Goal: Information Seeking & Learning: Learn about a topic

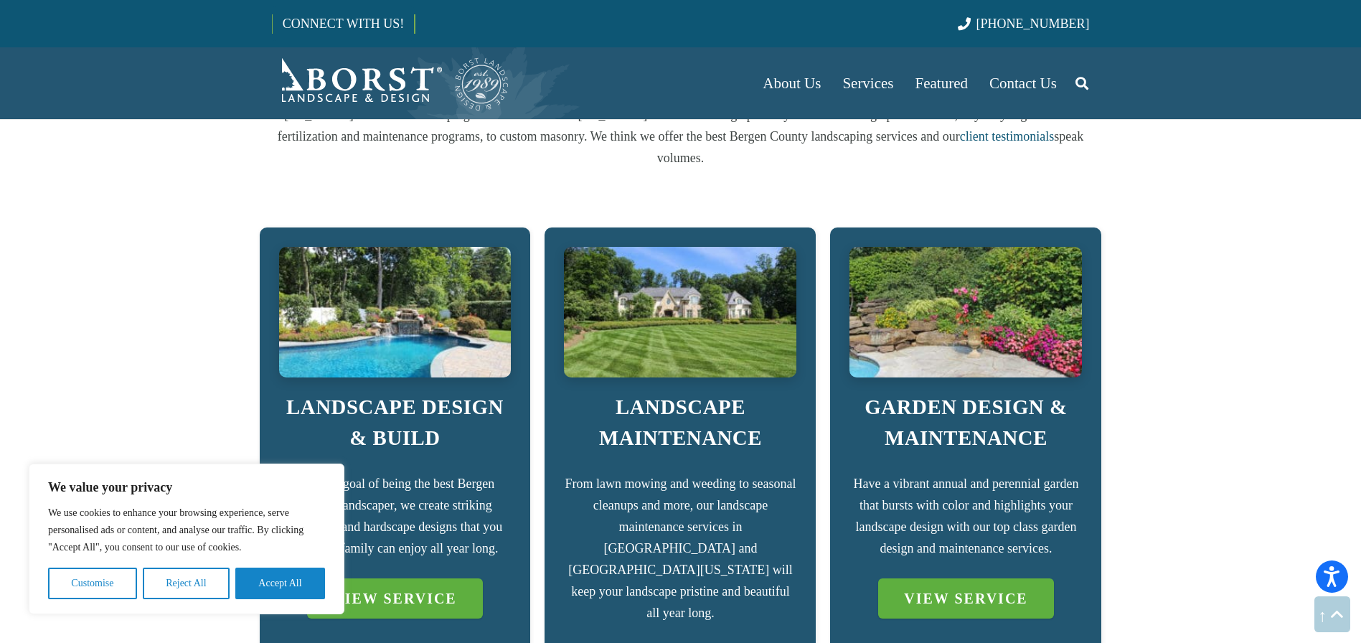
scroll to position [873, 0]
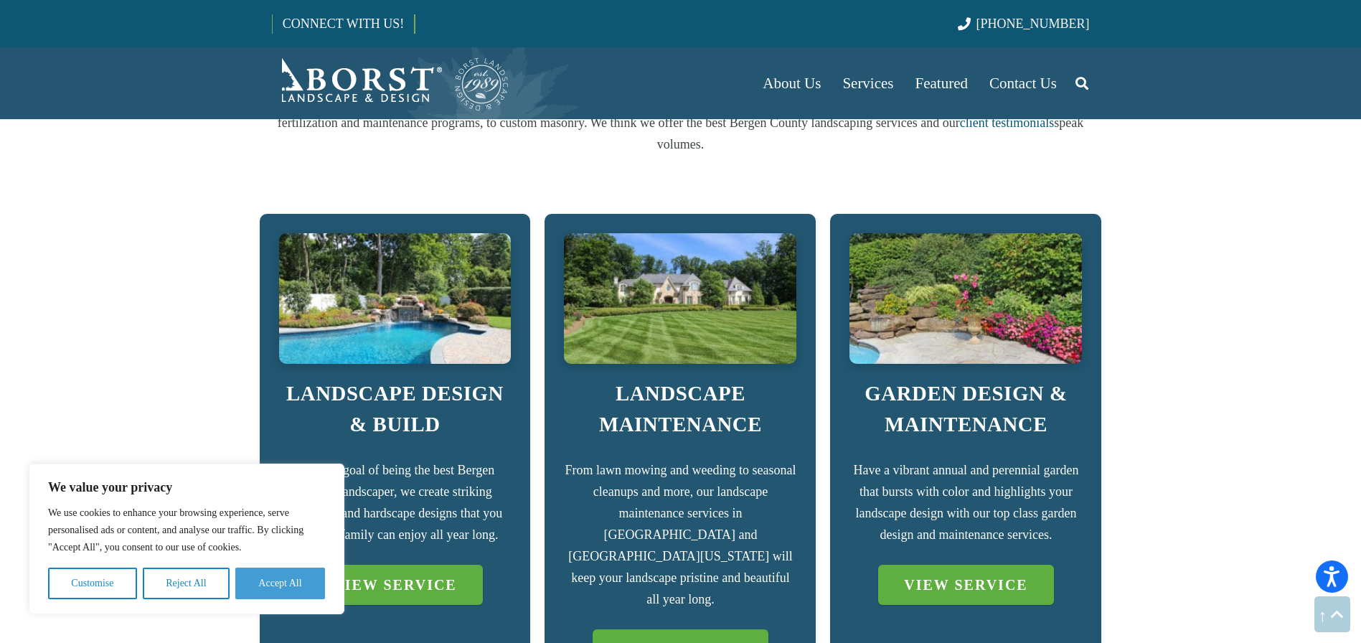
click at [257, 589] on button "Accept All" at bounding box center [280, 583] width 90 height 32
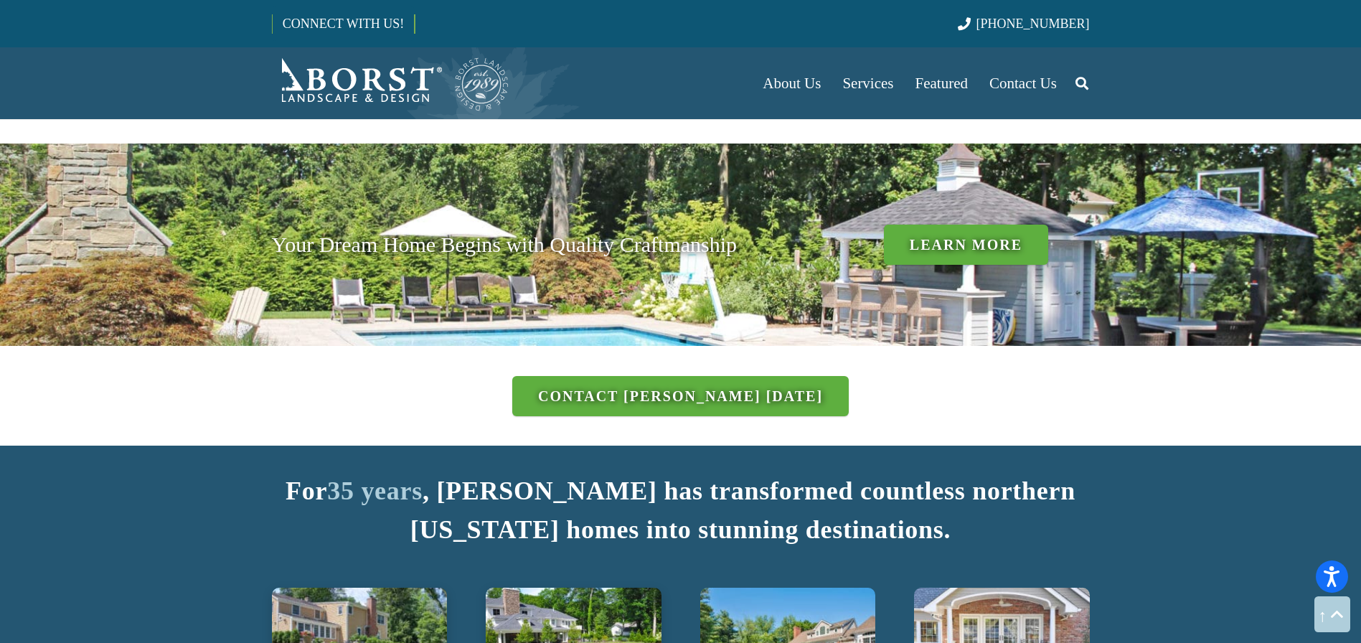
scroll to position [959, 0]
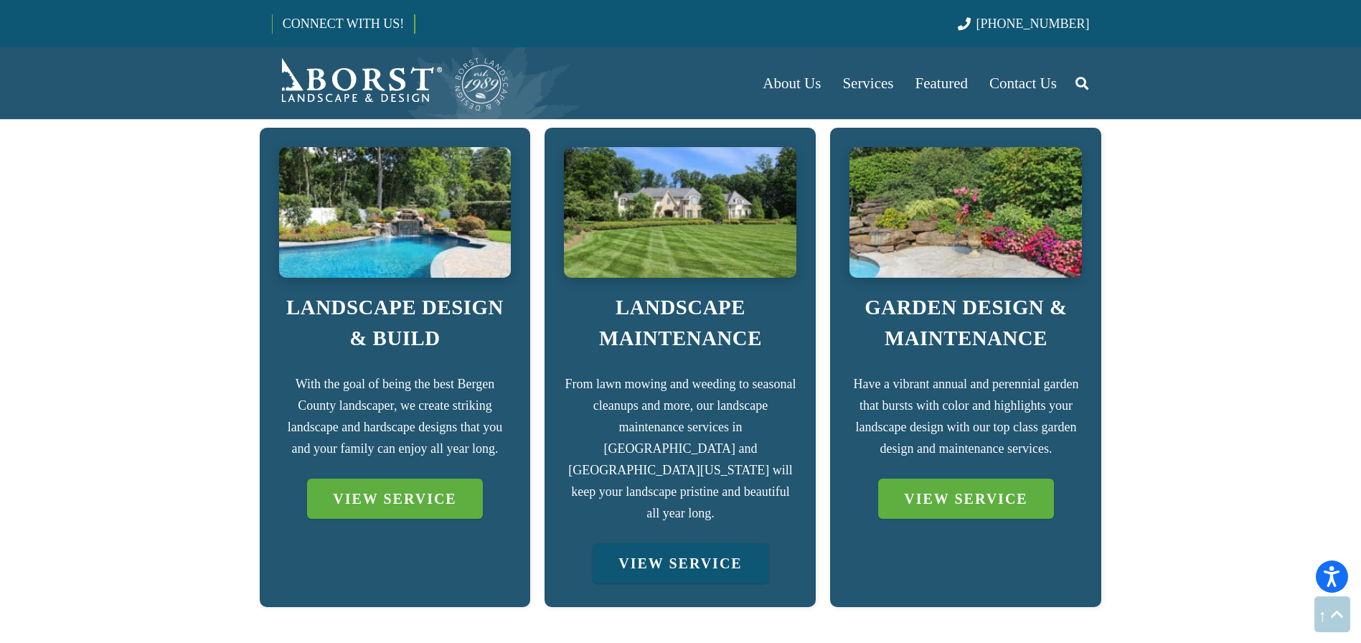
click at [672, 543] on link "VIEW SERVICE" at bounding box center [679, 563] width 175 height 40
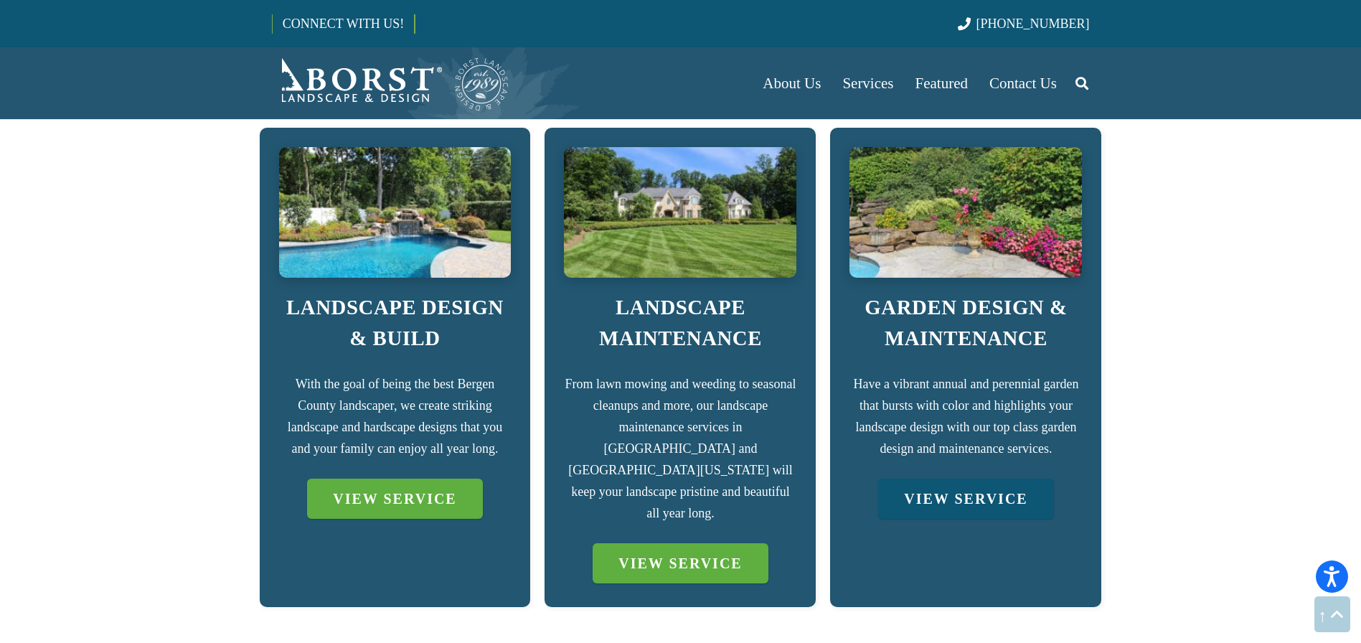
click at [947, 479] on link "VIEW SERVICE" at bounding box center [965, 498] width 175 height 40
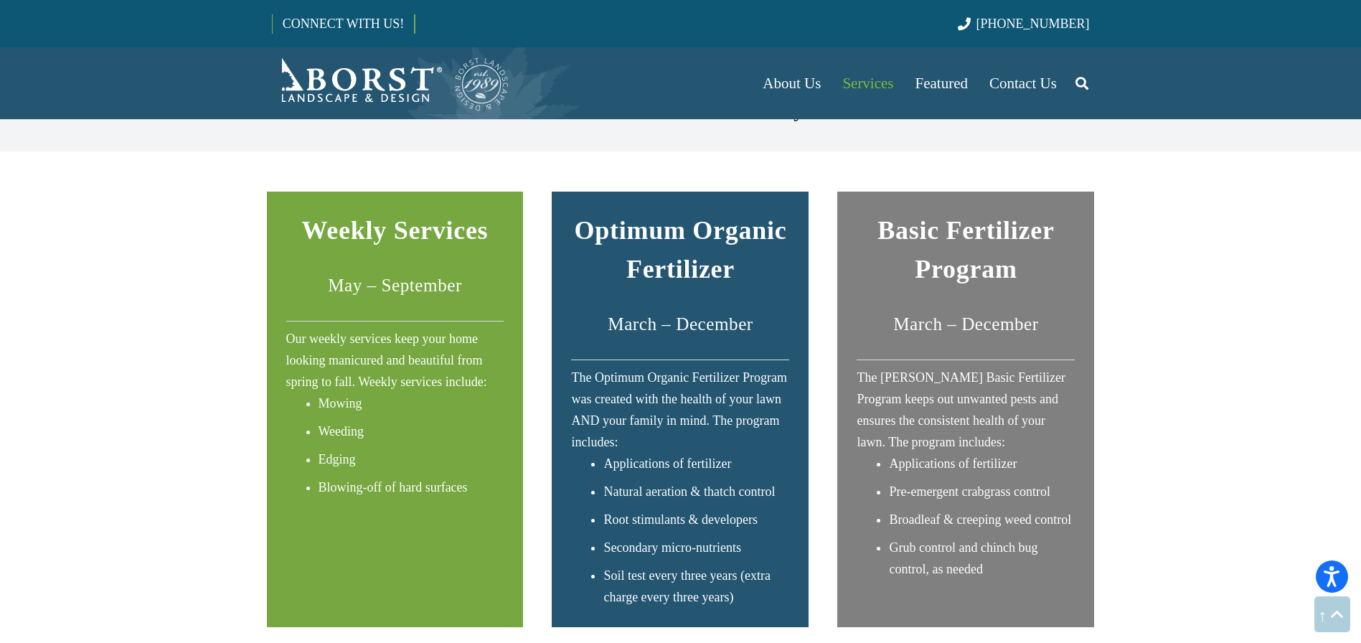
scroll to position [1790, 0]
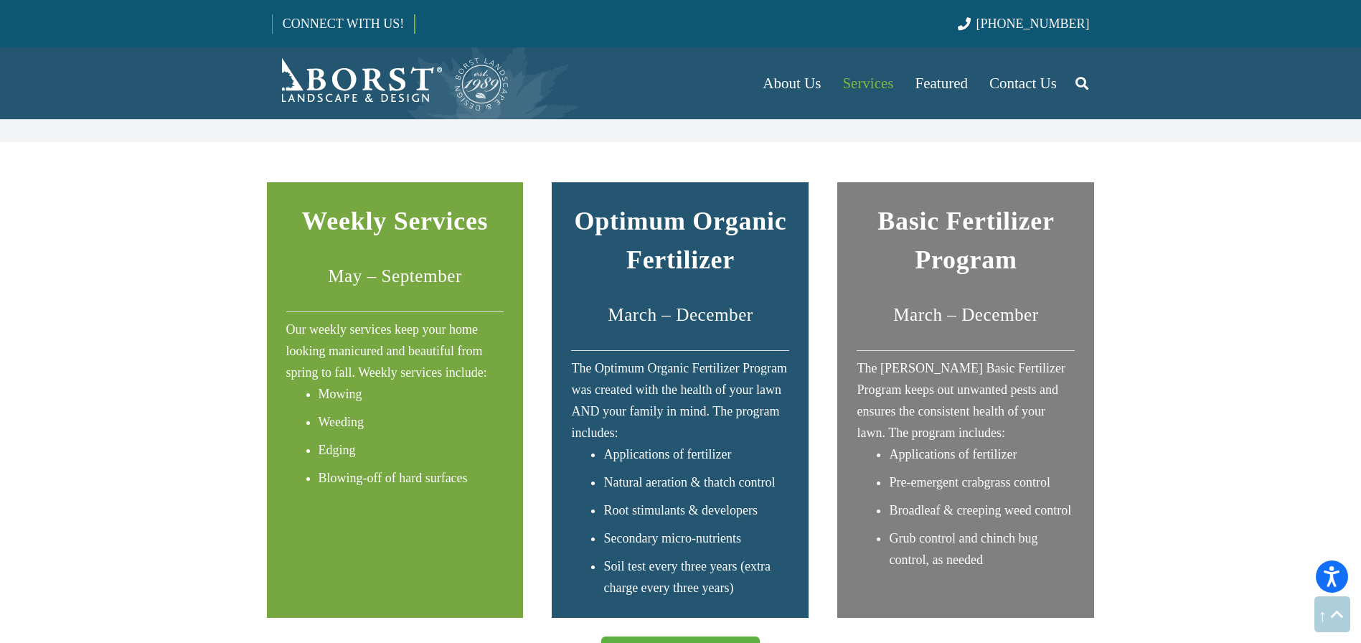
click at [1010, 254] on div "Basic Fertilizer Program March – December The [PERSON_NAME] Basic Fertilizer Pr…" at bounding box center [965, 386] width 218 height 369
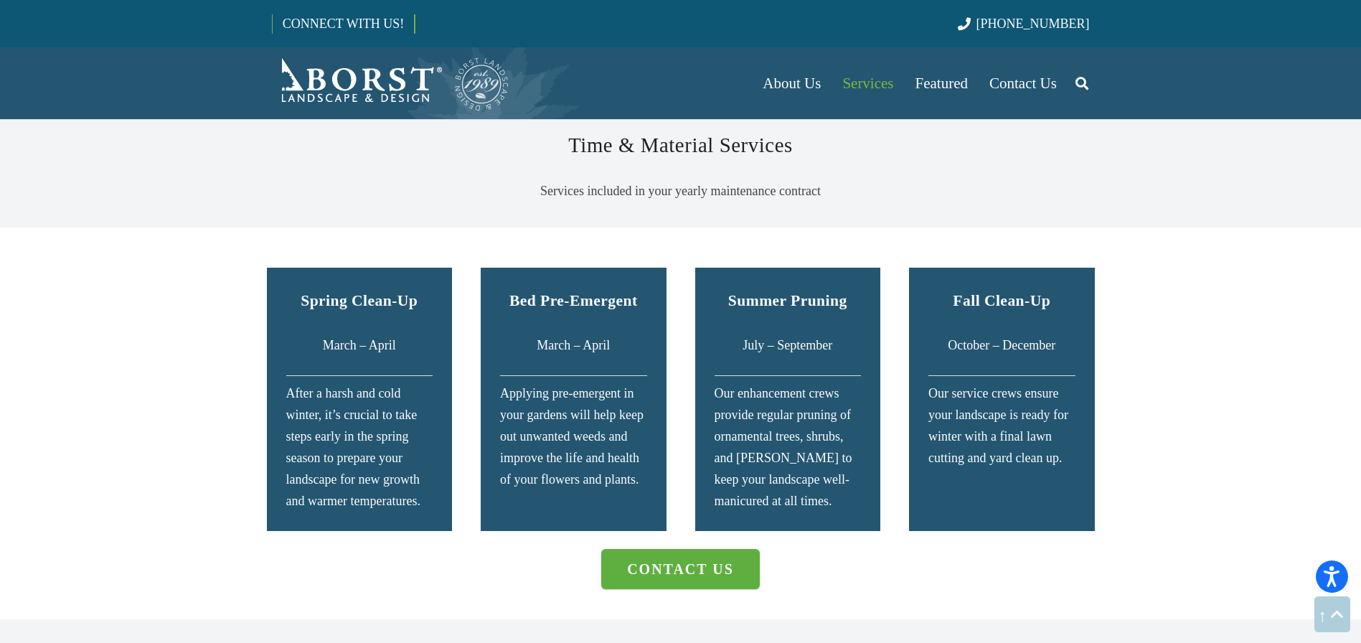
scroll to position [2383, 0]
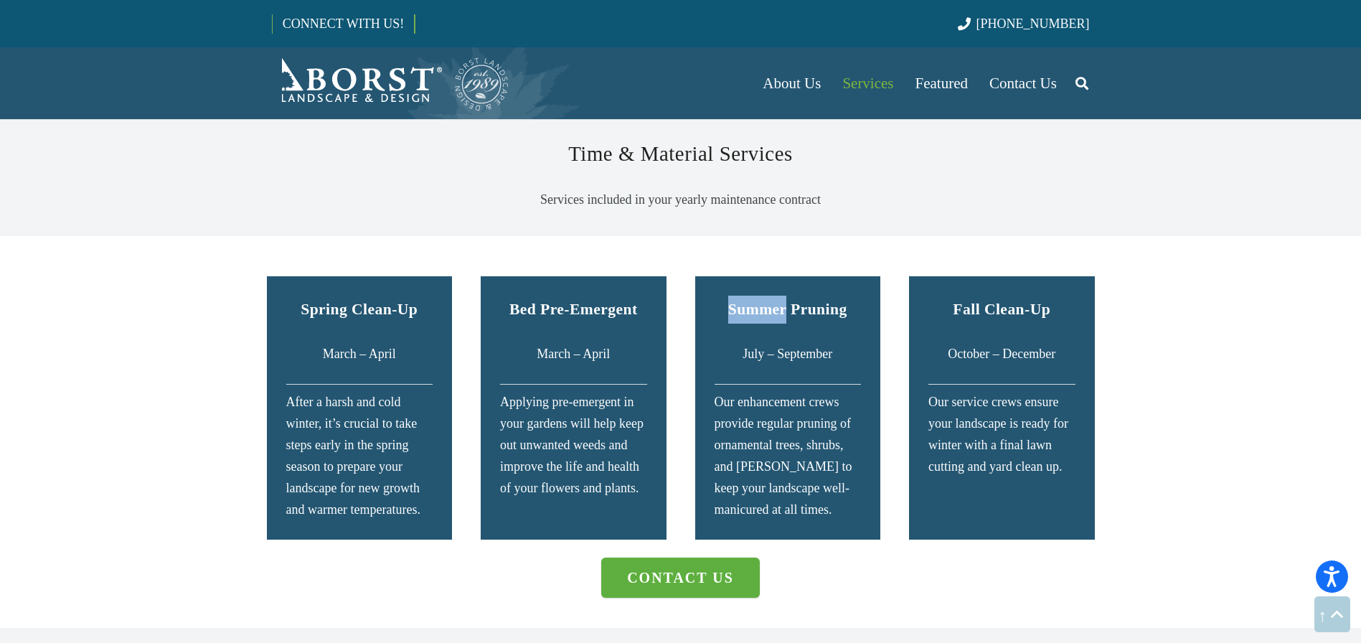
drag, startPoint x: 732, startPoint y: 275, endPoint x: 785, endPoint y: 283, distance: 53.6
click at [785, 301] on strong "Summer Pruning" at bounding box center [787, 309] width 119 height 17
drag, startPoint x: 796, startPoint y: 291, endPoint x: 733, endPoint y: 295, distance: 63.2
click at [734, 296] on div "Summer Pruning July – September" at bounding box center [787, 340] width 147 height 89
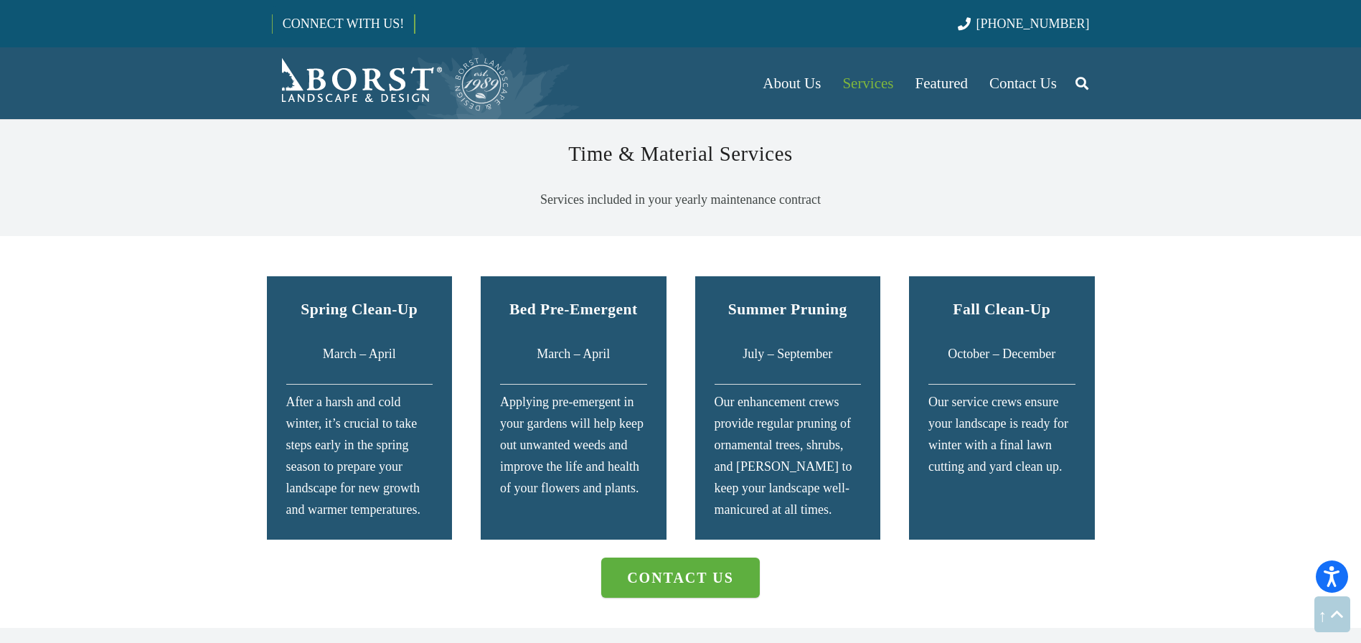
click at [733, 296] on div "Summer Pruning July – September" at bounding box center [787, 340] width 147 height 89
drag, startPoint x: 711, startPoint y: 367, endPoint x: 788, endPoint y: 402, distance: 85.1
click at [788, 402] on div "Summer Pruning July – September Our enhancement crews provide regular pruning o…" at bounding box center [788, 407] width 186 height 263
click at [788, 402] on div "Our enhancement crews provide regular pruning of ornamental trees, shrubs, and …" at bounding box center [787, 455] width 147 height 129
drag, startPoint x: 772, startPoint y: 401, endPoint x: 773, endPoint y: 408, distance: 7.3
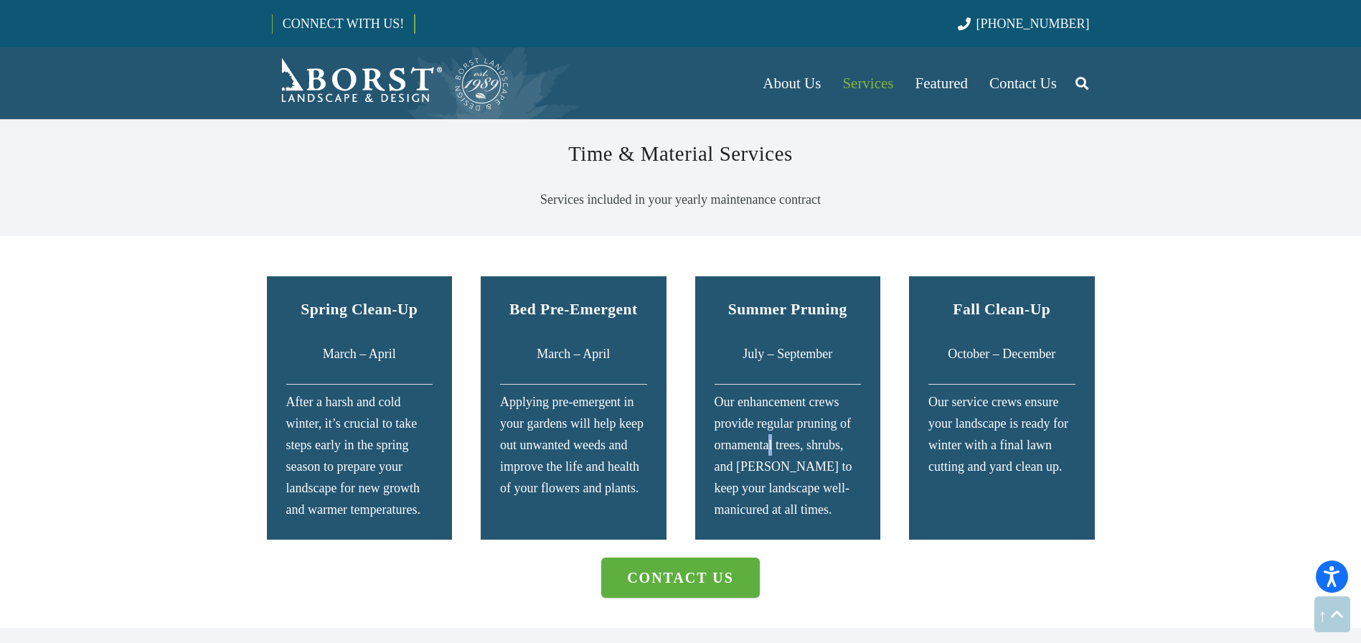
click at [770, 407] on div "Our enhancement crews provide regular pruning of ornamental trees, shrubs, and …" at bounding box center [787, 455] width 147 height 129
click at [775, 408] on div "Our enhancement crews provide regular pruning of ornamental trees, shrubs, and …" at bounding box center [787, 455] width 147 height 129
drag, startPoint x: 824, startPoint y: 411, endPoint x: 767, endPoint y: 428, distance: 59.9
click at [767, 428] on div "Our enhancement crews provide regular pruning of ornamental trees, shrubs, and …" at bounding box center [787, 455] width 147 height 129
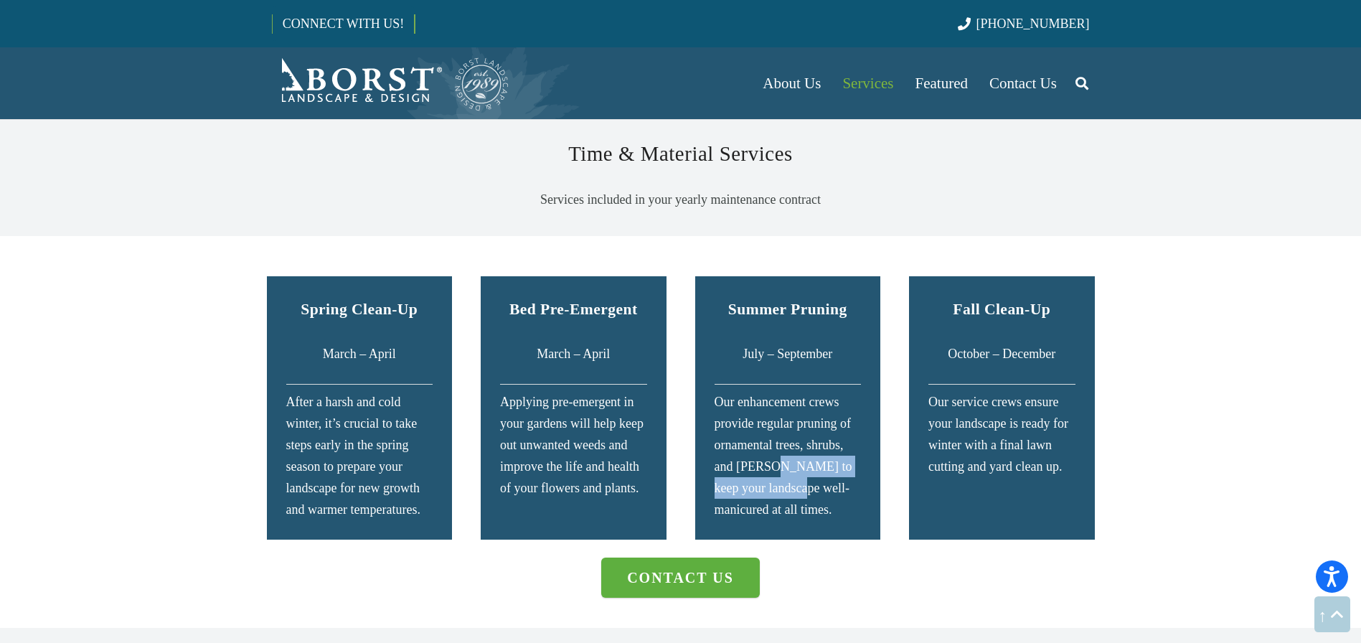
drag, startPoint x: 806, startPoint y: 432, endPoint x: 792, endPoint y: 459, distance: 30.8
click at [792, 459] on div "Our enhancement crews provide regular pruning of ornamental trees, shrubs, and …" at bounding box center [787, 455] width 147 height 129
click at [790, 464] on div "Our enhancement crews provide regular pruning of ornamental trees, shrubs, and …" at bounding box center [787, 455] width 147 height 129
drag, startPoint x: 747, startPoint y: 319, endPoint x: 842, endPoint y: 326, distance: 95.6
click at [842, 343] on p "July – September" at bounding box center [787, 354] width 147 height 22
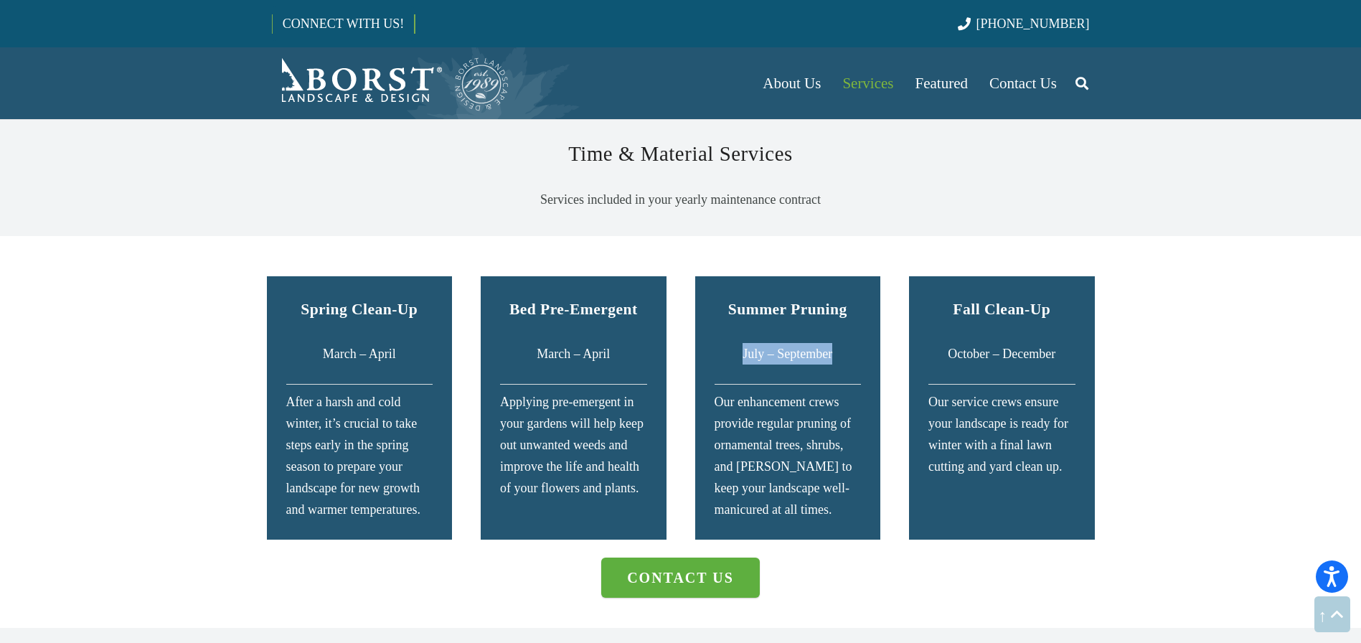
click at [842, 343] on p "July – September" at bounding box center [787, 354] width 147 height 22
drag, startPoint x: 989, startPoint y: 278, endPoint x: 1036, endPoint y: 281, distance: 47.4
click at [1036, 301] on strong "Fall Clean-Up" at bounding box center [1002, 309] width 98 height 17
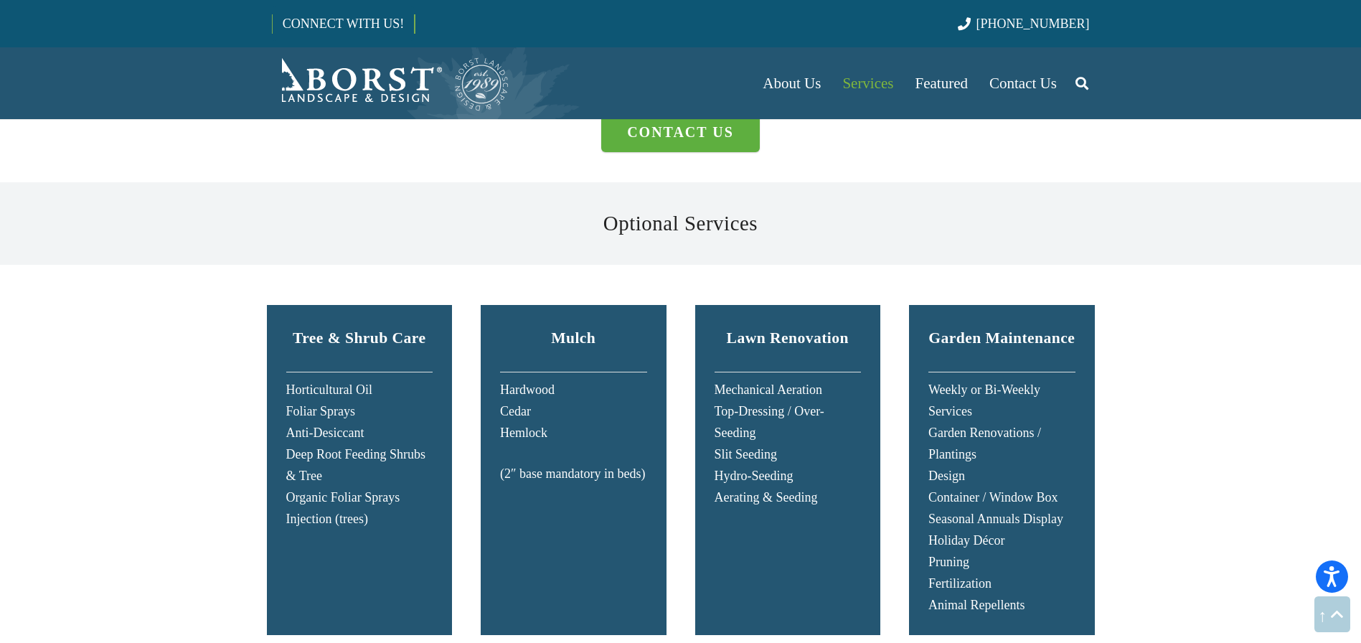
scroll to position [2837, 0]
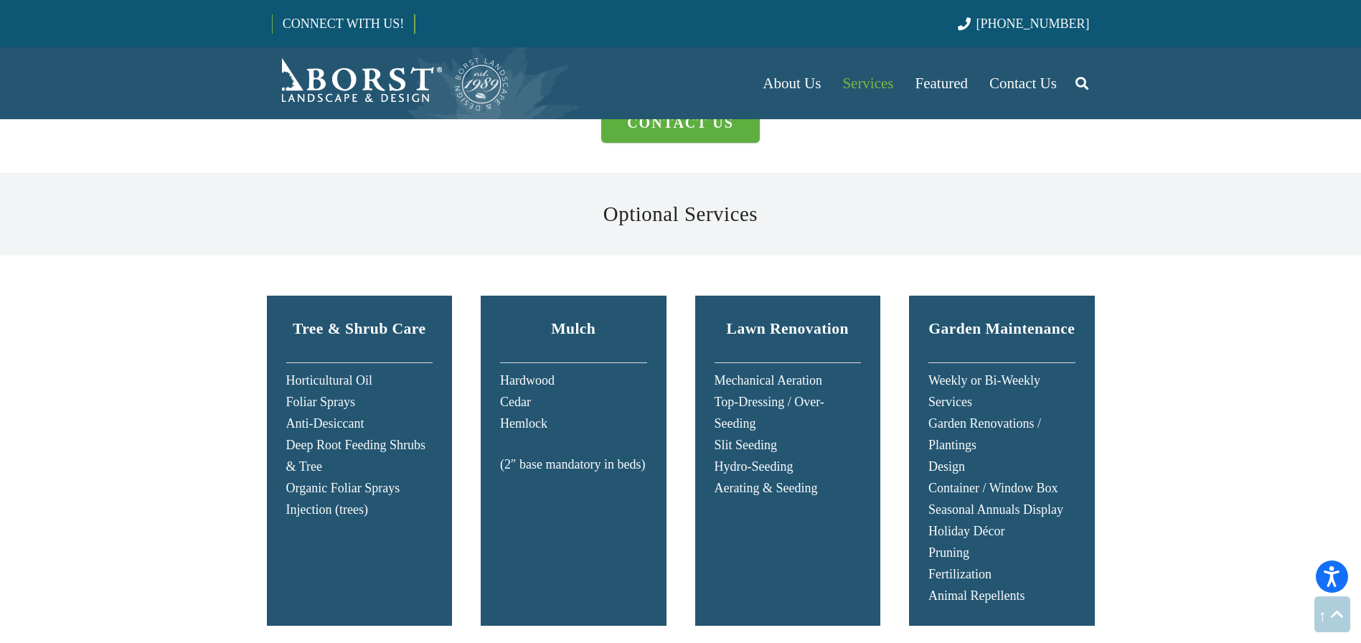
click at [572, 320] on strong "Mulch" at bounding box center [573, 328] width 44 height 17
click at [785, 320] on strong "Lawn Renovation" at bounding box center [788, 328] width 122 height 17
click at [970, 320] on strong "Garden Maintenance" at bounding box center [1001, 328] width 146 height 17
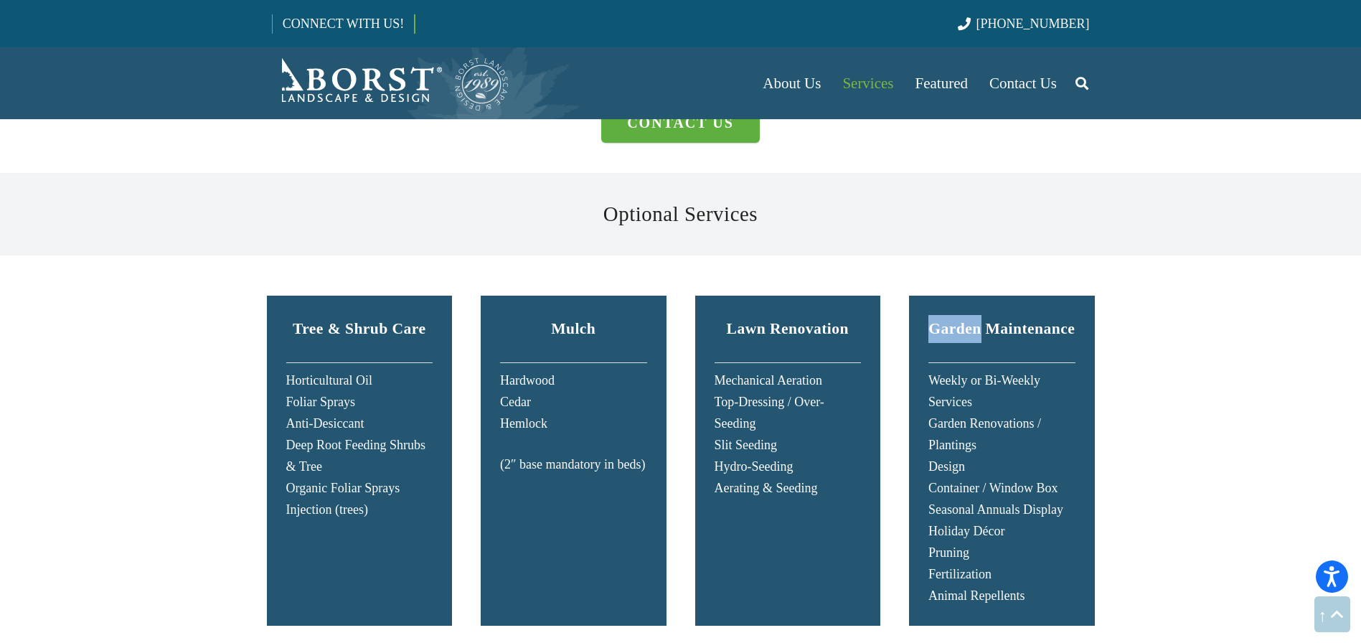
click at [963, 320] on strong "Garden Maintenance" at bounding box center [1001, 328] width 146 height 17
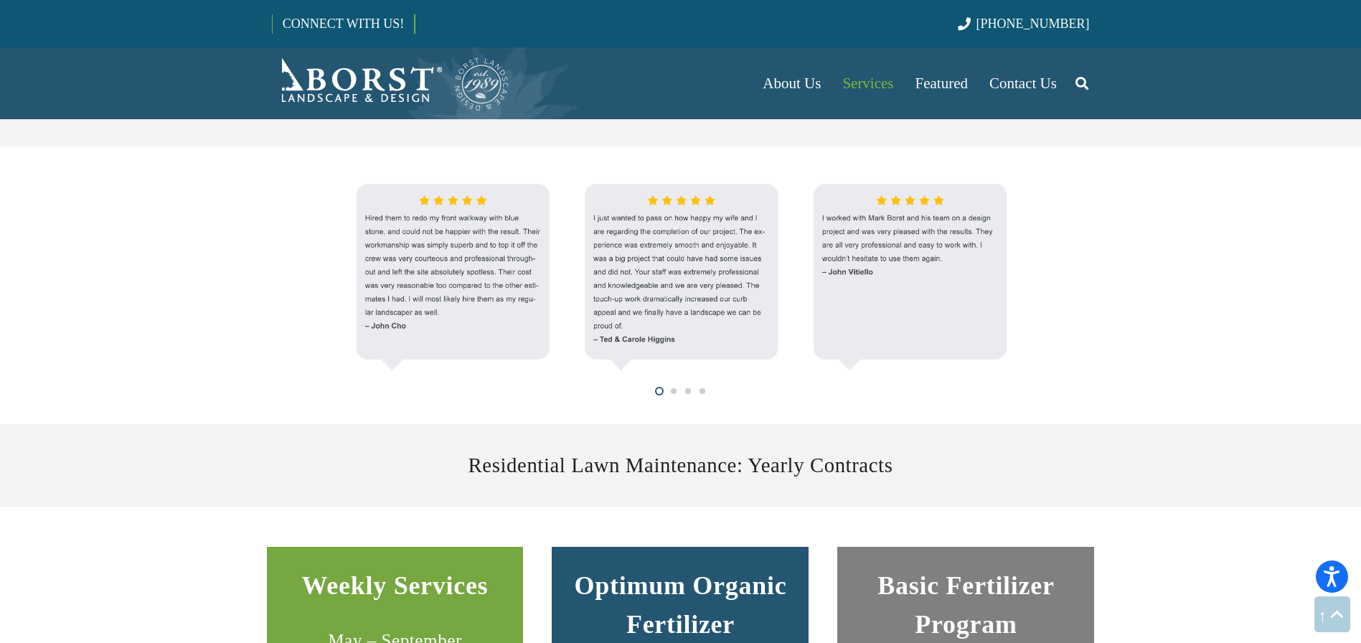
scroll to position [614, 0]
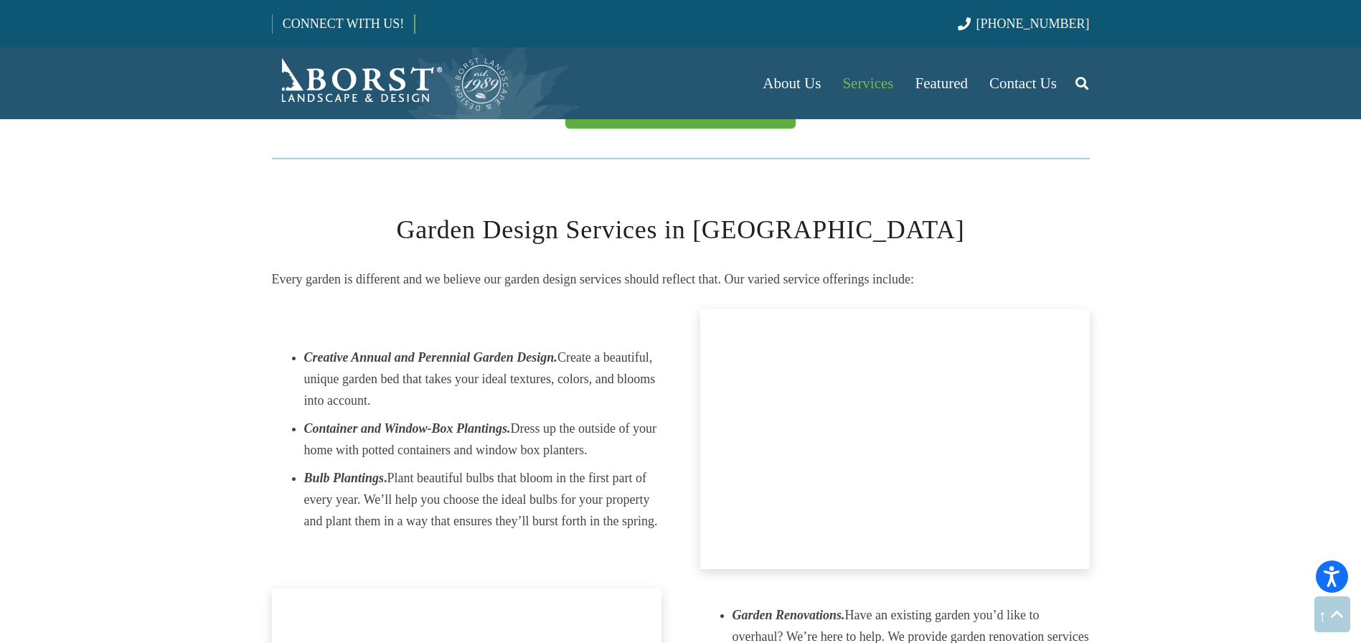
scroll to position [1158, 0]
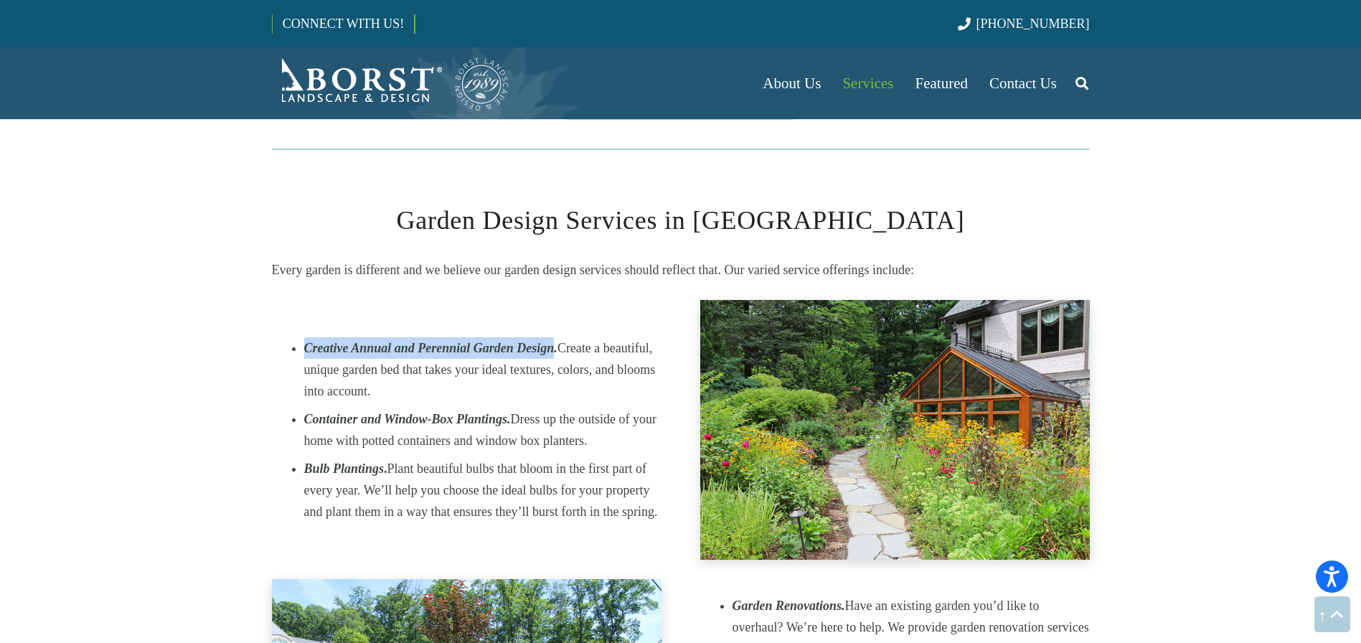
drag, startPoint x: 307, startPoint y: 308, endPoint x: 553, endPoint y: 315, distance: 246.1
click at [553, 341] on em "Creative Annual and Perennial Garden Design." at bounding box center [430, 348] width 253 height 14
click at [554, 341] on em "Creative Annual and Perennial Garden Design." at bounding box center [430, 348] width 253 height 14
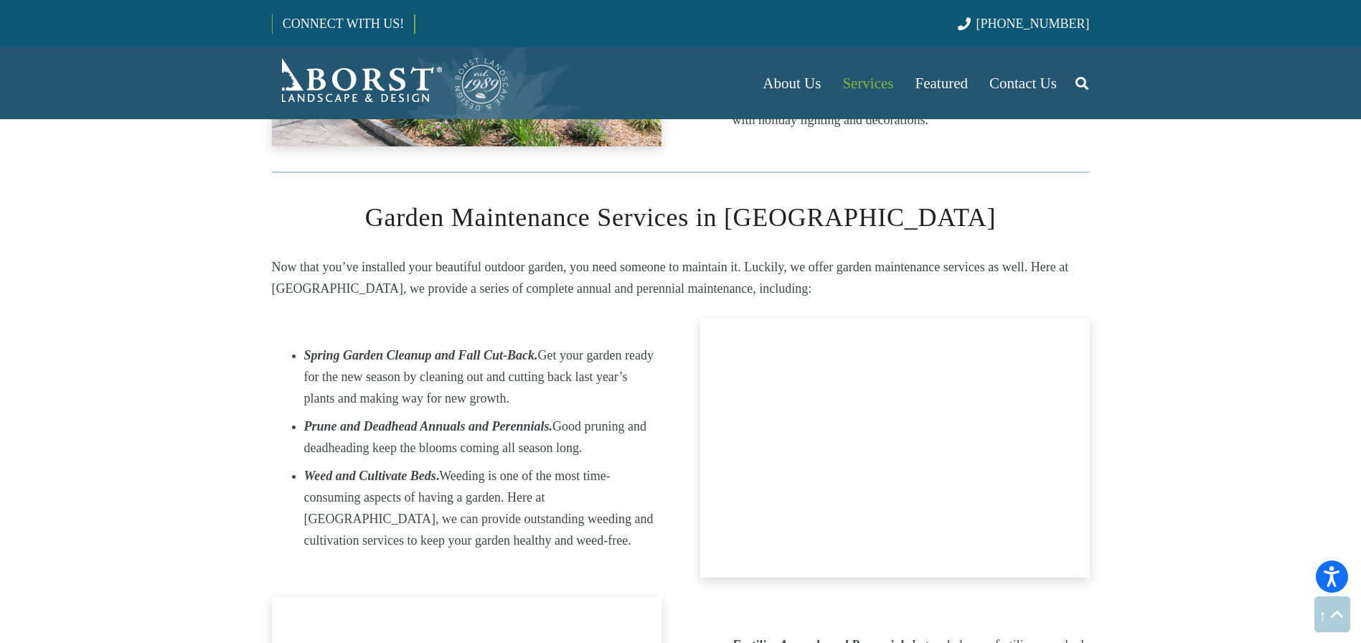
scroll to position [1859, 0]
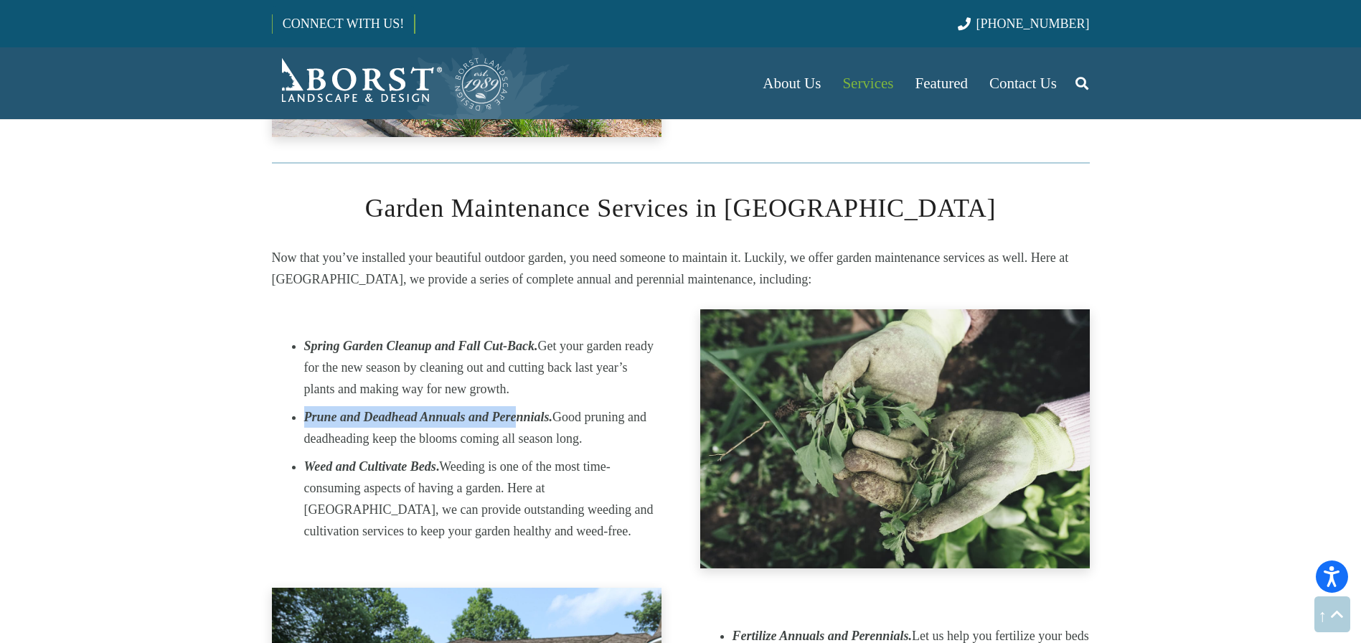
drag, startPoint x: 302, startPoint y: 381, endPoint x: 517, endPoint y: 376, distance: 215.2
click at [517, 376] on div "Spring Garden Cleanup and Fall Cut-Back. Get your garden ready for the new seas…" at bounding box center [466, 438] width 389 height 207
click at [517, 410] on strong "Prune and Deadhead Annuals and Perennials." at bounding box center [428, 417] width 248 height 14
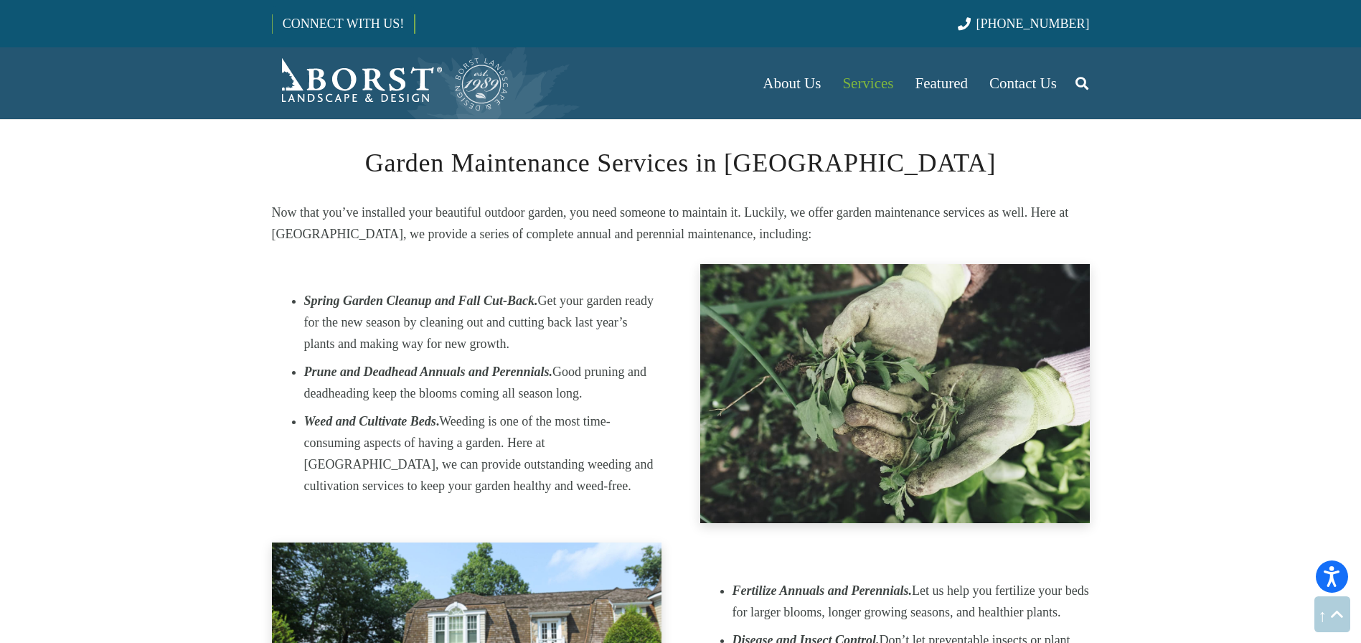
scroll to position [1896, 0]
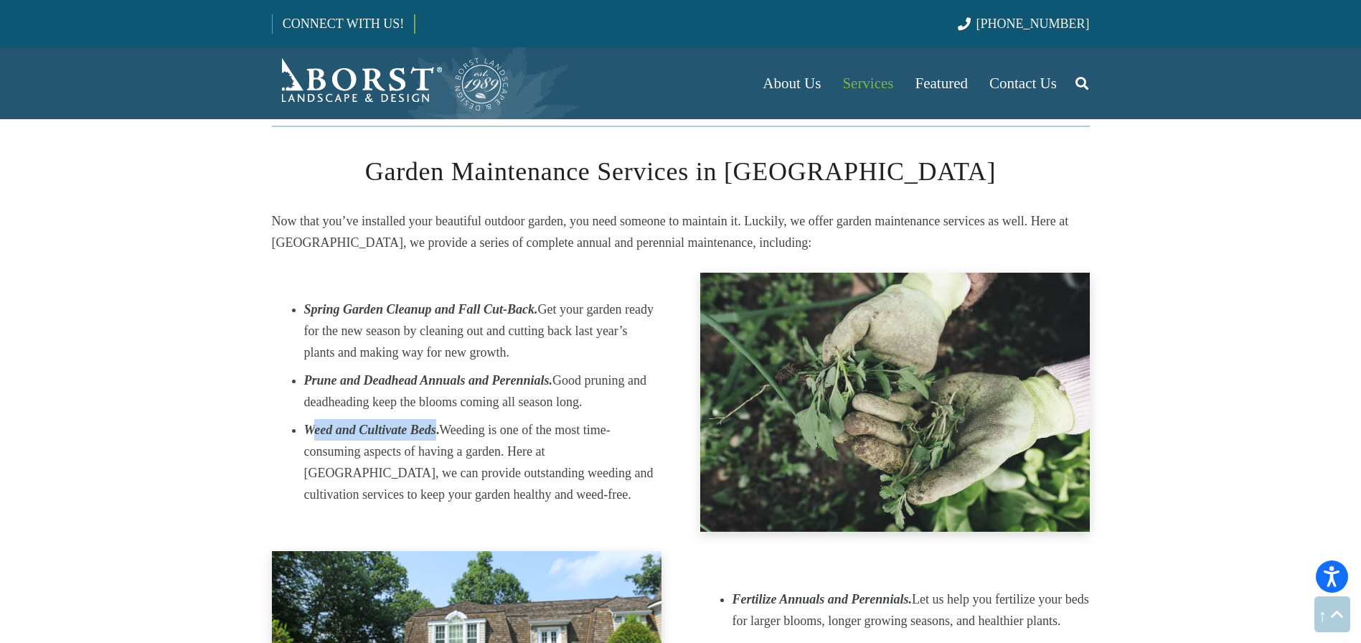
drag, startPoint x: 309, startPoint y: 394, endPoint x: 436, endPoint y: 389, distance: 127.1
click at [436, 422] on strong "Weed and Cultivate Beds ." at bounding box center [372, 429] width 136 height 14
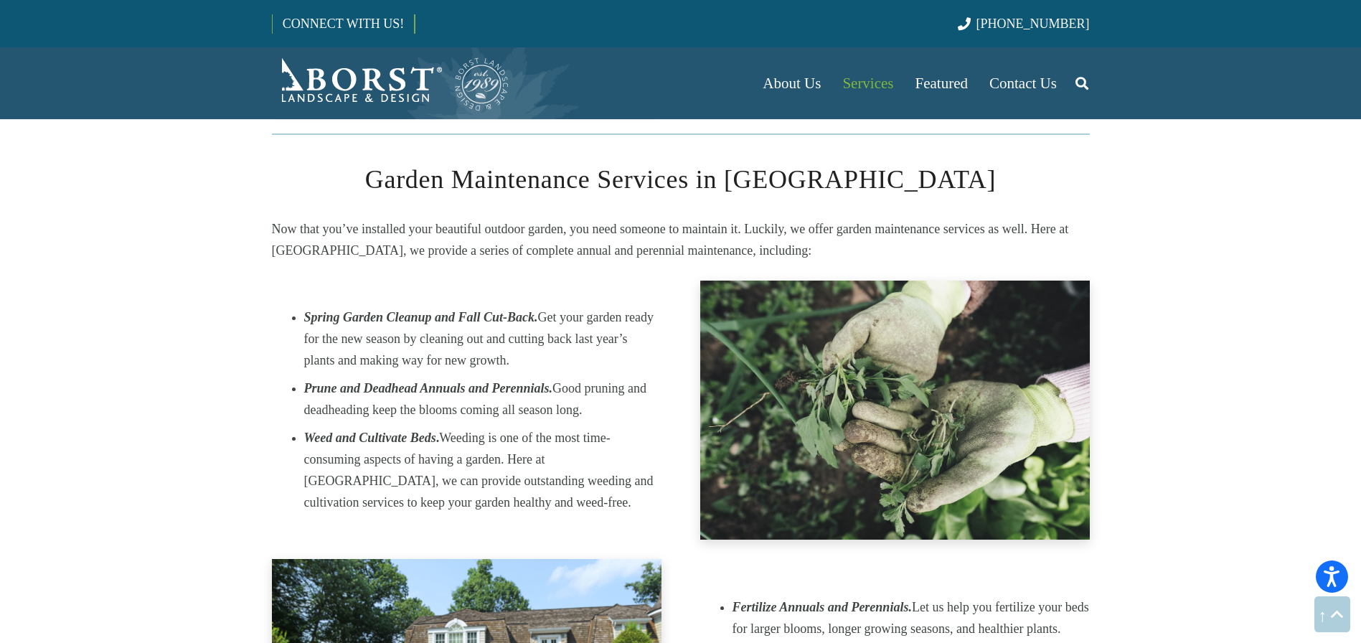
scroll to position [1718, 0]
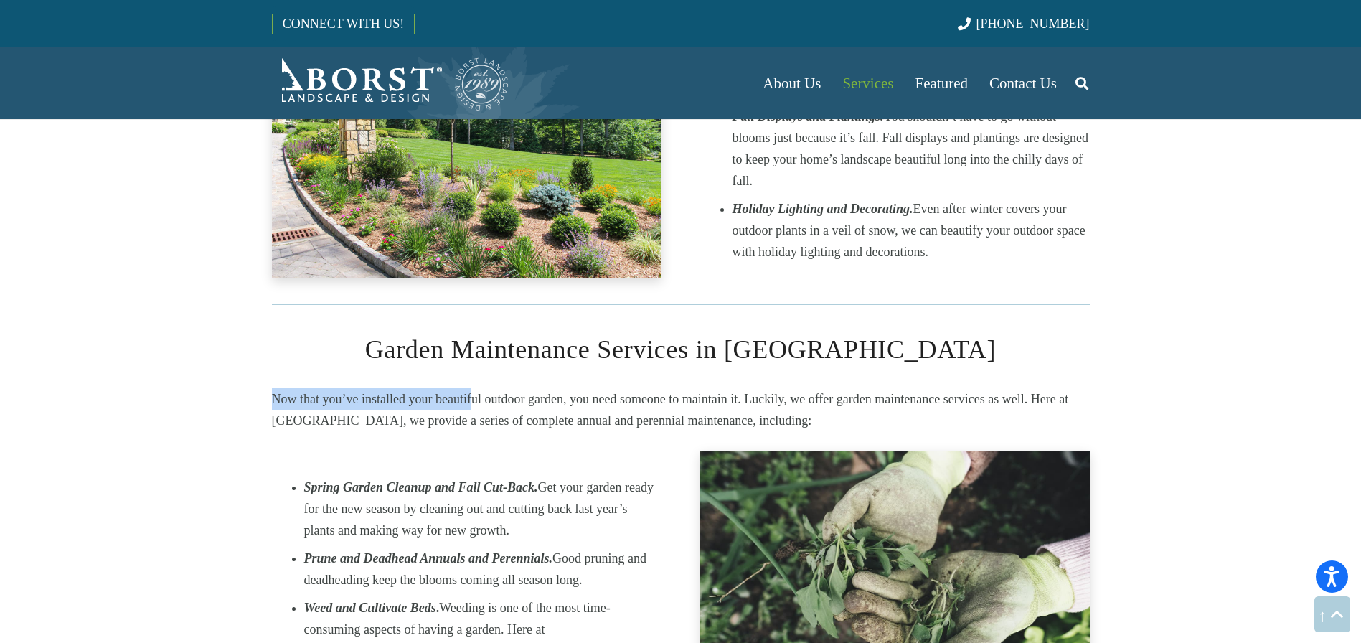
drag, startPoint x: 277, startPoint y: 361, endPoint x: 474, endPoint y: 362, distance: 197.2
click at [474, 388] on p "Now that you’ve installed your beautiful outdoor garden, you need someone to ma…" at bounding box center [681, 409] width 818 height 43
drag, startPoint x: 483, startPoint y: 362, endPoint x: 593, endPoint y: 362, distance: 110.5
click at [593, 388] on p "Now that you’ve installed your beautiful outdoor garden, you need someone to ma…" at bounding box center [681, 409] width 818 height 43
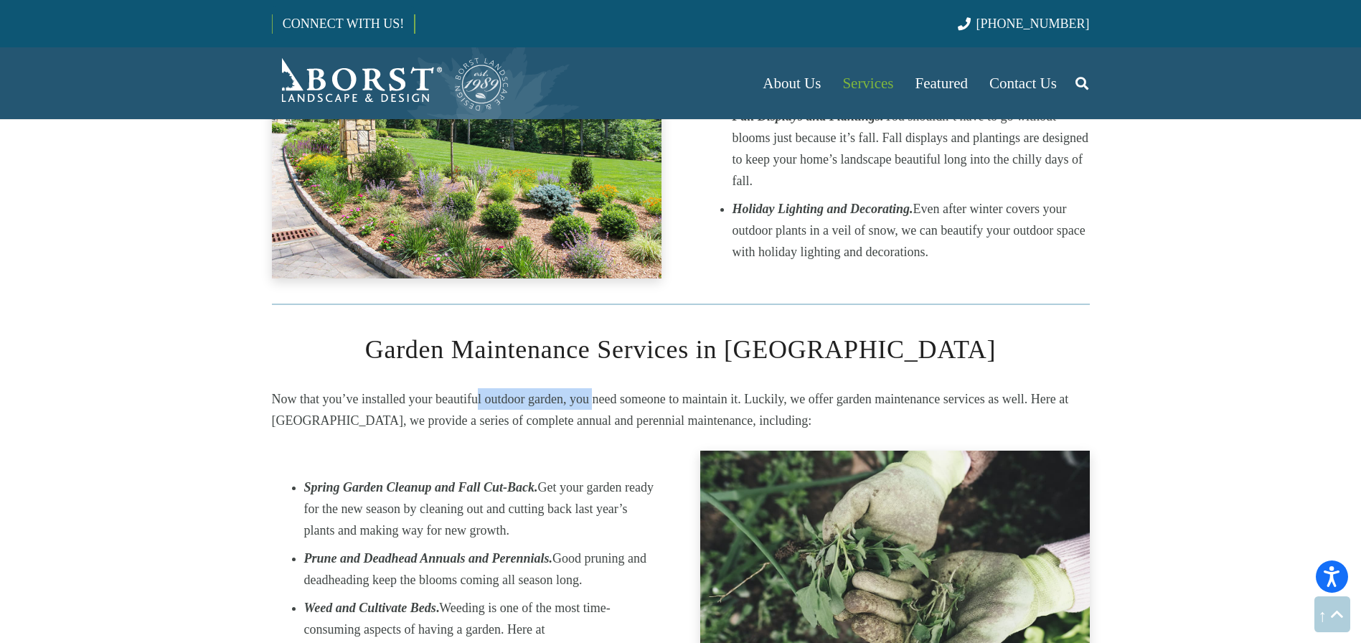
click at [593, 388] on p "Now that you’ve installed your beautiful outdoor garden, you need someone to ma…" at bounding box center [681, 409] width 818 height 43
drag, startPoint x: 566, startPoint y: 362, endPoint x: 726, endPoint y: 355, distance: 160.1
click at [726, 388] on p "Now that you’ve installed your beautiful outdoor garden, you need someone to ma…" at bounding box center [681, 409] width 818 height 43
drag, startPoint x: 740, startPoint y: 359, endPoint x: 812, endPoint y: 362, distance: 71.8
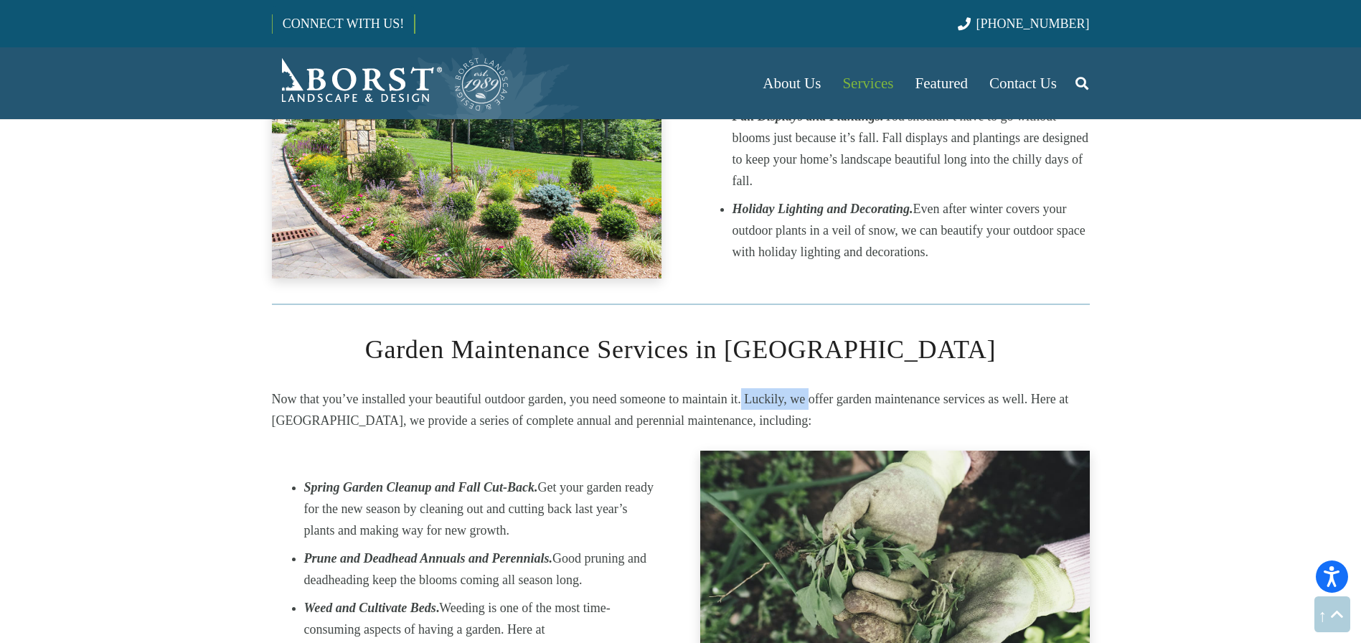
click at [812, 388] on p "Now that you’ve installed your beautiful outdoor garden, you need someone to ma…" at bounding box center [681, 409] width 818 height 43
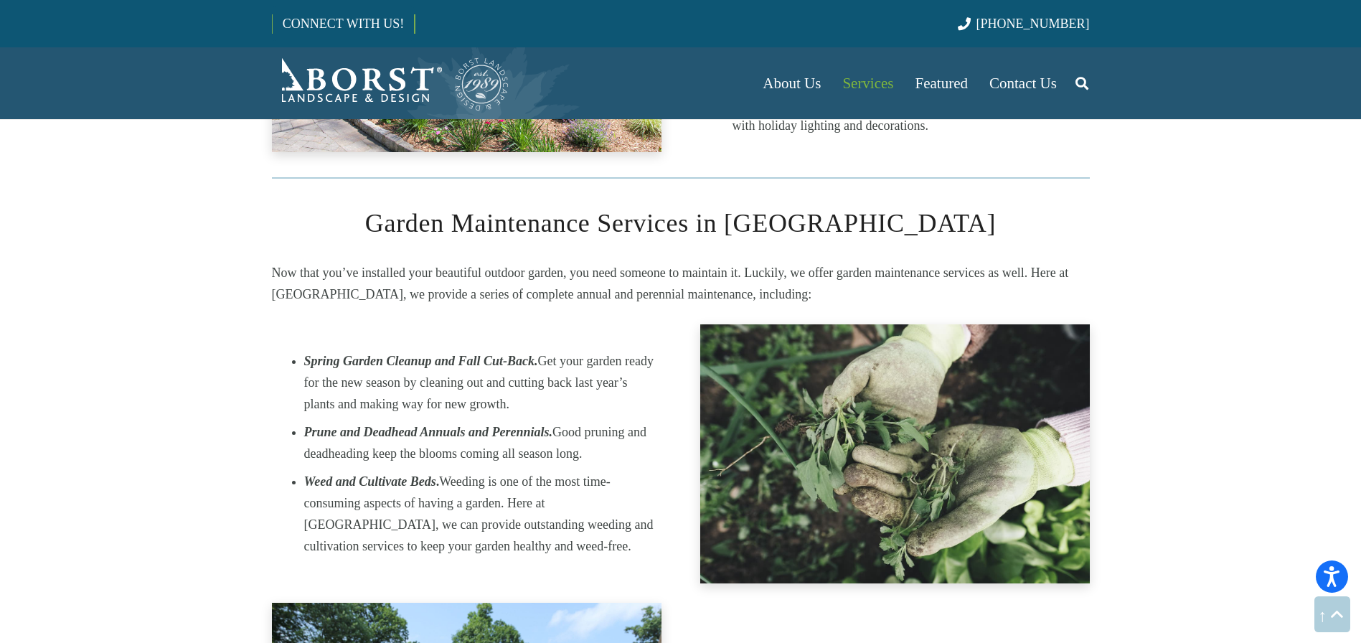
scroll to position [1872, 0]
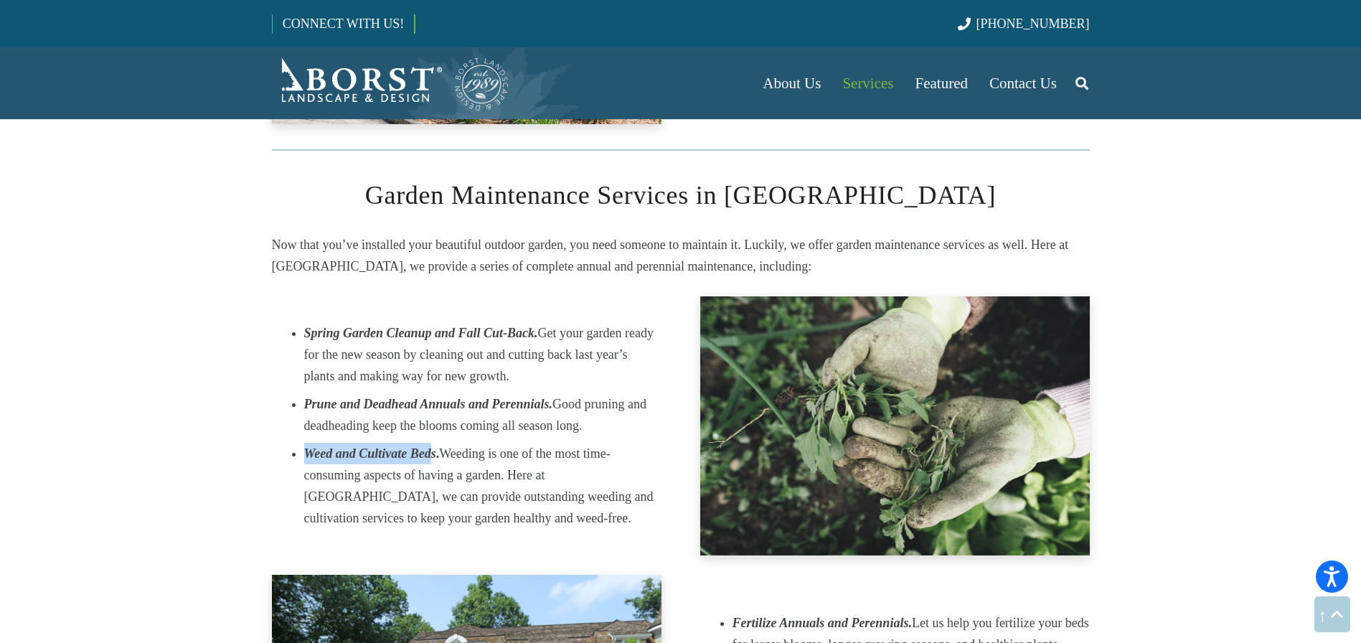
drag, startPoint x: 308, startPoint y: 415, endPoint x: 433, endPoint y: 416, distance: 124.8
click at [433, 446] on em "Weed and Cultivate Beds" at bounding box center [370, 453] width 132 height 14
drag, startPoint x: 438, startPoint y: 415, endPoint x: 304, endPoint y: 415, distance: 133.4
click at [304, 446] on strong "Weed and Cultivate Beds ." at bounding box center [372, 453] width 136 height 14
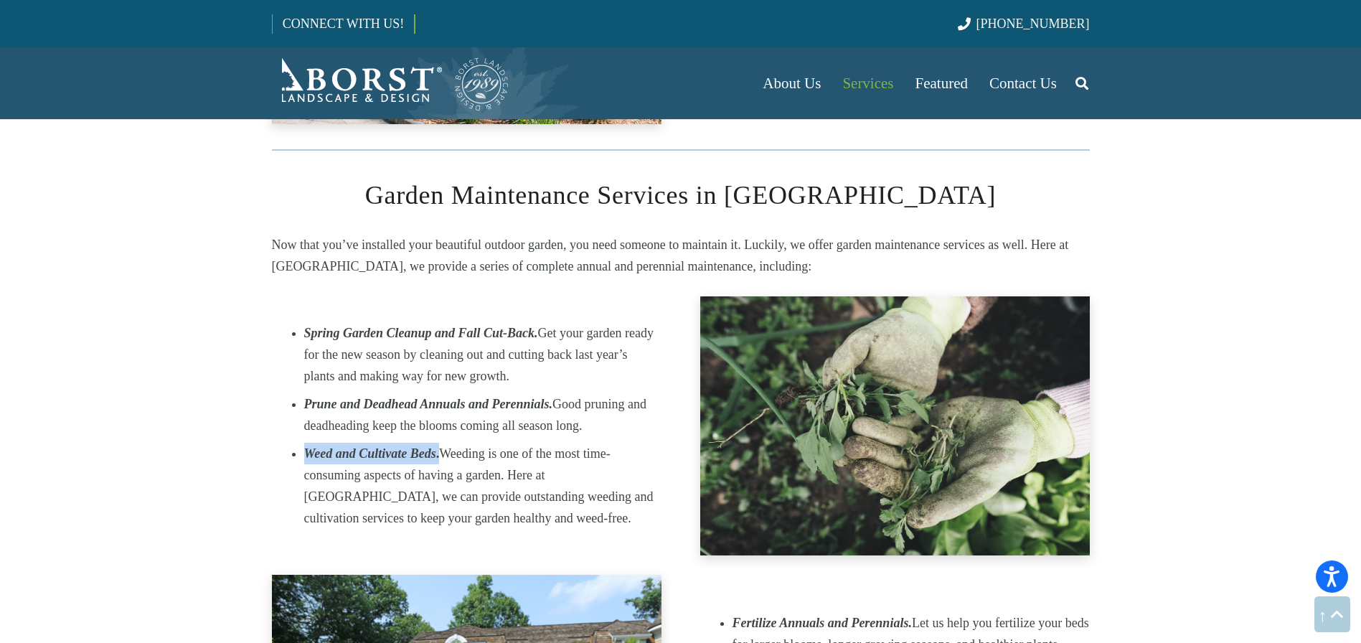
click at [304, 446] on em "Weed and Cultivate Beds" at bounding box center [370, 453] width 132 height 14
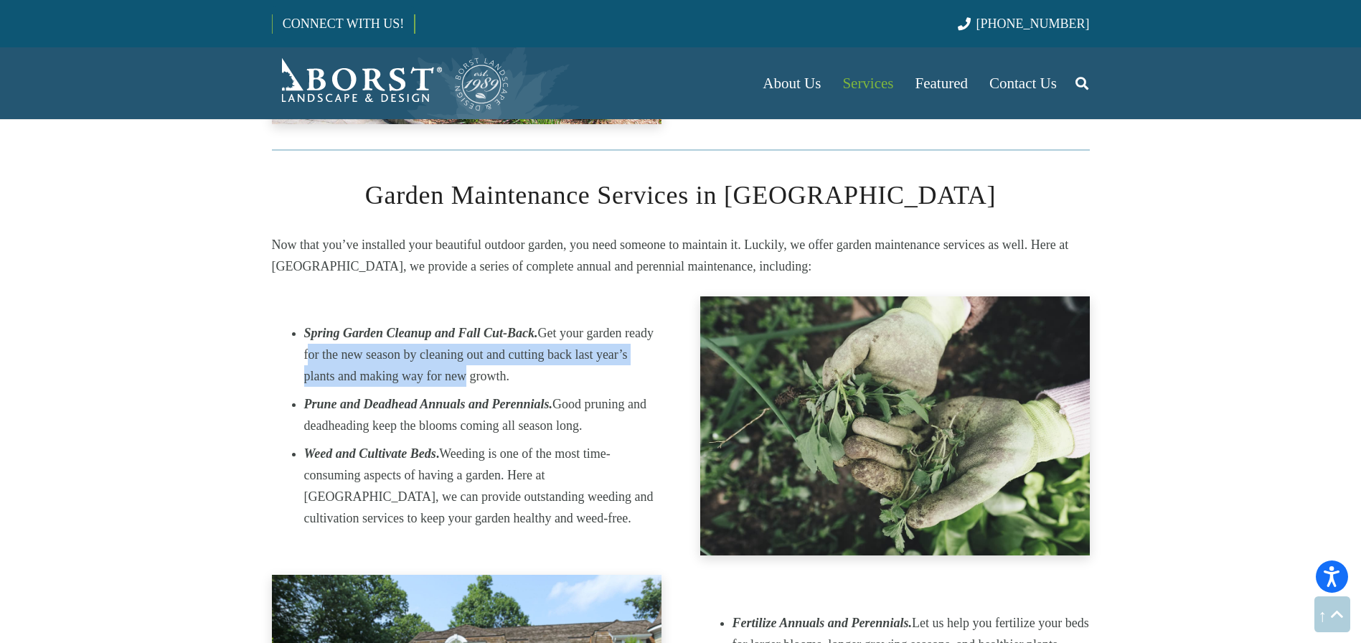
drag, startPoint x: 301, startPoint y: 317, endPoint x: 454, endPoint y: 337, distance: 154.1
click at [454, 337] on div "Spring Garden Cleanup and Fall Cut-Back. Get your garden ready for the new seas…" at bounding box center [466, 425] width 389 height 207
click at [454, 337] on li "Spring Garden Cleanup and Fall Cut-Back. Get your garden ready for the new seas…" at bounding box center [482, 354] width 357 height 65
drag, startPoint x: 443, startPoint y: 329, endPoint x: 490, endPoint y: 343, distance: 48.6
click at [490, 343] on li "Spring Garden Cleanup and Fall Cut-Back. Get your garden ready for the new seas…" at bounding box center [482, 354] width 357 height 65
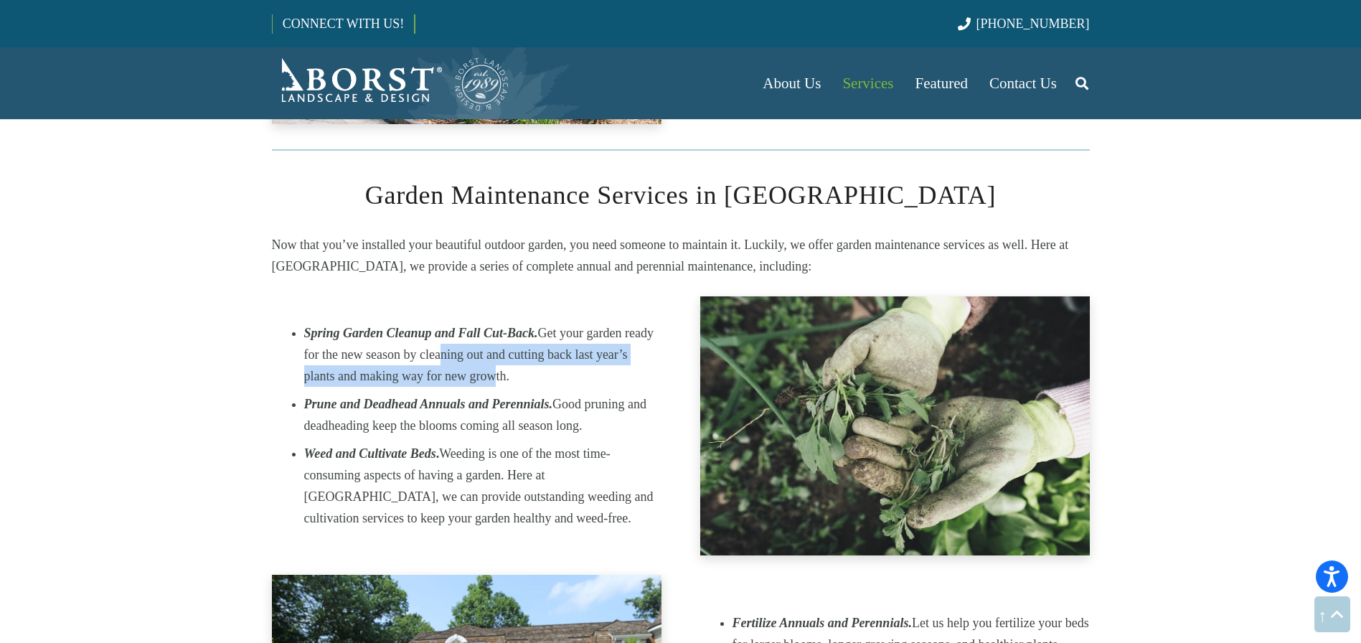
click at [490, 343] on li "Spring Garden Cleanup and Fall Cut-Back. Get your garden ready for the new seas…" at bounding box center [482, 354] width 357 height 65
drag, startPoint x: 301, startPoint y: 336, endPoint x: 533, endPoint y: 331, distance: 232.4
click at [533, 331] on div "Spring Garden Cleanup and Fall Cut-Back. Get your garden ready for the new seas…" at bounding box center [466, 425] width 389 height 207
click at [533, 331] on li "Spring Garden Cleanup and Fall Cut-Back. Get your garden ready for the new seas…" at bounding box center [482, 354] width 357 height 65
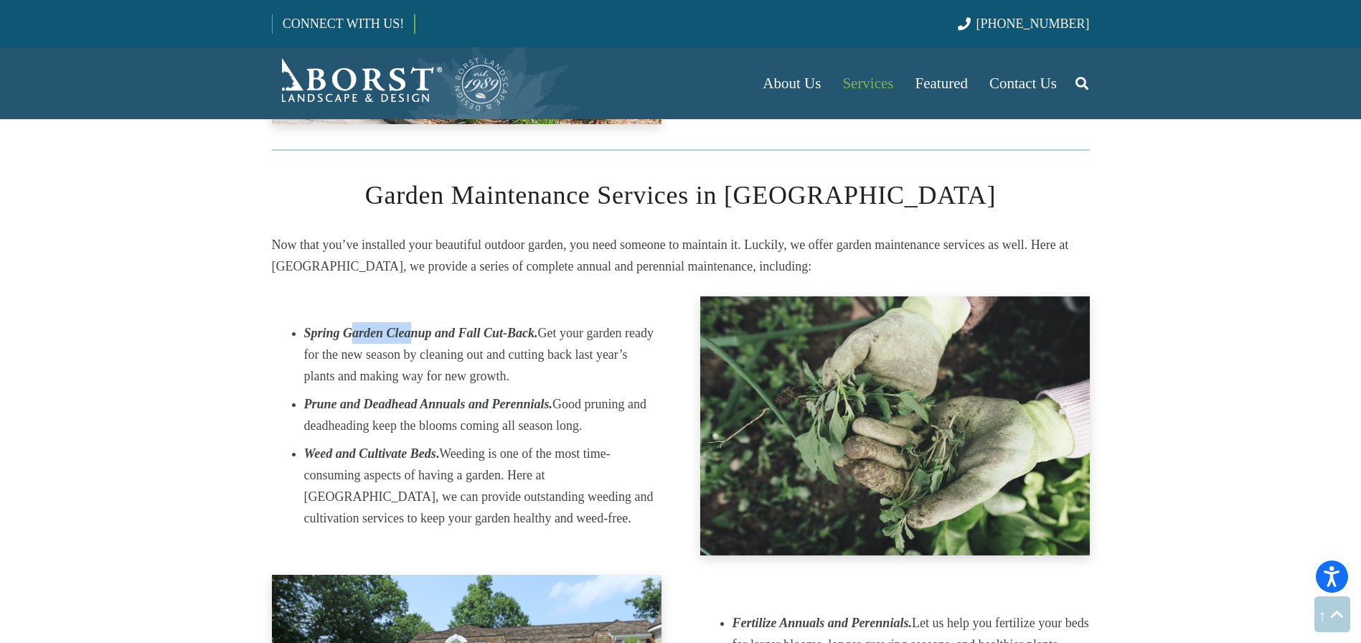
drag, startPoint x: 353, startPoint y: 296, endPoint x: 412, endPoint y: 293, distance: 58.9
click at [412, 326] on em "Spring Garden Cleanup and Fall Cut-Back." at bounding box center [421, 333] width 234 height 14
drag, startPoint x: 412, startPoint y: 293, endPoint x: 486, endPoint y: 296, distance: 74.6
click at [486, 326] on em "Spring Garden Cleanup and Fall Cut-Back." at bounding box center [421, 333] width 234 height 14
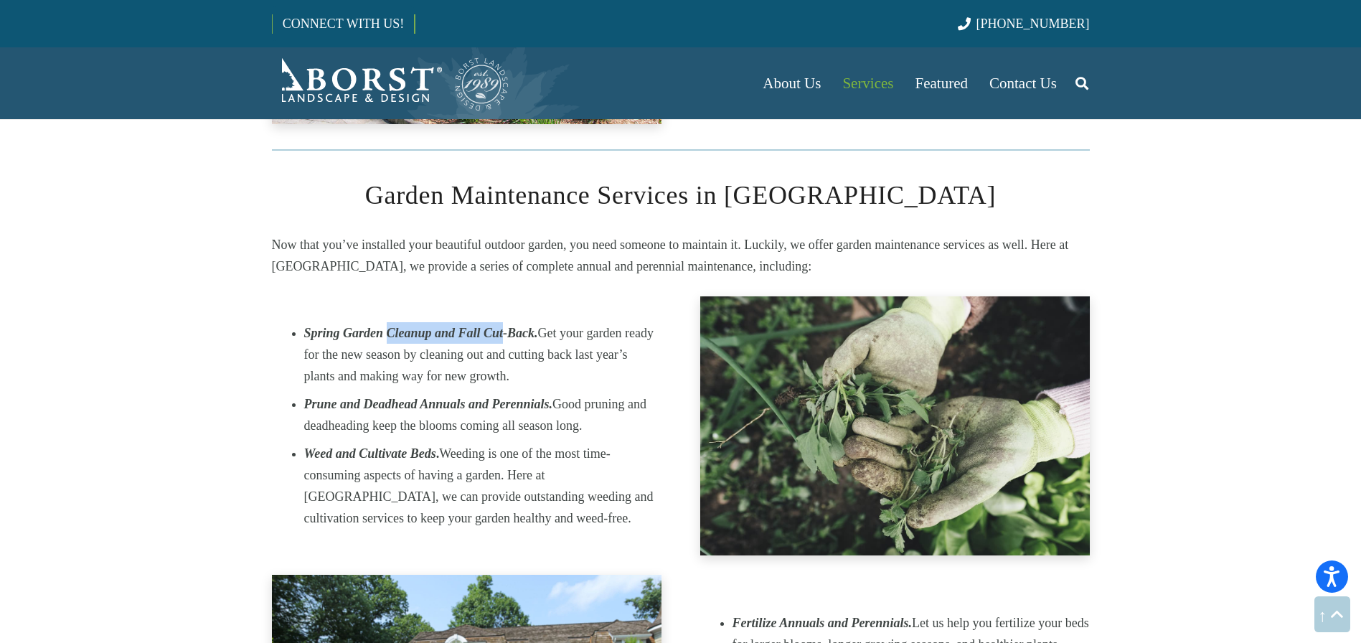
click at [486, 326] on em "Spring Garden Cleanup and Fall Cut-Back." at bounding box center [421, 333] width 234 height 14
drag, startPoint x: 429, startPoint y: 306, endPoint x: 420, endPoint y: 310, distance: 9.3
click at [420, 322] on li "Spring Garden Cleanup and Fall Cut-Back. Get your garden ready for the new seas…" at bounding box center [482, 354] width 357 height 65
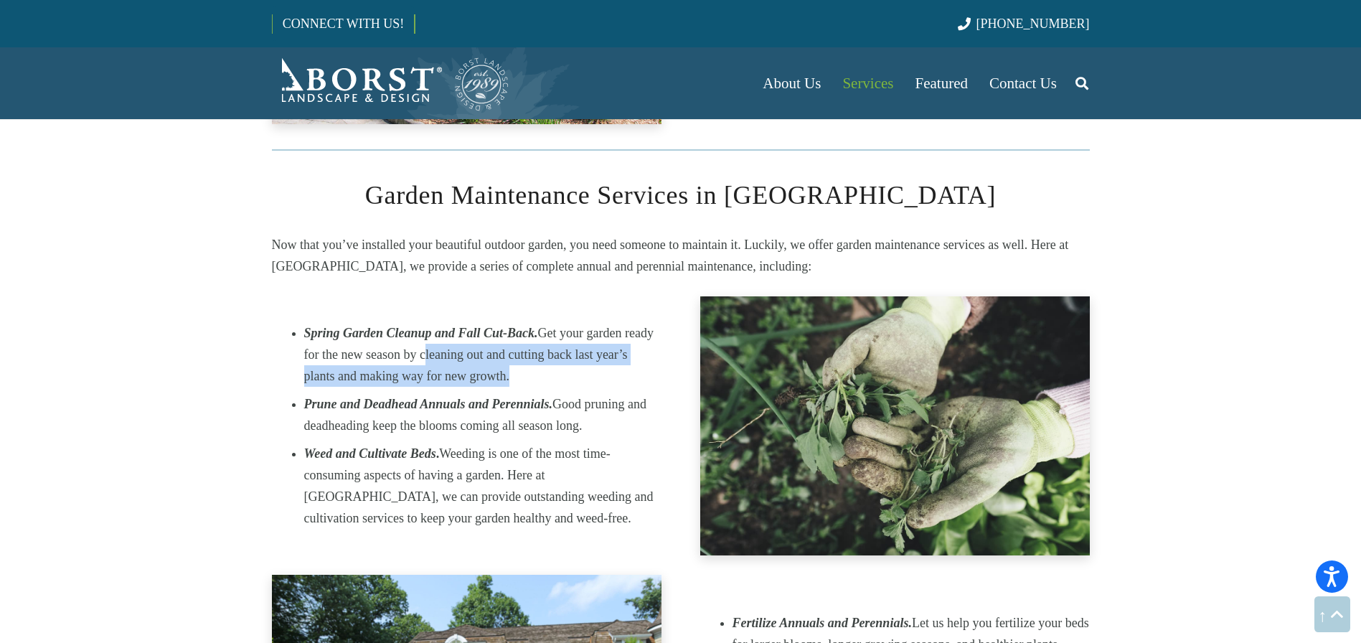
drag, startPoint x: 420, startPoint y: 310, endPoint x: 491, endPoint y: 341, distance: 76.8
click at [491, 341] on li "Spring Garden Cleanup and Fall Cut-Back. Get your garden ready for the new seas…" at bounding box center [482, 354] width 357 height 65
drag, startPoint x: 522, startPoint y: 339, endPoint x: 397, endPoint y: 332, distance: 125.0
click at [397, 332] on li "Spring Garden Cleanup and Fall Cut-Back. Get your garden ready for the new seas…" at bounding box center [482, 354] width 357 height 65
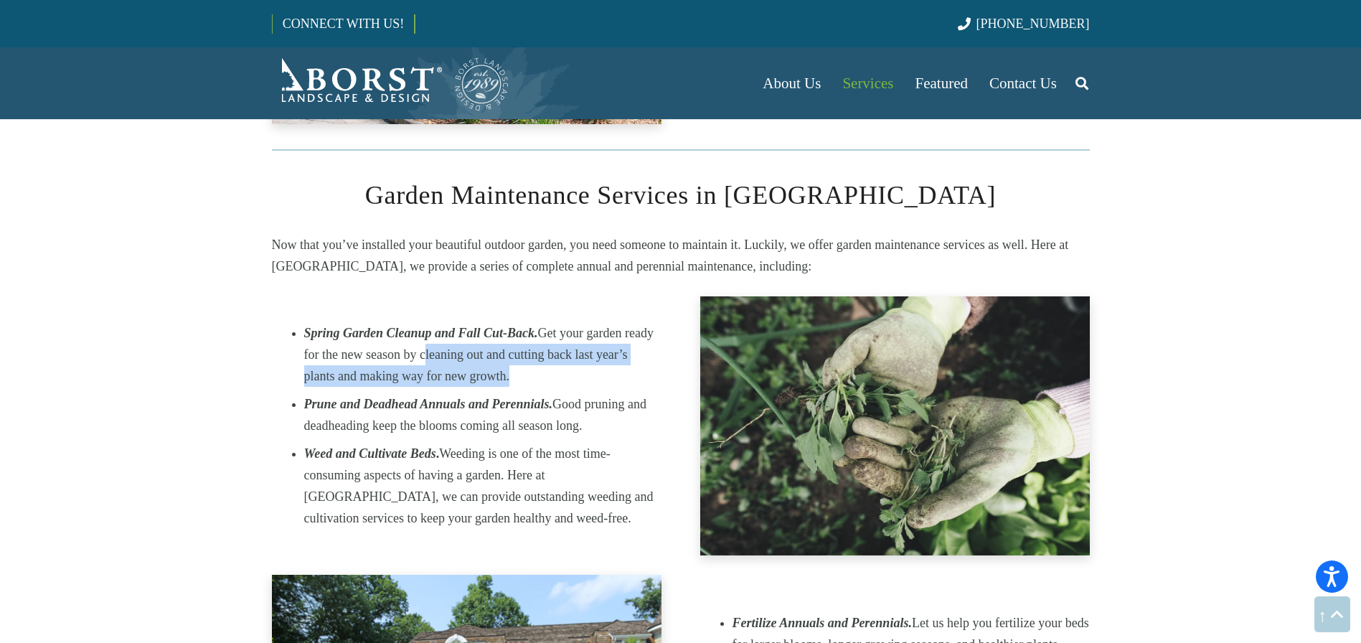
click at [397, 332] on li "Spring Garden Cleanup and Fall Cut-Back. Get your garden ready for the new seas…" at bounding box center [482, 354] width 357 height 65
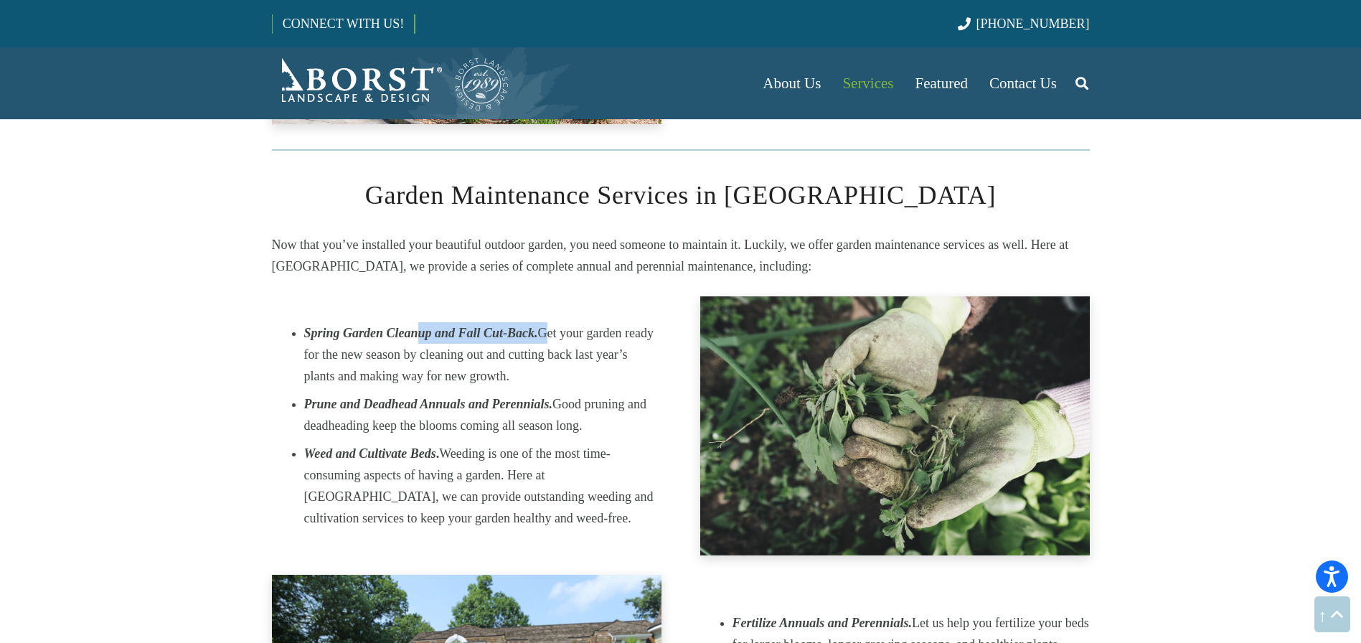
drag, startPoint x: 418, startPoint y: 295, endPoint x: 545, endPoint y: 297, distance: 127.0
click at [545, 322] on li "Spring Garden Cleanup and Fall Cut-Back. Get your garden ready for the new seas…" at bounding box center [482, 354] width 357 height 65
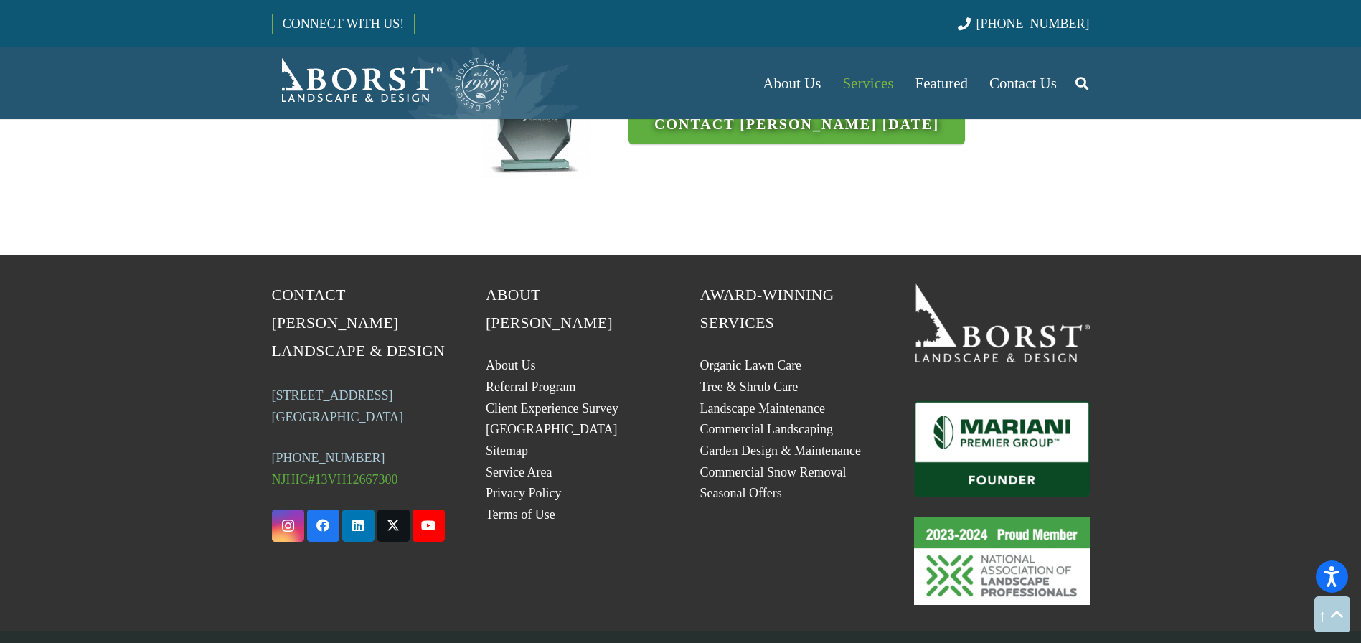
scroll to position [3772, 0]
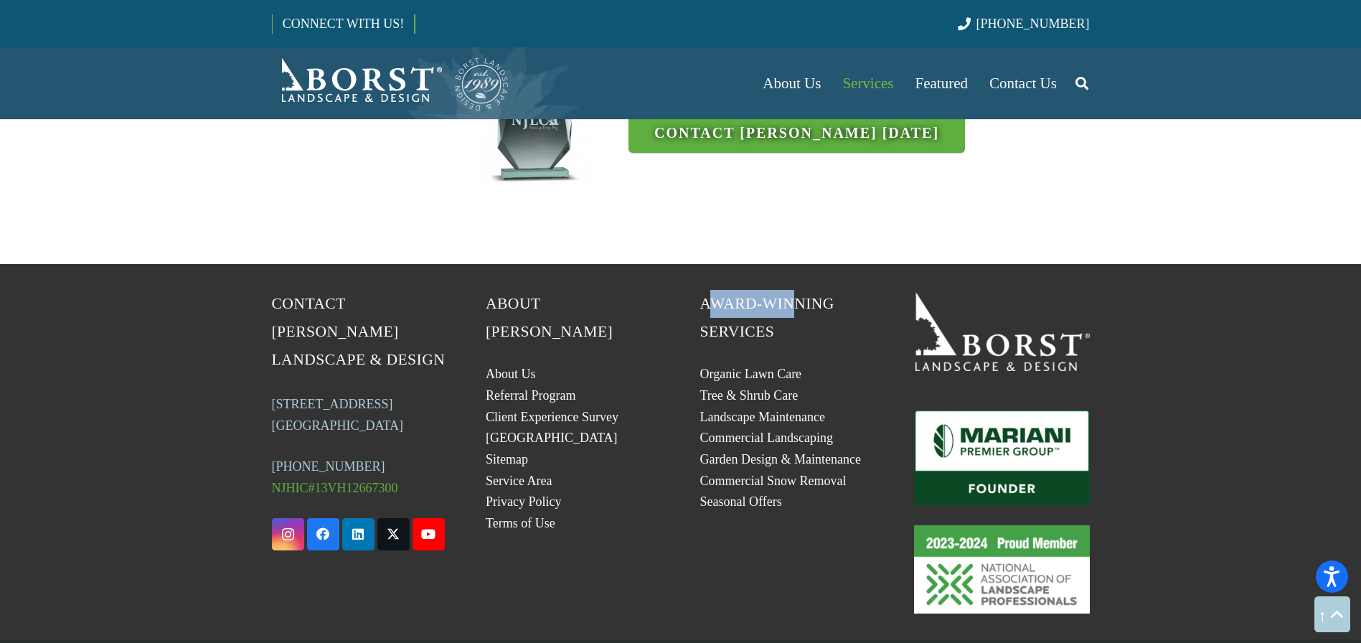
drag, startPoint x: 707, startPoint y: 242, endPoint x: 794, endPoint y: 236, distance: 87.7
click at [791, 295] on span "Award-Winning Services" at bounding box center [767, 317] width 134 height 45
click at [794, 295] on span "Award-Winning Services" at bounding box center [767, 317] width 134 height 45
click at [755, 473] on link "Commercial Snow Removal" at bounding box center [773, 480] width 146 height 14
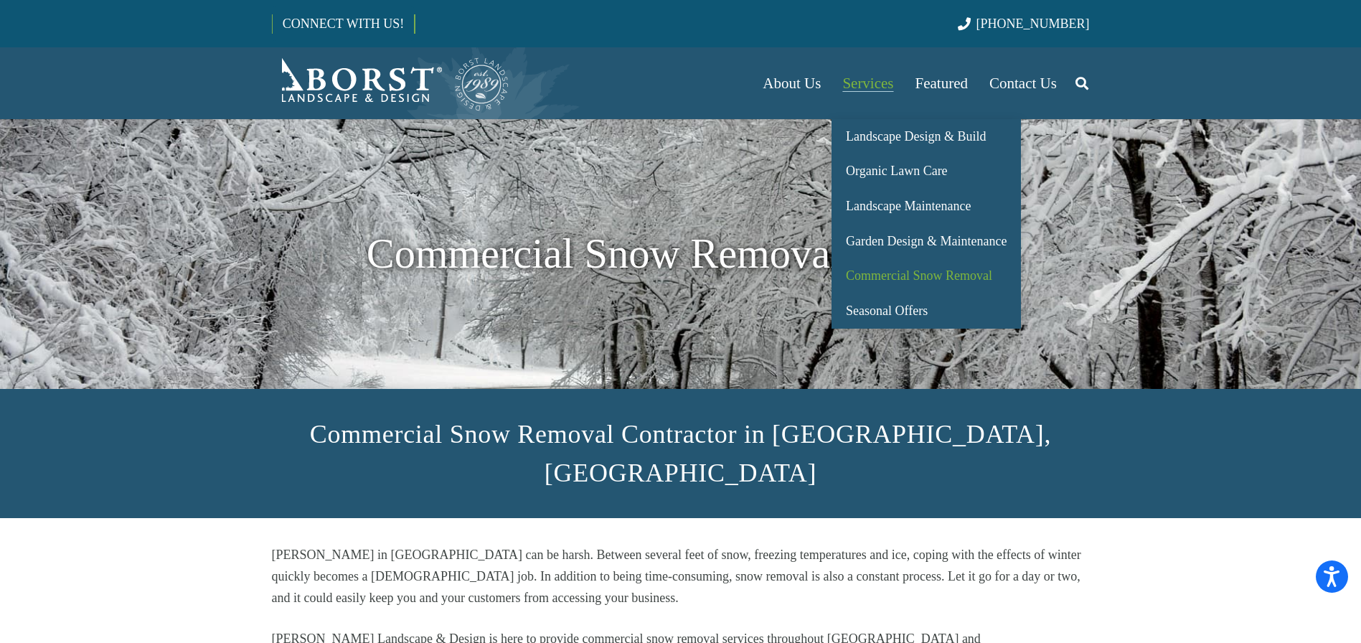
click at [878, 82] on span "Services" at bounding box center [867, 83] width 51 height 17
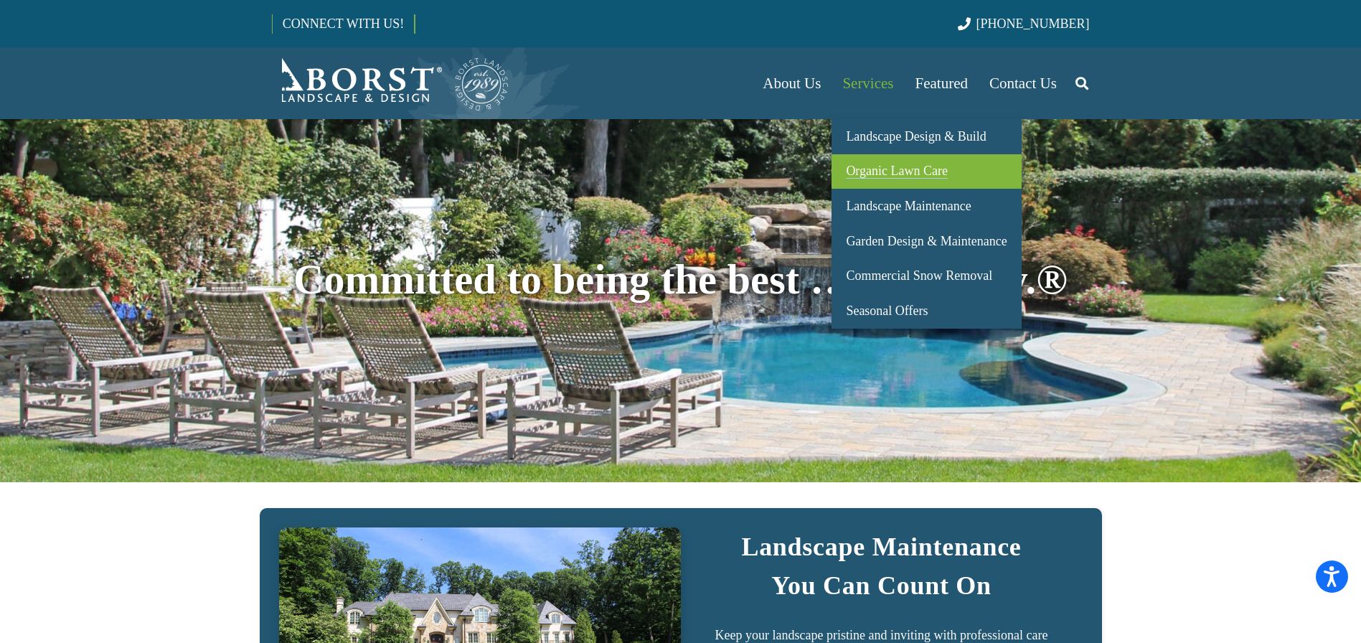
click at [878, 181] on link "Organic Lawn Care" at bounding box center [925, 171] width 189 height 35
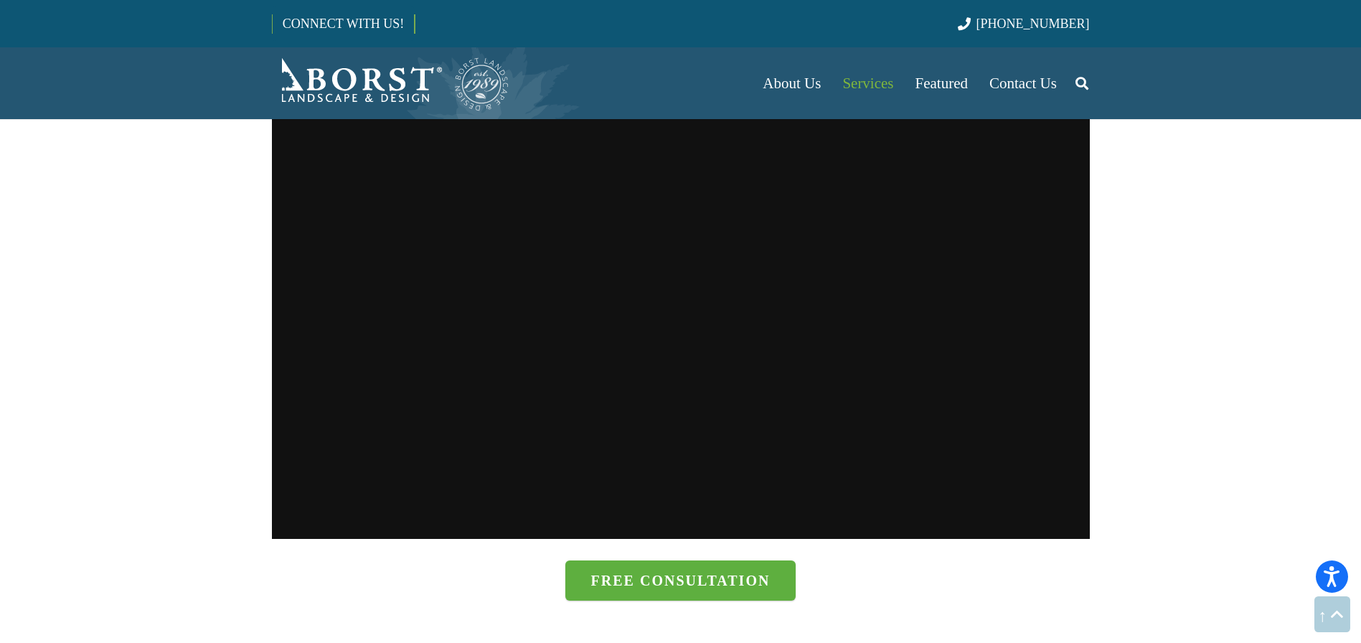
scroll to position [303, 0]
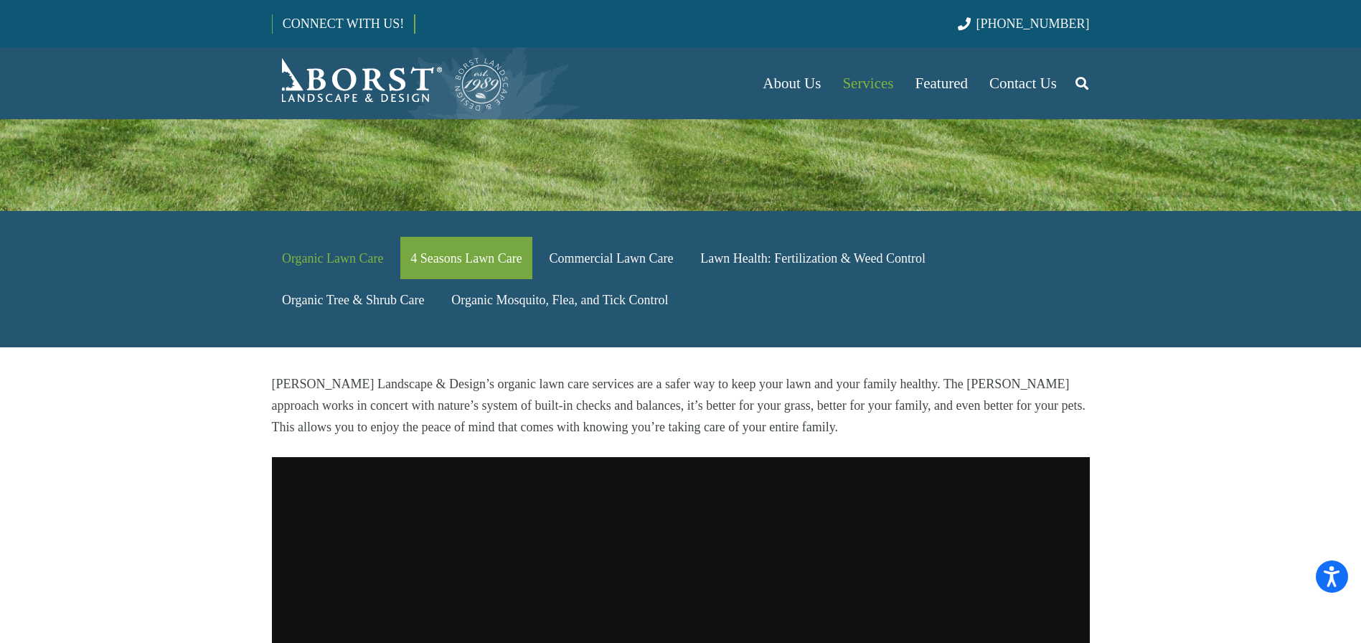
click at [440, 237] on link "4 Seasons Lawn Care" at bounding box center [466, 258] width 132 height 42
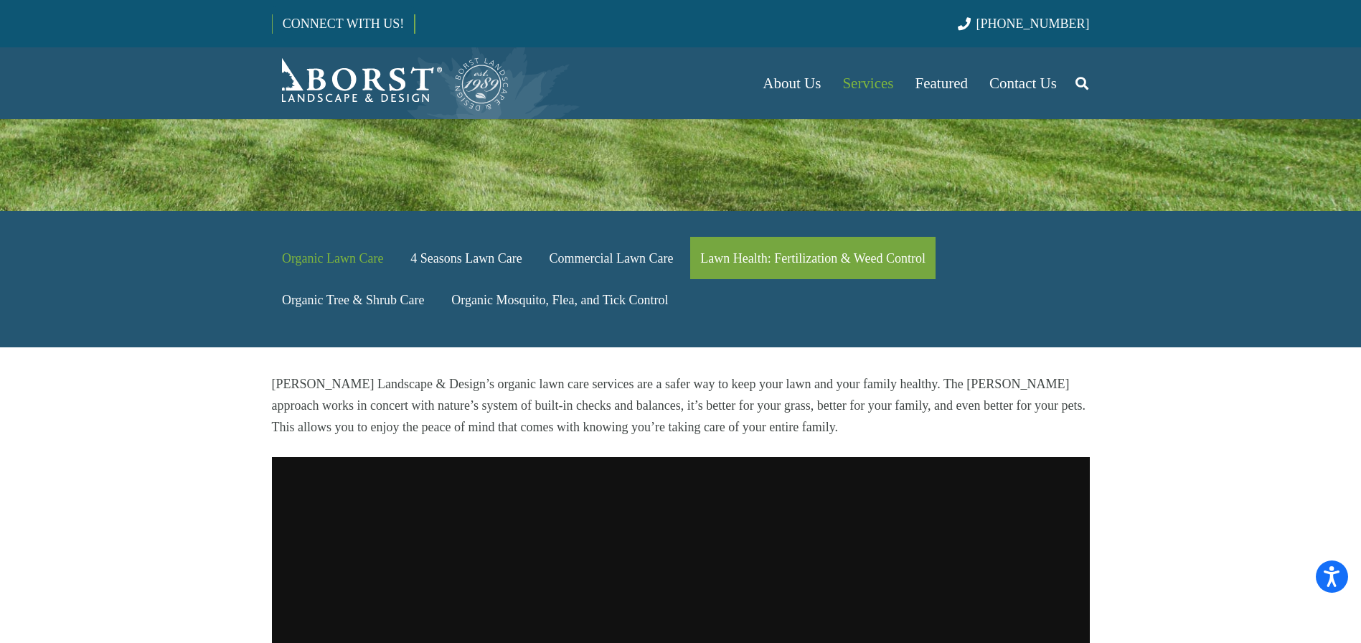
click at [733, 237] on link "Lawn Health: Fertilization & Weed Control" at bounding box center [812, 258] width 245 height 42
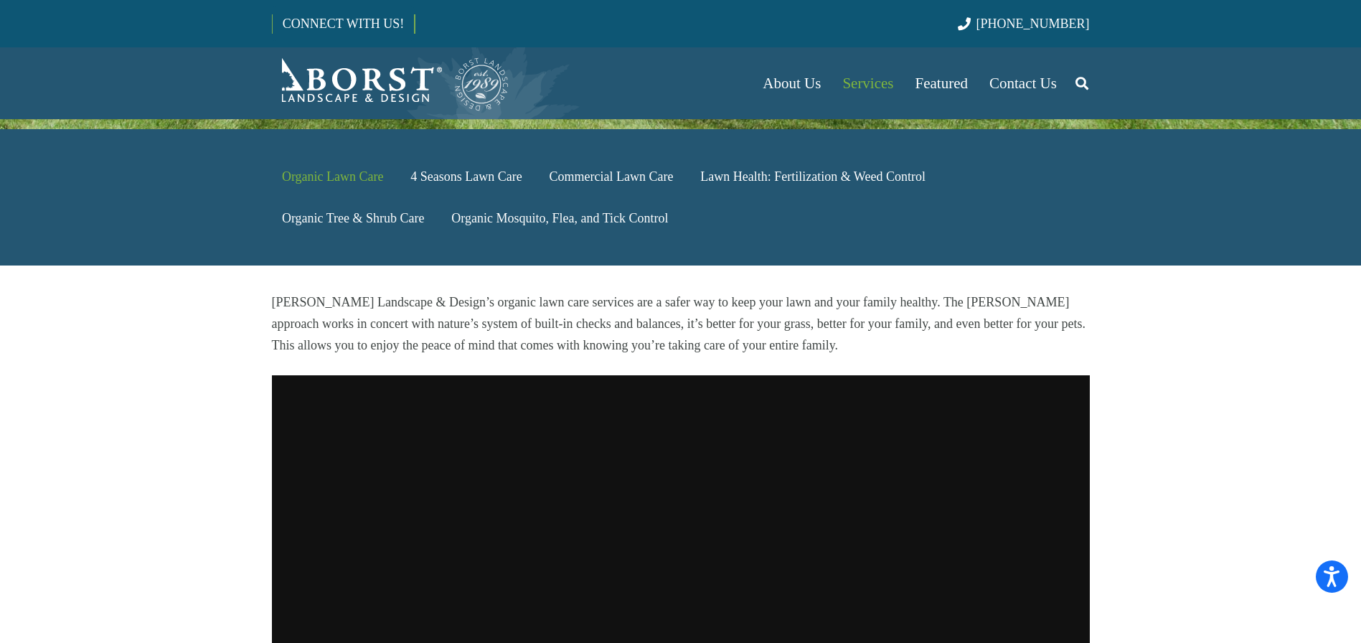
click at [356, 76] on img "Borst-Logo" at bounding box center [391, 83] width 238 height 57
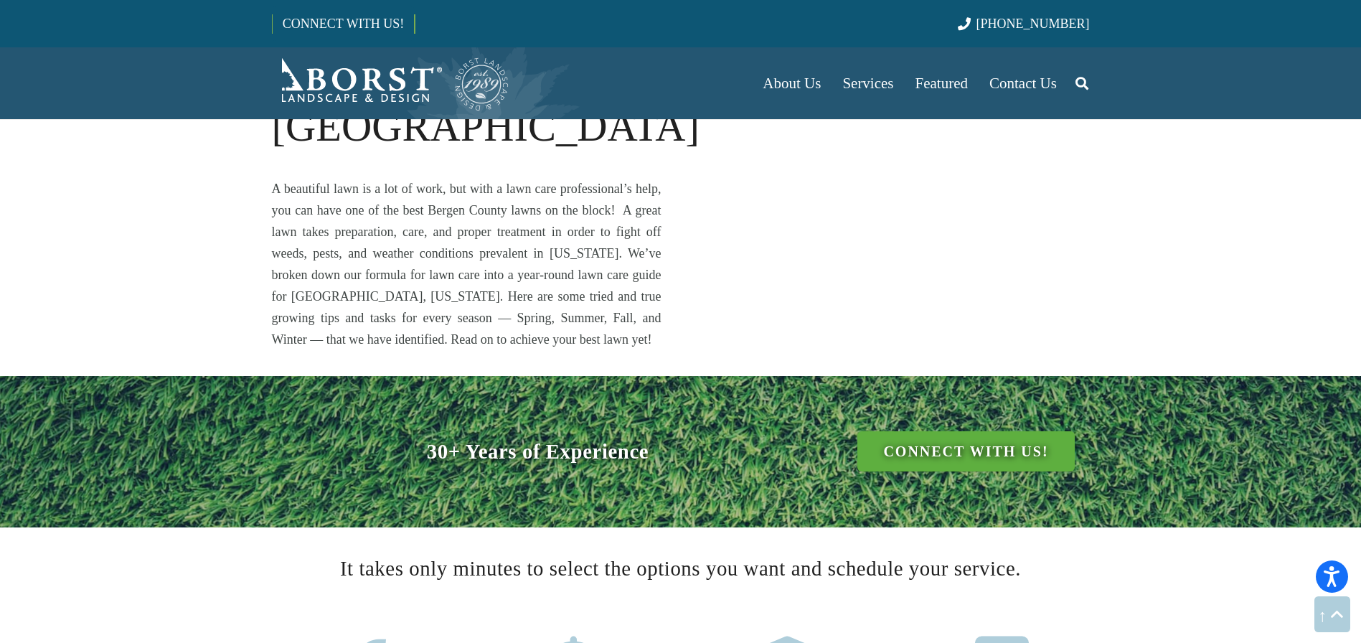
scroll to position [843, 0]
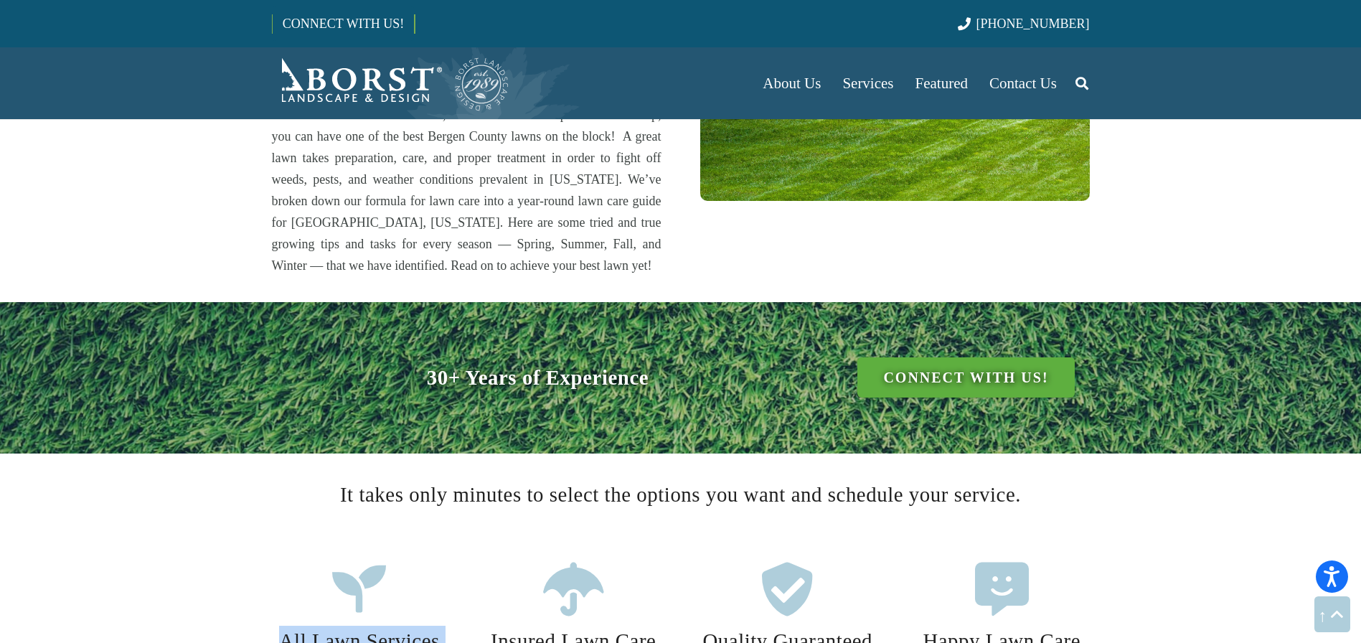
drag, startPoint x: 284, startPoint y: 393, endPoint x: 344, endPoint y: 405, distance: 61.3
drag, startPoint x: 488, startPoint y: 394, endPoint x: 639, endPoint y: 424, distance: 153.5
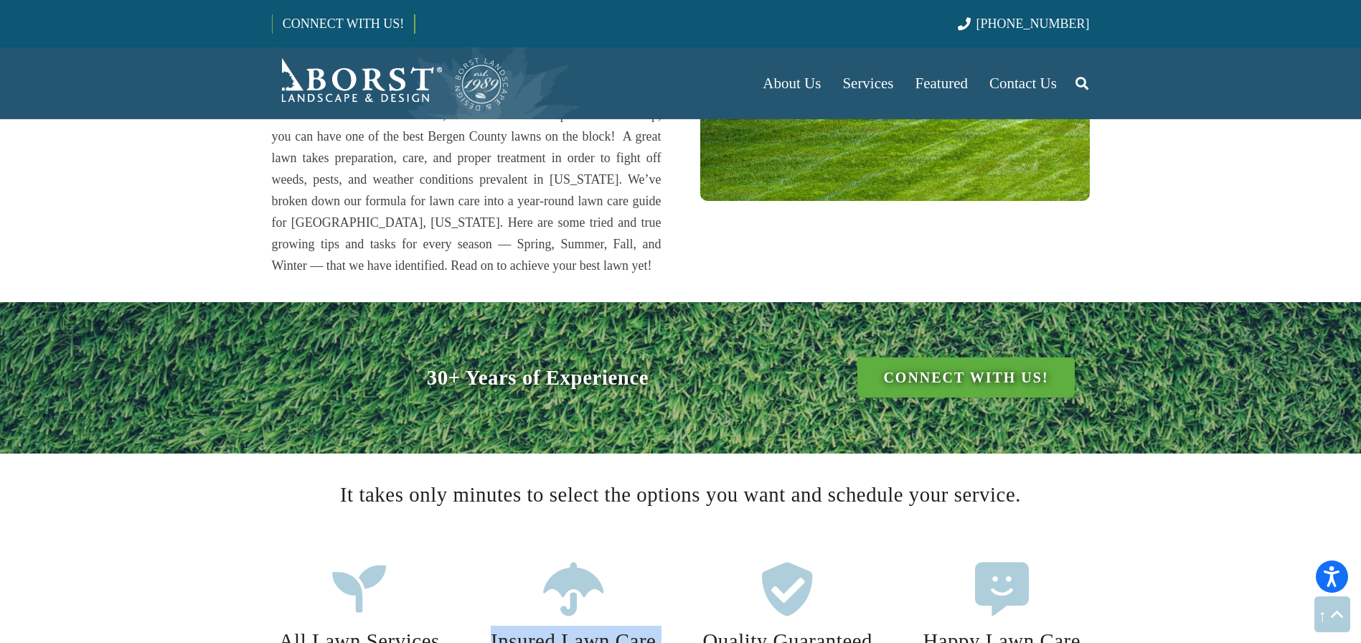
drag, startPoint x: 758, startPoint y: 409, endPoint x: 826, endPoint y: 433, distance: 72.1
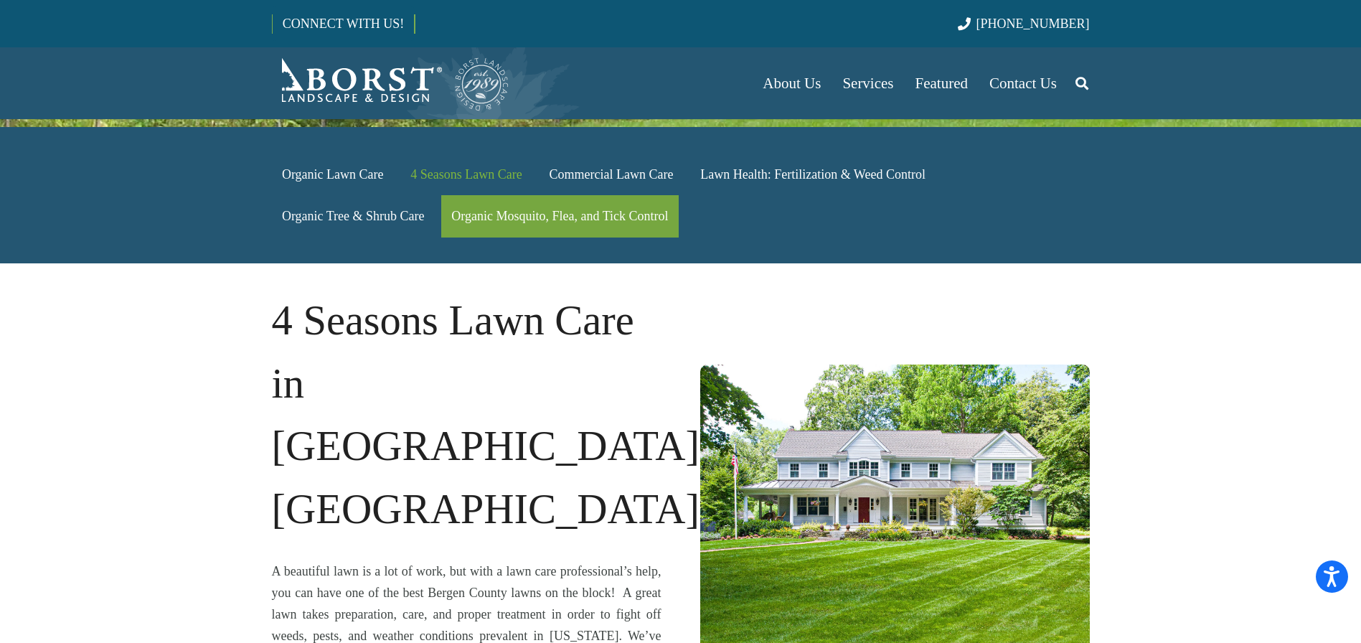
scroll to position [0, 0]
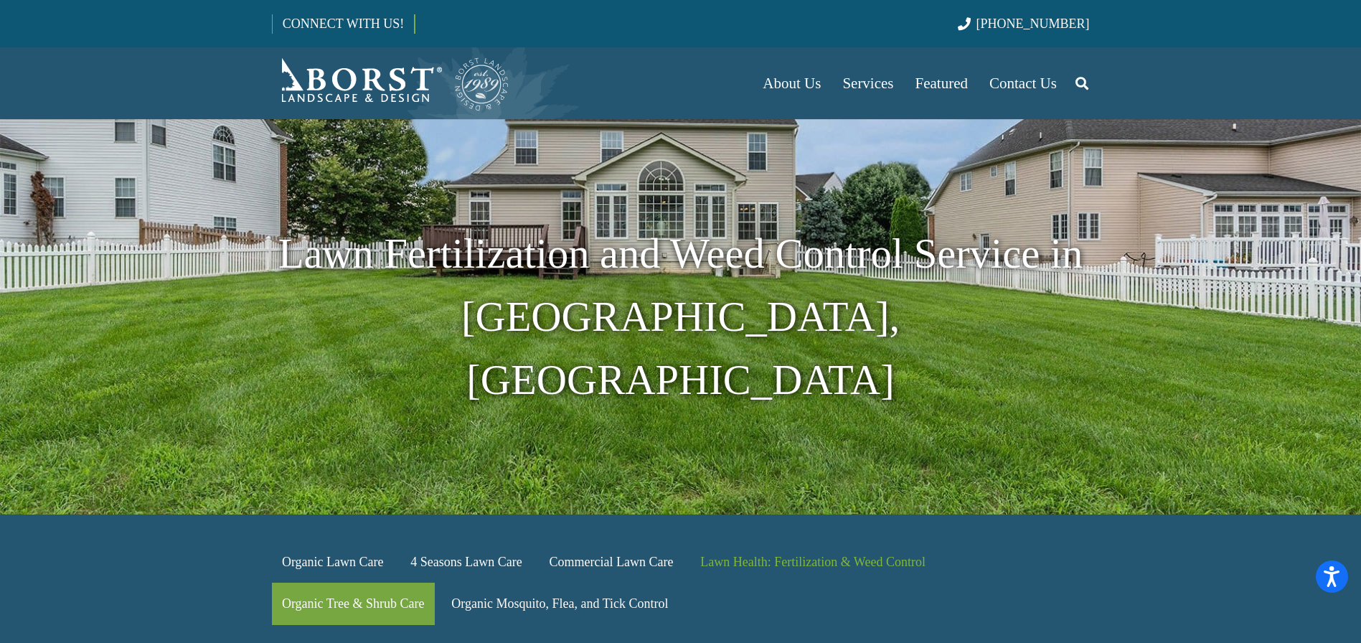
click at [357, 582] on link "Organic Tree & Shrub Care" at bounding box center [353, 603] width 163 height 42
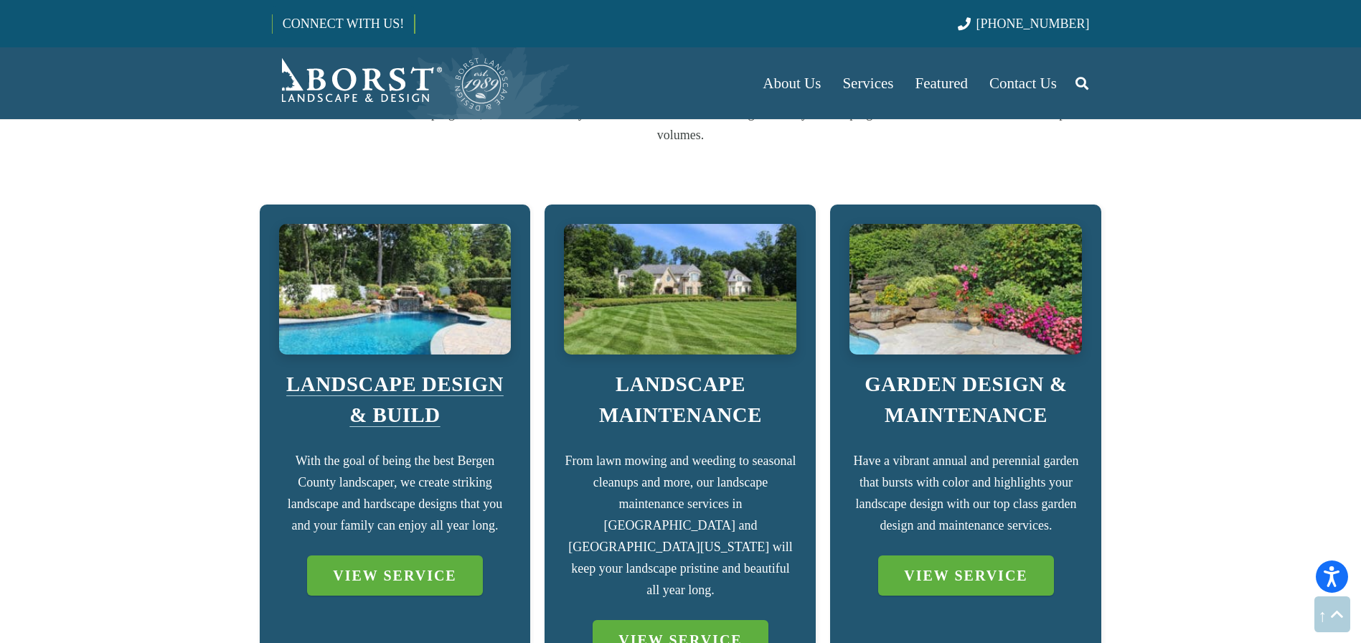
scroll to position [958, 0]
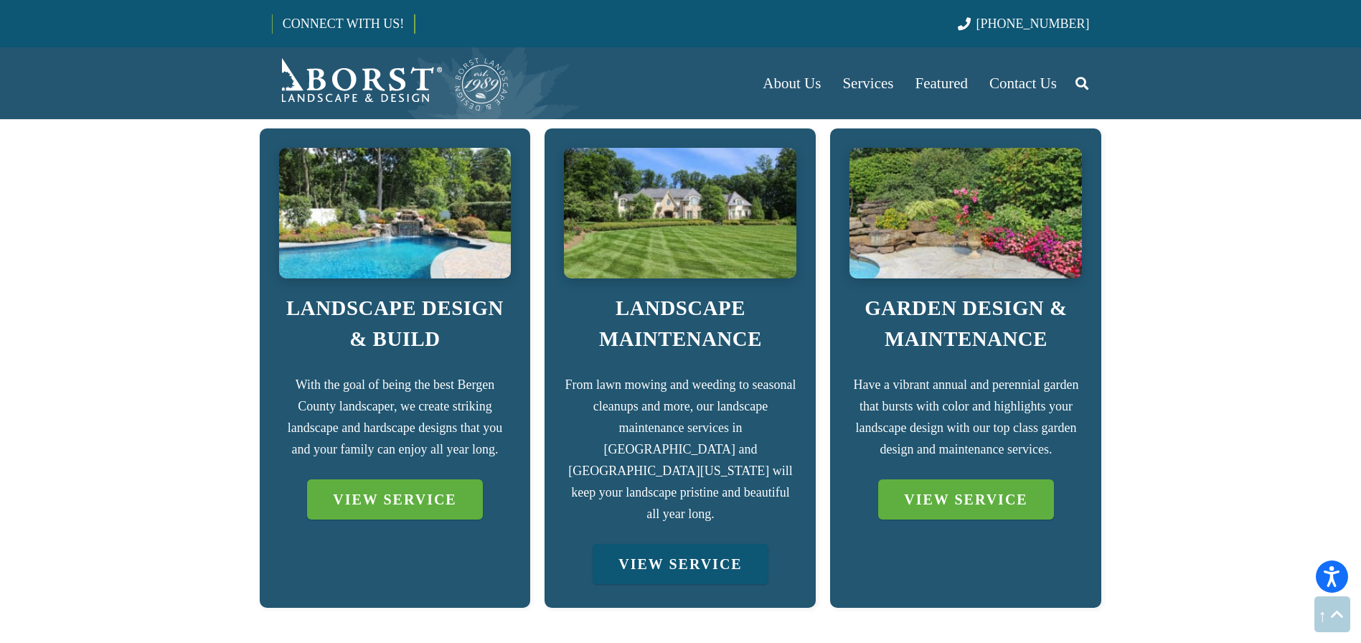
click at [671, 544] on link "VIEW SERVICE" at bounding box center [679, 564] width 175 height 40
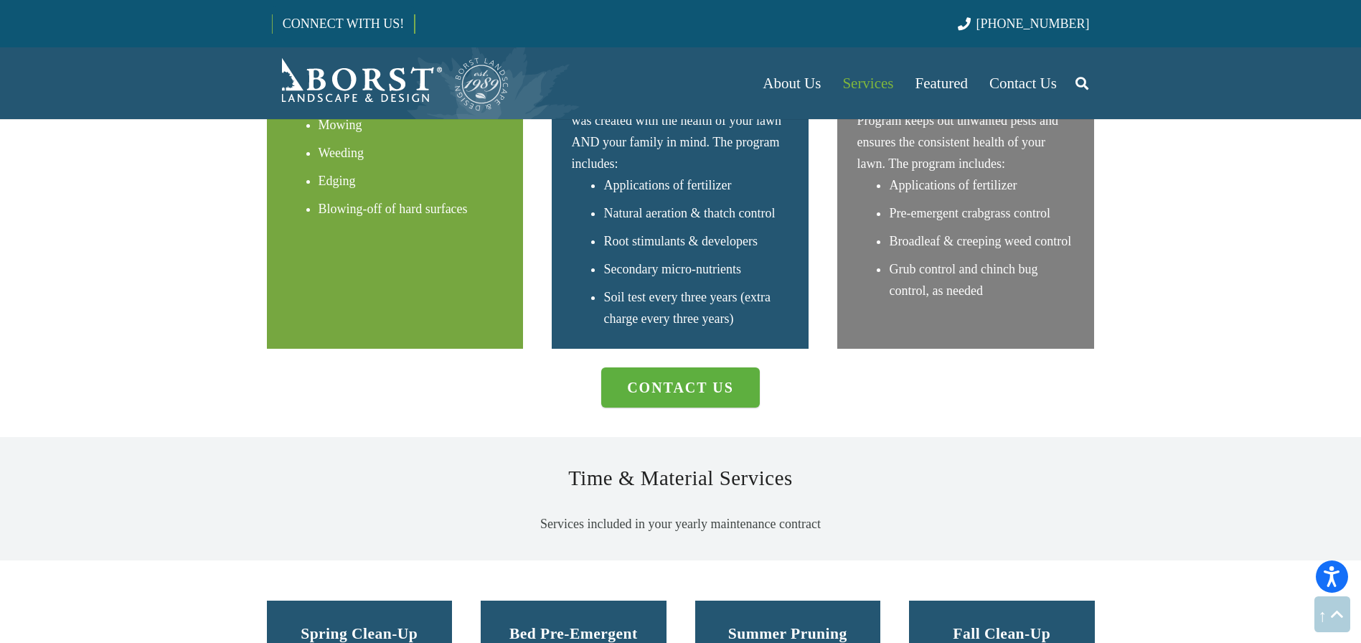
scroll to position [2286, 0]
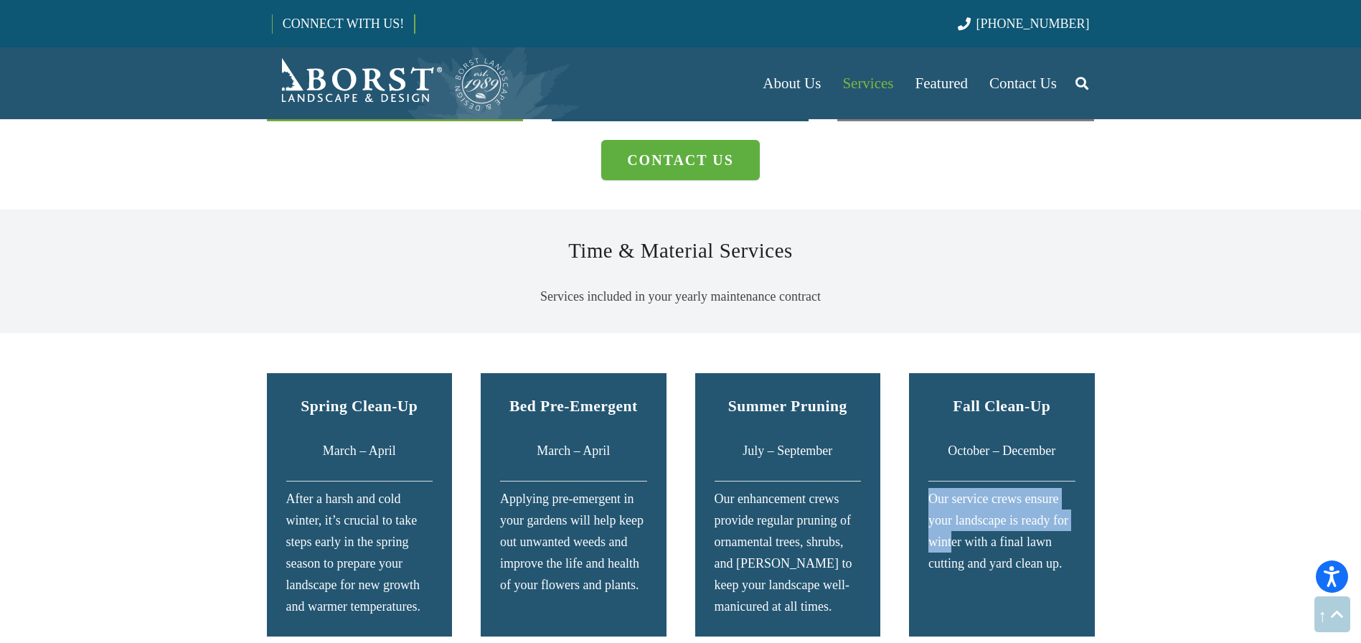
drag, startPoint x: 940, startPoint y: 476, endPoint x: 953, endPoint y: 498, distance: 26.0
click at [953, 498] on div "Fall Clean-Up October – December Our service crews ensure your landscape is rea…" at bounding box center [1002, 504] width 186 height 263
click at [953, 498] on div "Our service crews ensure your landscape is ready for winter with a final lawn c…" at bounding box center [1001, 531] width 147 height 86
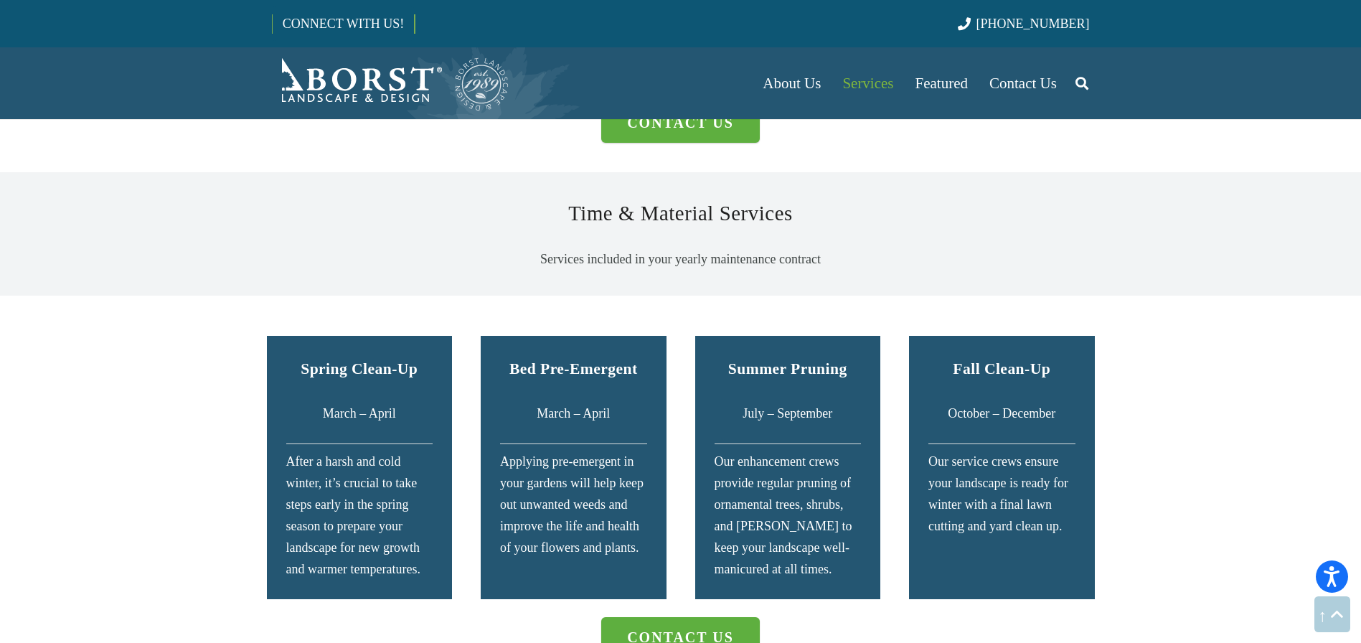
scroll to position [2342, 0]
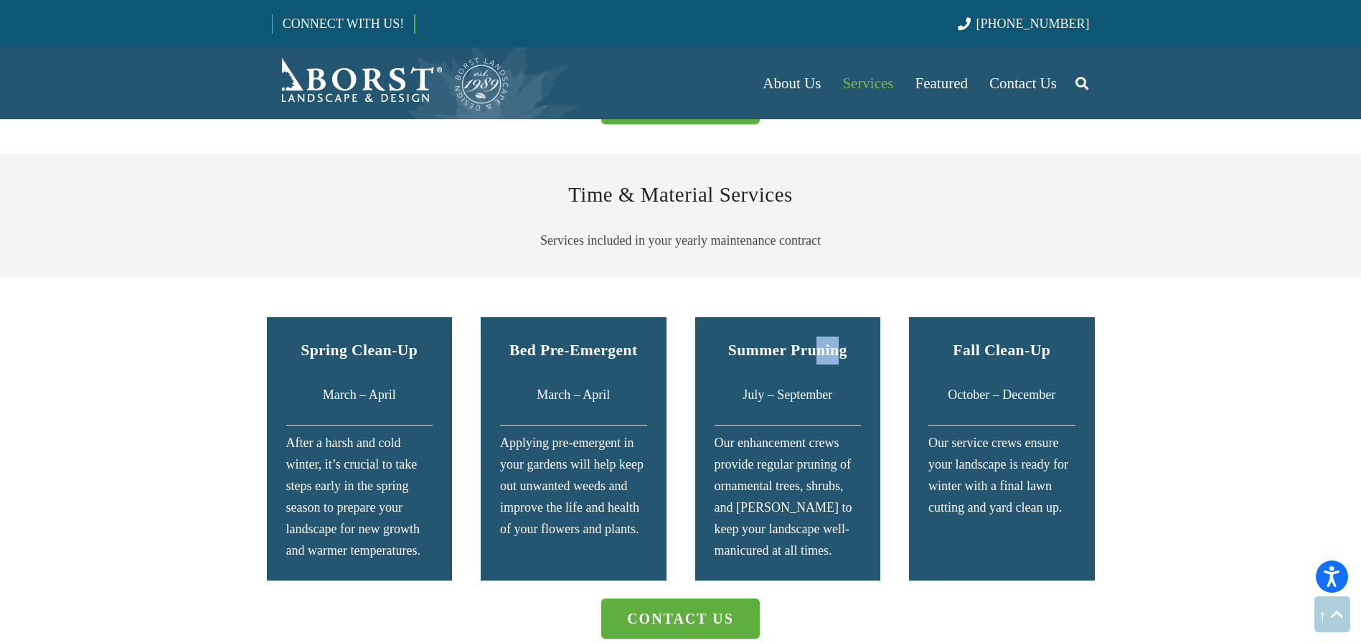
click at [837, 341] on strong "Summer Pruning" at bounding box center [787, 349] width 119 height 17
drag, startPoint x: 844, startPoint y: 317, endPoint x: 734, endPoint y: 321, distance: 110.5
click at [734, 336] on h5 "Summer Pruning" at bounding box center [787, 350] width 147 height 28
click at [734, 341] on strong "Summer Pruning" at bounding box center [787, 349] width 119 height 17
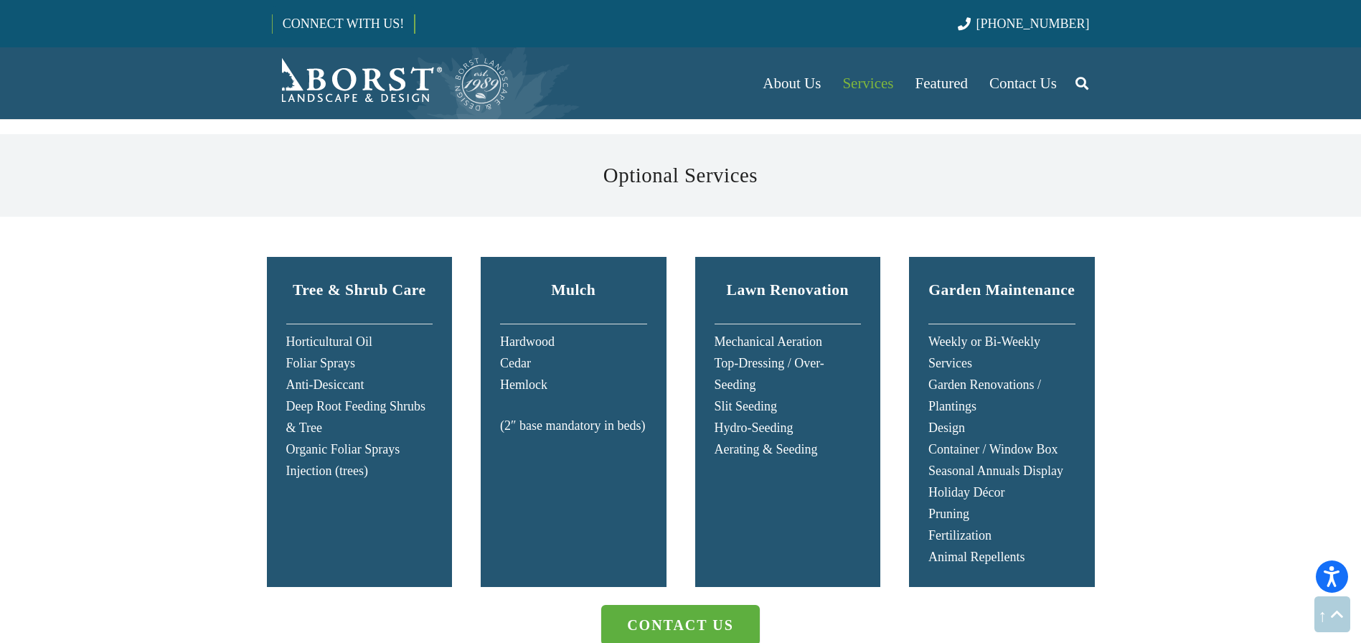
scroll to position [2949, 0]
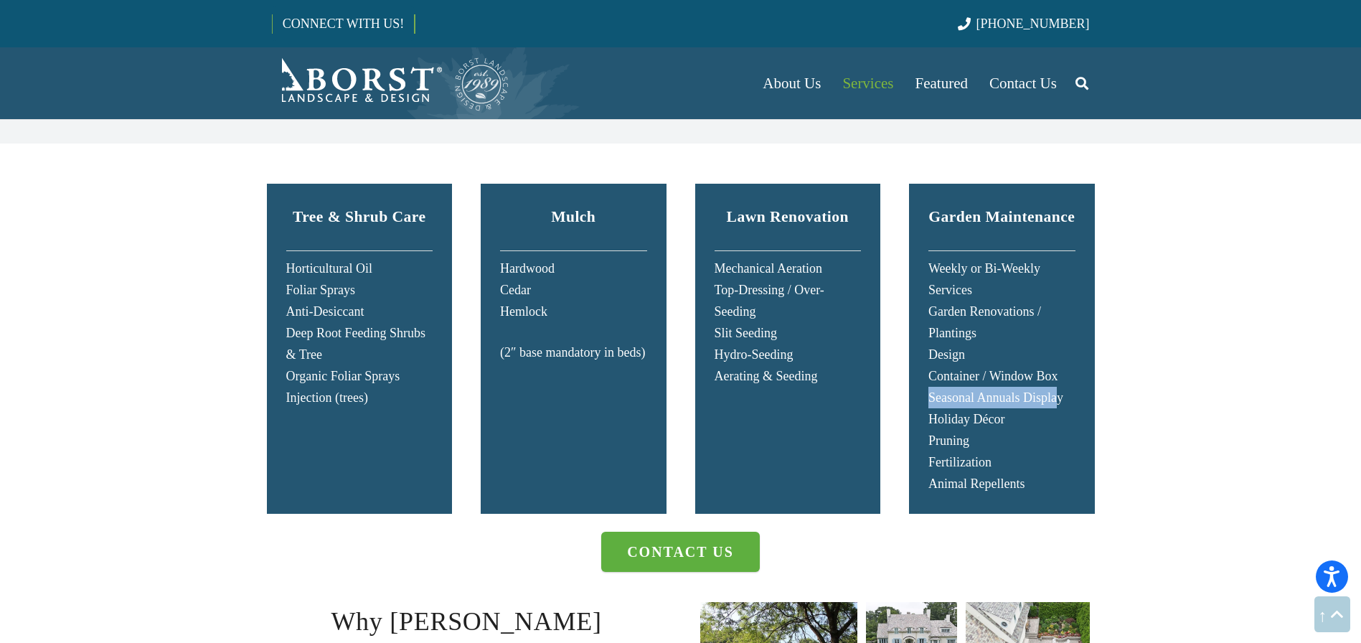
drag, startPoint x: 927, startPoint y: 366, endPoint x: 1060, endPoint y: 367, distance: 133.4
click at [1060, 367] on div "Garden Maintenance Weekly or Bi-Weekly Services Garden Renovations / Plantings …" at bounding box center [1002, 349] width 186 height 330
click at [1060, 367] on p "Weekly or Bi-Weekly Services Garden Renovations / Plantings Design Container / …" at bounding box center [1001, 375] width 147 height 237
click at [943, 263] on p "Weekly or Bi-Weekly Services Garden Renovations / Plantings Design Container / …" at bounding box center [1001, 375] width 147 height 237
click at [942, 259] on p "Weekly or Bi-Weekly Services Garden Renovations / Plantings Design Container / …" at bounding box center [1001, 375] width 147 height 237
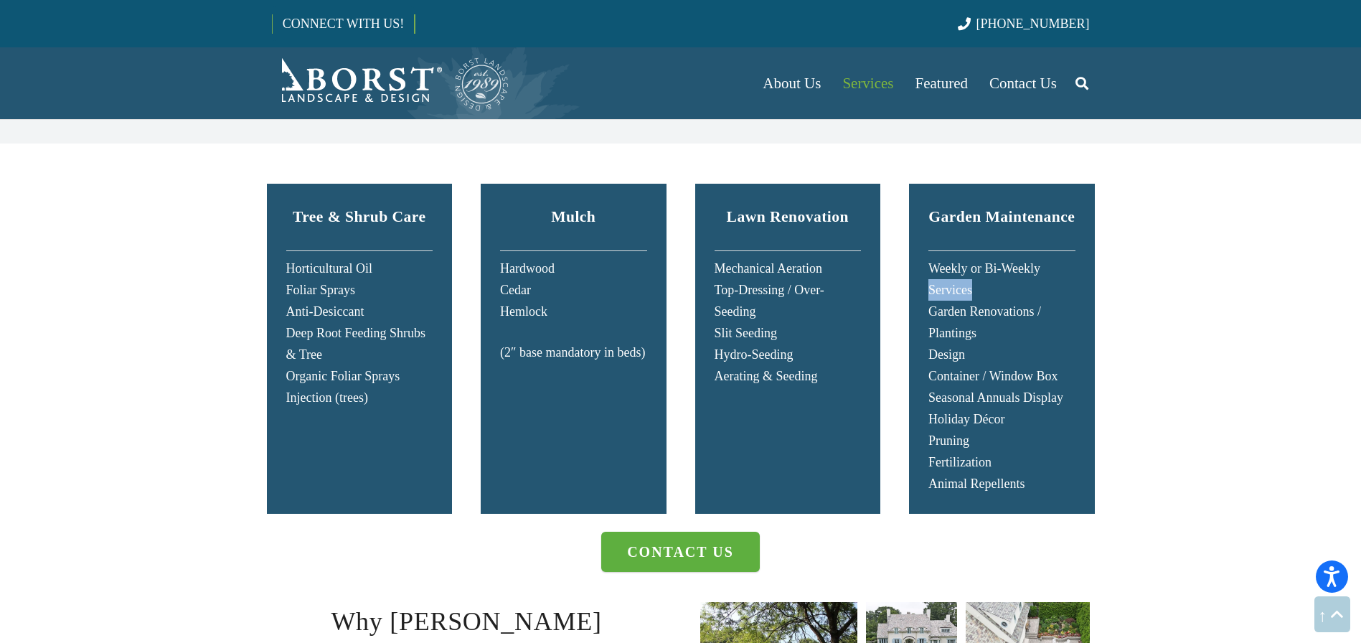
click at [942, 259] on p "Weekly or Bi-Weekly Services Garden Renovations / Plantings Design Container / …" at bounding box center [1001, 375] width 147 height 237
click at [940, 265] on p "Weekly or Bi-Weekly Services Garden Renovations / Plantings Design Container / …" at bounding box center [1001, 375] width 147 height 237
drag, startPoint x: 929, startPoint y: 278, endPoint x: 1058, endPoint y: 278, distance: 129.1
click at [1058, 278] on p "Weekly or Bi-Weekly Services Garden Renovations / Plantings Design Container / …" at bounding box center [1001, 375] width 147 height 237
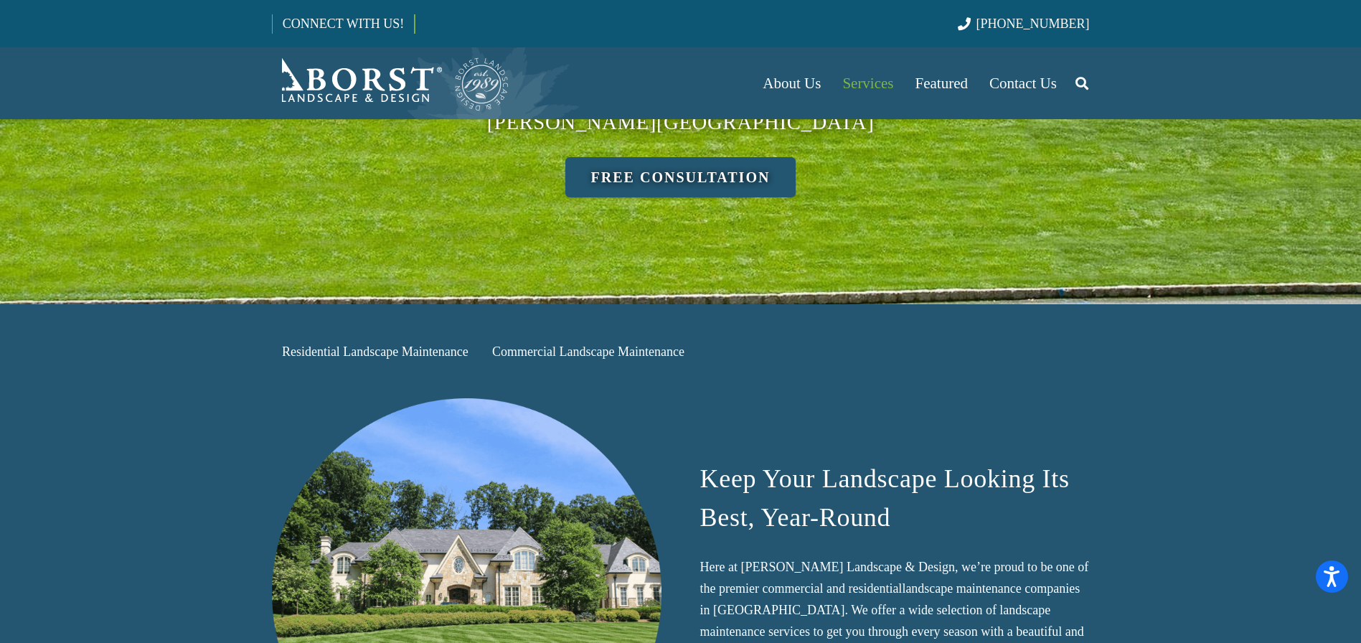
scroll to position [0, 0]
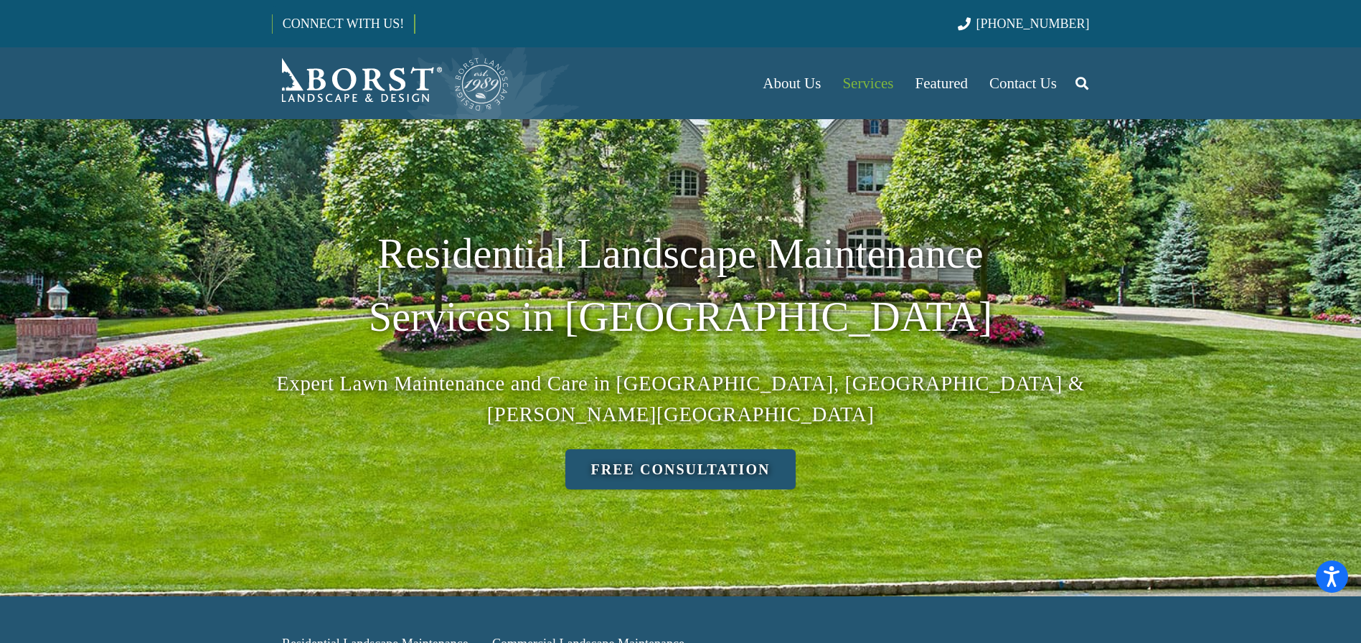
click at [397, 84] on img "Borst-Logo" at bounding box center [391, 83] width 238 height 57
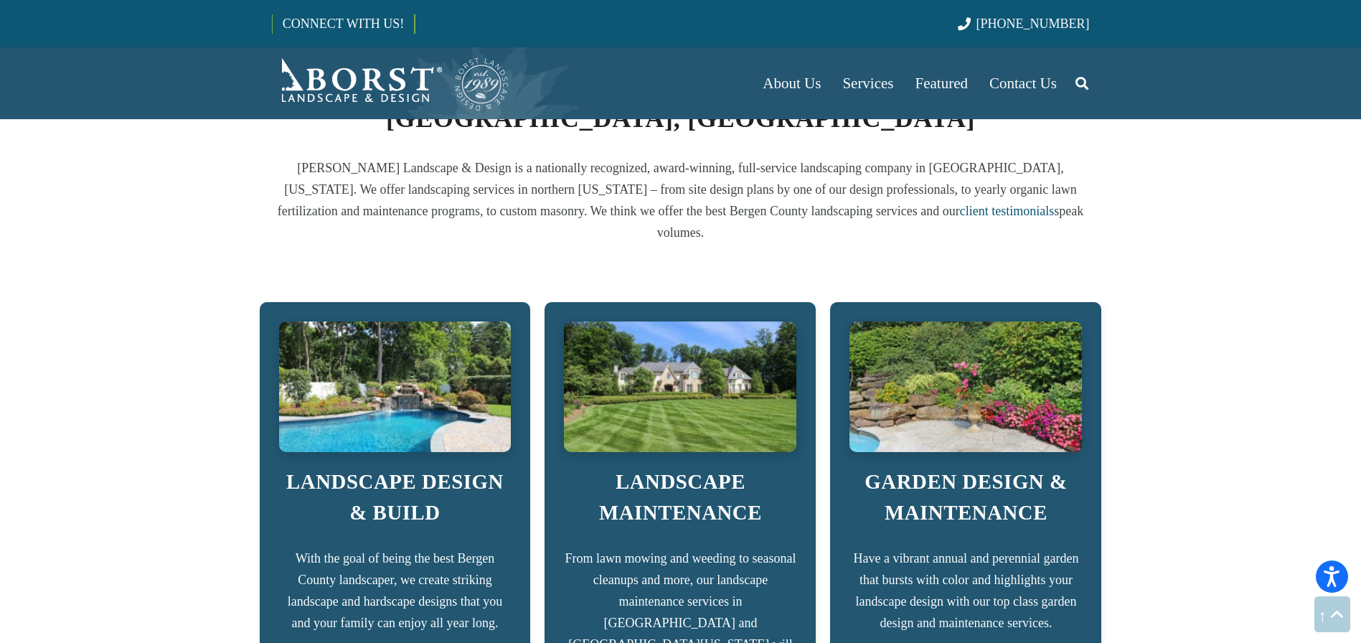
scroll to position [858, 0]
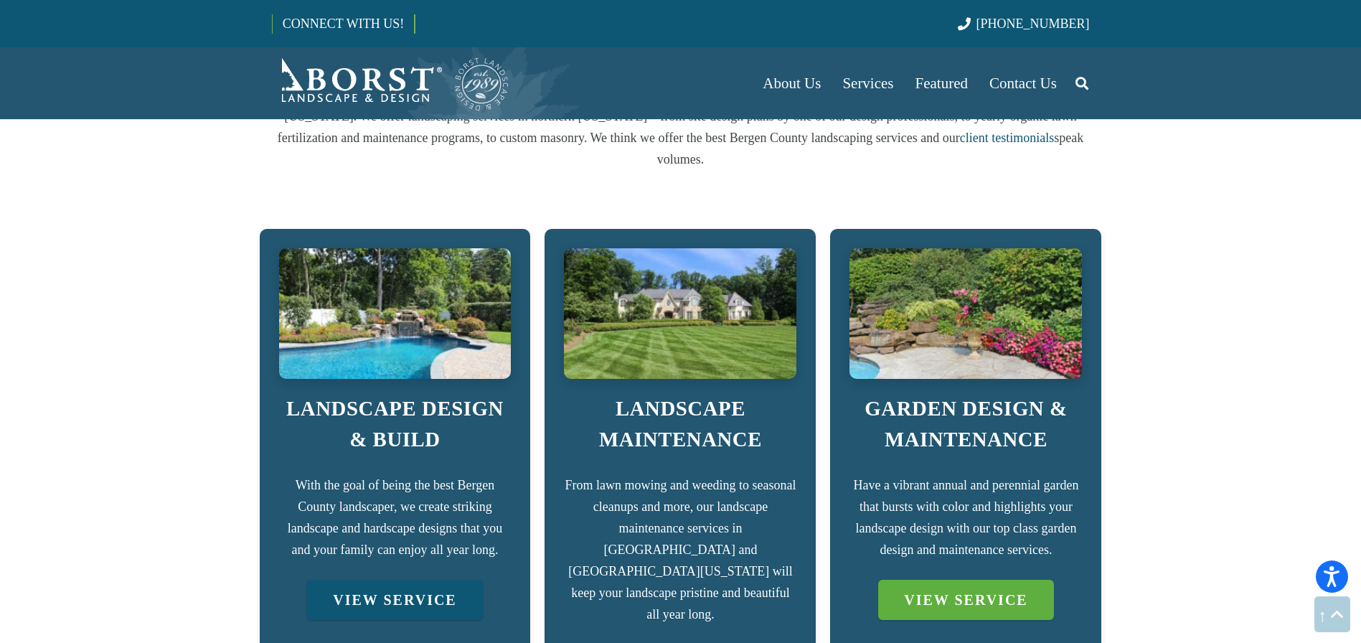
click at [377, 580] on link "VIEW SERVICE" at bounding box center [394, 600] width 175 height 40
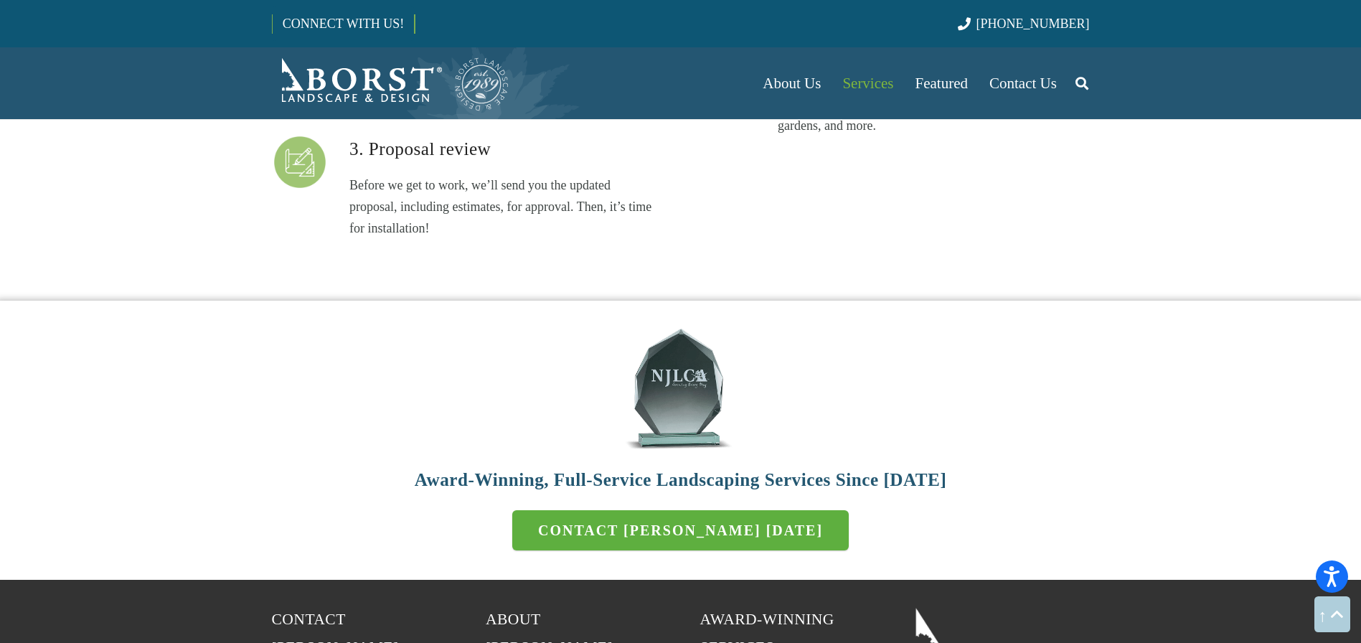
scroll to position [4776, 0]
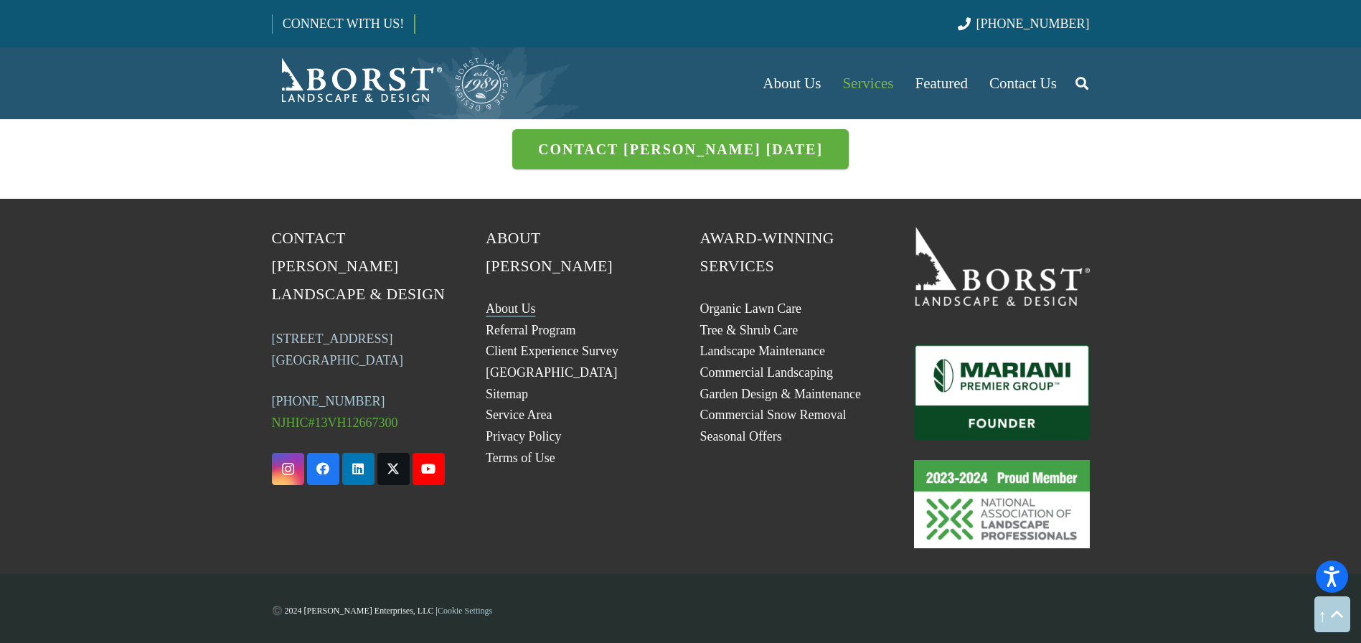
click at [516, 301] on link "About Us" at bounding box center [511, 308] width 50 height 14
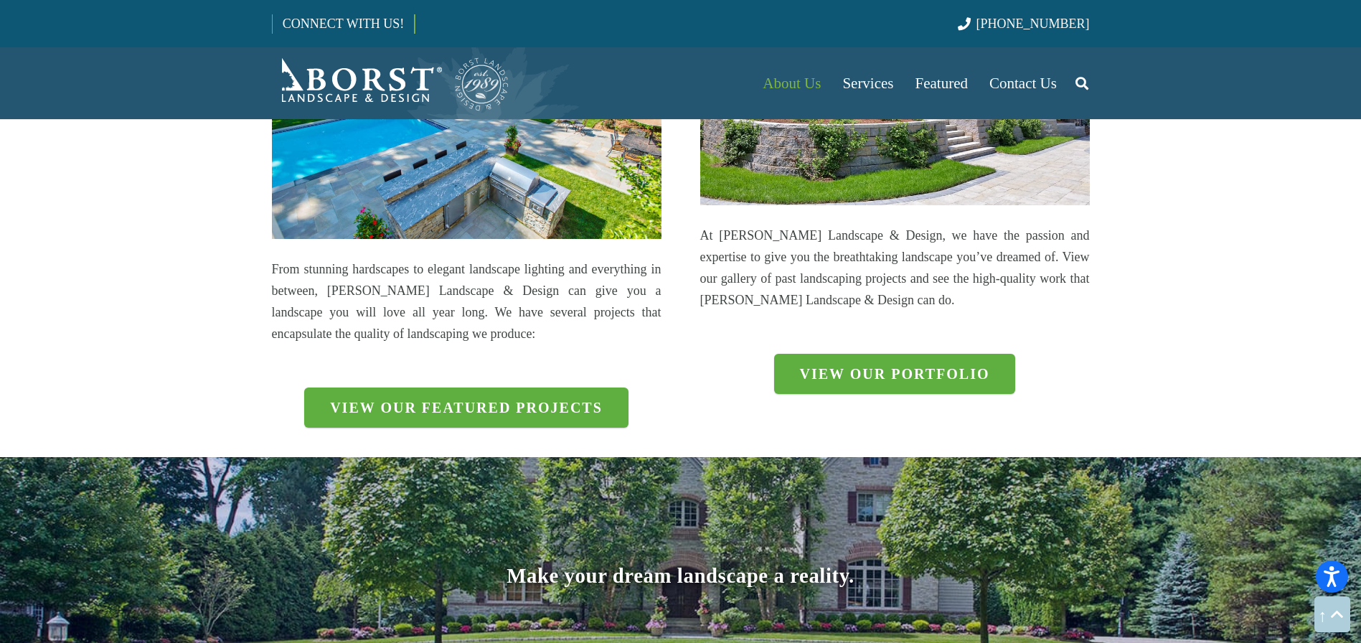
scroll to position [1706, 0]
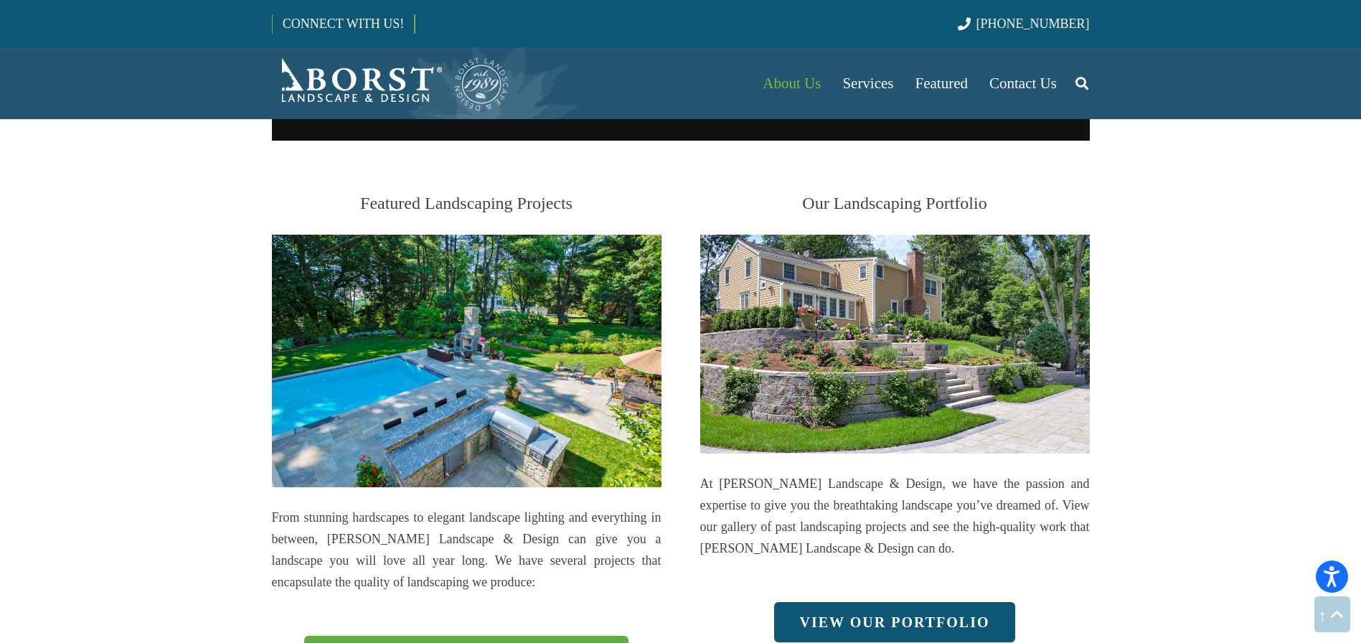
click at [865, 602] on link "View our portfolio" at bounding box center [895, 622] width 242 height 40
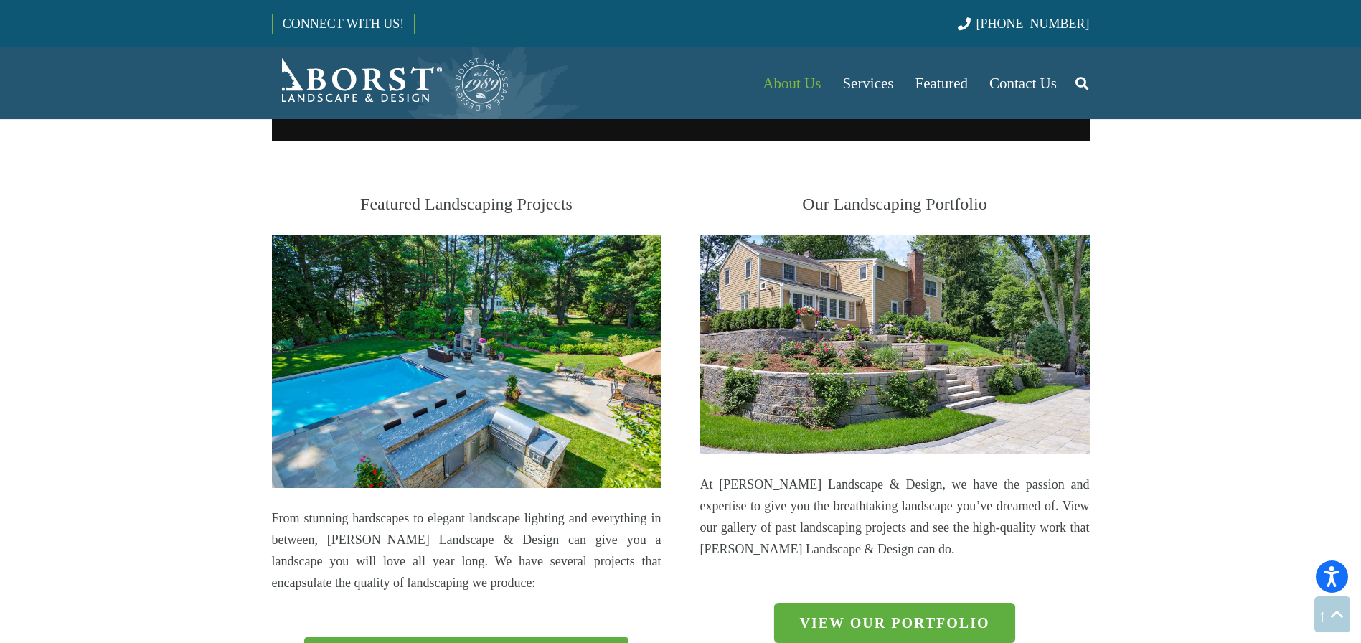
scroll to position [1887, 0]
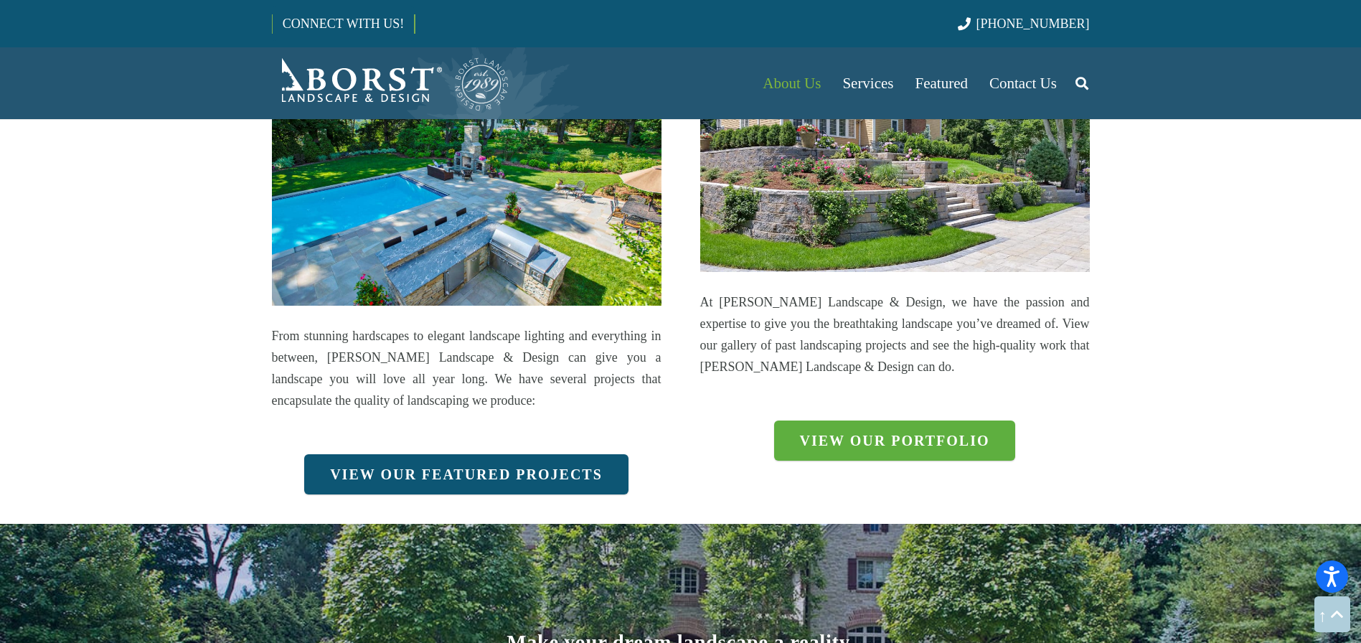
click at [478, 454] on link "View our featured projects" at bounding box center [466, 474] width 324 height 40
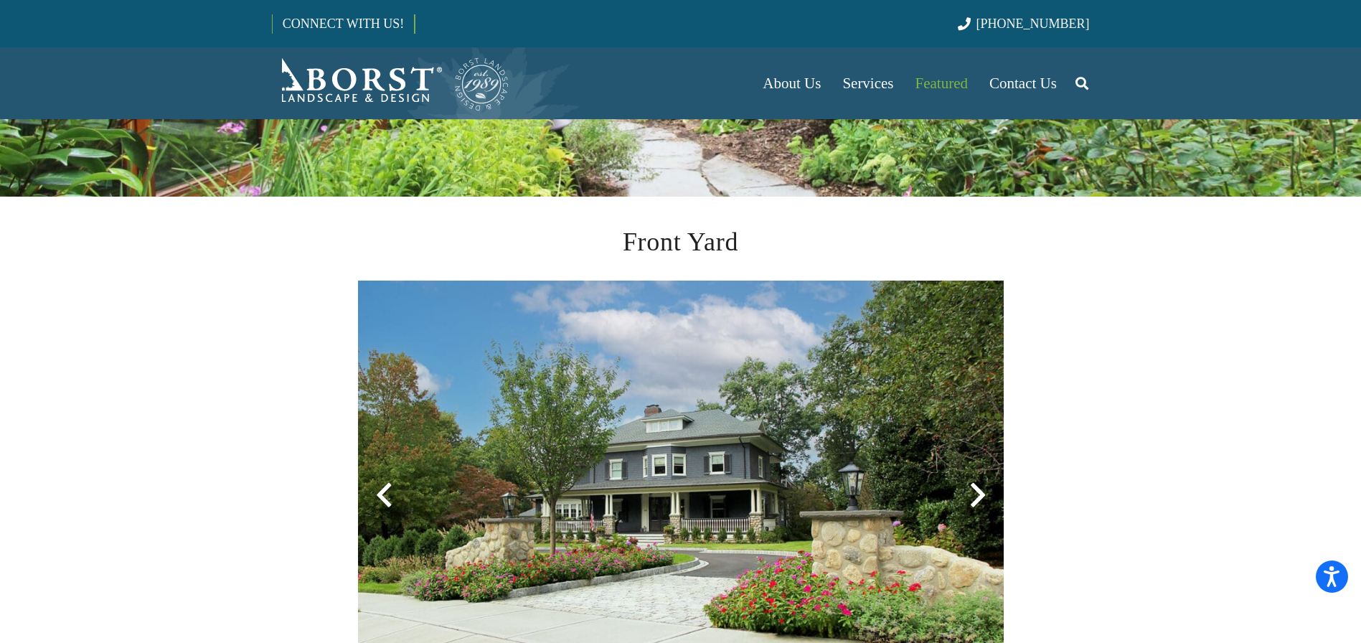
scroll to position [419, 0]
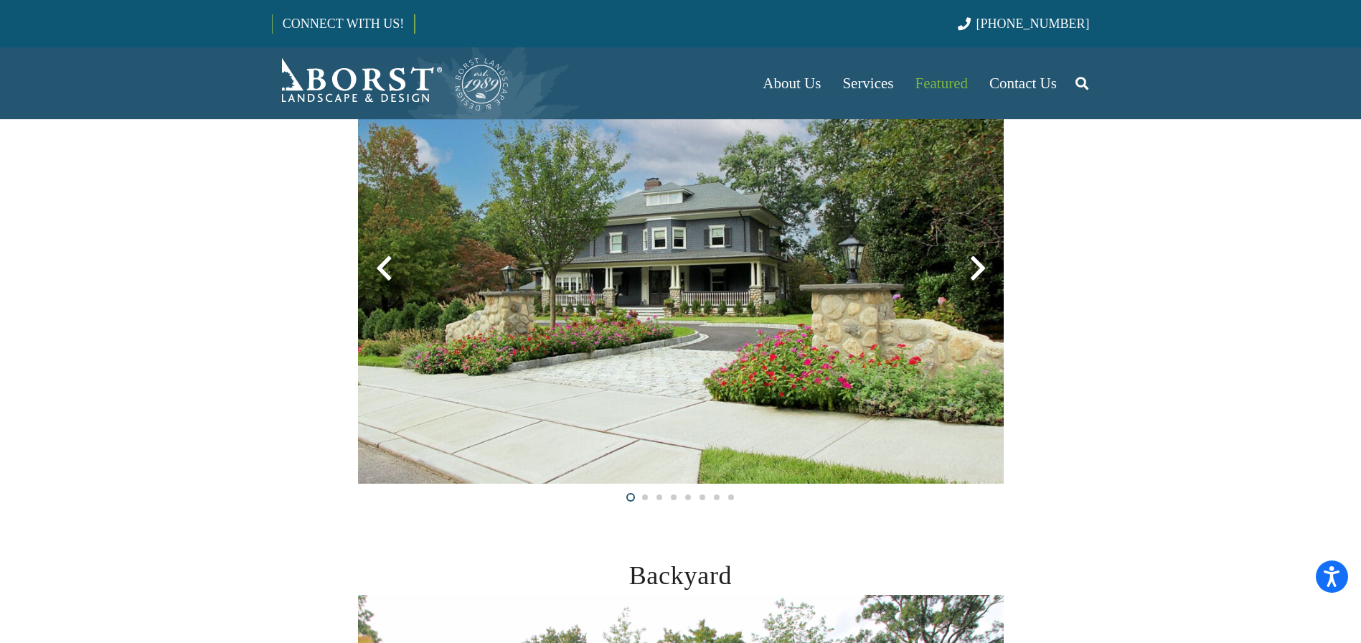
click at [963, 263] on div at bounding box center [978, 268] width 52 height 52
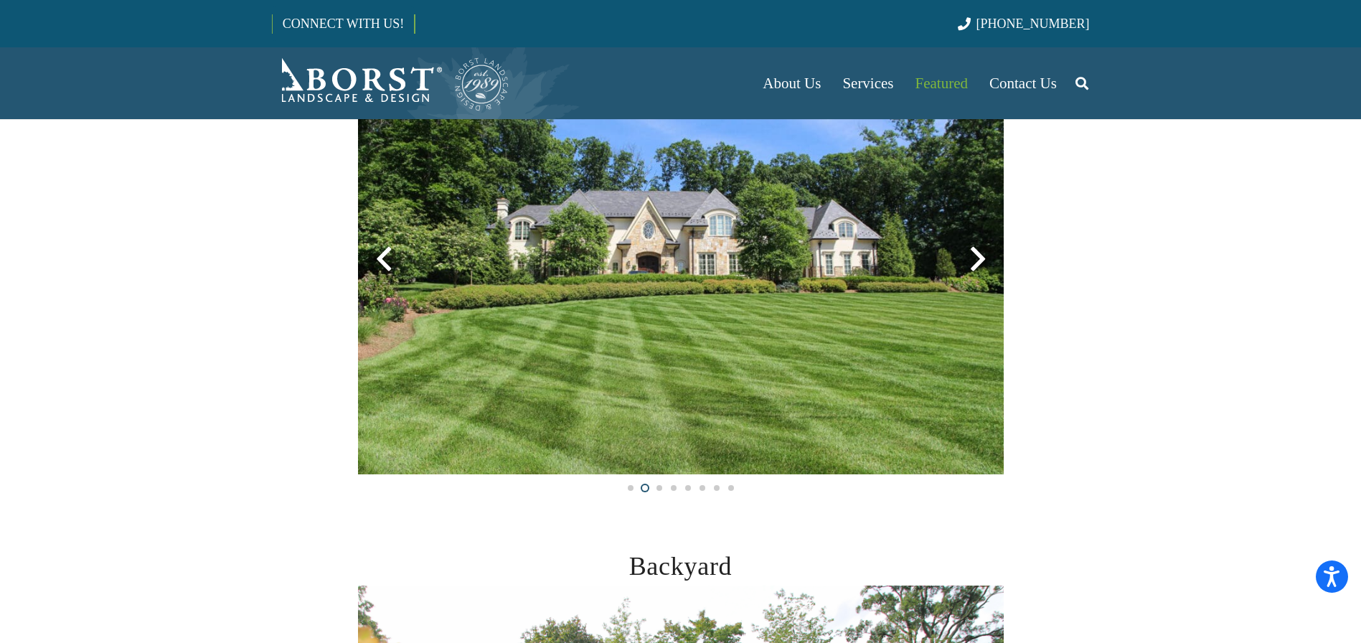
click at [978, 264] on div at bounding box center [978, 259] width 52 height 52
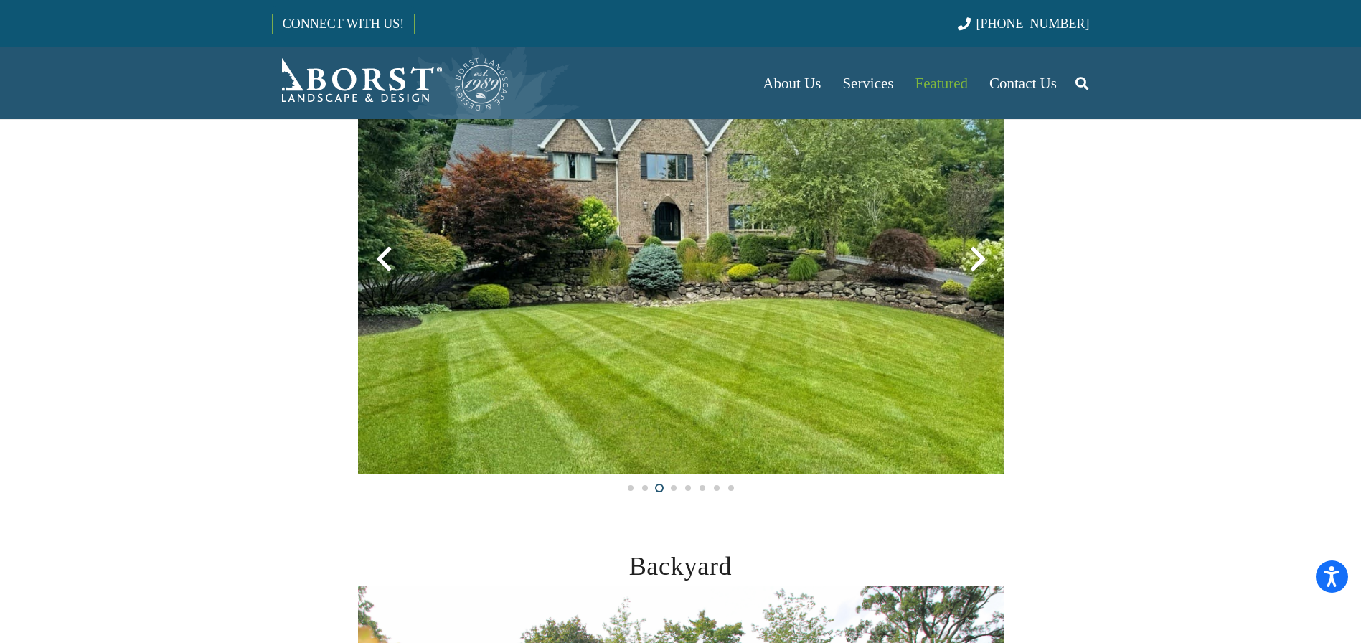
click at [978, 264] on div at bounding box center [978, 259] width 52 height 52
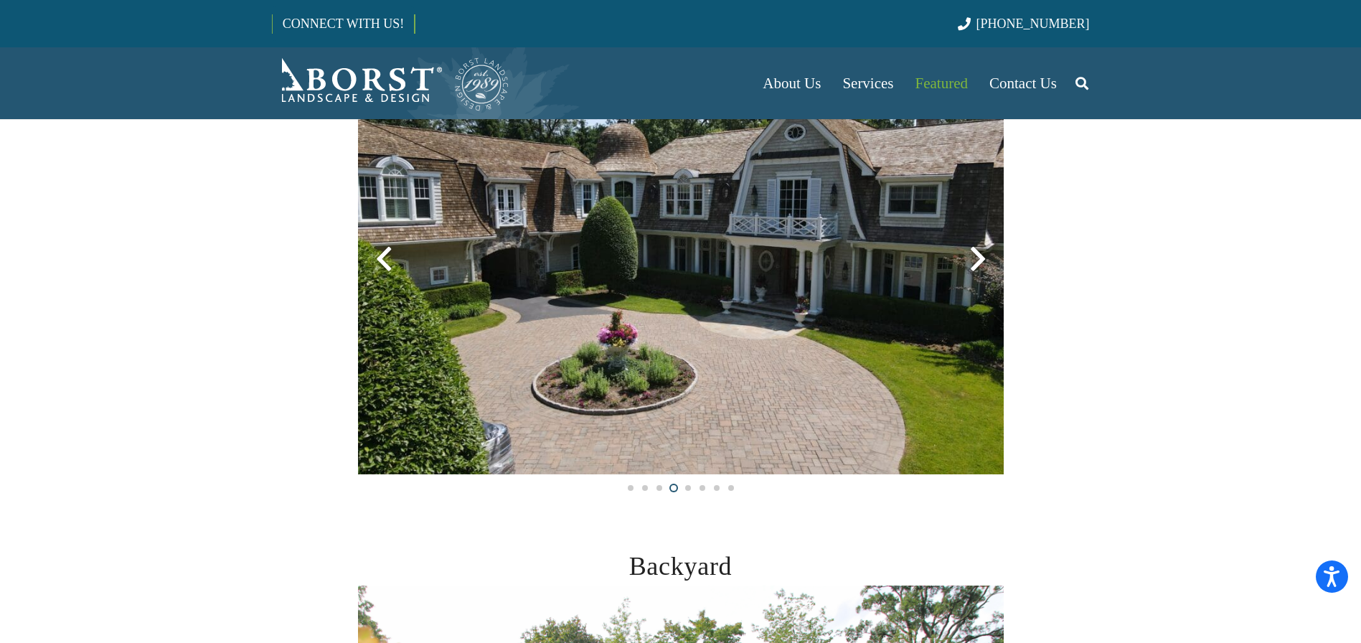
click at [978, 264] on div at bounding box center [978, 259] width 52 height 52
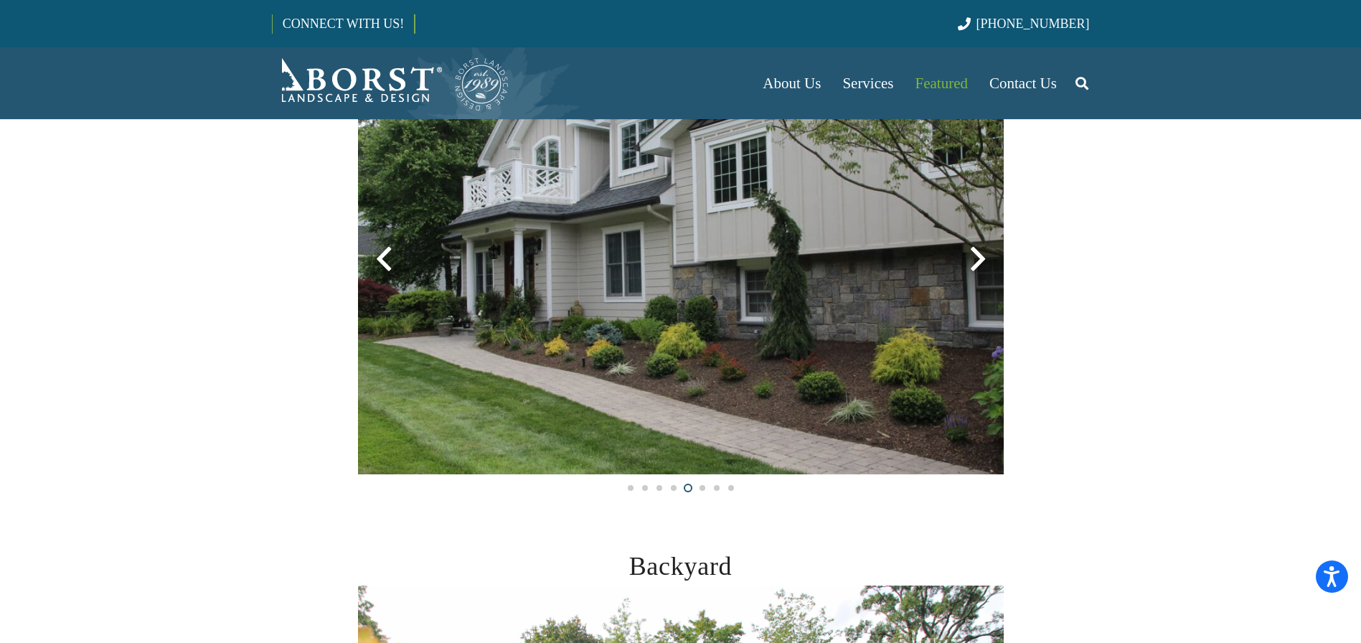
click at [978, 264] on div at bounding box center [978, 259] width 52 height 52
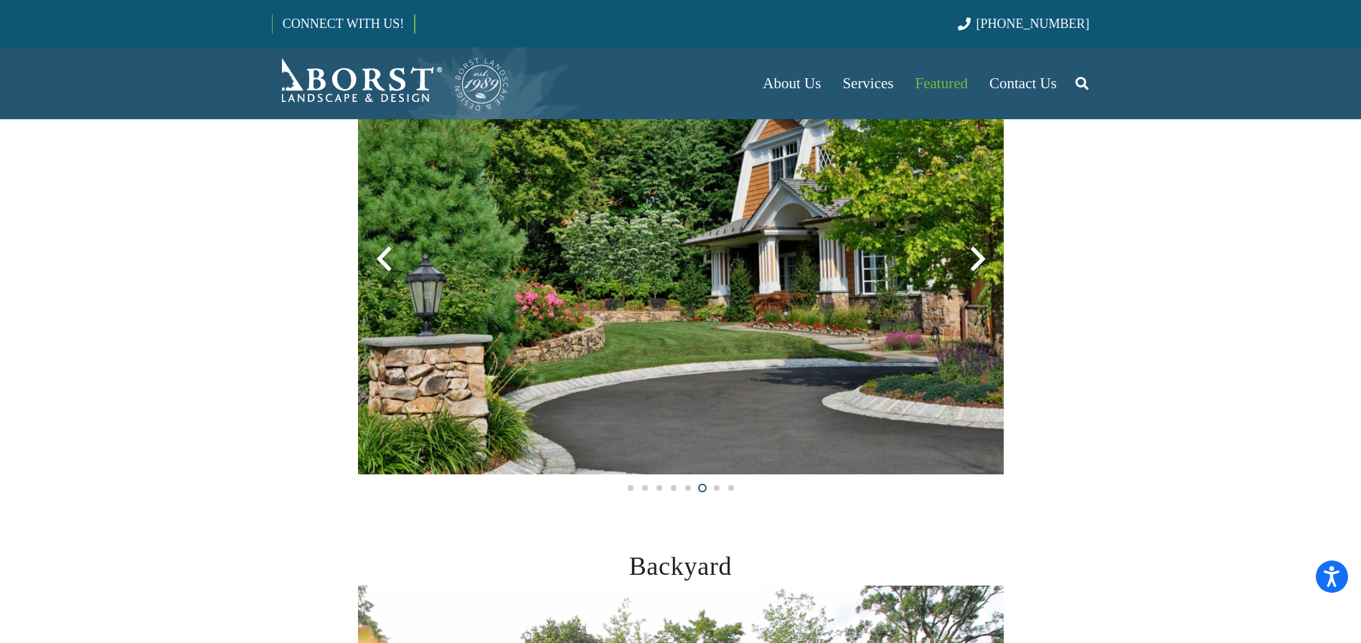
click at [978, 264] on div at bounding box center [978, 259] width 52 height 52
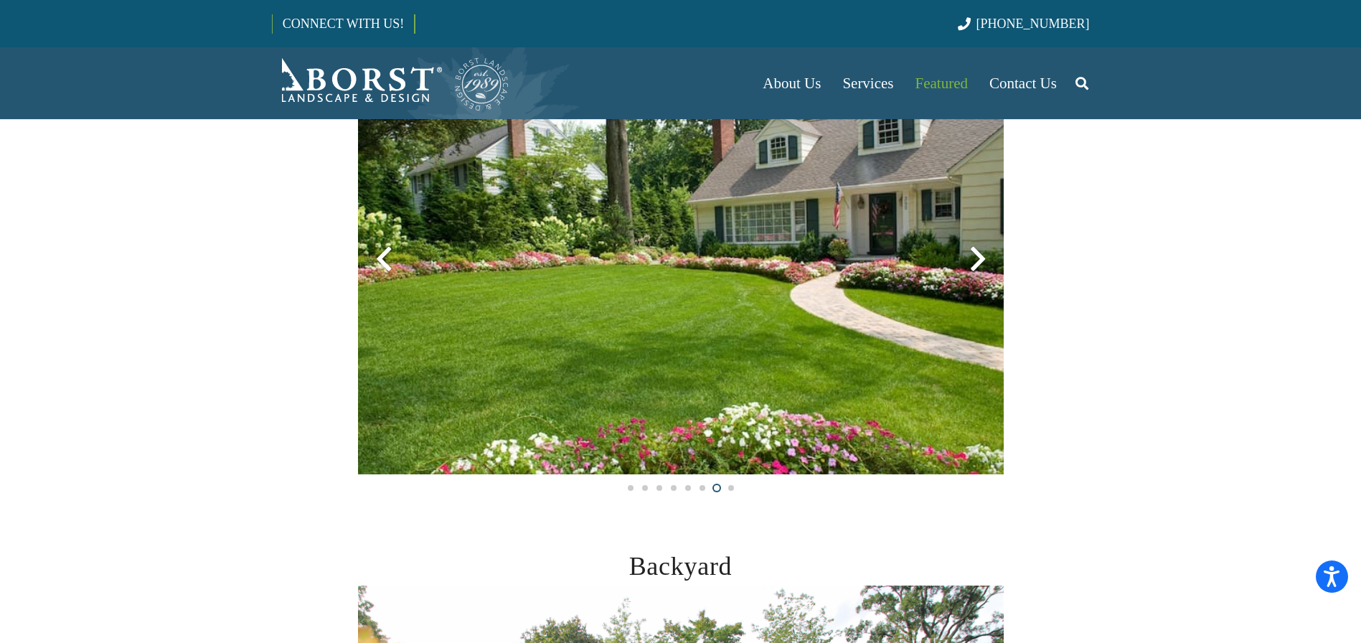
click at [978, 264] on div at bounding box center [978, 259] width 52 height 52
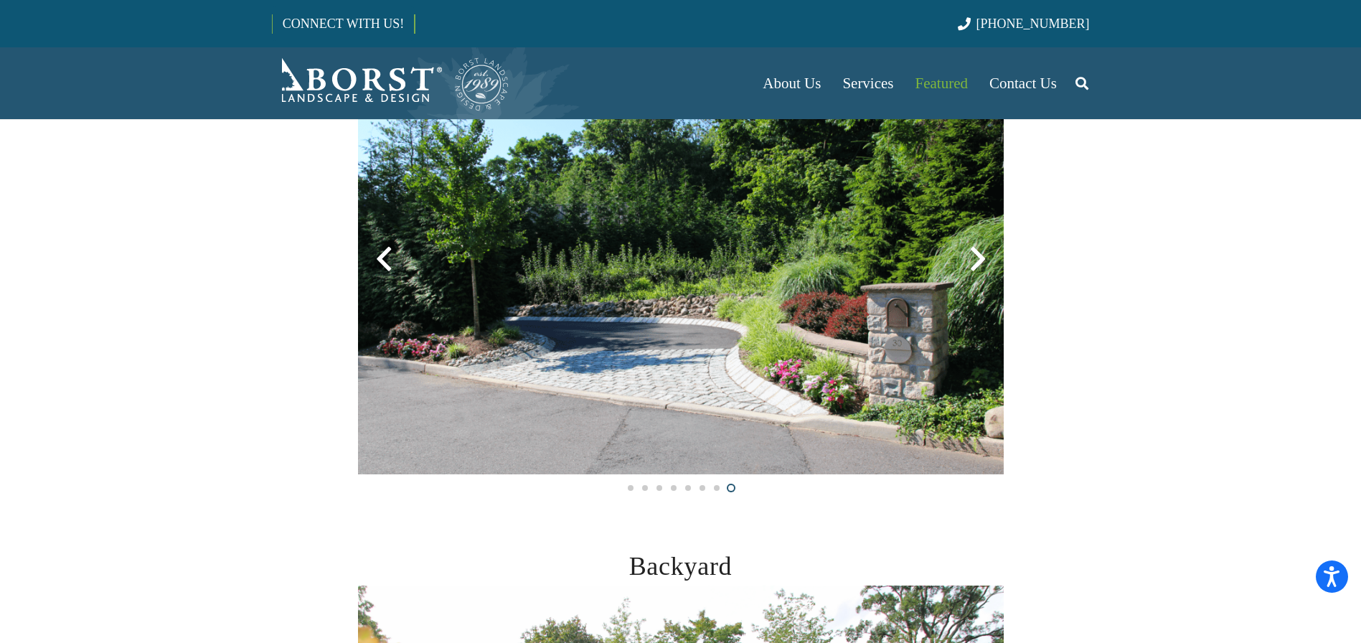
click at [978, 264] on div at bounding box center [978, 259] width 52 height 52
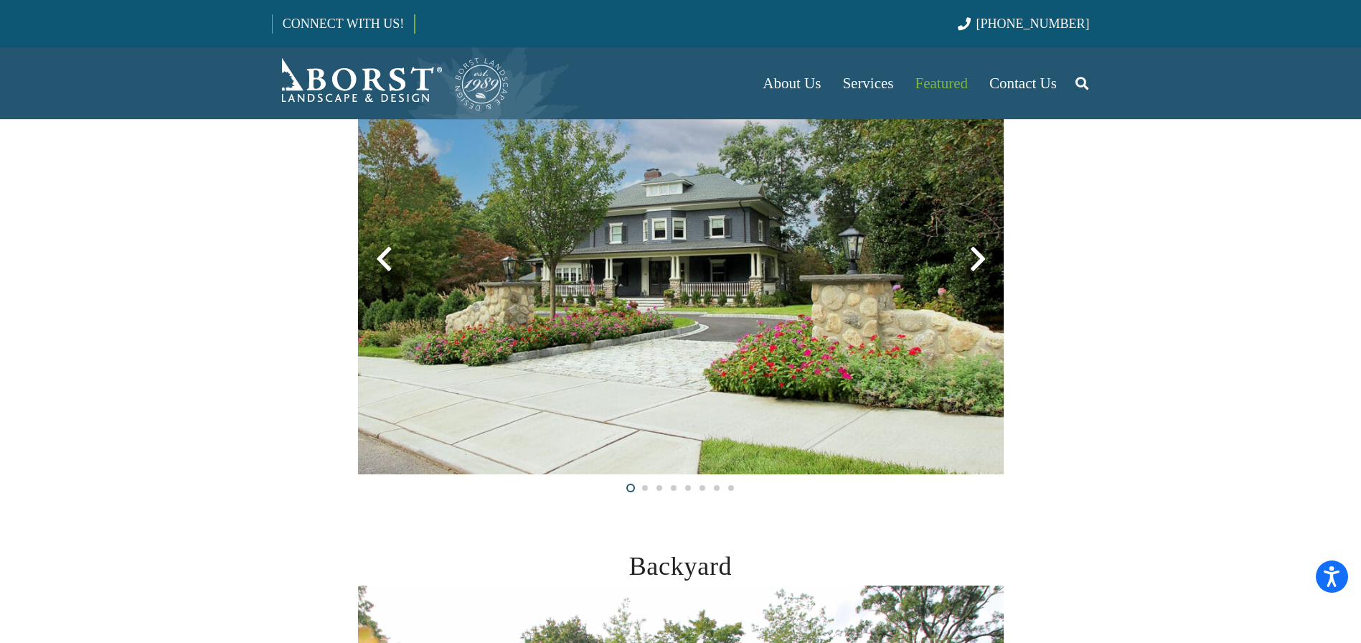
click at [978, 264] on div at bounding box center [978, 259] width 52 height 52
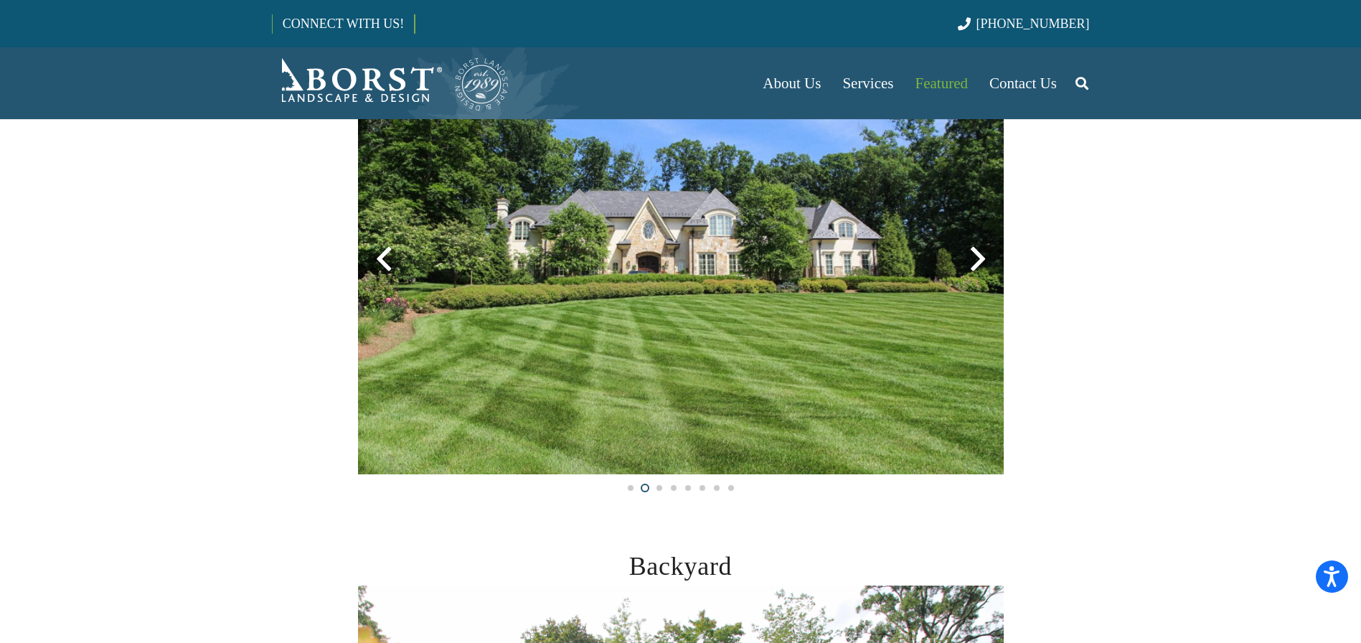
click at [978, 264] on div at bounding box center [978, 259] width 52 height 52
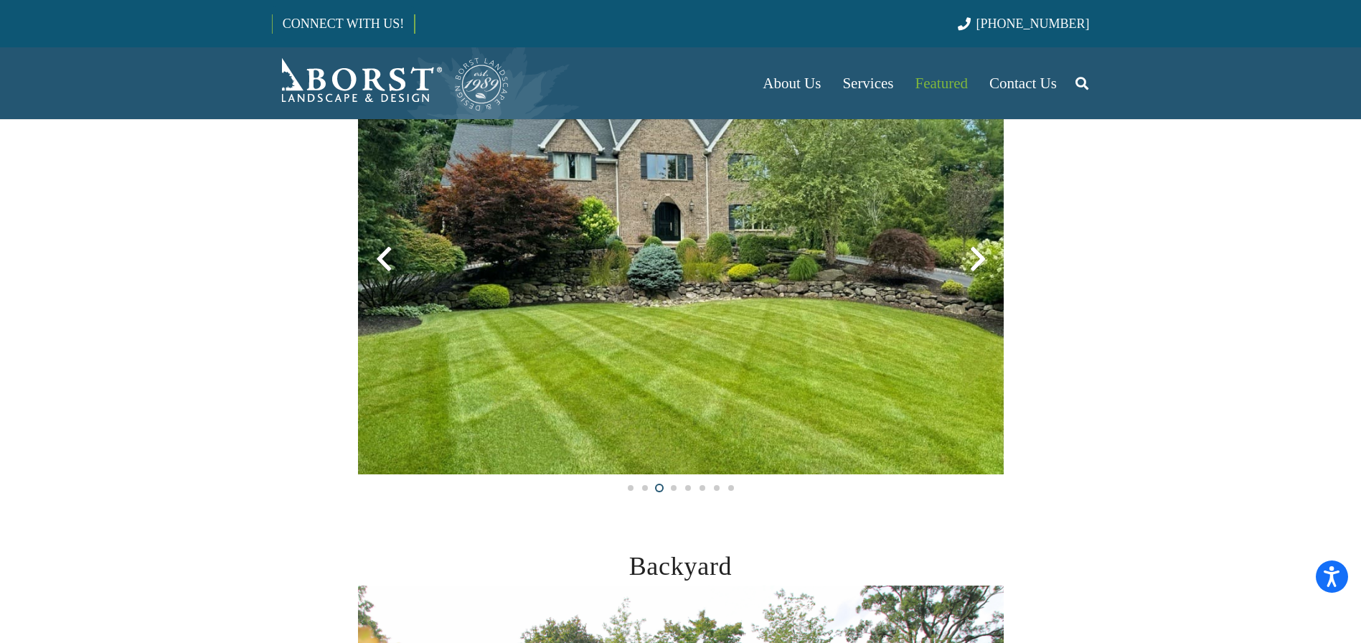
click at [978, 264] on div at bounding box center [978, 259] width 52 height 52
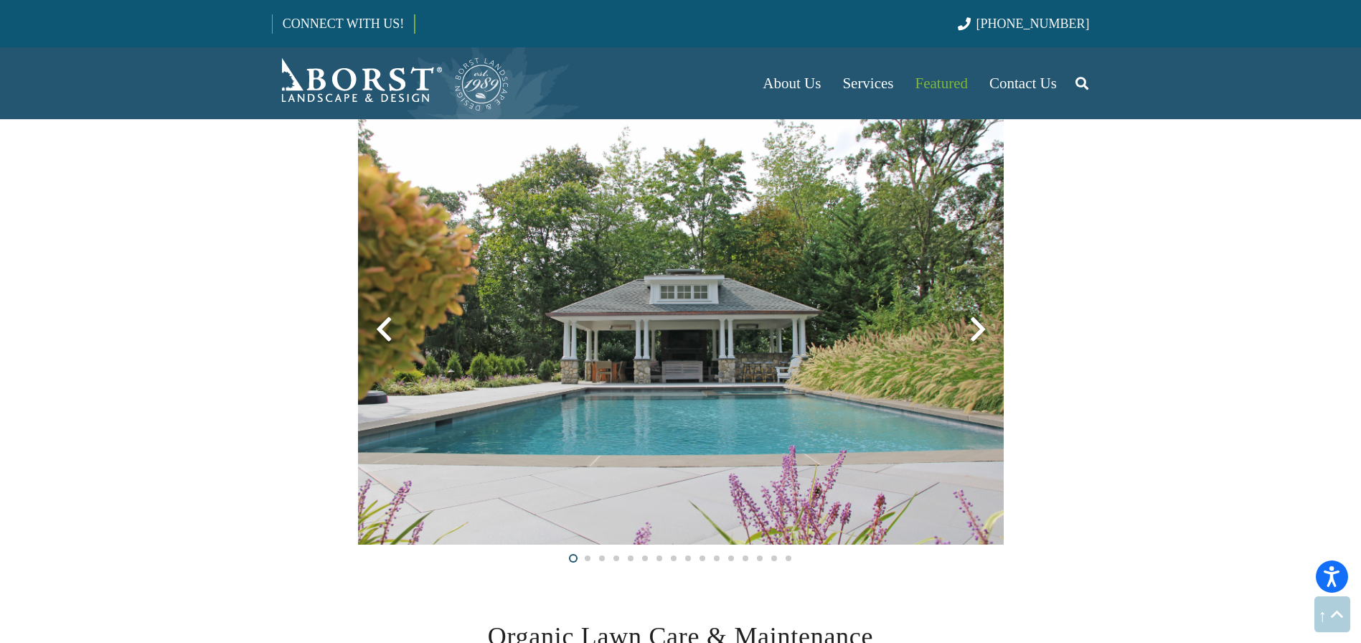
scroll to position [824, 0]
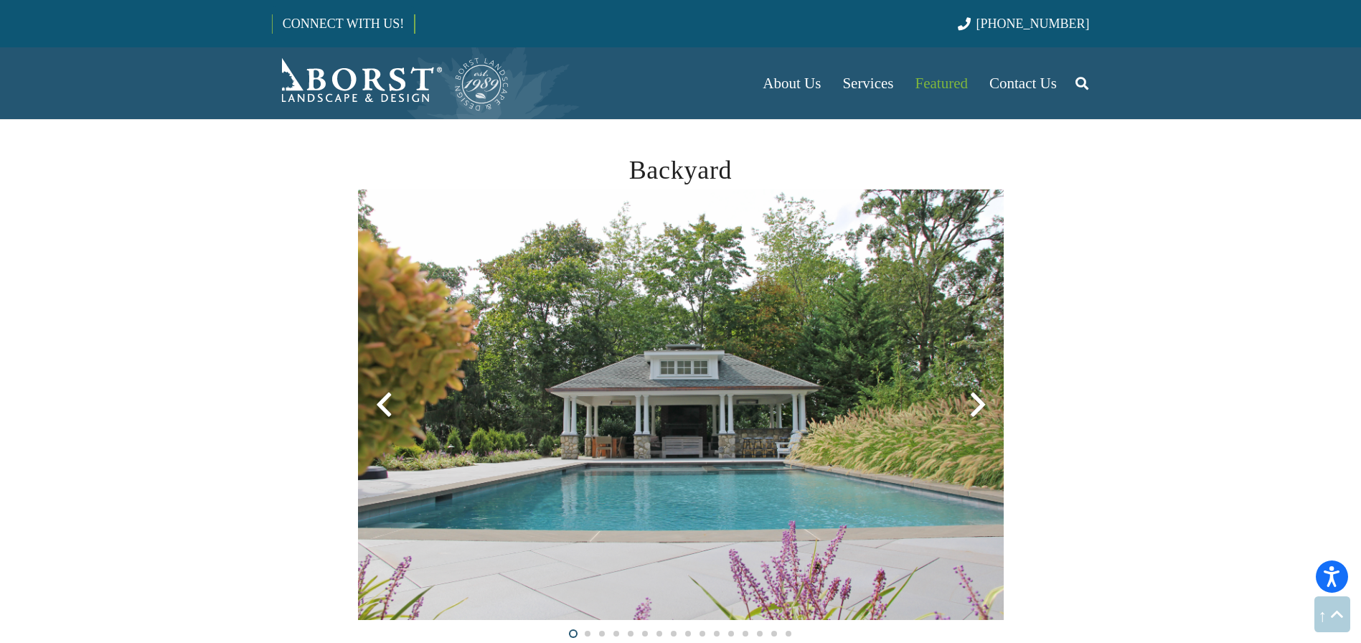
click at [977, 410] on div at bounding box center [978, 405] width 52 height 52
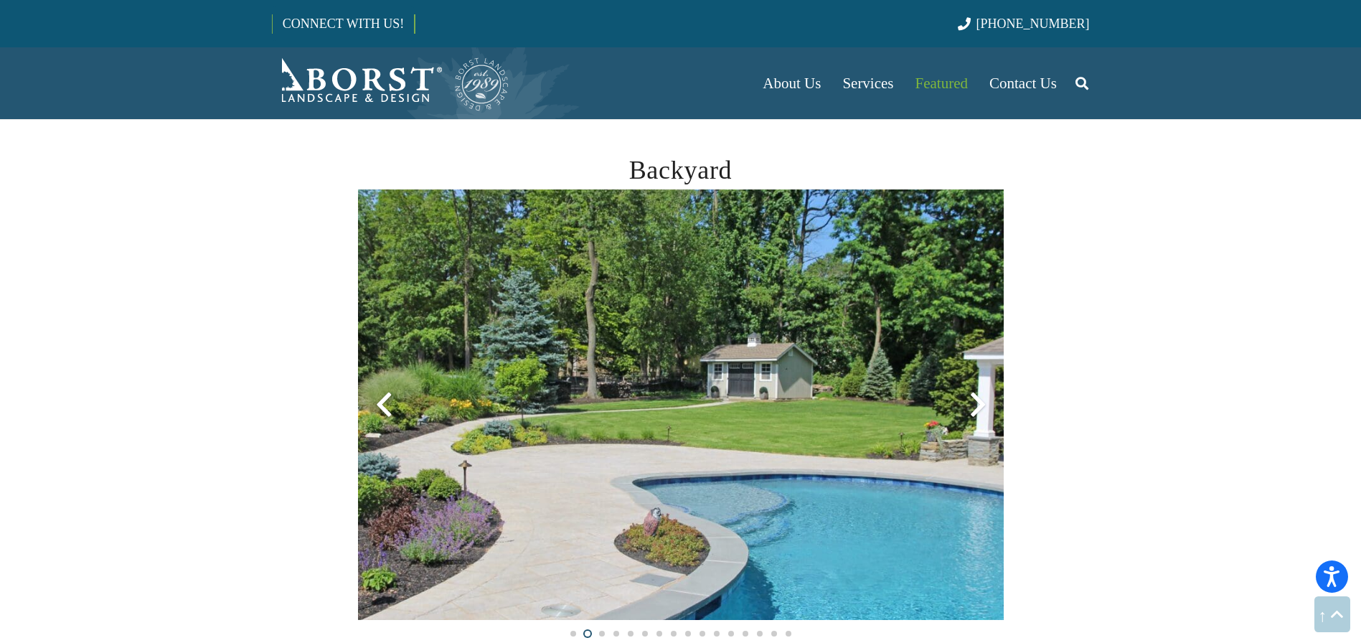
click at [977, 410] on div at bounding box center [978, 405] width 52 height 52
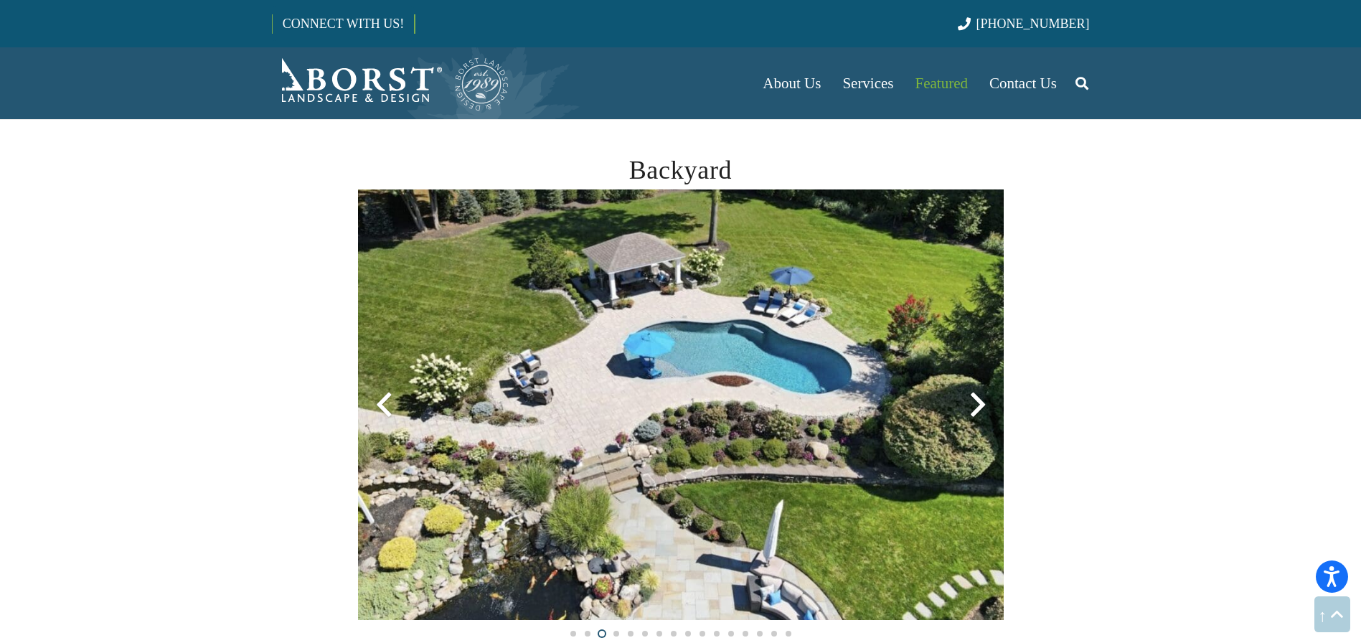
click at [977, 410] on div at bounding box center [978, 405] width 52 height 52
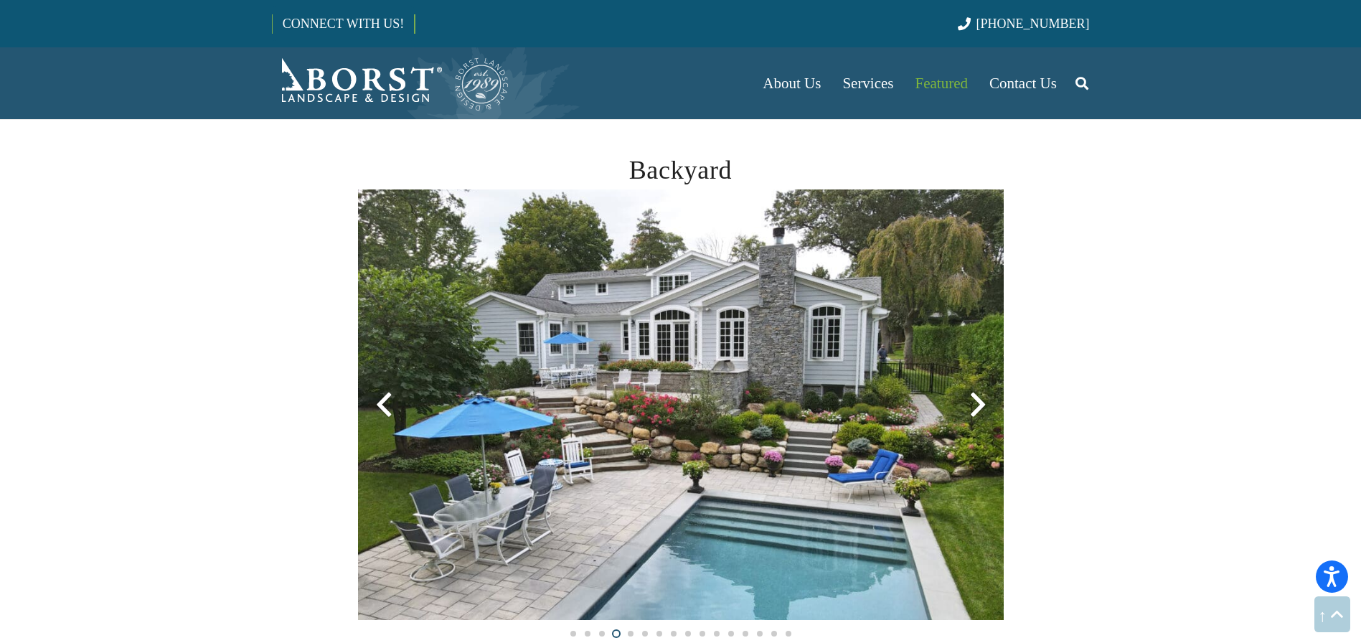
click at [977, 410] on div at bounding box center [978, 405] width 52 height 52
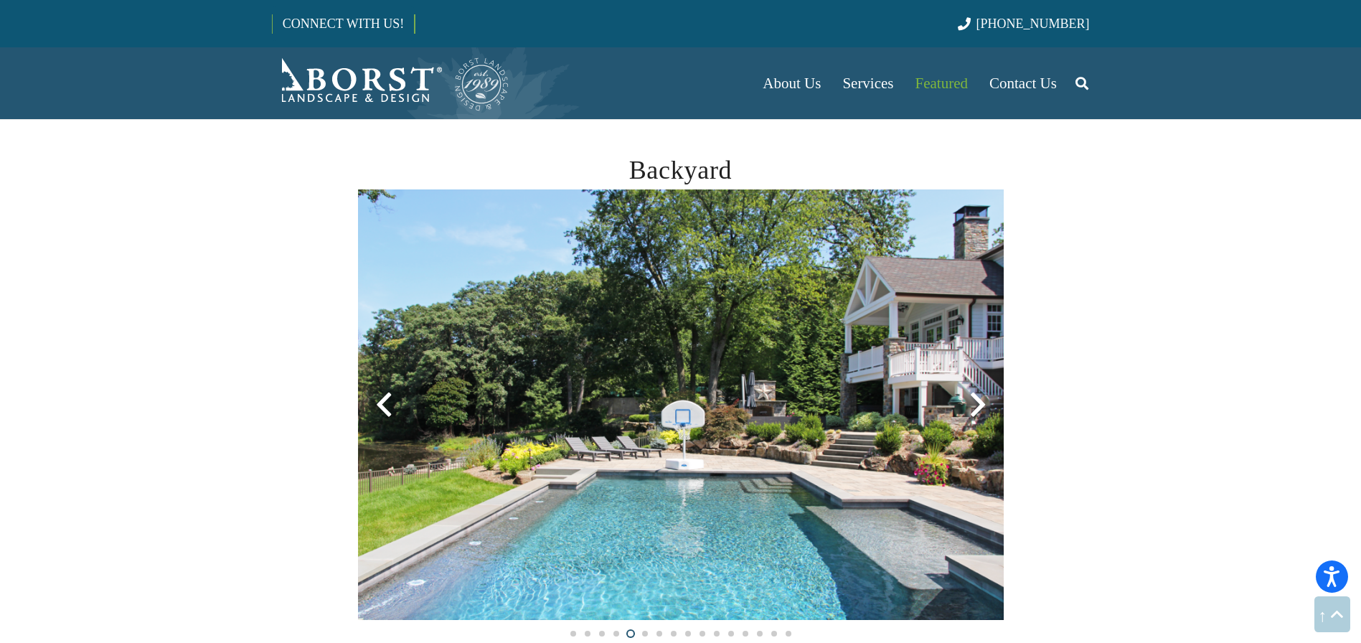
click at [977, 410] on div at bounding box center [978, 405] width 52 height 52
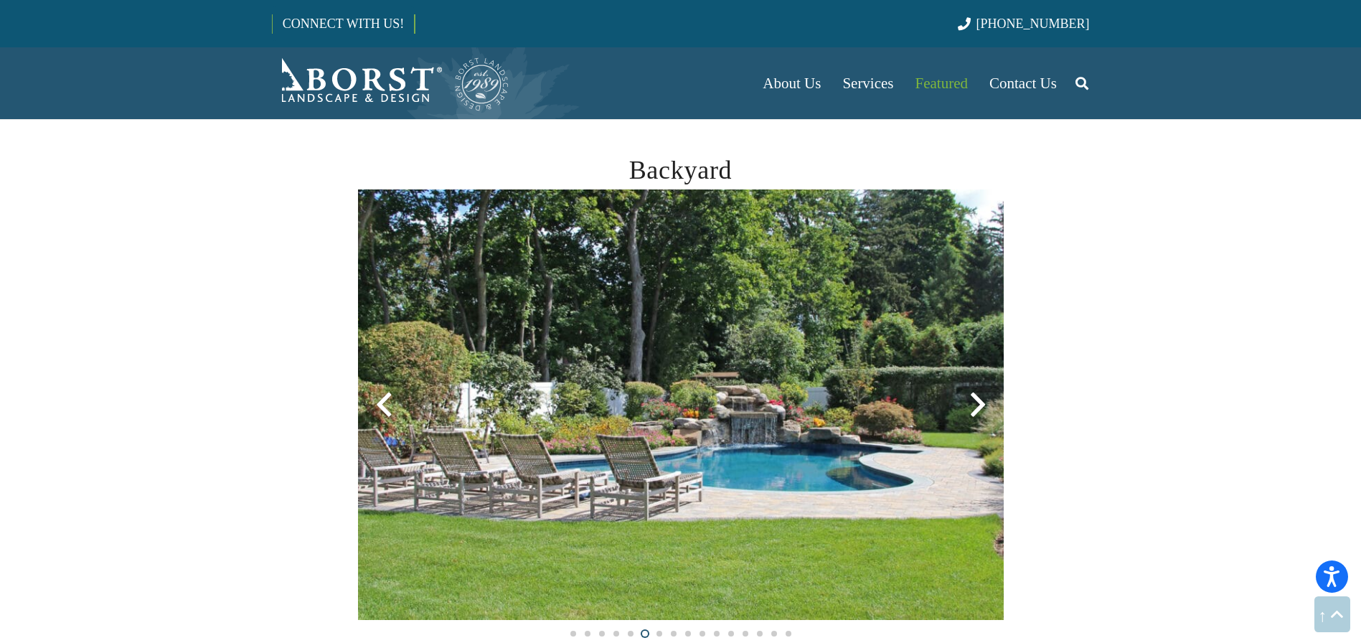
click at [977, 410] on div at bounding box center [978, 405] width 52 height 52
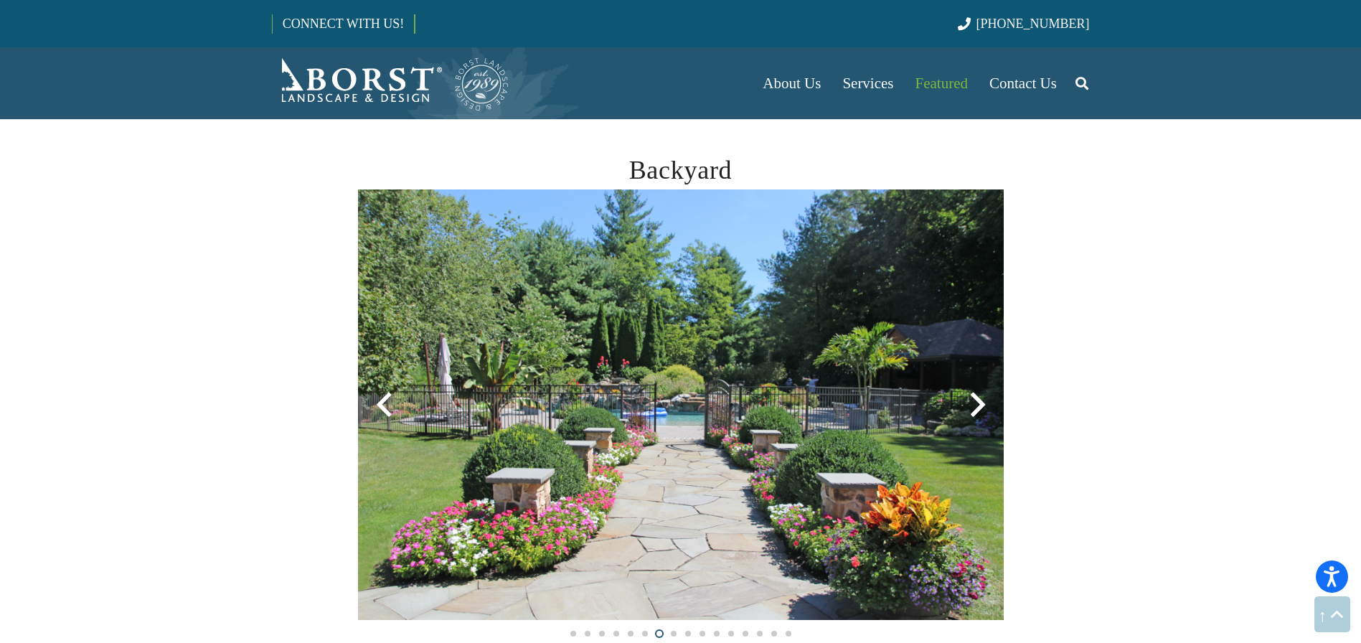
click at [975, 410] on div at bounding box center [978, 405] width 52 height 52
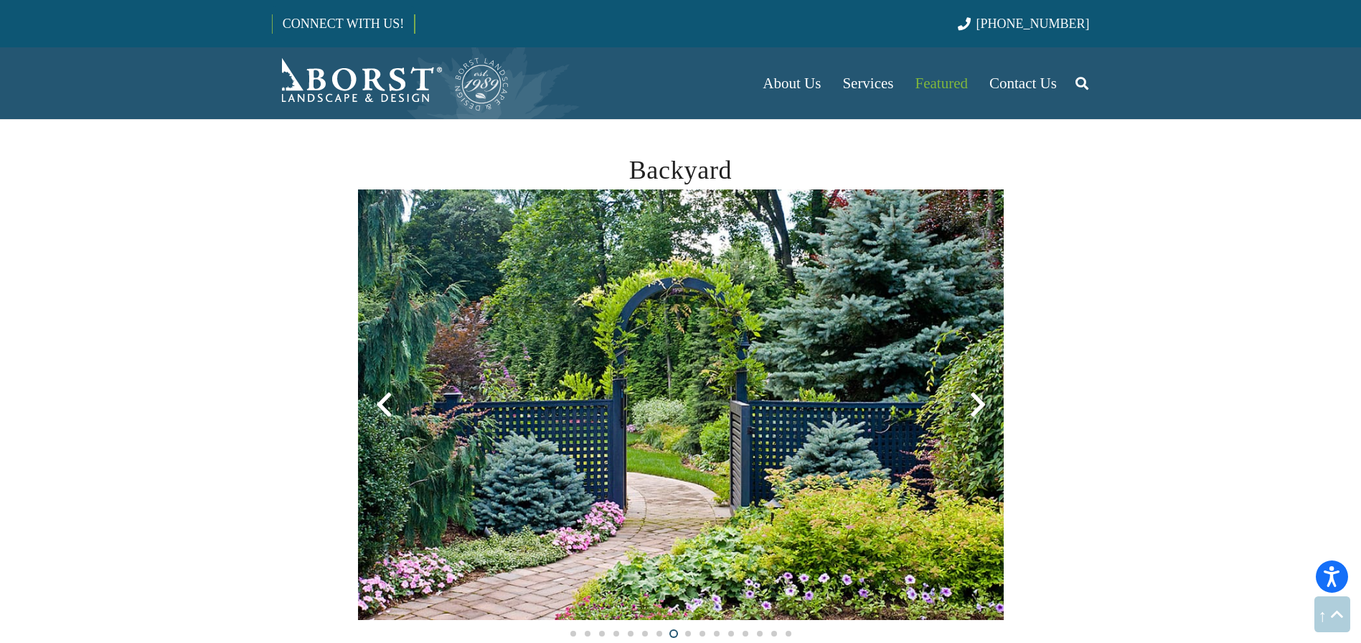
click at [975, 410] on div at bounding box center [978, 405] width 52 height 52
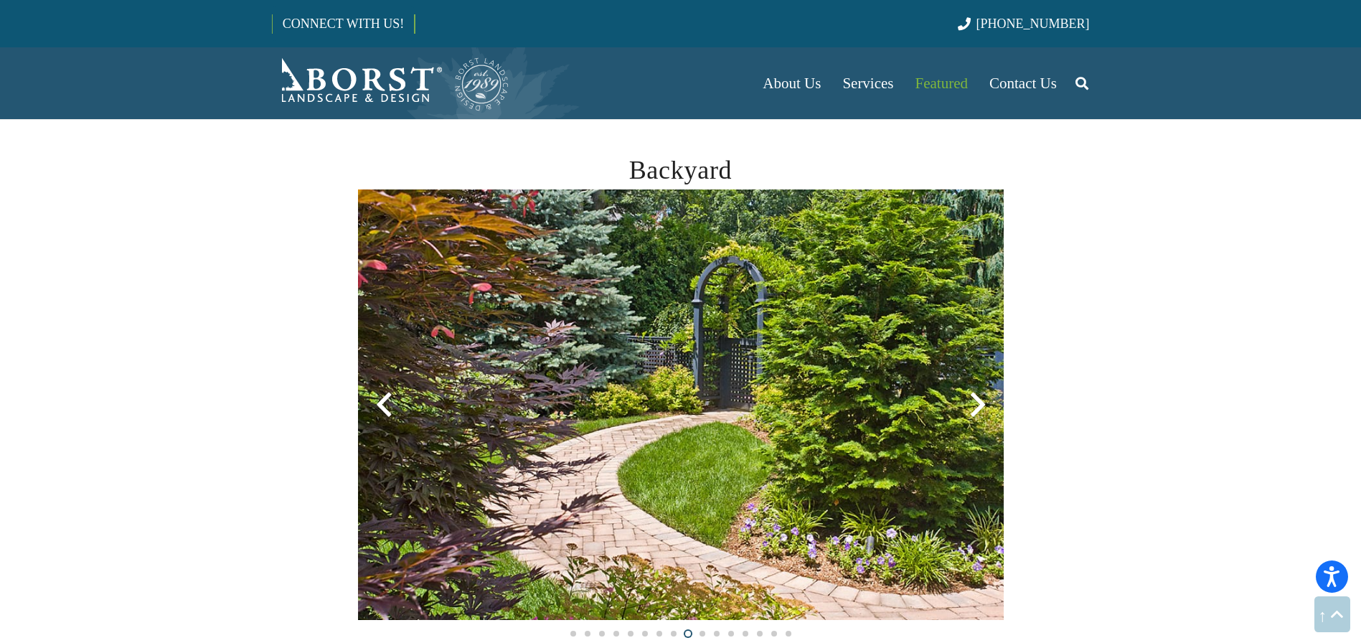
click at [975, 410] on div at bounding box center [978, 405] width 52 height 52
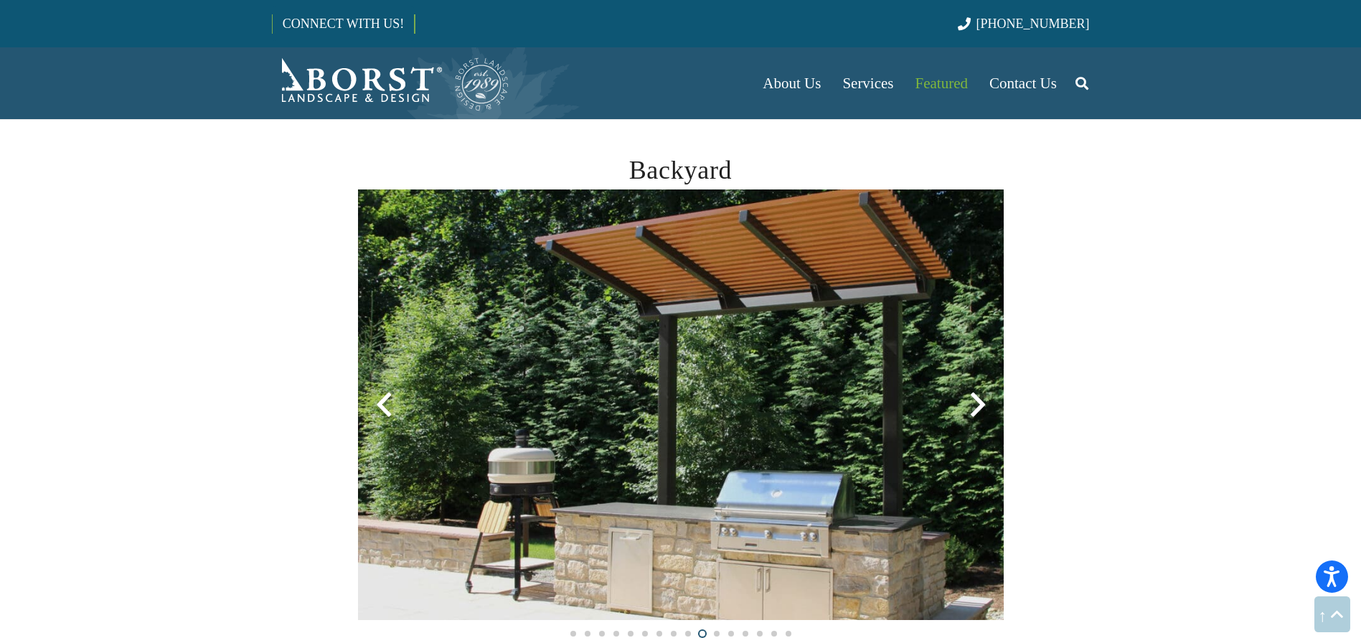
click at [975, 410] on div at bounding box center [978, 405] width 52 height 52
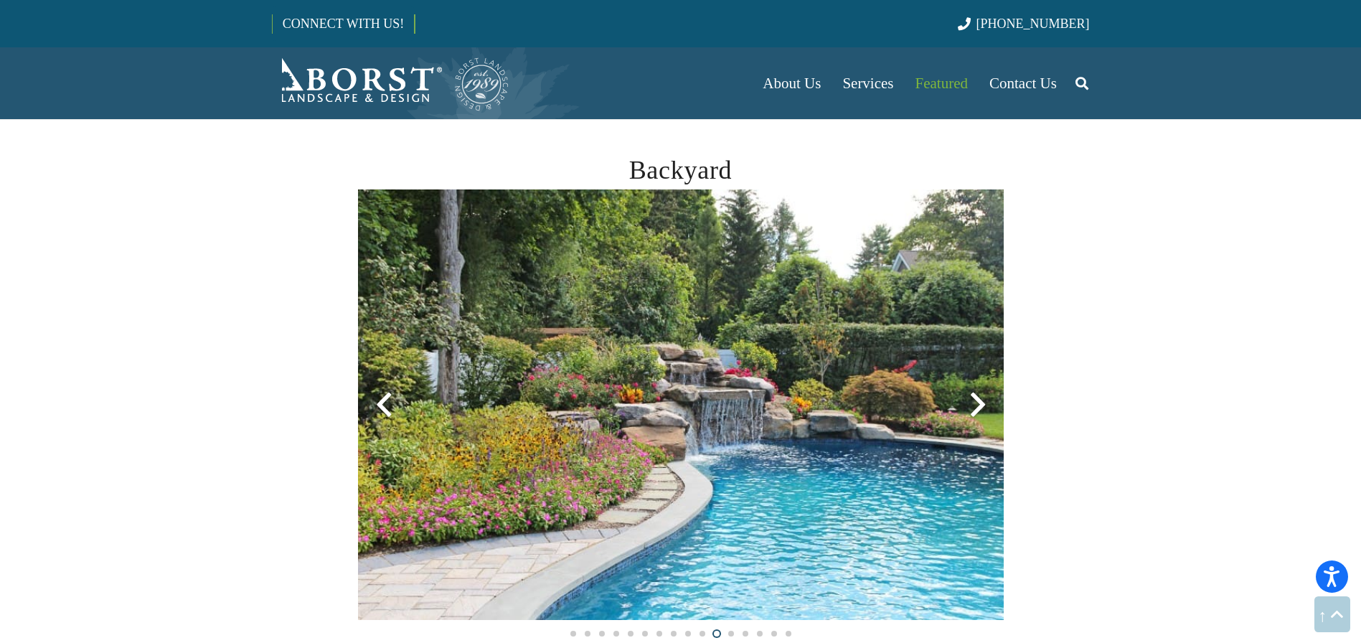
click at [975, 410] on div at bounding box center [978, 405] width 52 height 52
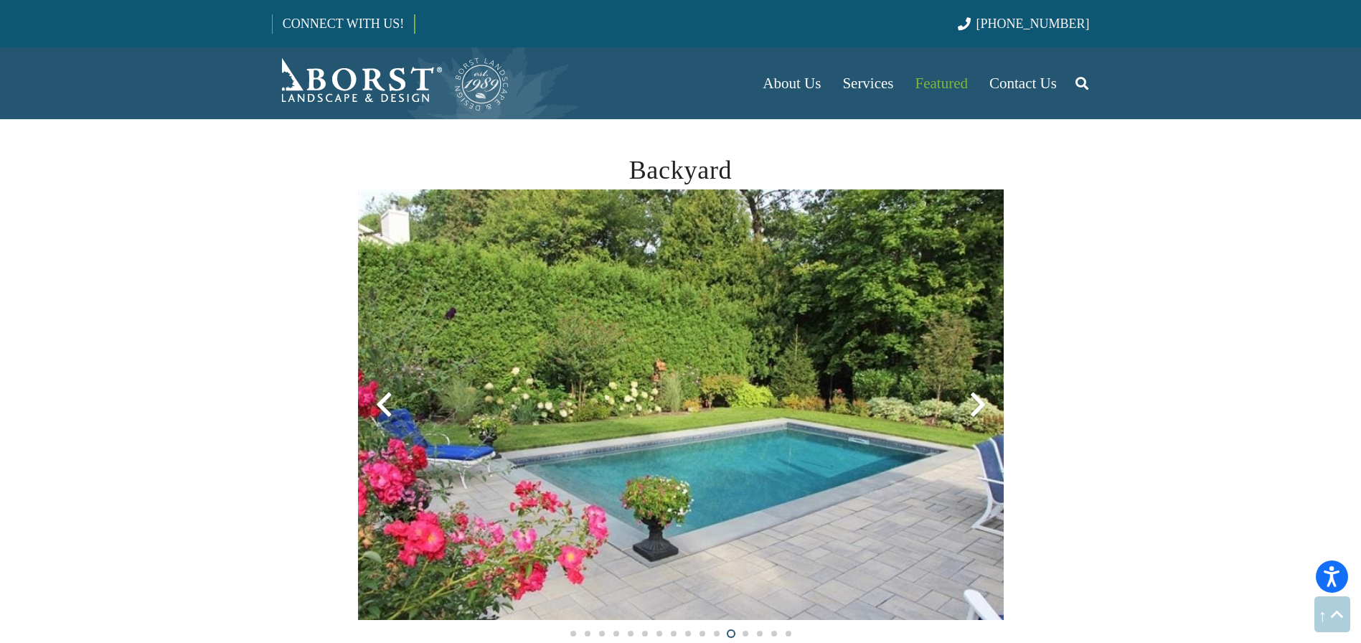
click at [975, 410] on div at bounding box center [978, 405] width 52 height 52
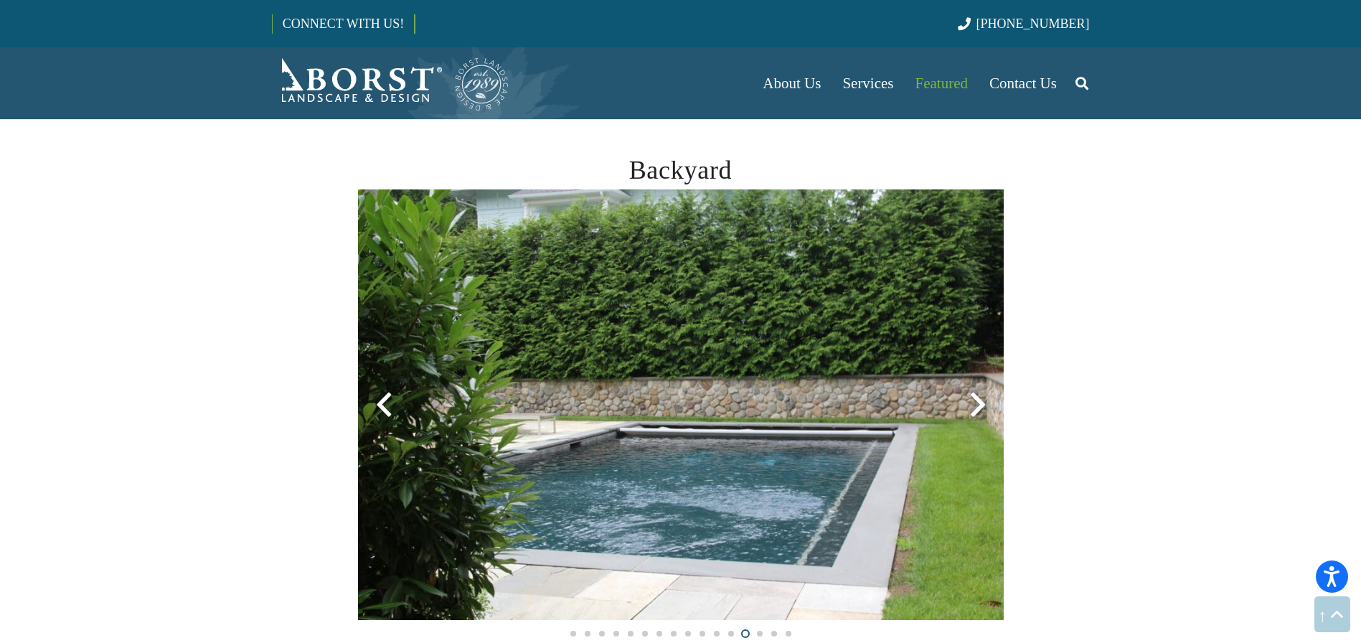
click at [975, 410] on div at bounding box center [978, 405] width 52 height 52
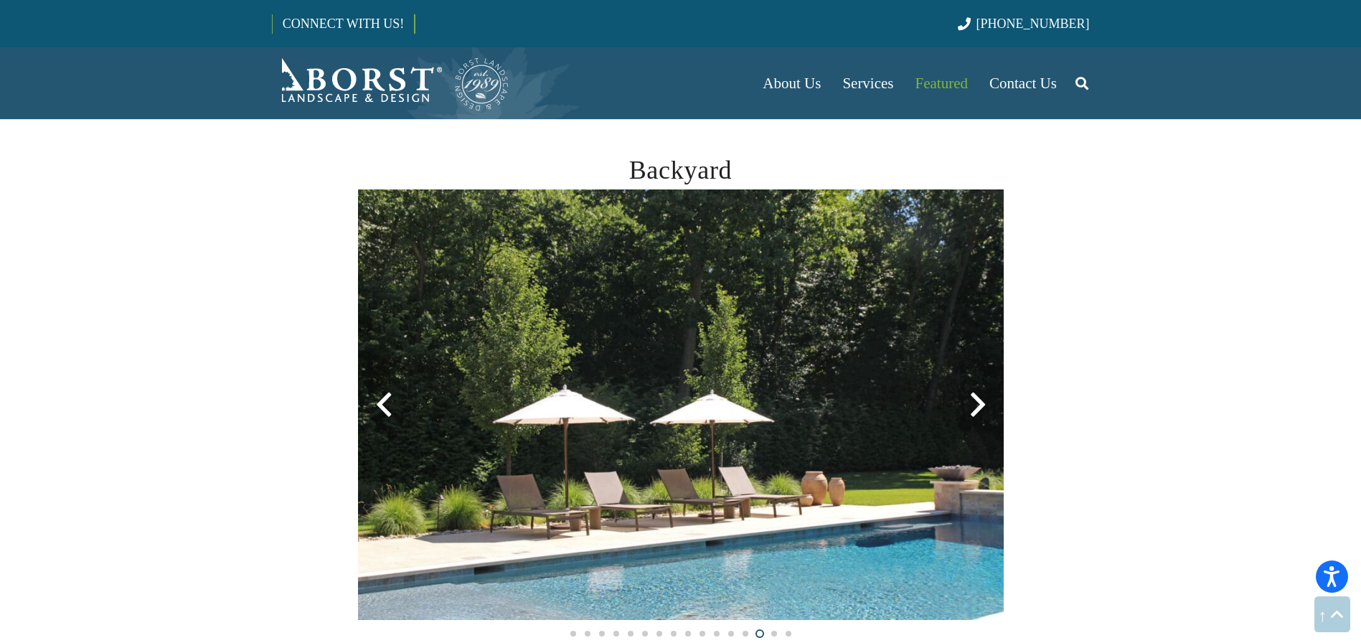
click at [975, 410] on div at bounding box center [978, 405] width 52 height 52
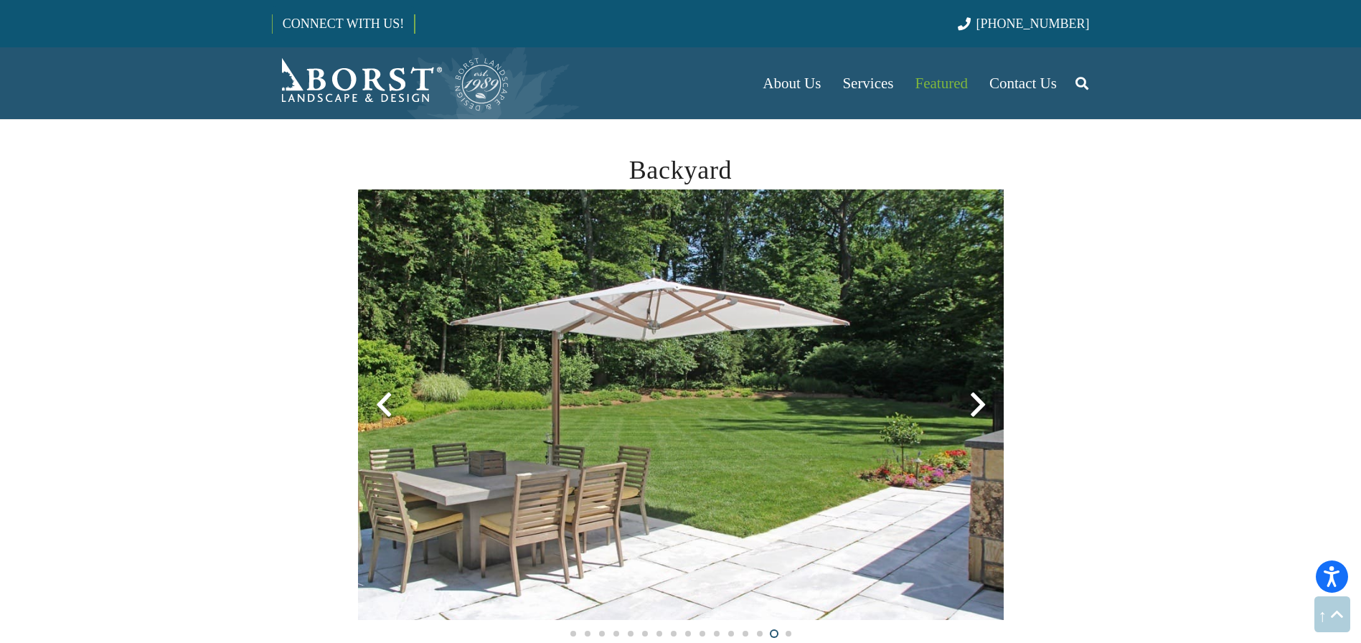
click at [975, 410] on div at bounding box center [978, 405] width 52 height 52
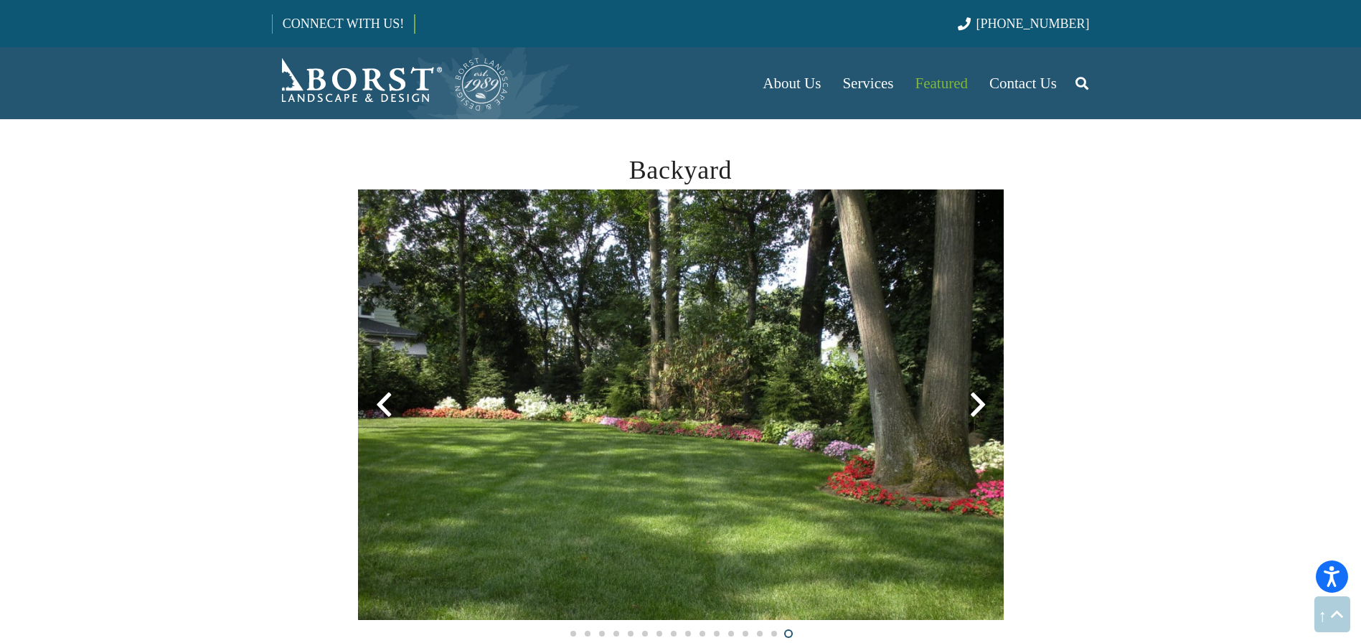
click at [975, 410] on div at bounding box center [978, 405] width 52 height 52
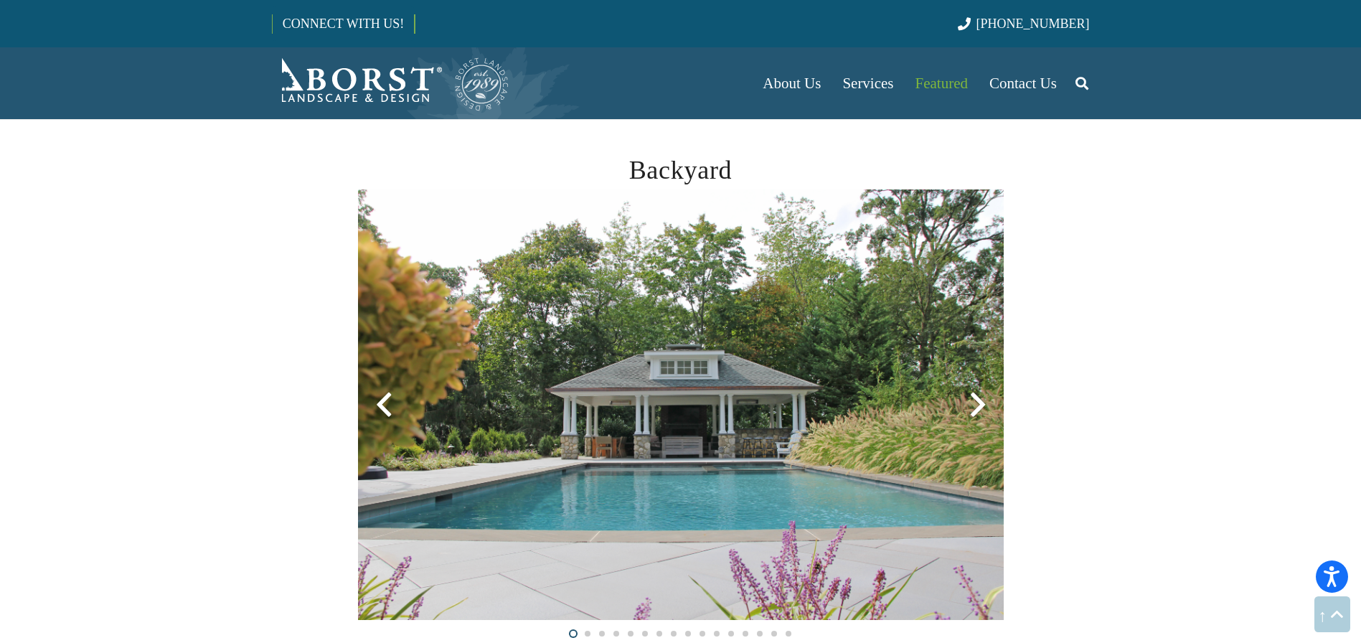
click at [975, 410] on div at bounding box center [978, 405] width 52 height 52
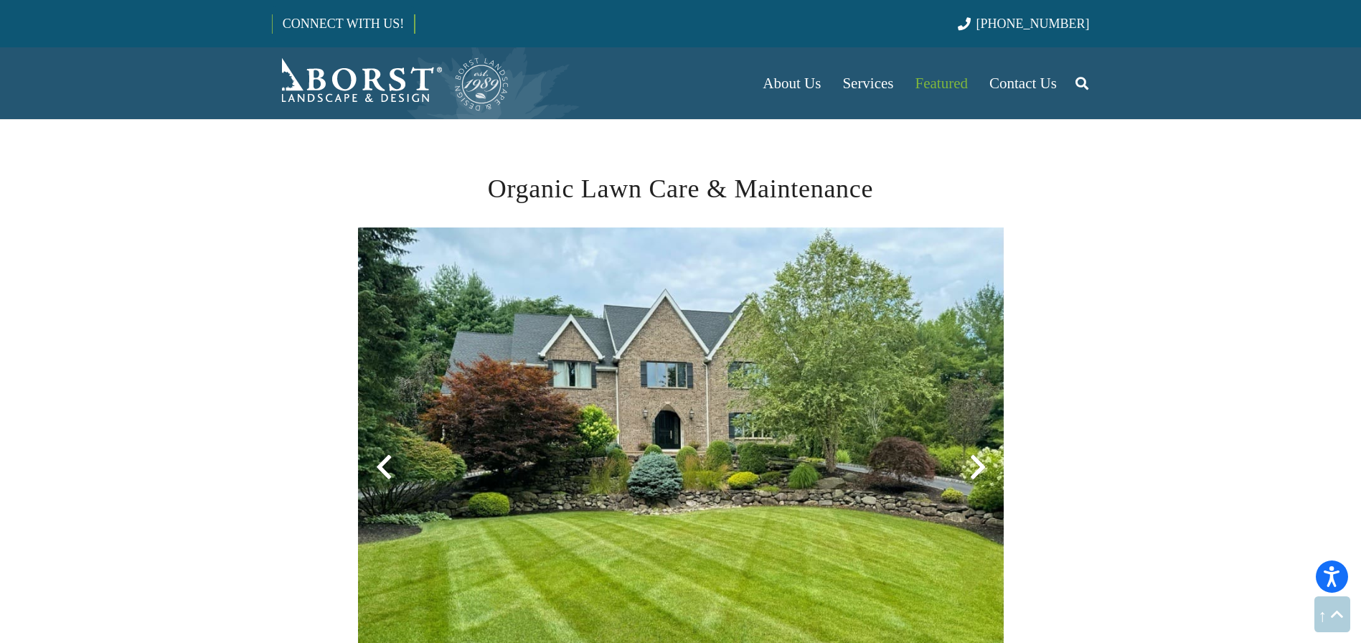
scroll to position [1422, 0]
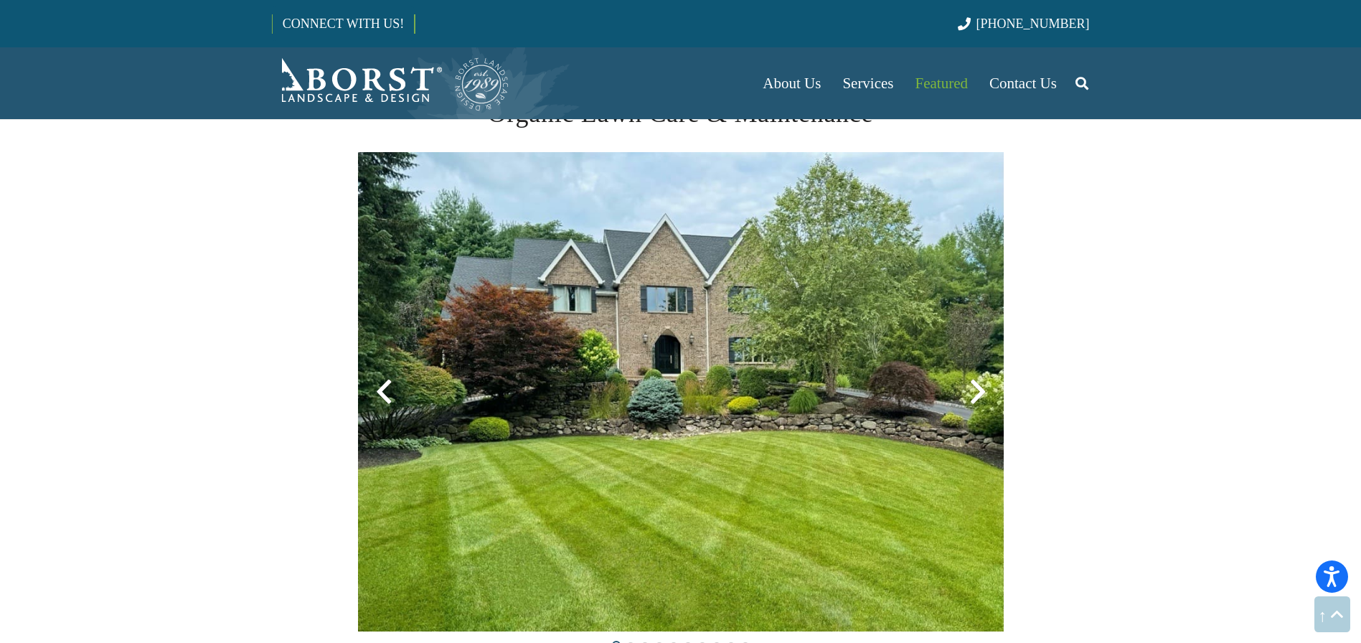
click at [984, 407] on div at bounding box center [978, 392] width 52 height 52
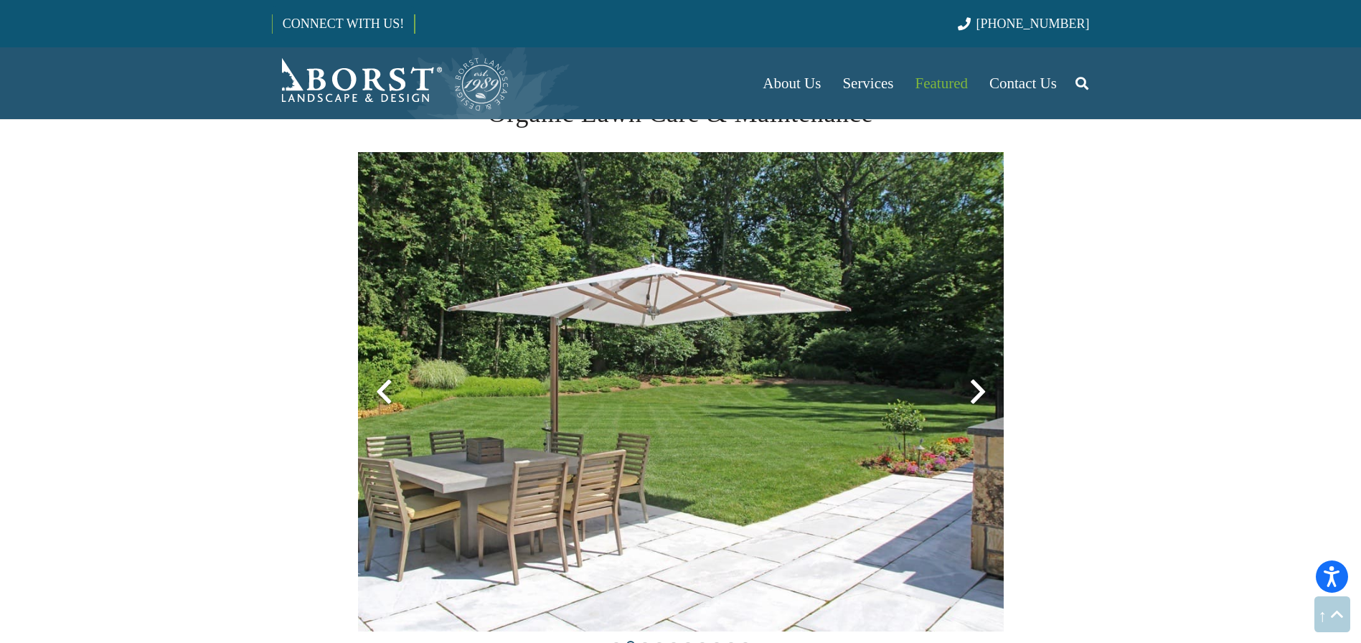
click at [978, 404] on div at bounding box center [978, 392] width 52 height 52
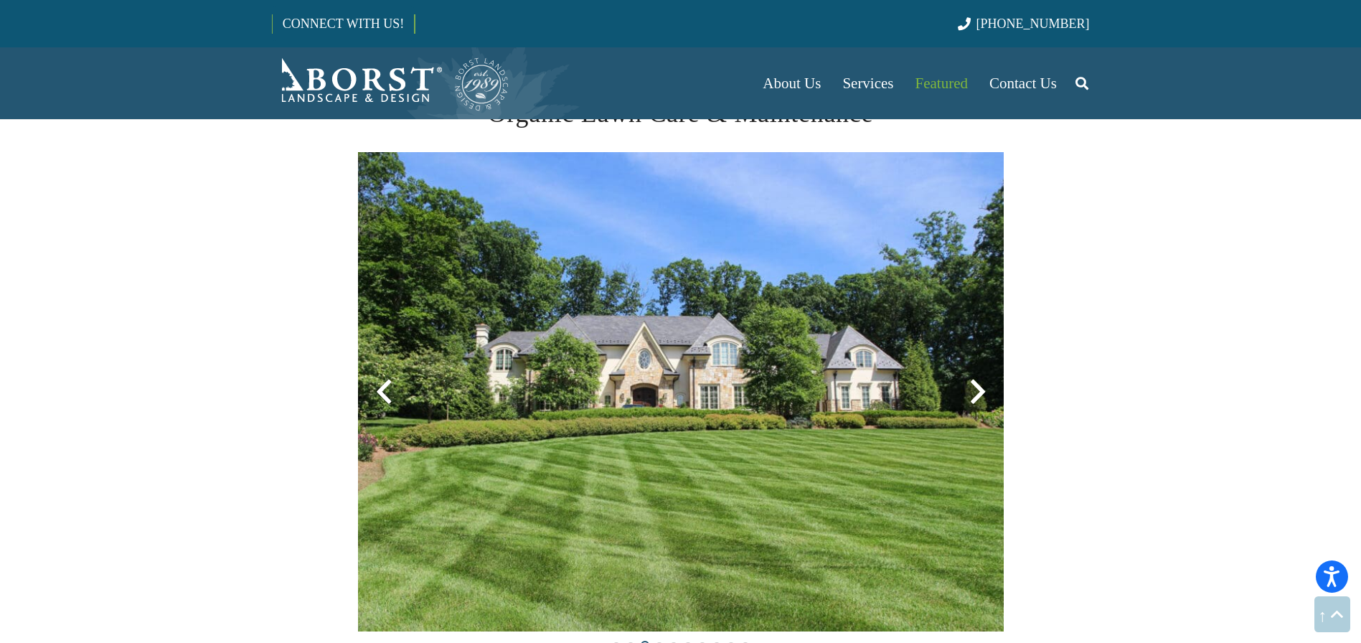
click at [978, 404] on div at bounding box center [978, 392] width 52 height 52
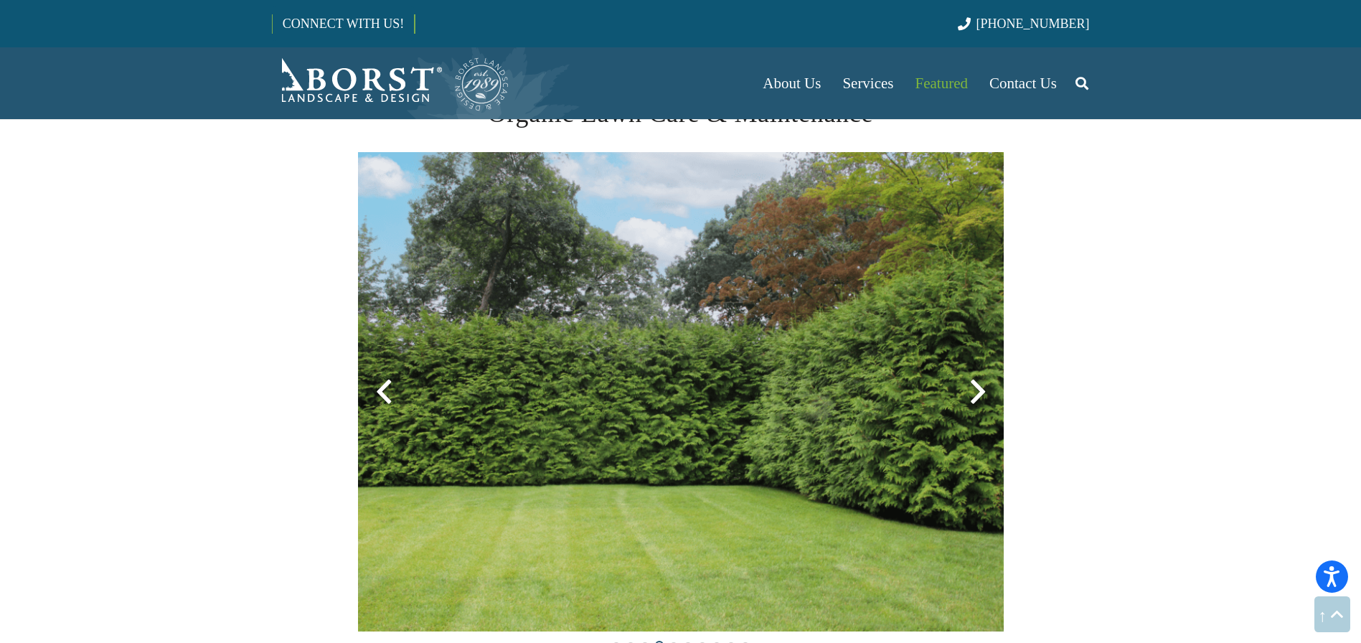
click at [978, 404] on div at bounding box center [978, 392] width 52 height 52
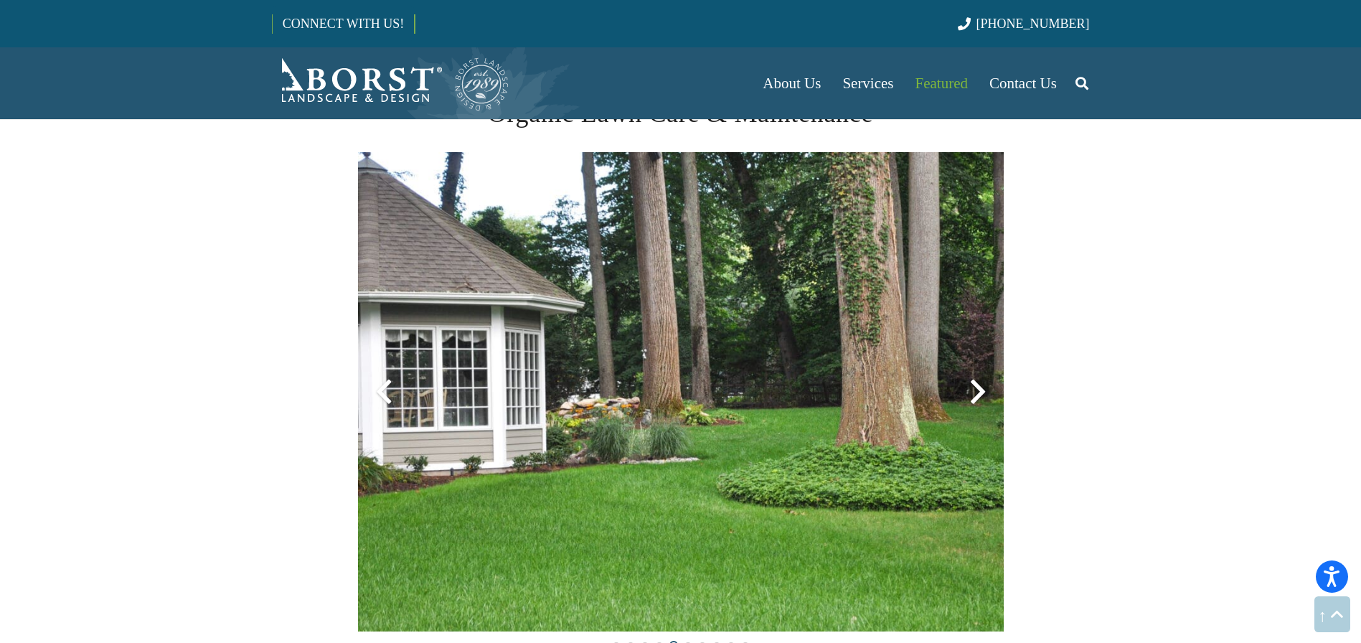
click at [978, 404] on div at bounding box center [978, 392] width 52 height 52
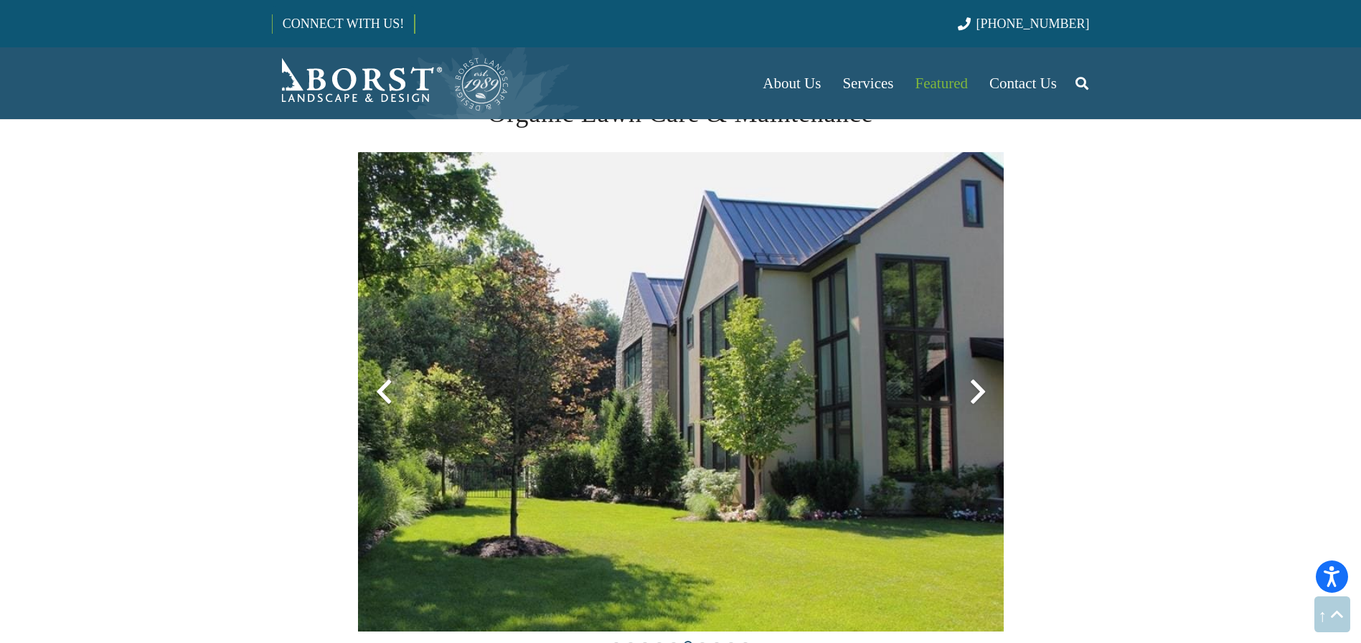
click at [977, 404] on div at bounding box center [978, 392] width 52 height 52
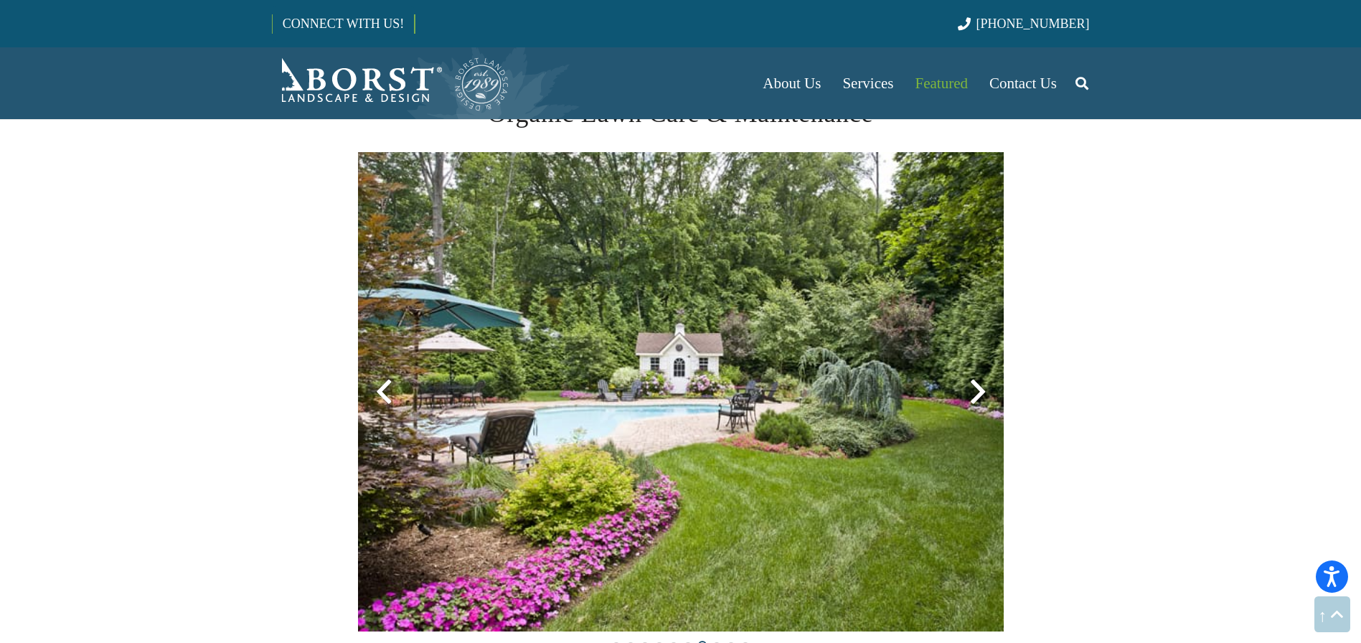
click at [977, 404] on div at bounding box center [978, 392] width 52 height 52
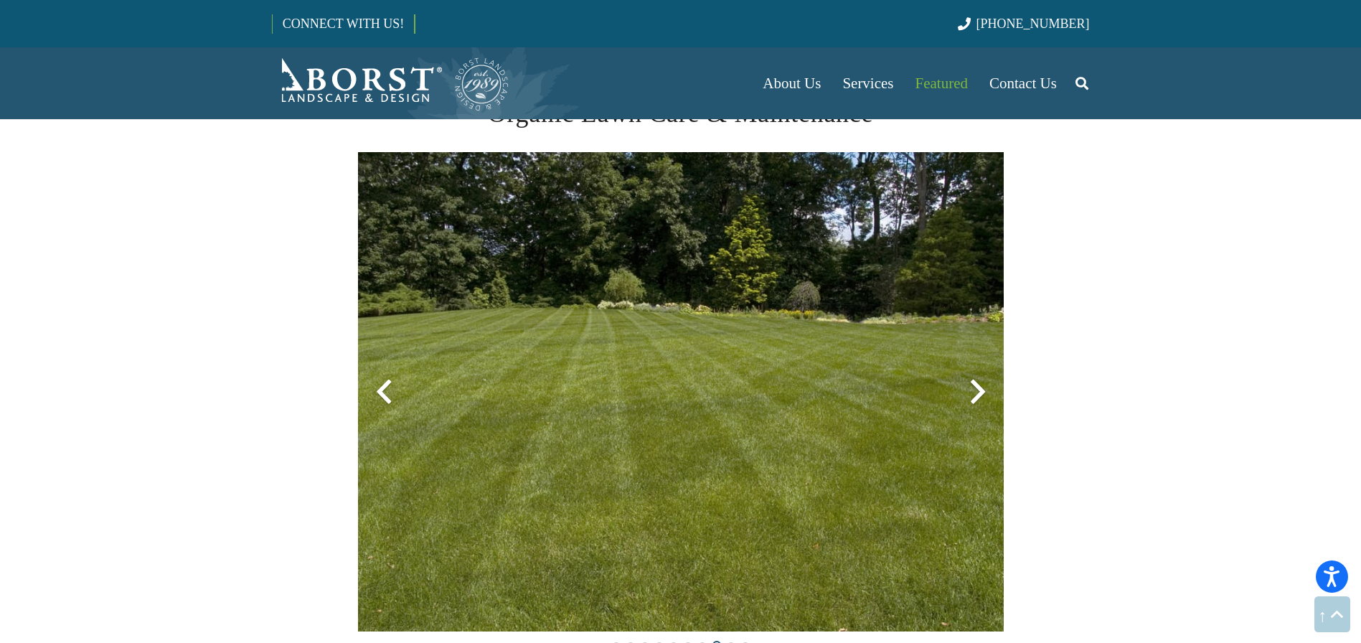
click at [977, 404] on div at bounding box center [978, 392] width 52 height 52
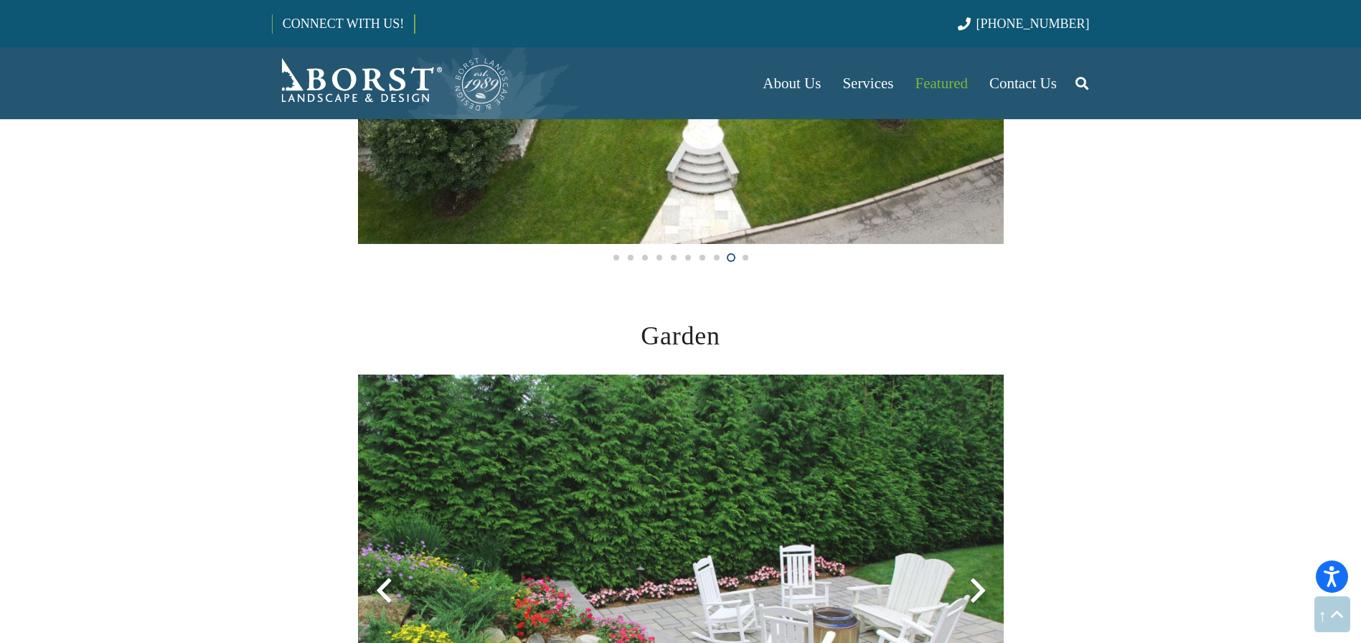
scroll to position [2136, 0]
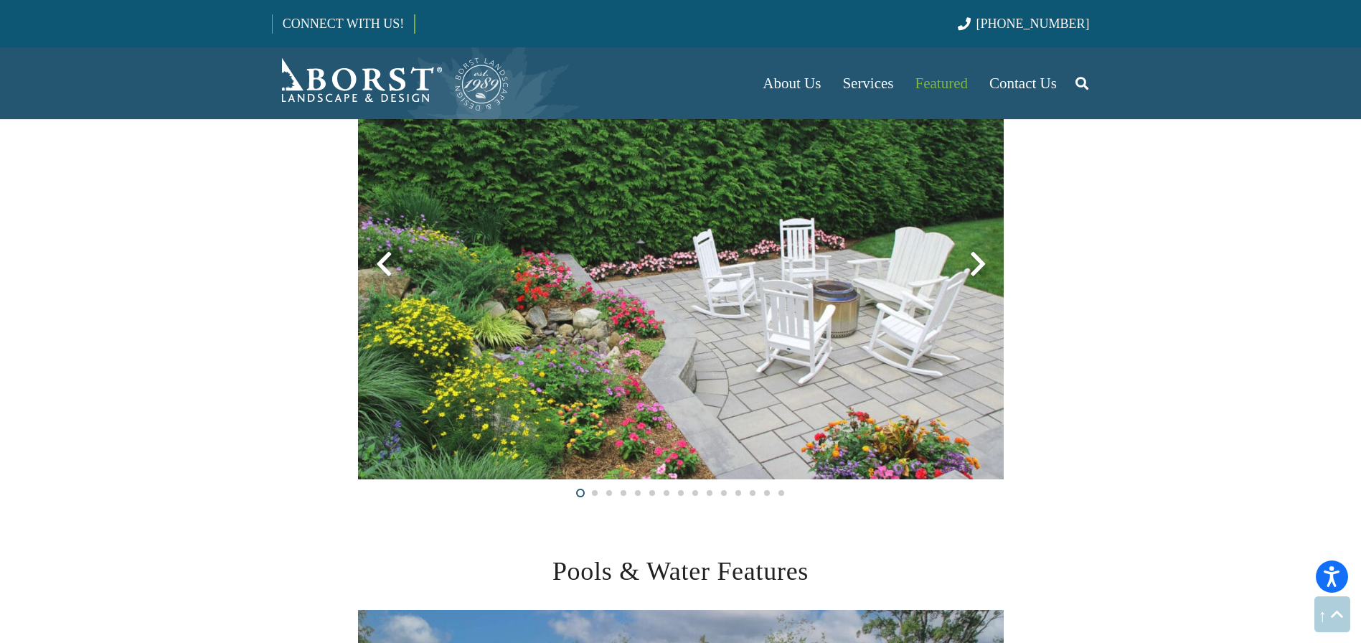
click at [978, 281] on div at bounding box center [978, 264] width 52 height 52
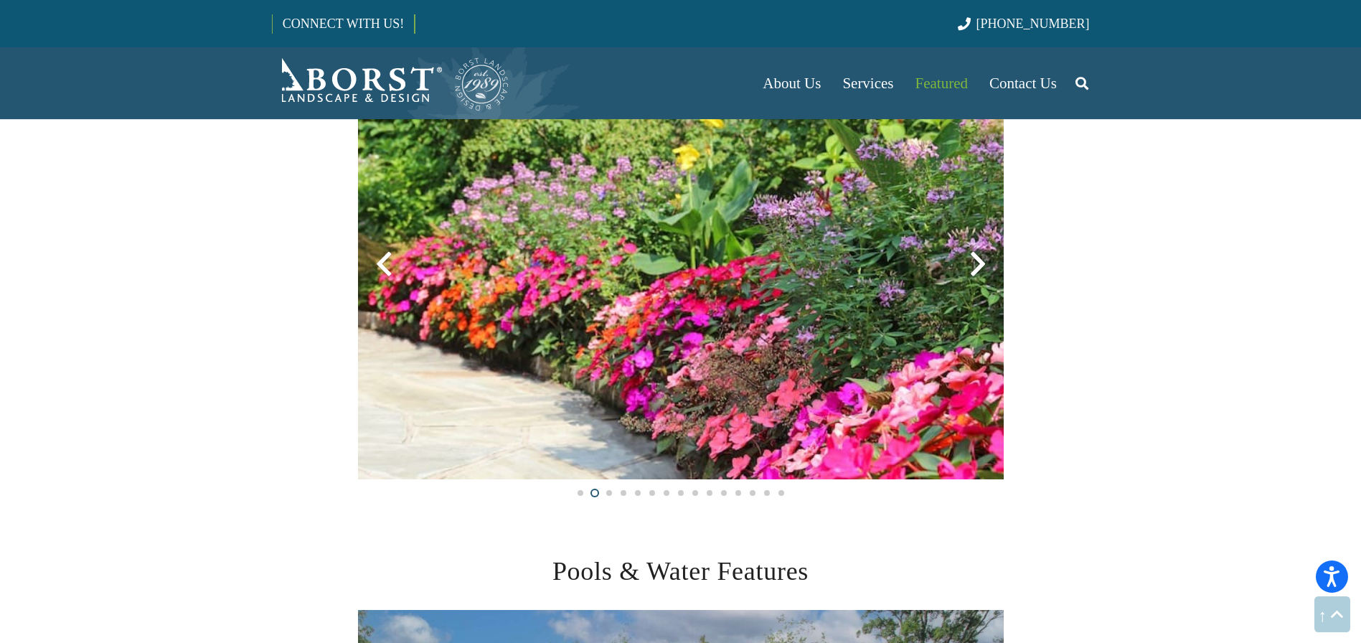
click at [978, 268] on div at bounding box center [978, 264] width 52 height 52
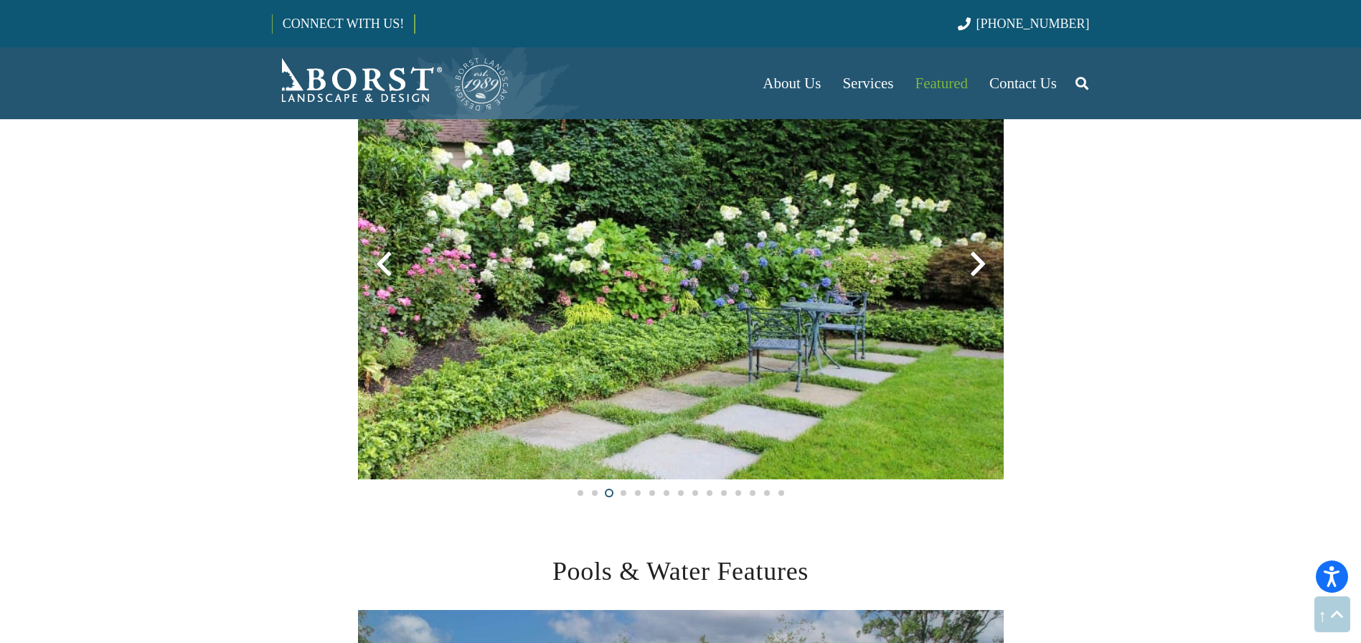
click at [978, 268] on div at bounding box center [978, 264] width 52 height 52
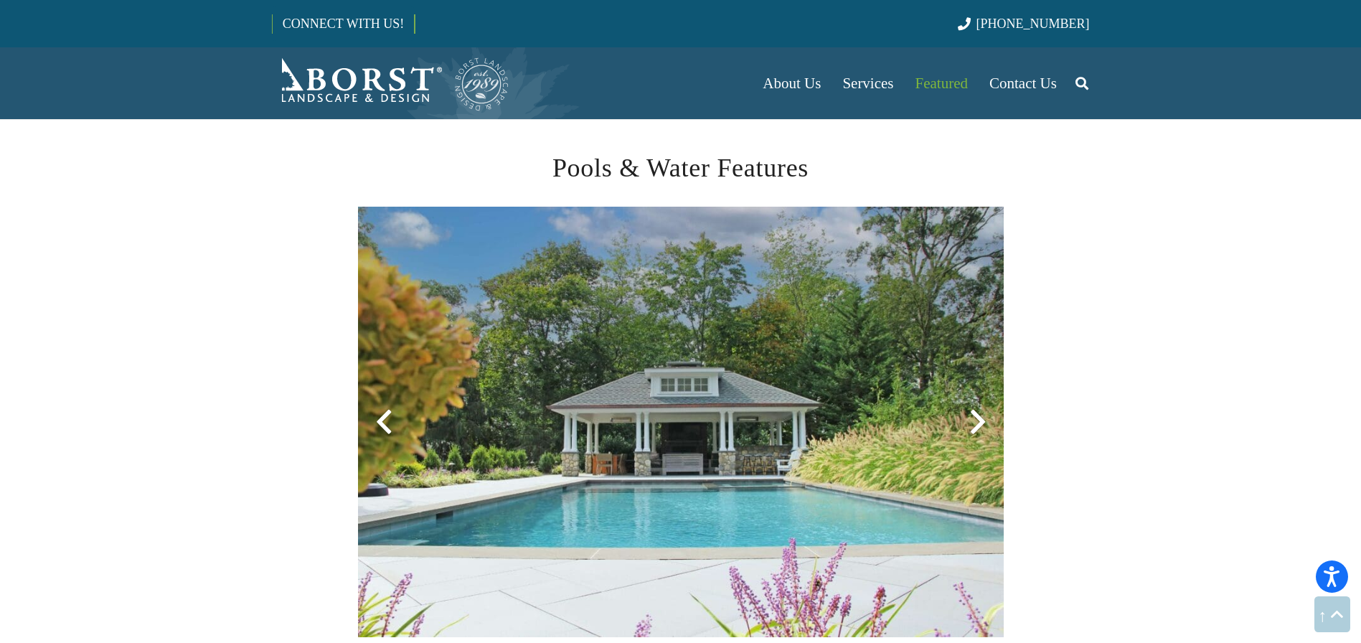
scroll to position [2606, 0]
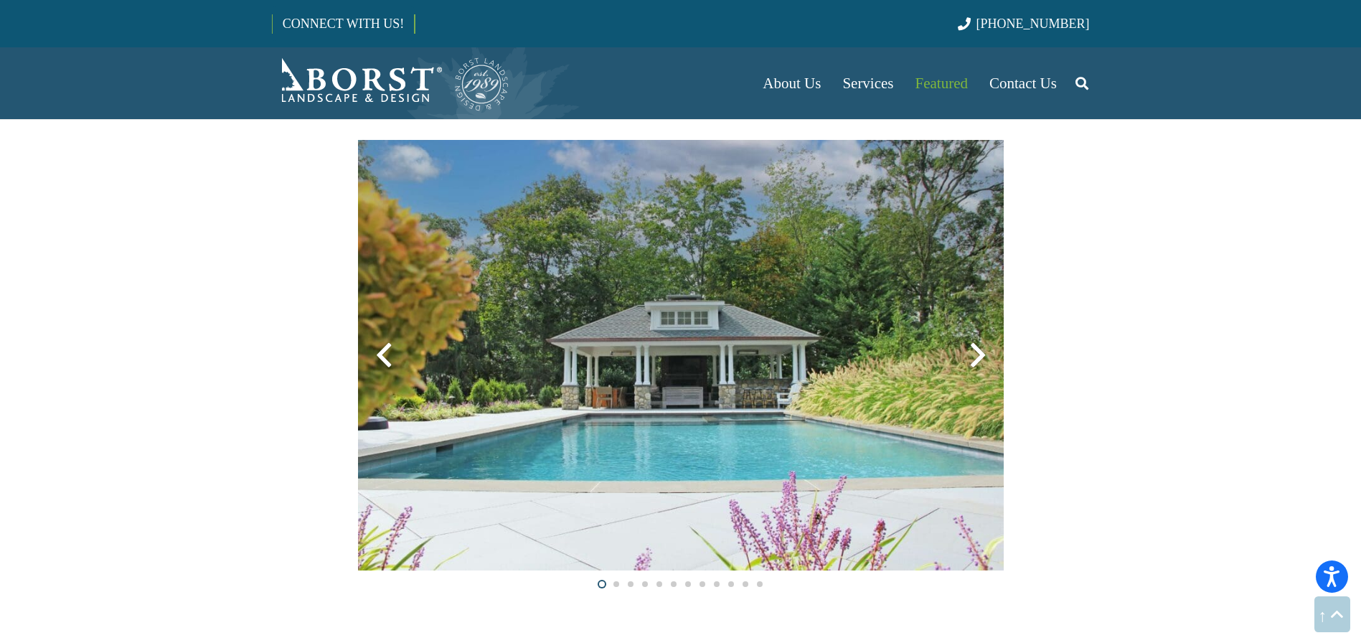
click at [973, 369] on div at bounding box center [978, 355] width 52 height 52
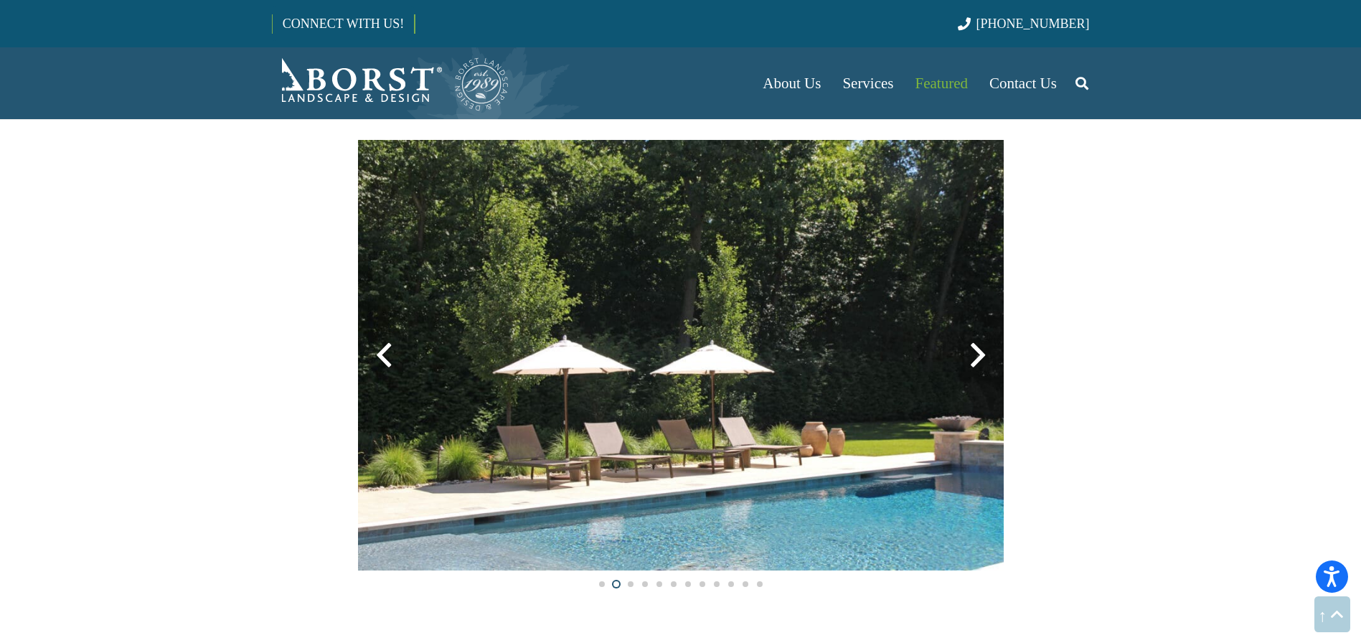
click at [974, 359] on div at bounding box center [978, 355] width 52 height 52
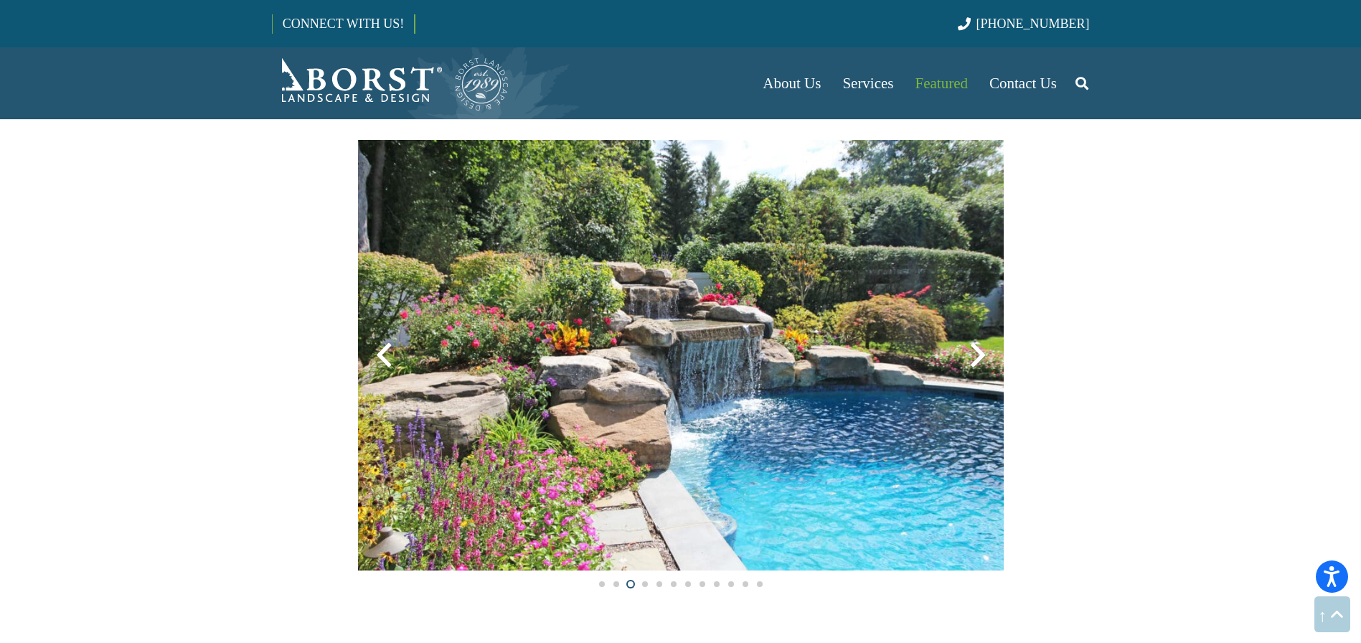
click at [974, 359] on div at bounding box center [978, 355] width 52 height 52
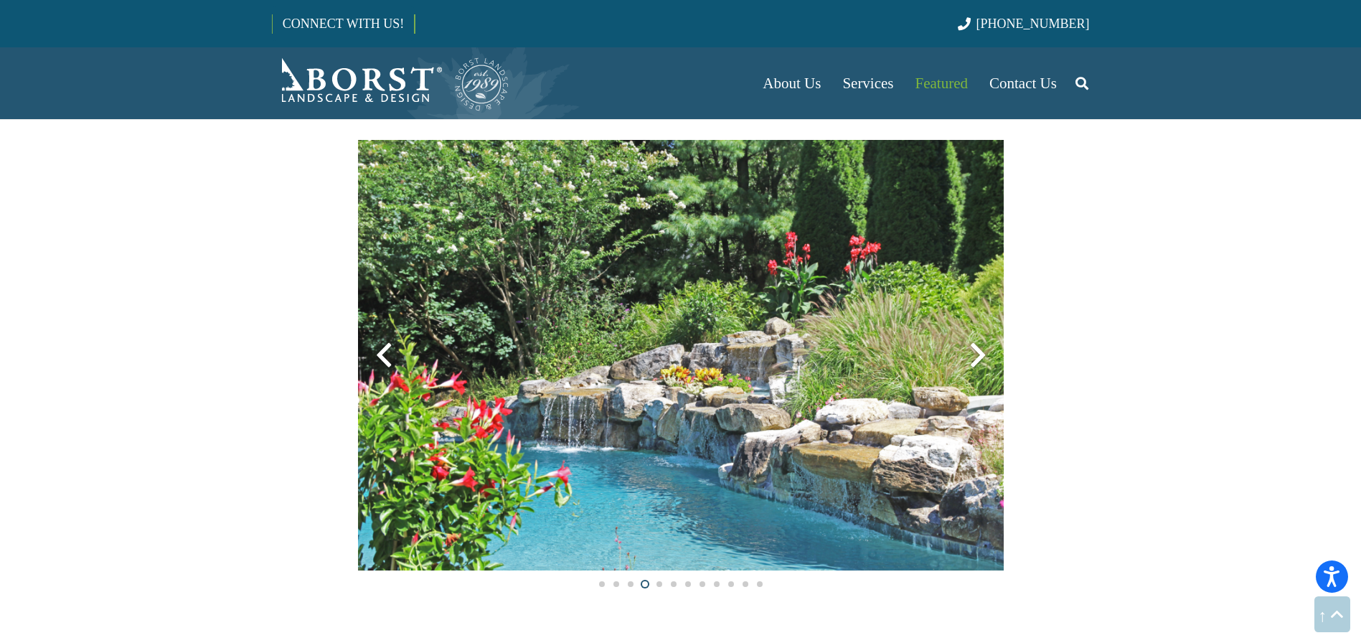
click at [974, 359] on div at bounding box center [978, 355] width 52 height 52
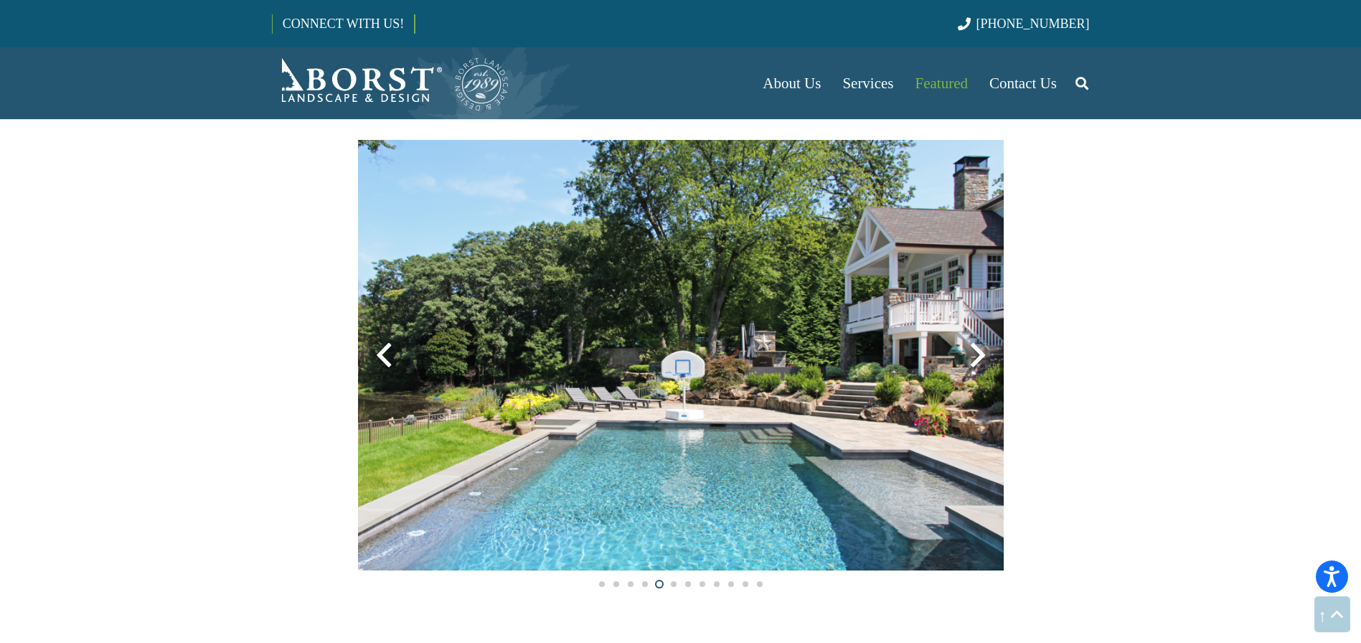
click at [974, 359] on div at bounding box center [978, 355] width 52 height 52
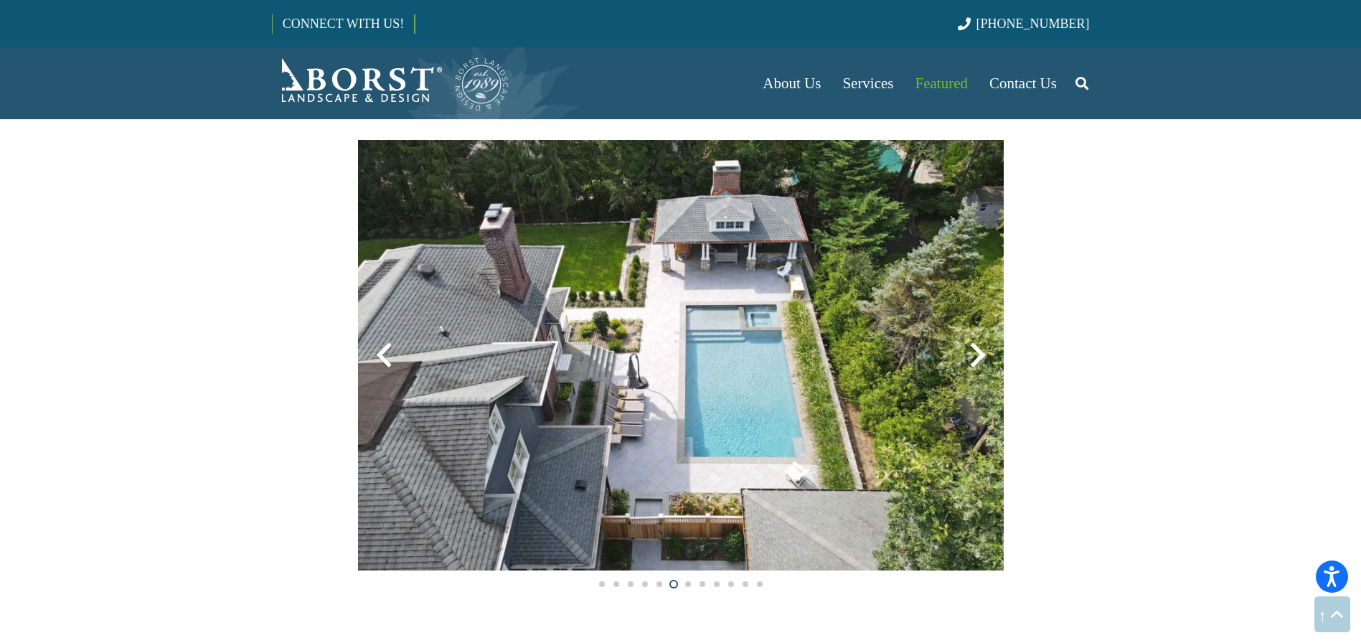
click at [974, 359] on div at bounding box center [978, 355] width 52 height 52
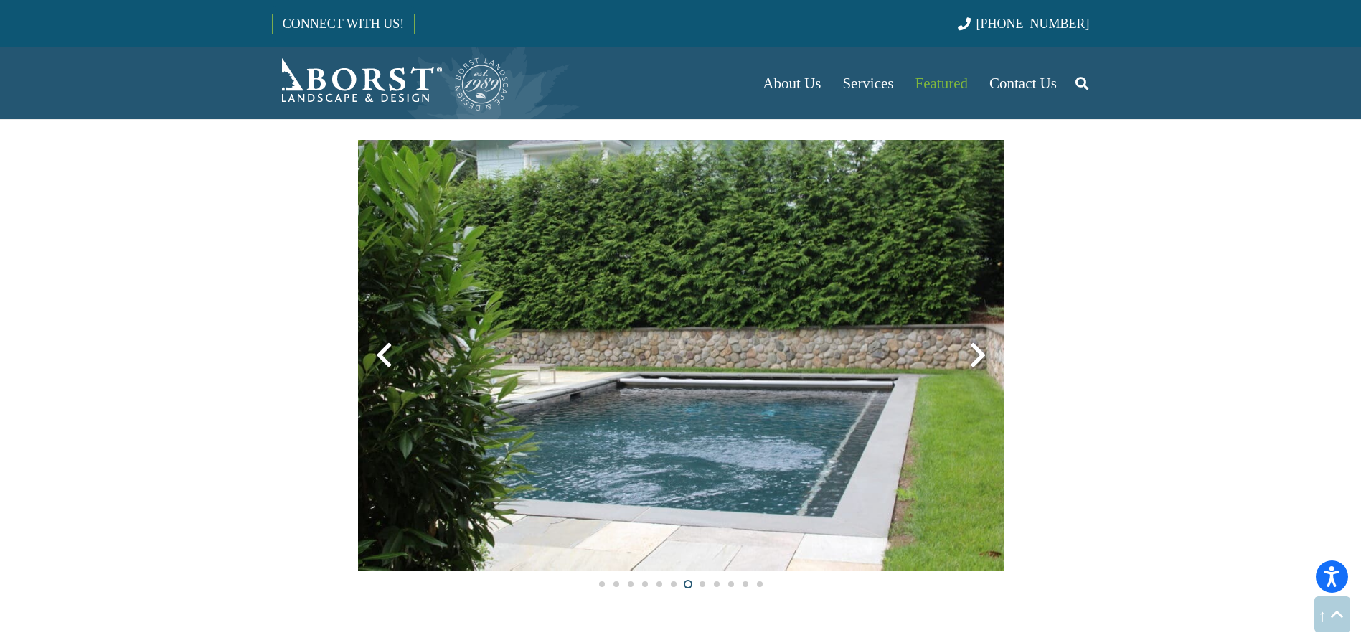
click at [974, 359] on div at bounding box center [978, 355] width 52 height 52
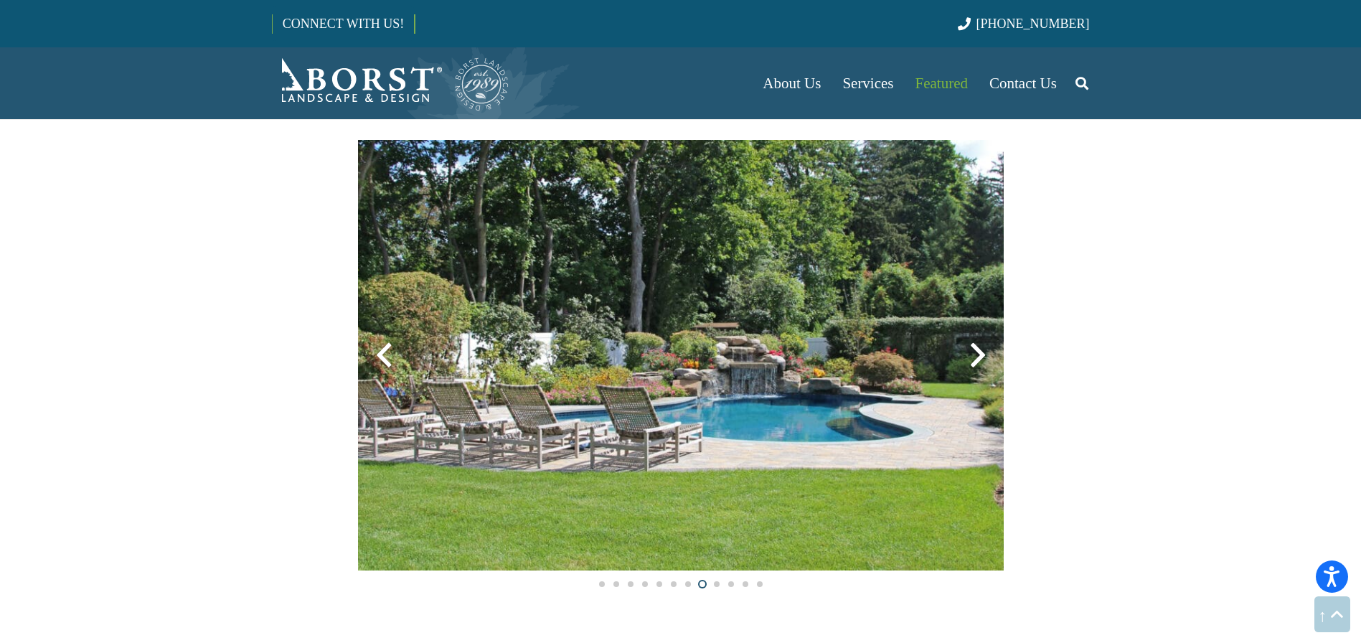
click at [974, 359] on div at bounding box center [978, 355] width 52 height 52
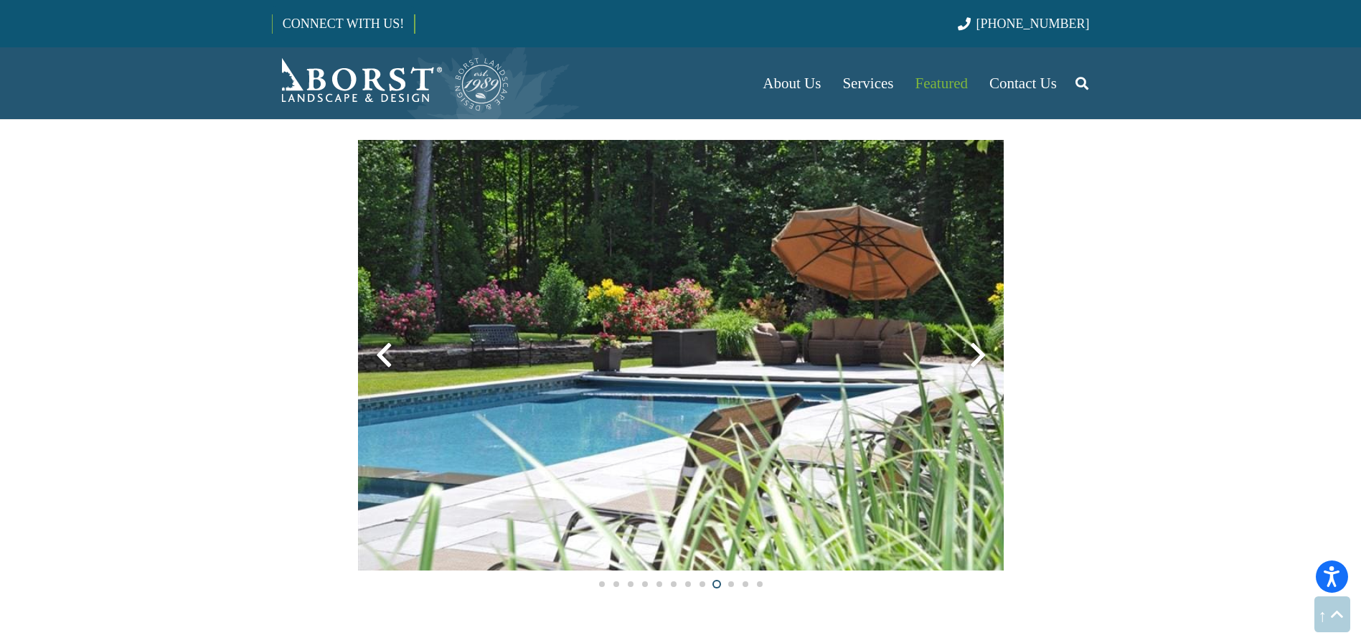
click at [974, 359] on div at bounding box center [978, 355] width 52 height 52
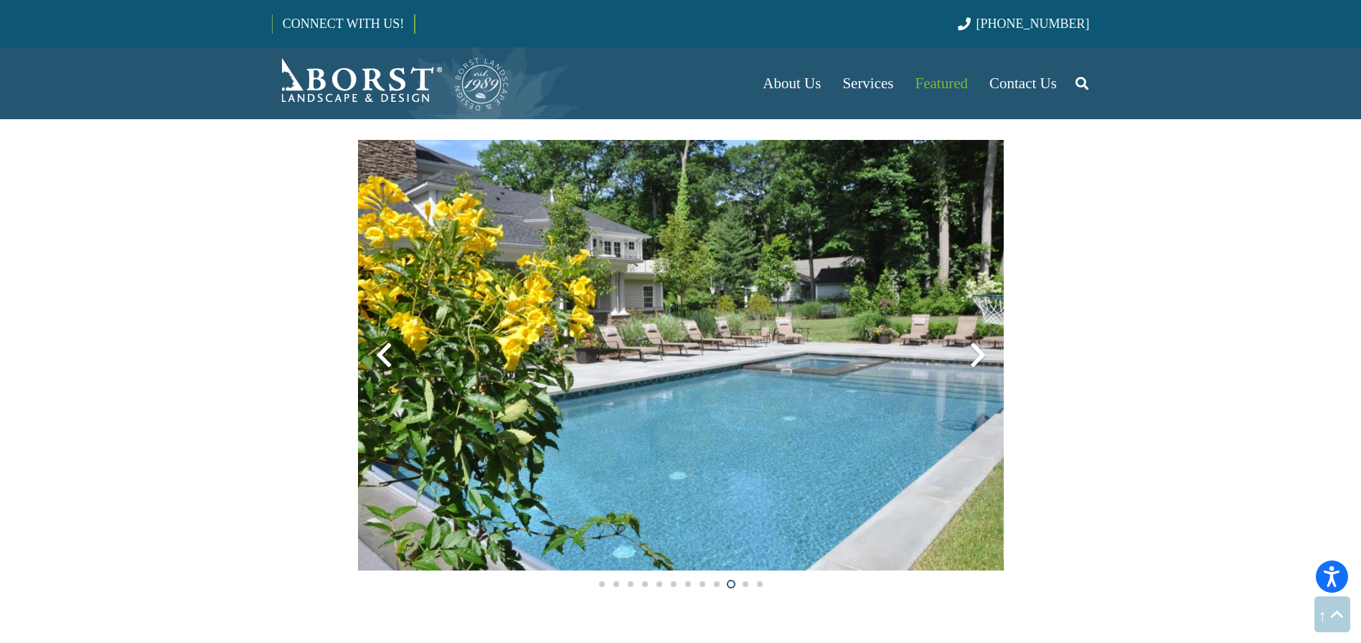
click at [974, 359] on div at bounding box center [978, 355] width 52 height 52
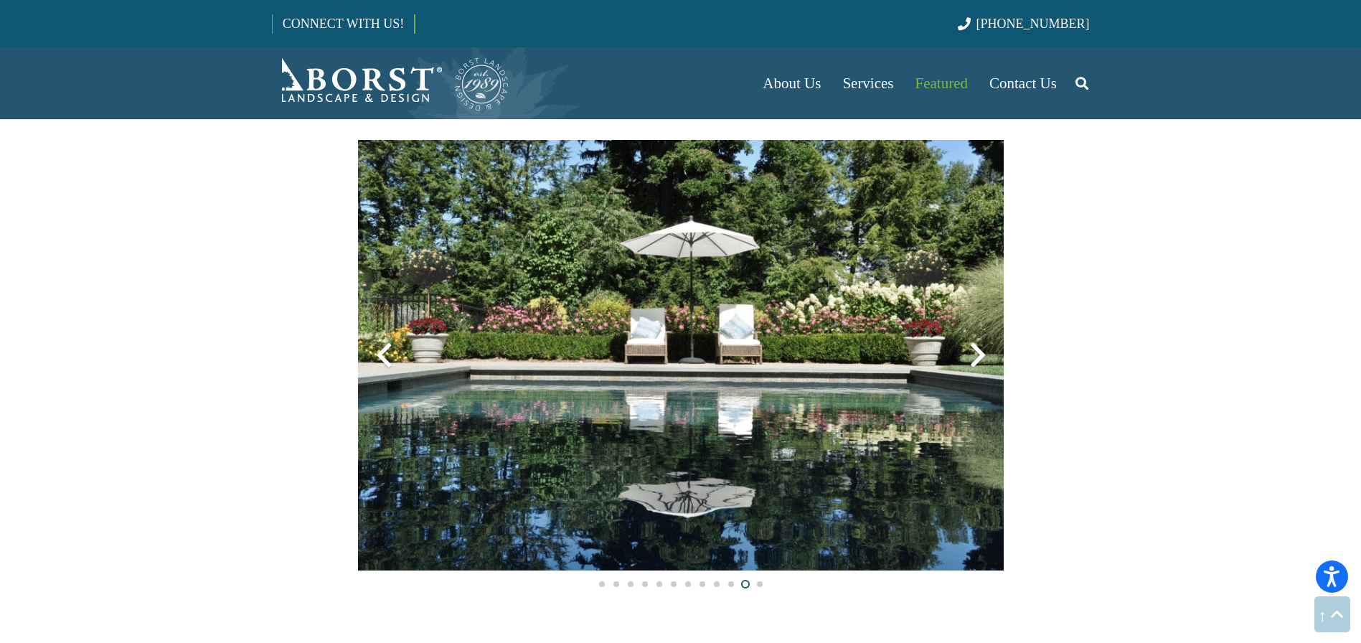
click at [974, 359] on div at bounding box center [978, 355] width 52 height 52
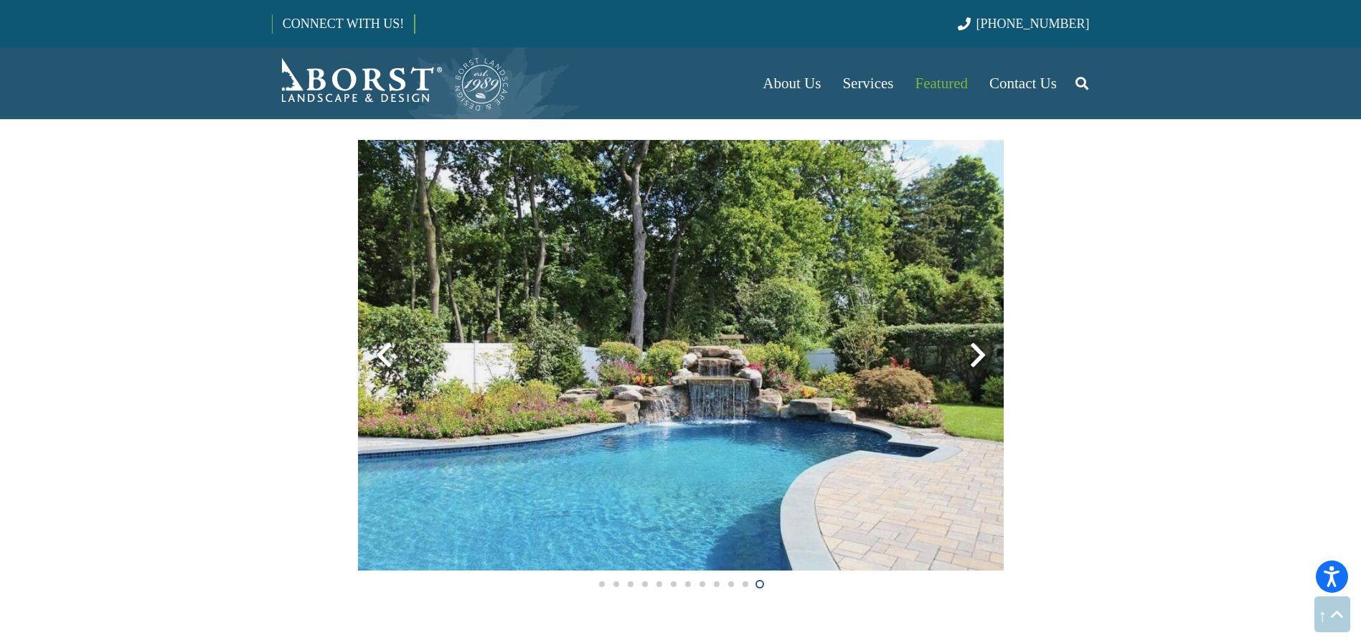
click at [974, 359] on div at bounding box center [978, 355] width 52 height 52
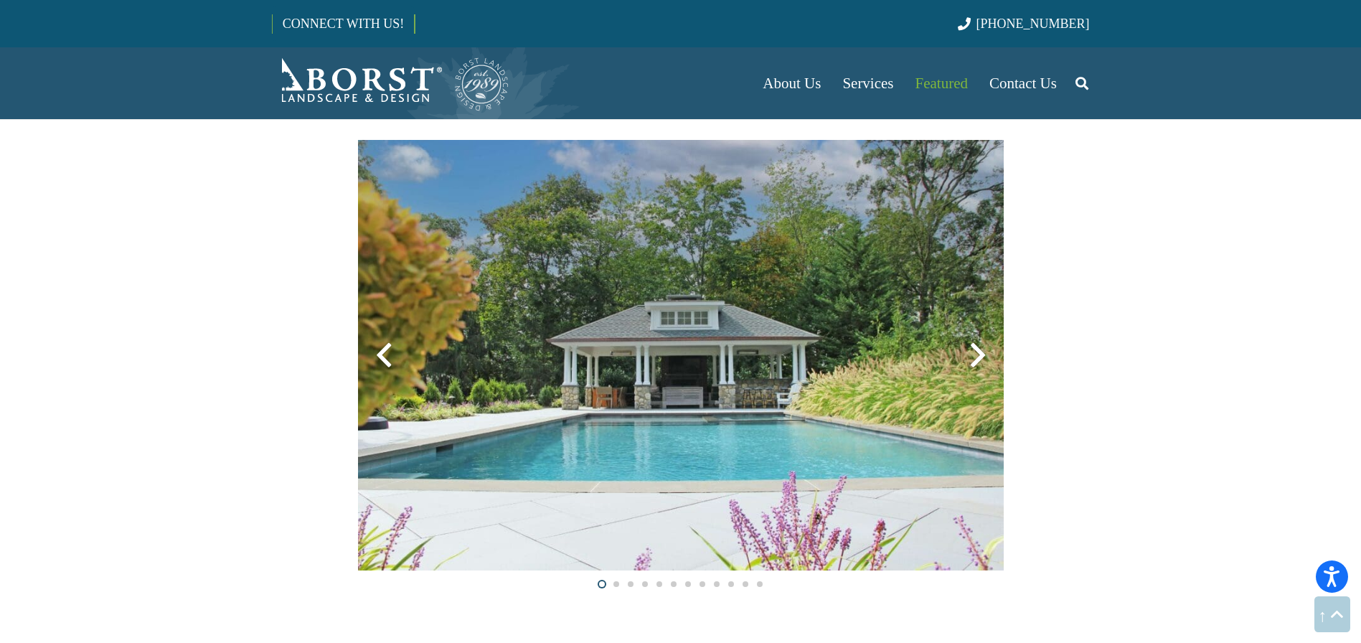
click at [974, 359] on div at bounding box center [978, 355] width 52 height 52
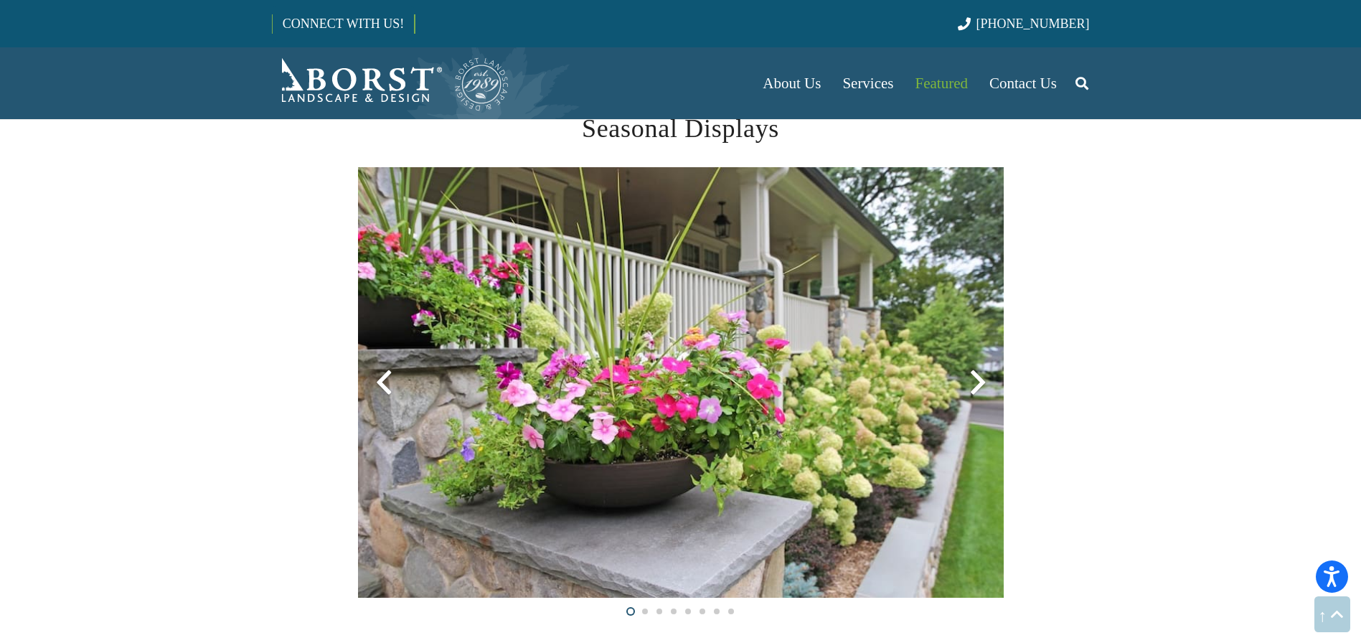
scroll to position [3213, 0]
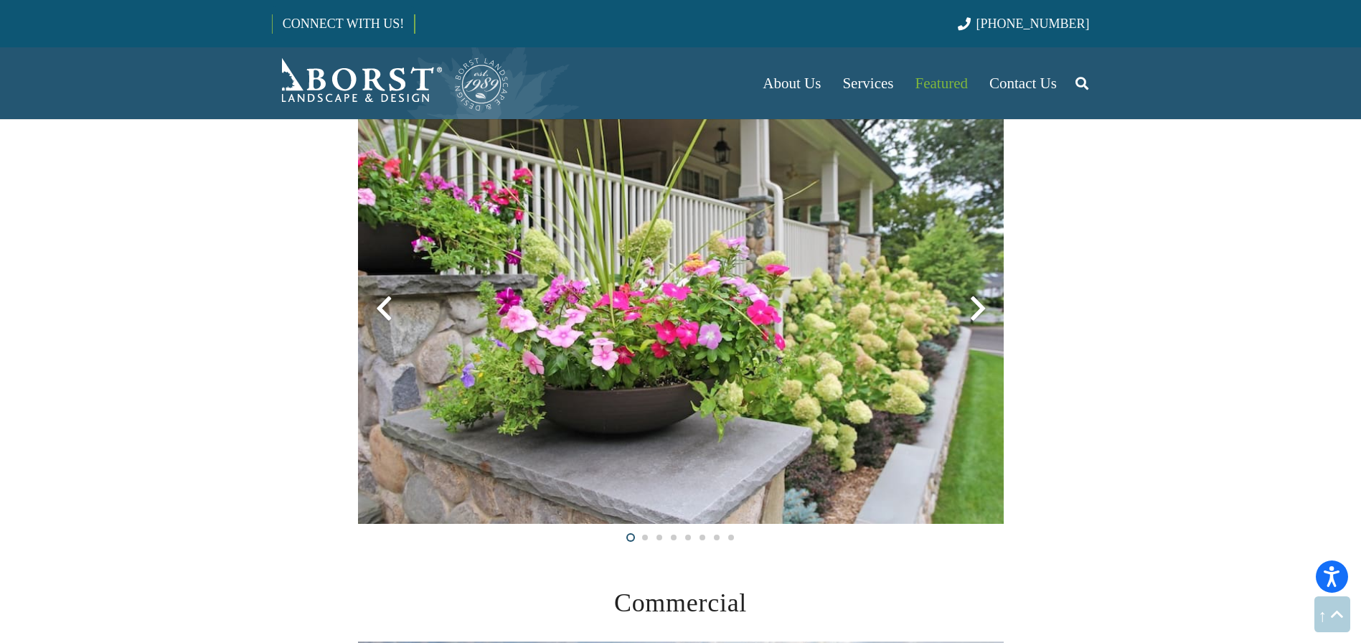
click at [991, 303] on div at bounding box center [978, 309] width 52 height 52
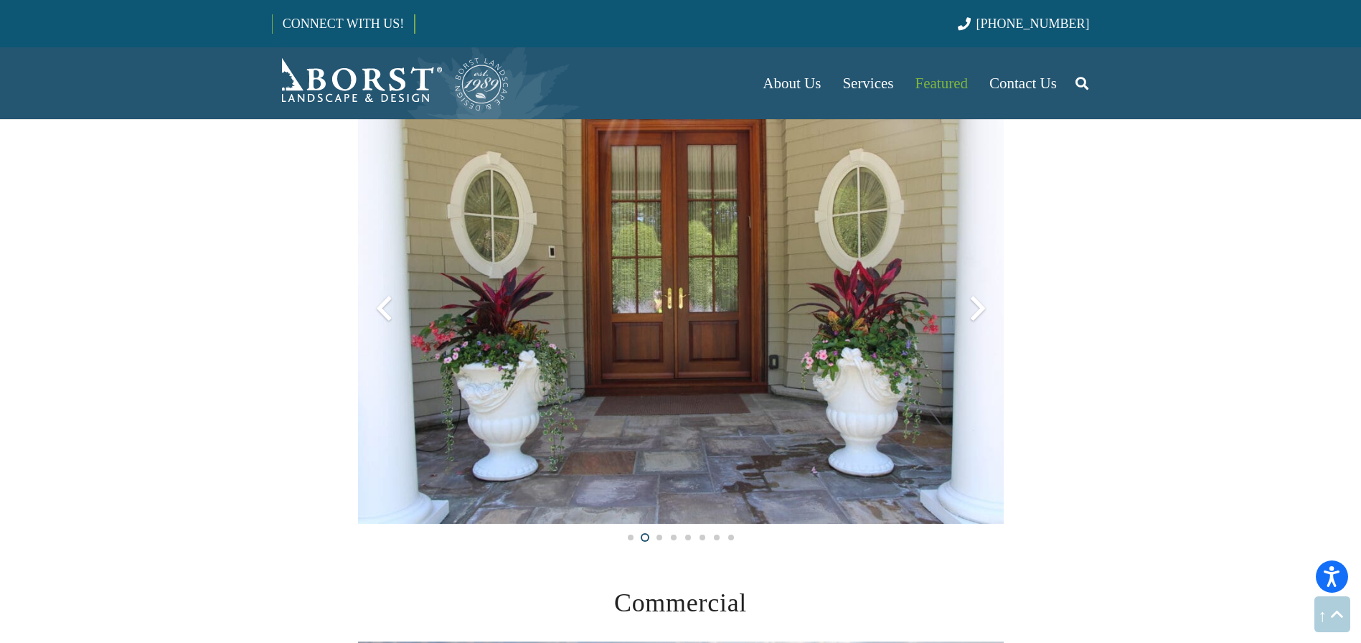
click at [988, 303] on div at bounding box center [978, 309] width 52 height 52
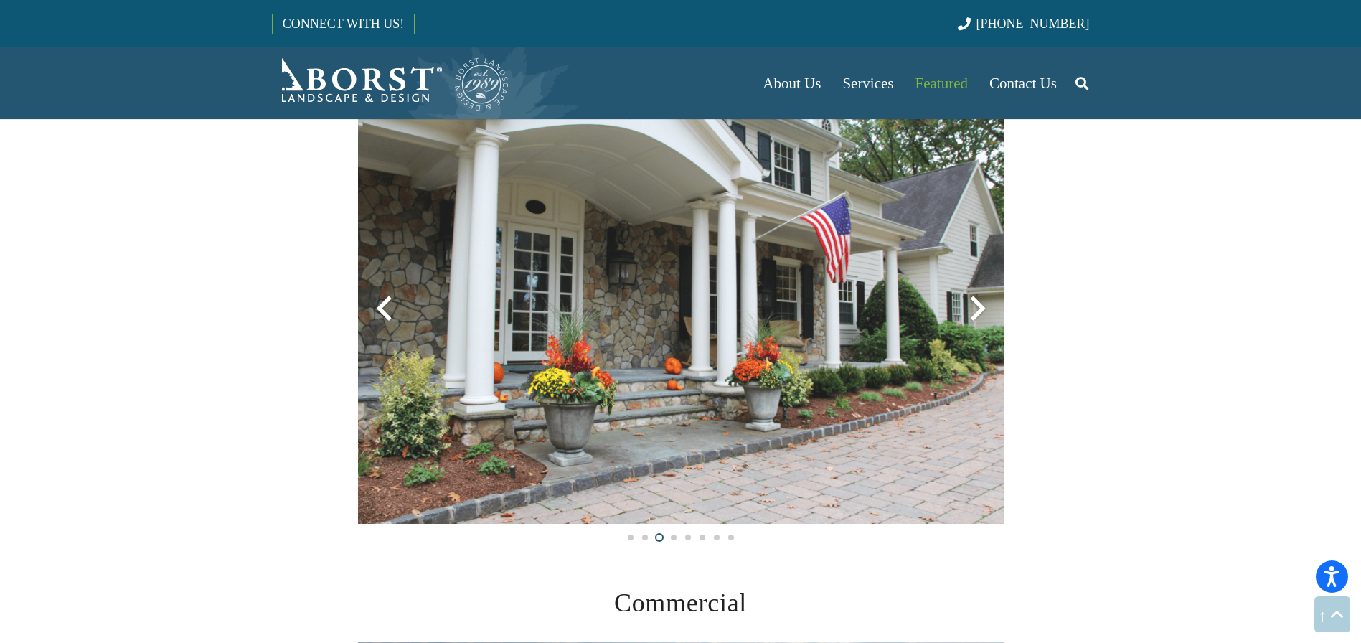
scroll to position [3174, 0]
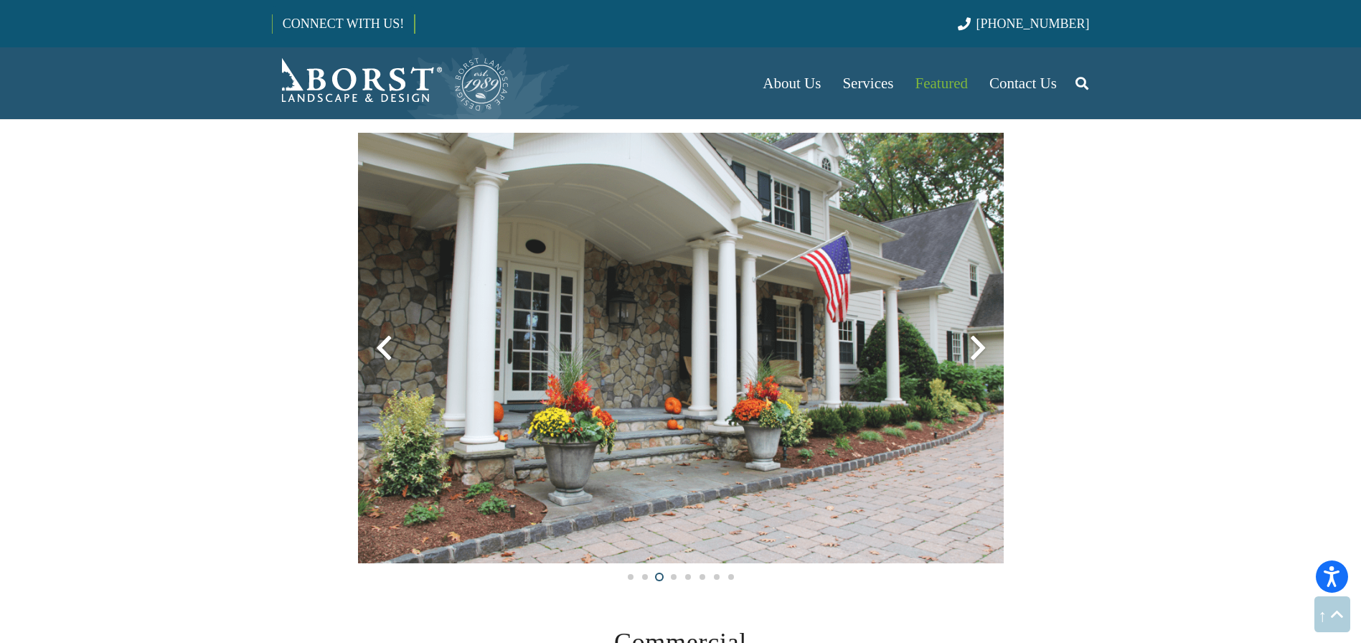
click at [390, 364] on div at bounding box center [384, 348] width 52 height 52
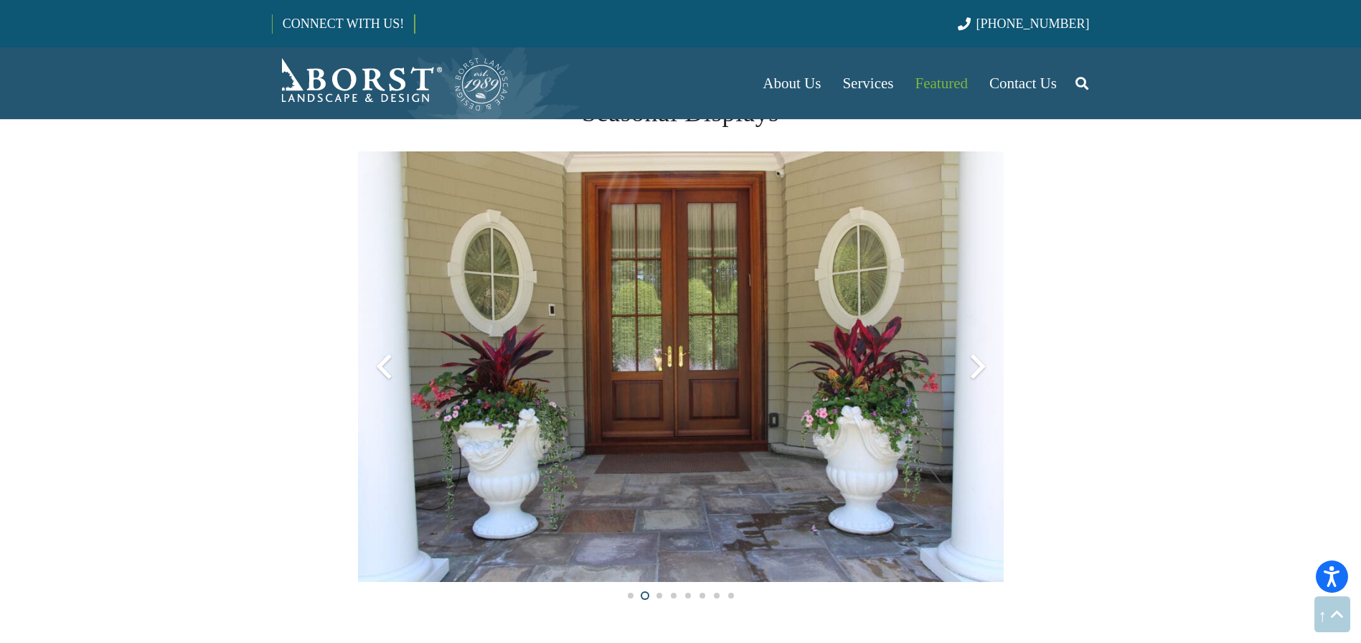
scroll to position [3106, 0]
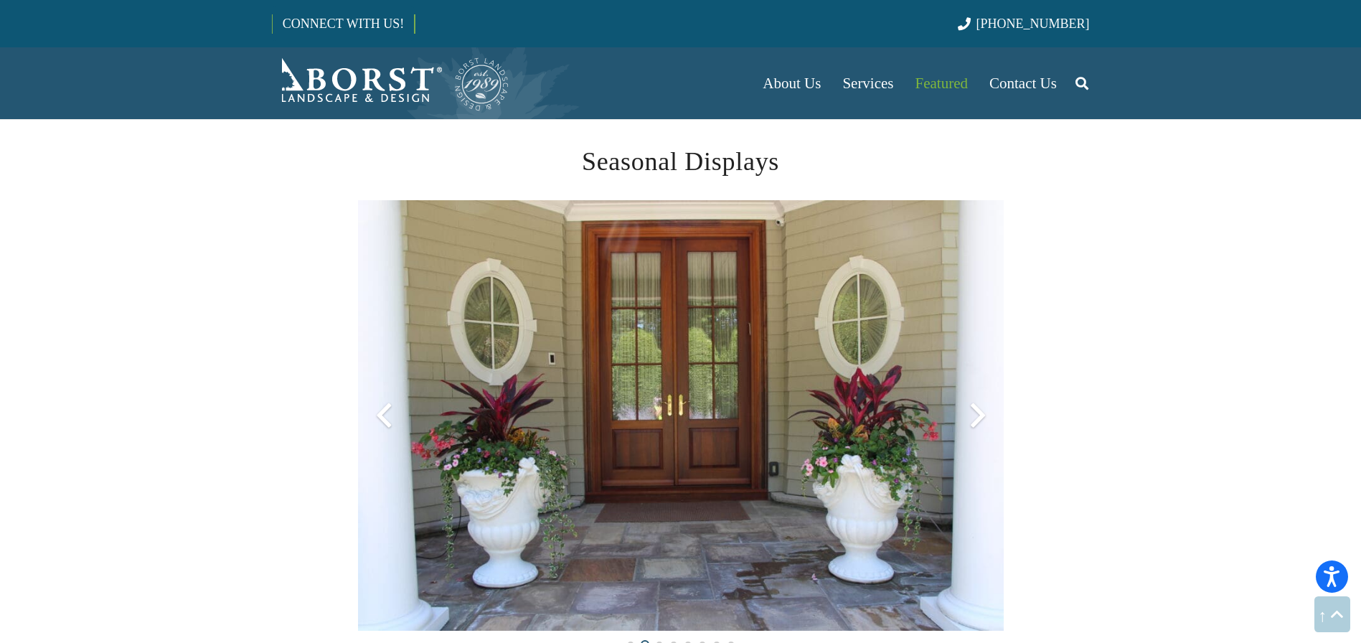
click at [970, 414] on div at bounding box center [978, 415] width 52 height 52
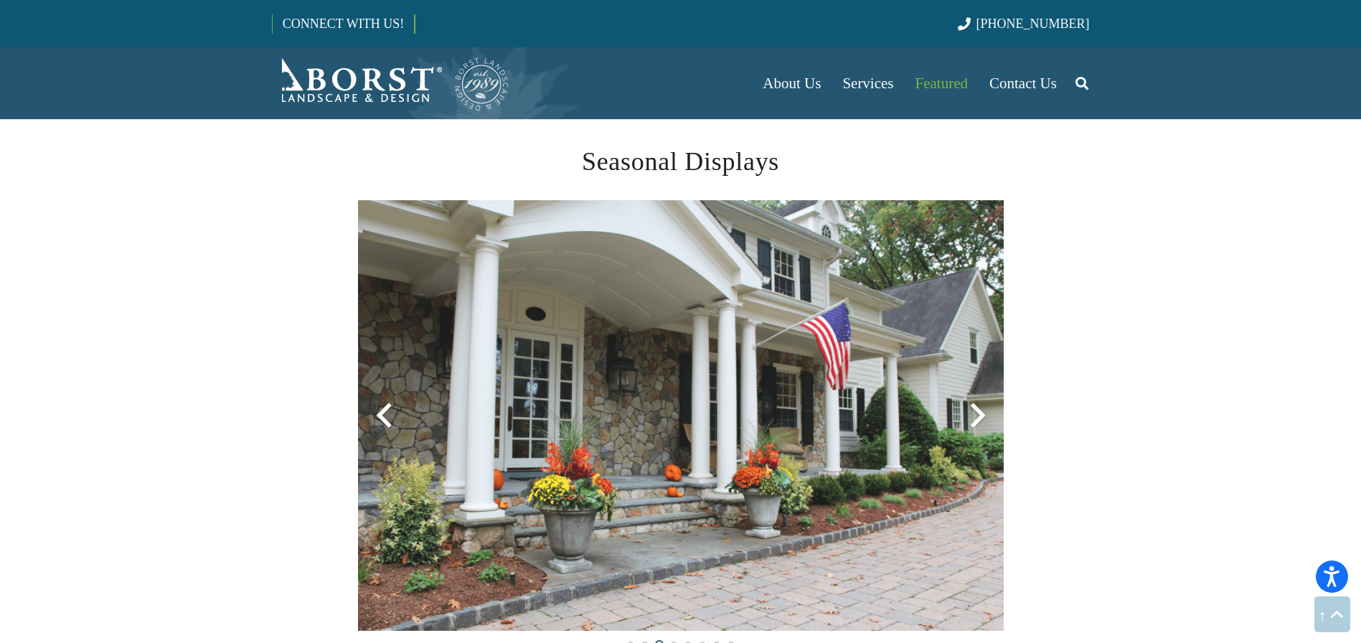
click at [970, 414] on div at bounding box center [978, 415] width 52 height 52
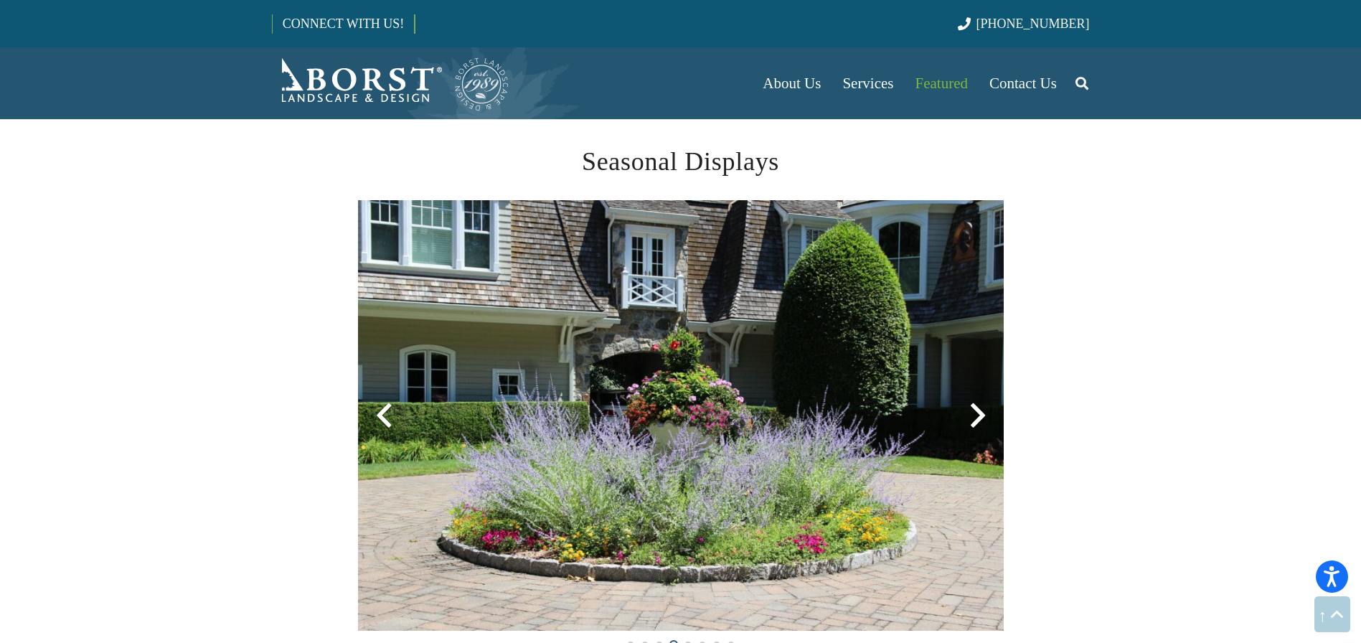
click at [970, 414] on div at bounding box center [978, 415] width 52 height 52
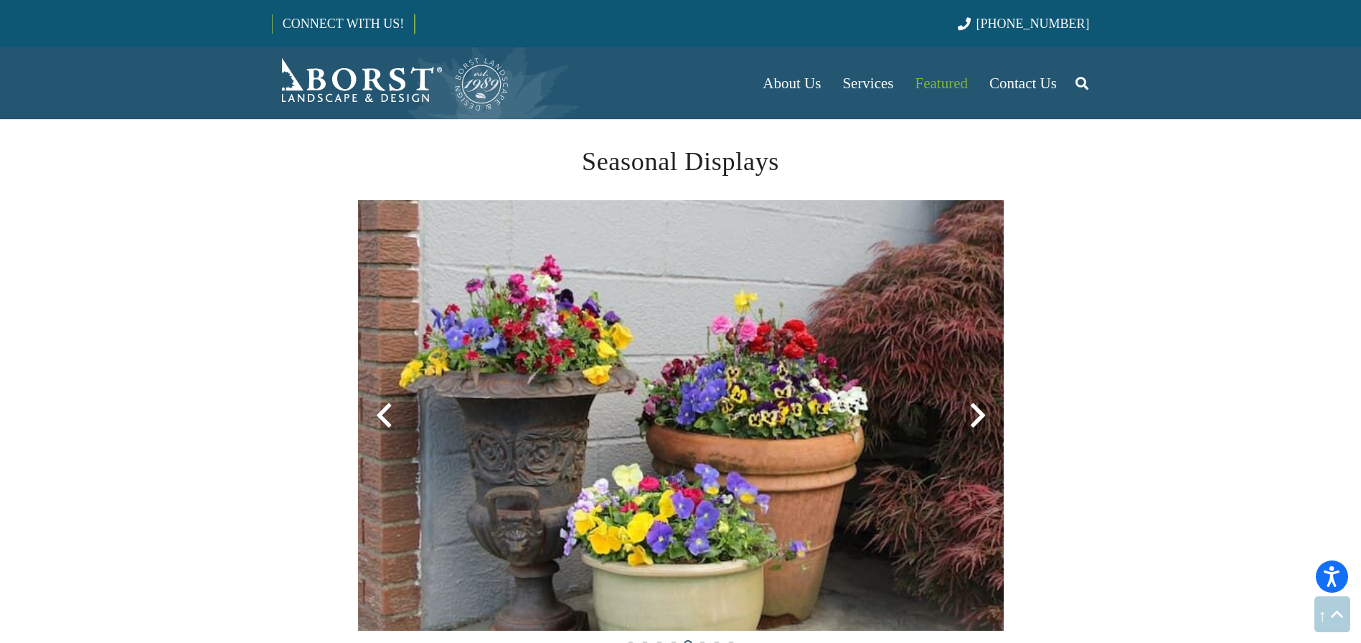
click at [970, 414] on div at bounding box center [978, 415] width 52 height 52
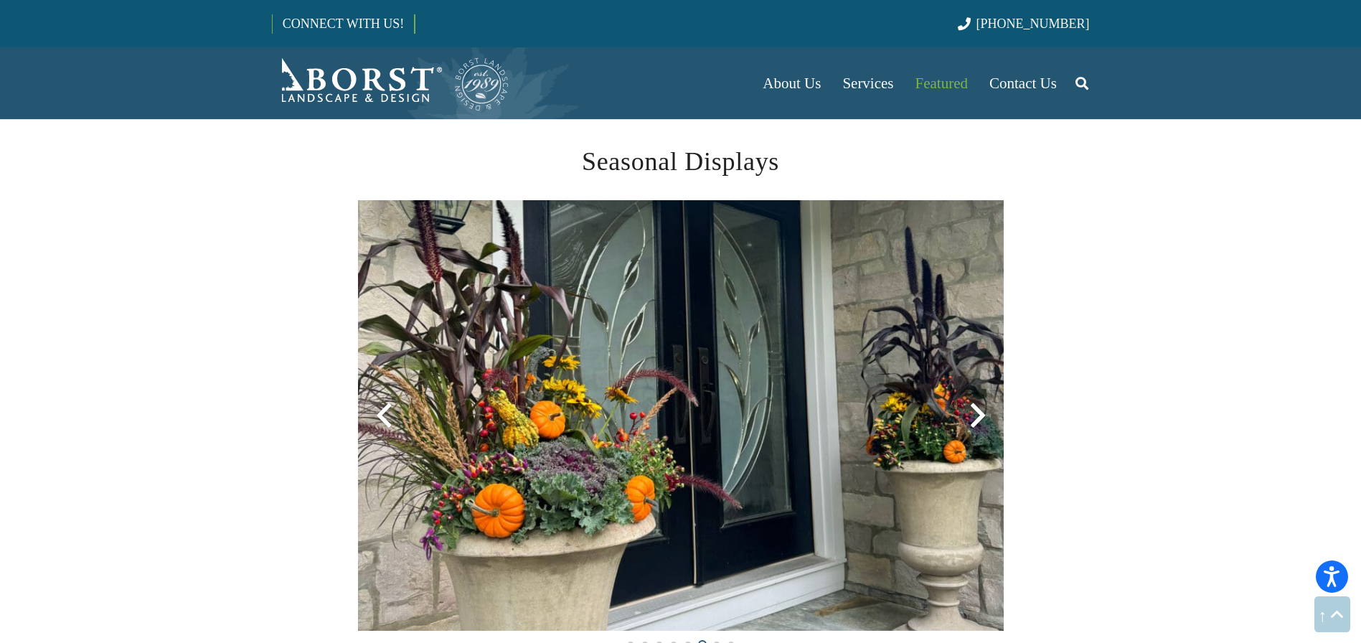
click at [970, 414] on div at bounding box center [978, 415] width 52 height 52
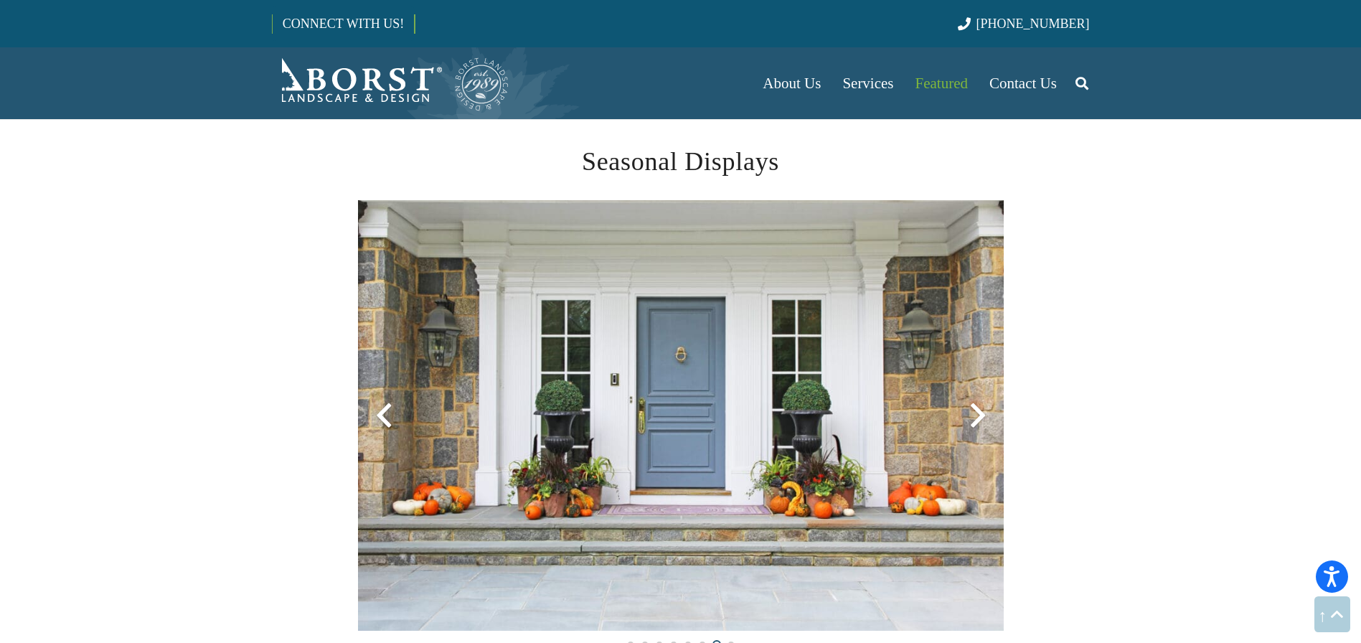
click at [970, 414] on div at bounding box center [978, 415] width 52 height 52
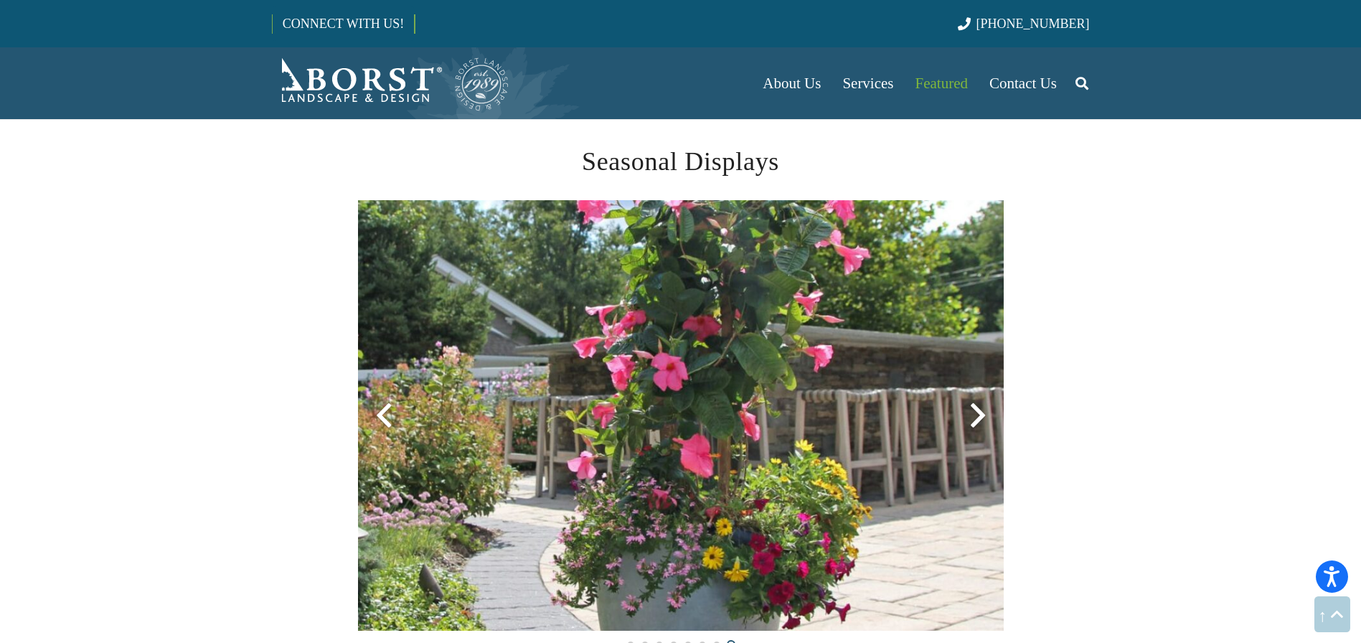
click at [970, 414] on div at bounding box center [978, 415] width 52 height 52
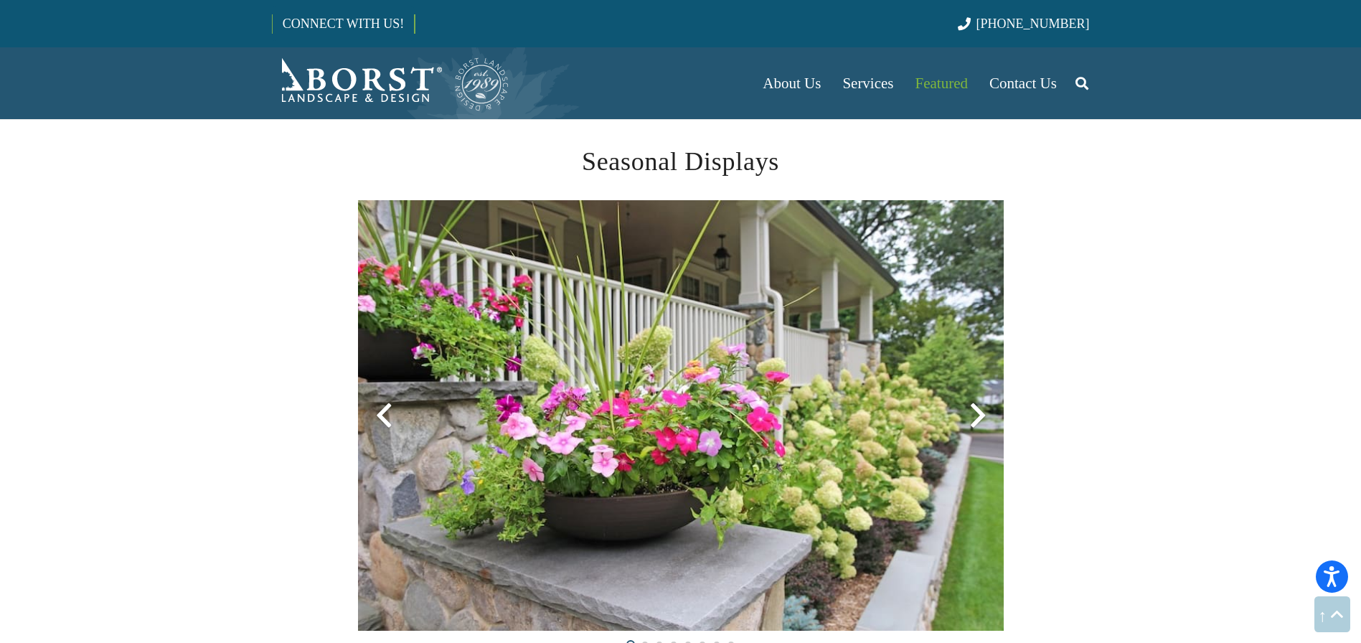
click at [970, 414] on div at bounding box center [978, 415] width 52 height 52
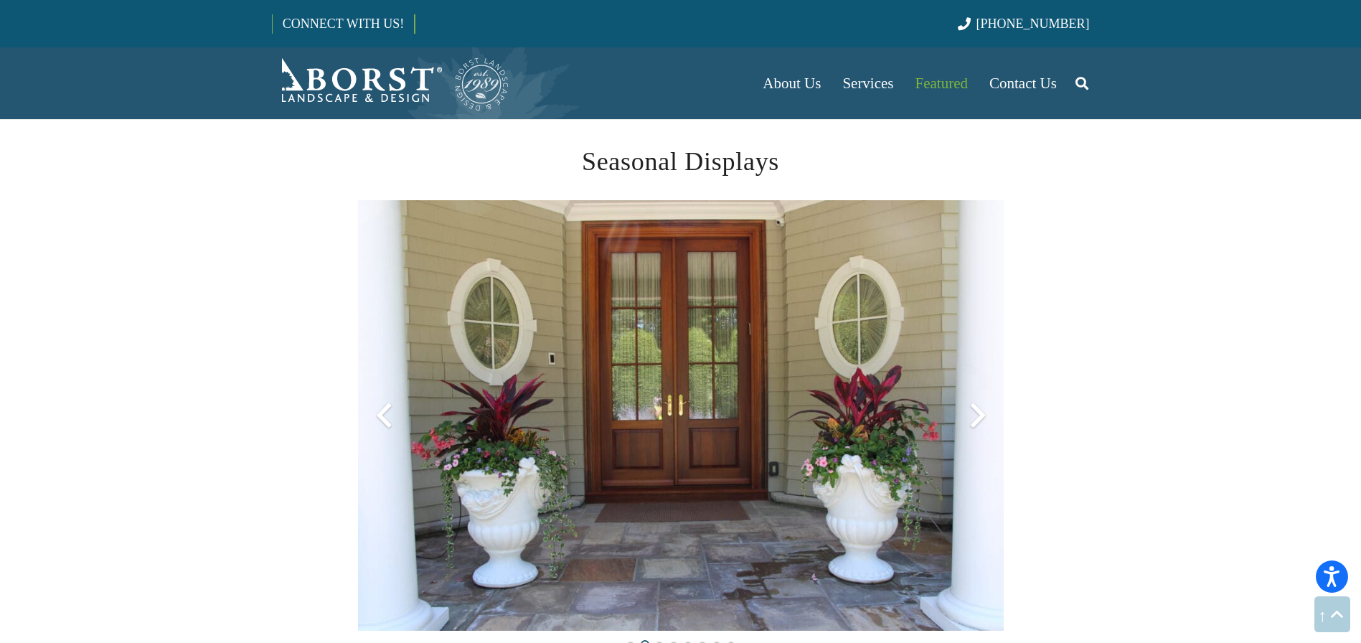
click at [970, 414] on div at bounding box center [978, 415] width 52 height 52
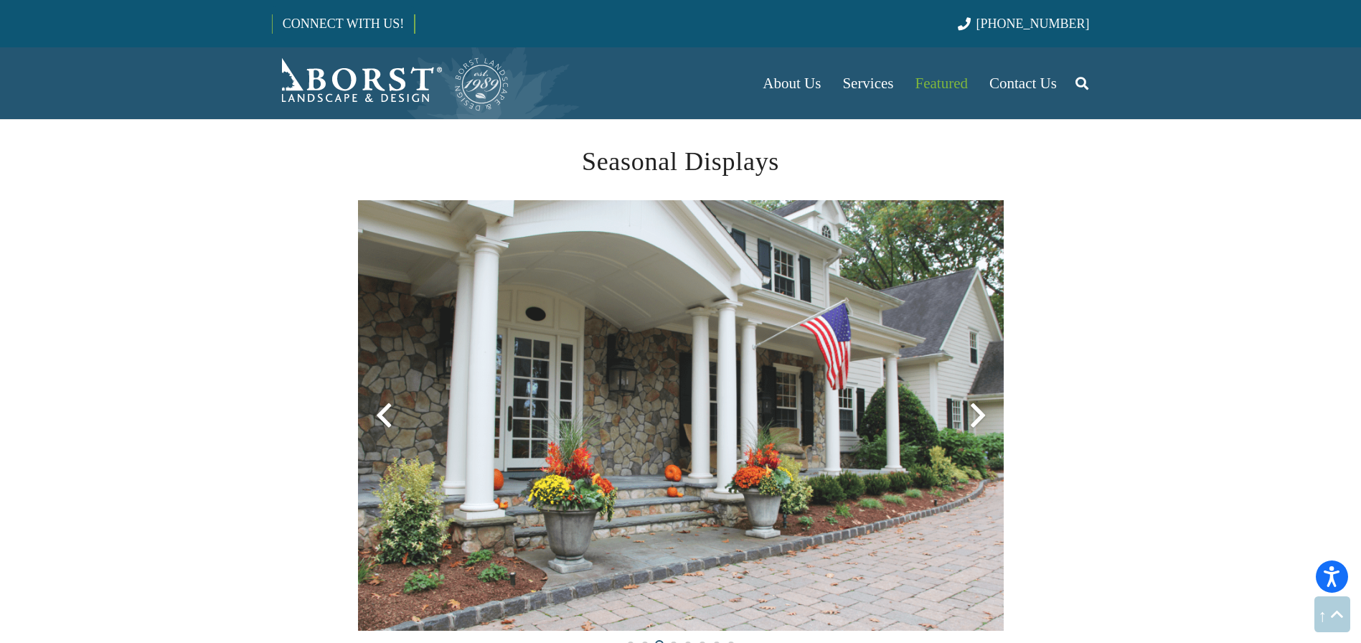
click at [970, 414] on div at bounding box center [978, 415] width 52 height 52
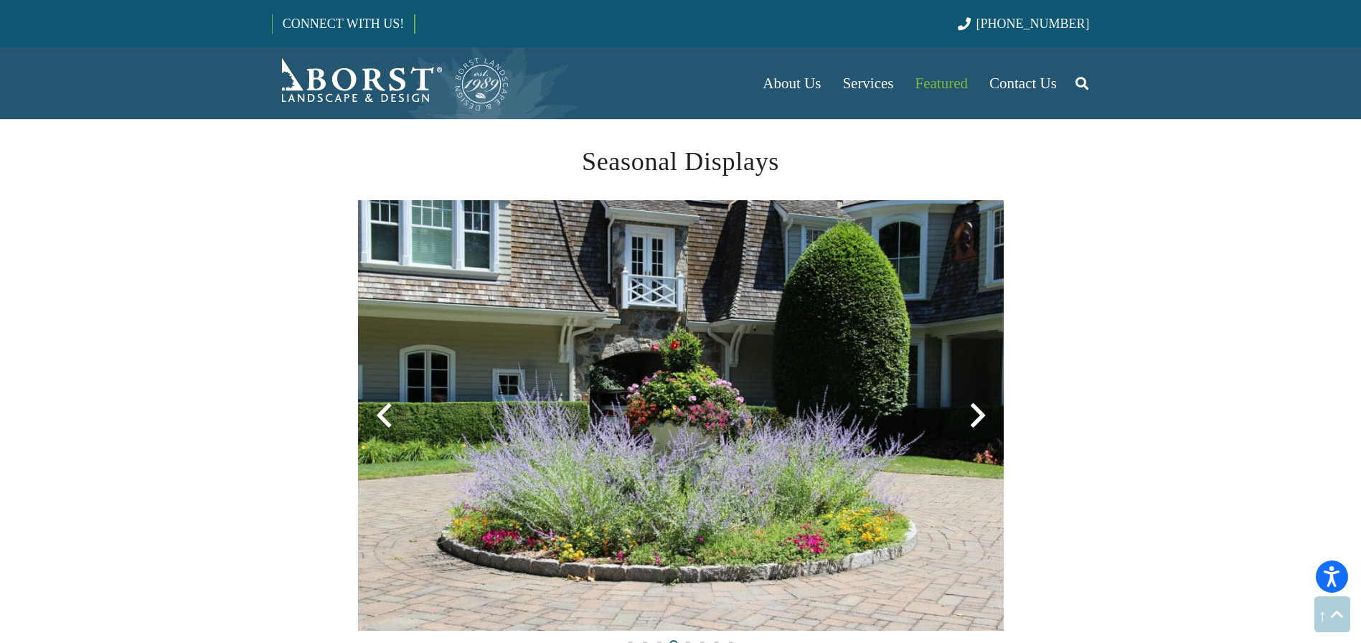
click at [970, 414] on div at bounding box center [978, 415] width 52 height 52
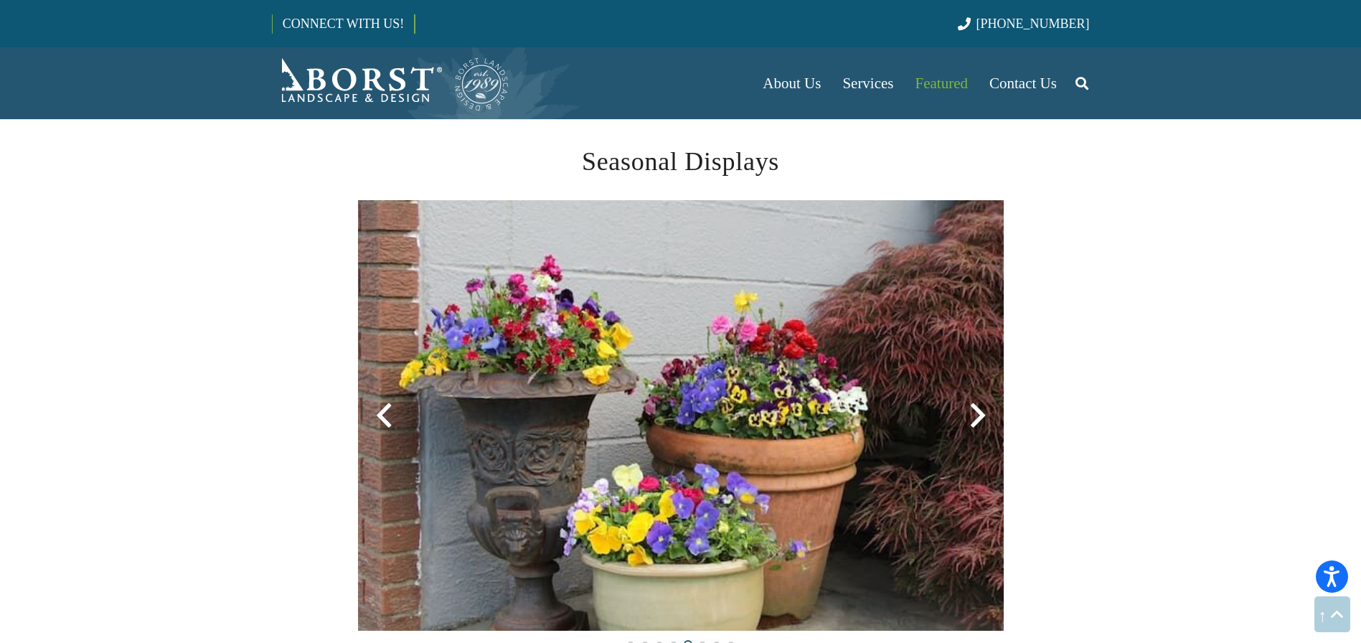
click at [970, 414] on div at bounding box center [978, 415] width 52 height 52
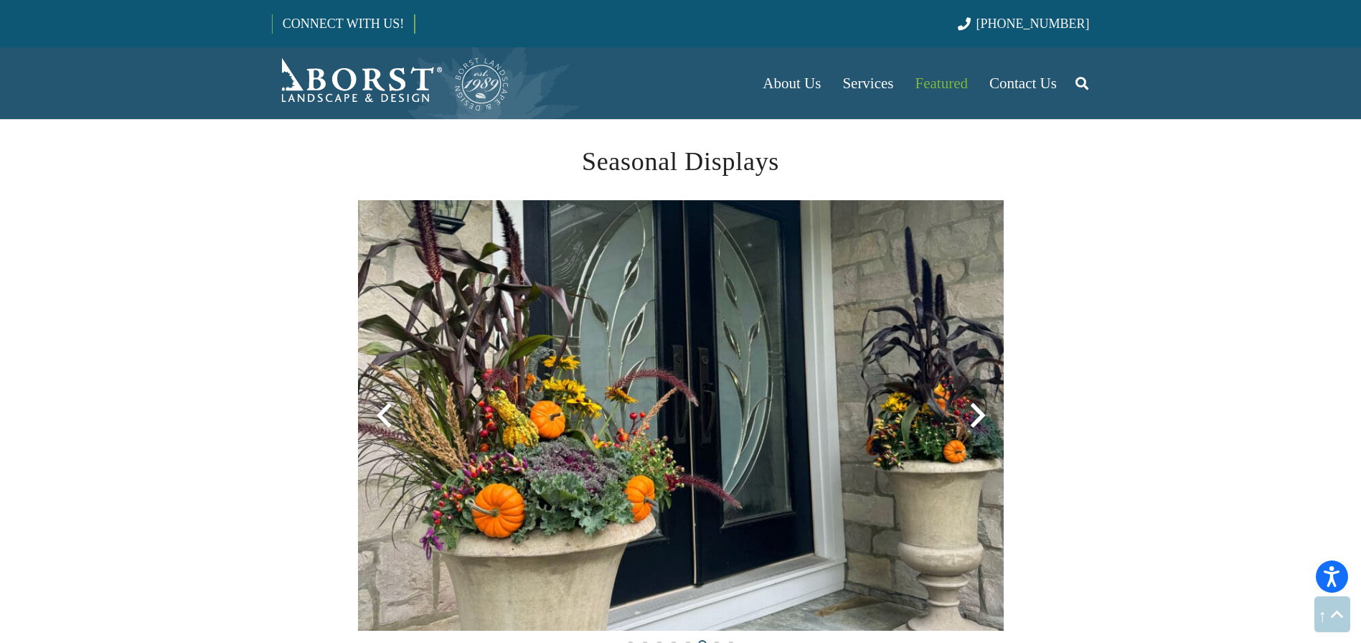
click at [970, 414] on div at bounding box center [978, 415] width 52 height 52
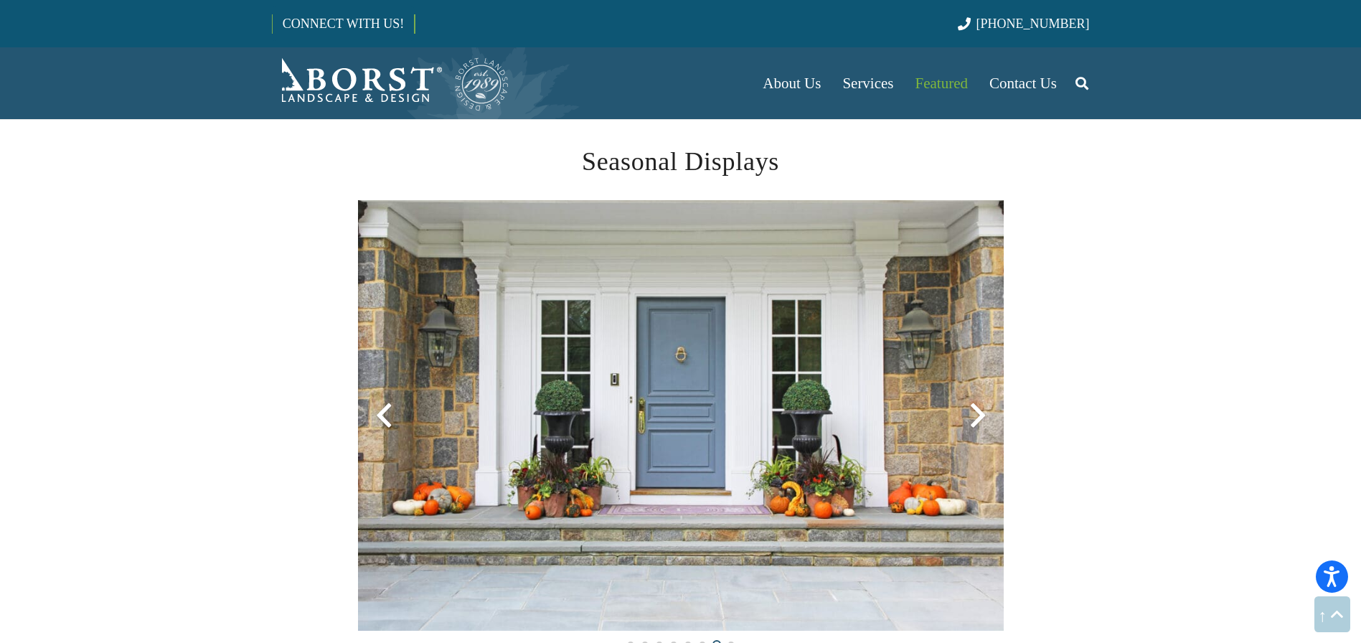
click at [970, 414] on div at bounding box center [978, 415] width 52 height 52
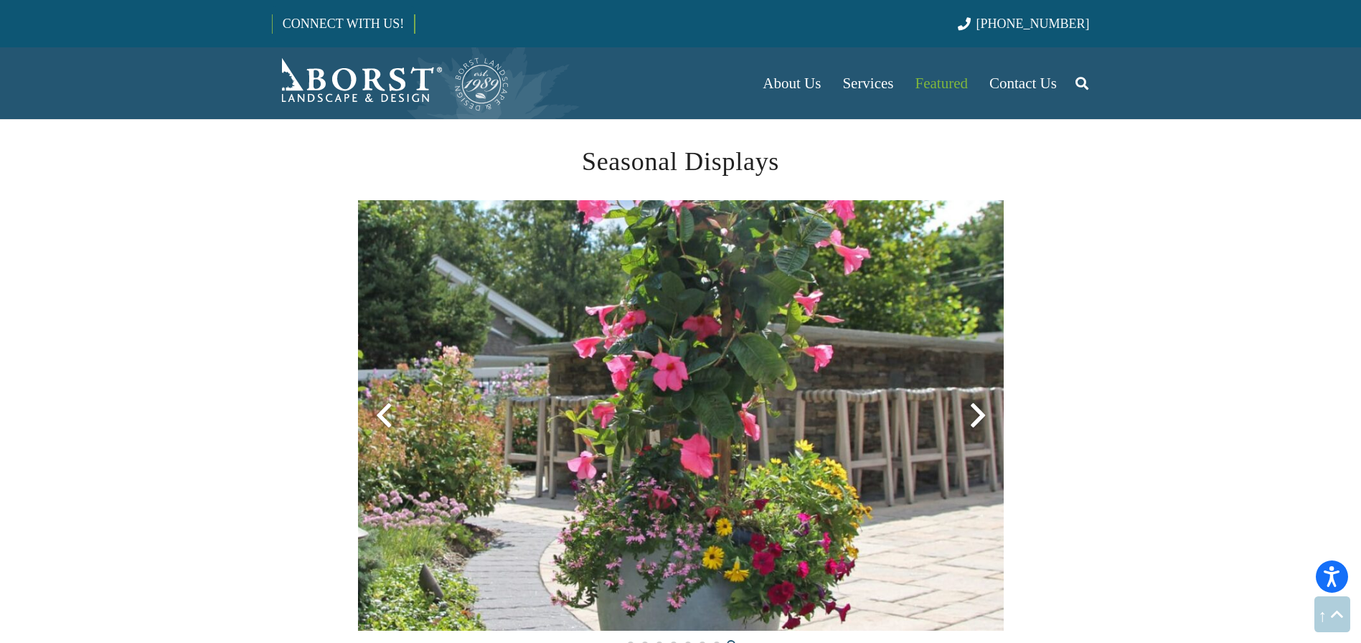
click at [970, 414] on div at bounding box center [978, 415] width 52 height 52
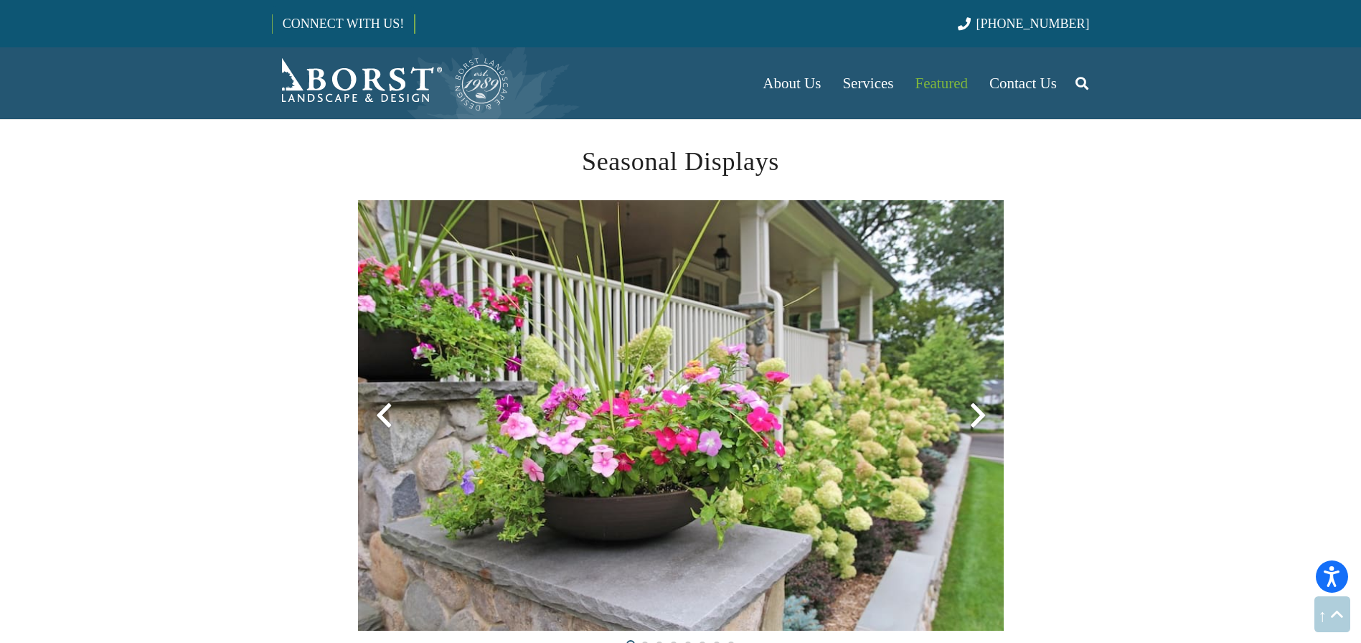
click at [970, 414] on div at bounding box center [978, 415] width 52 height 52
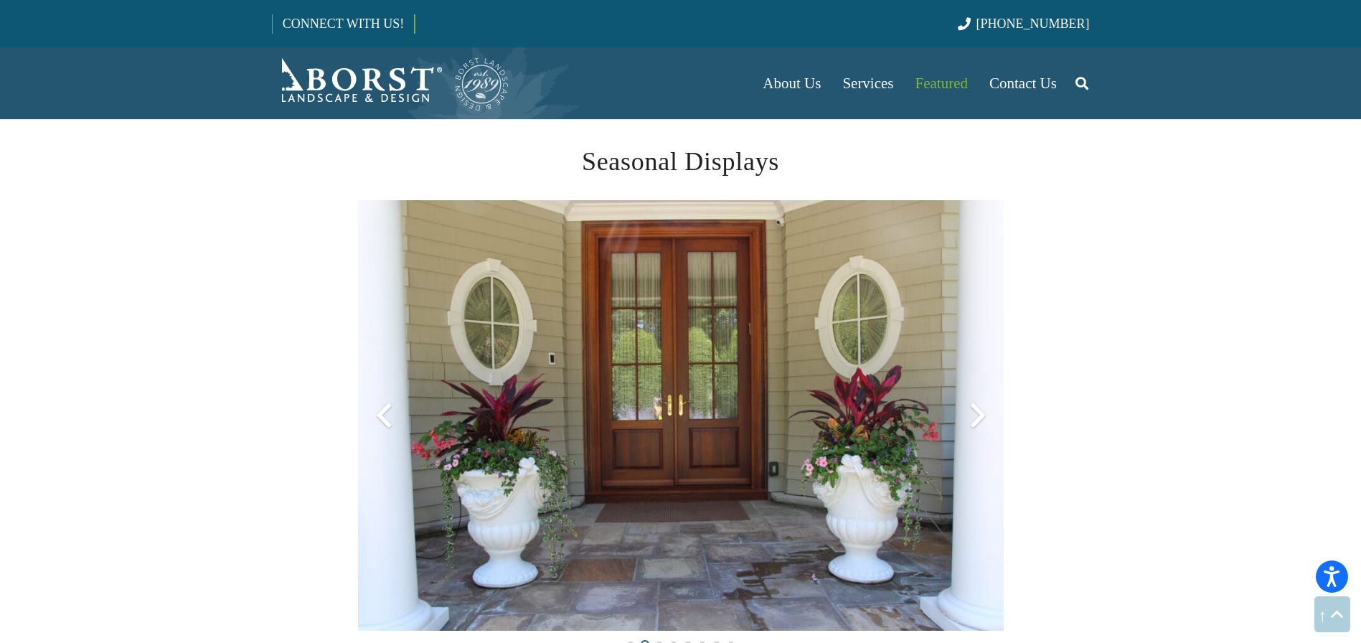
click at [970, 414] on div at bounding box center [978, 415] width 52 height 52
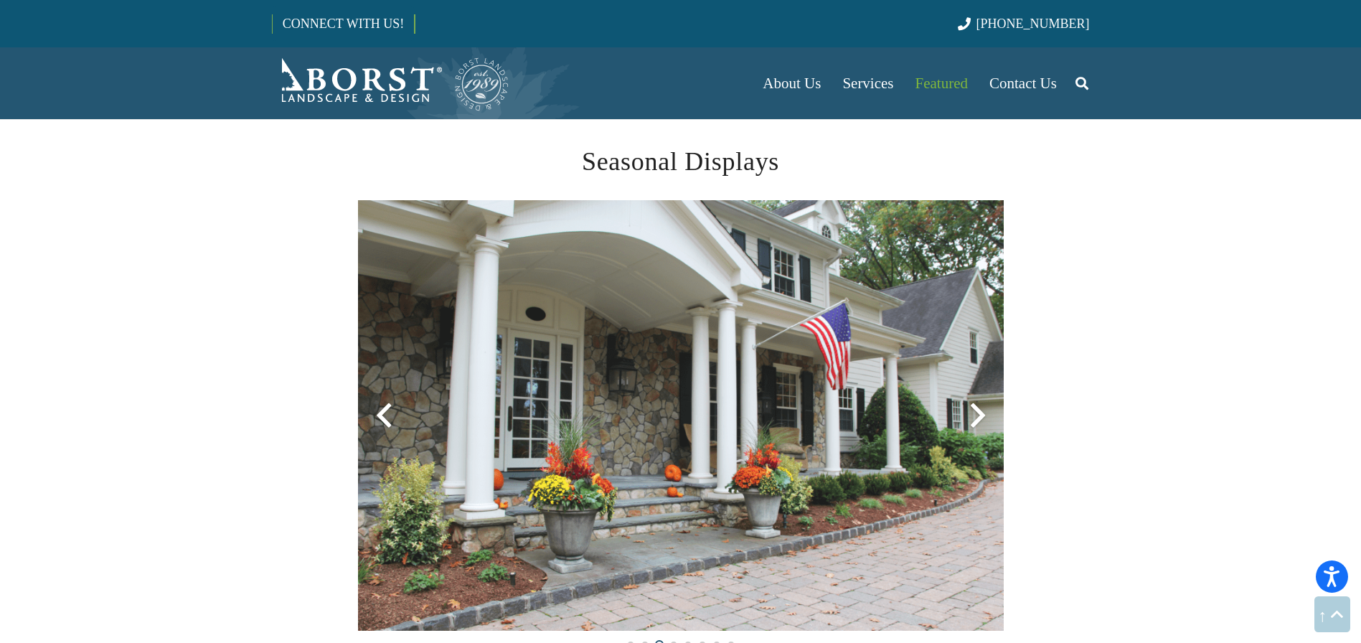
click at [970, 414] on div at bounding box center [978, 415] width 52 height 52
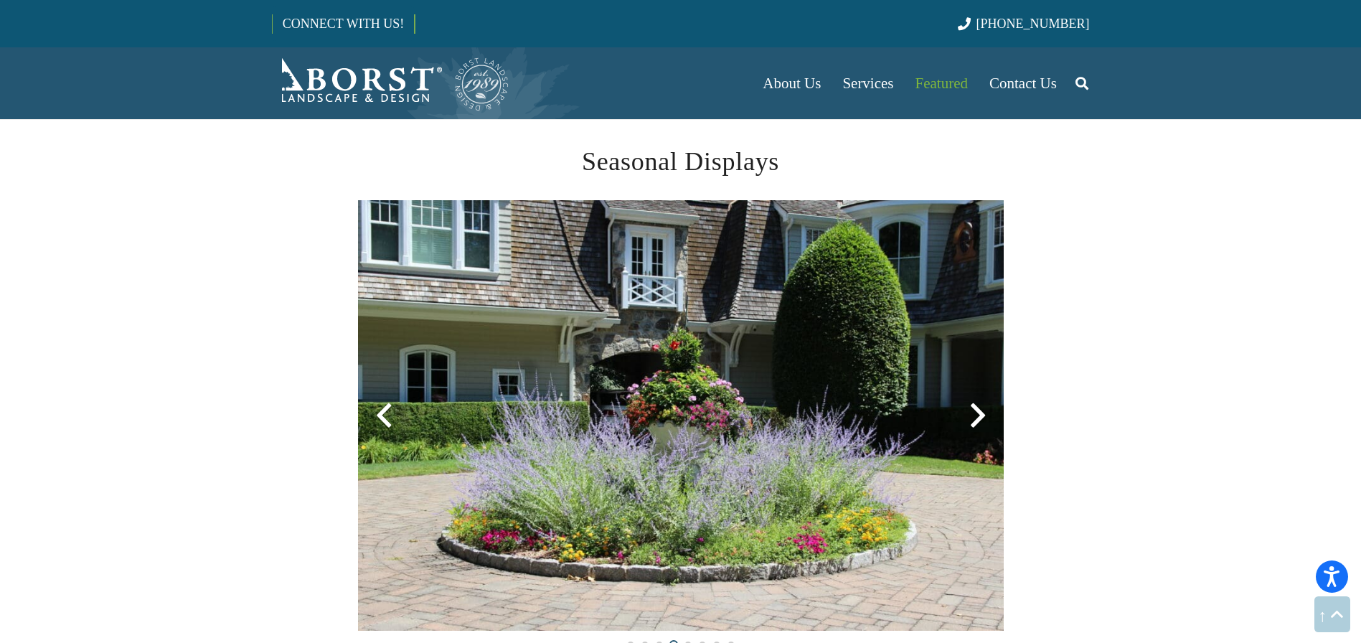
click at [970, 414] on div at bounding box center [978, 415] width 52 height 52
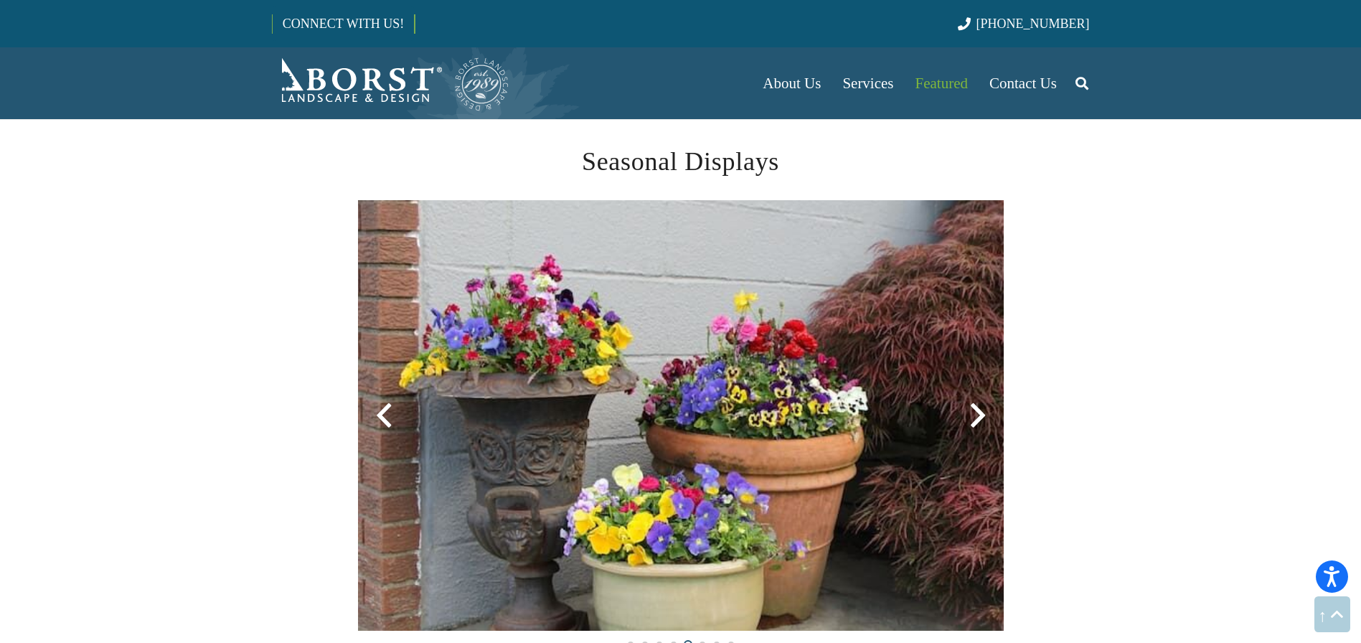
click at [970, 414] on div at bounding box center [978, 415] width 52 height 52
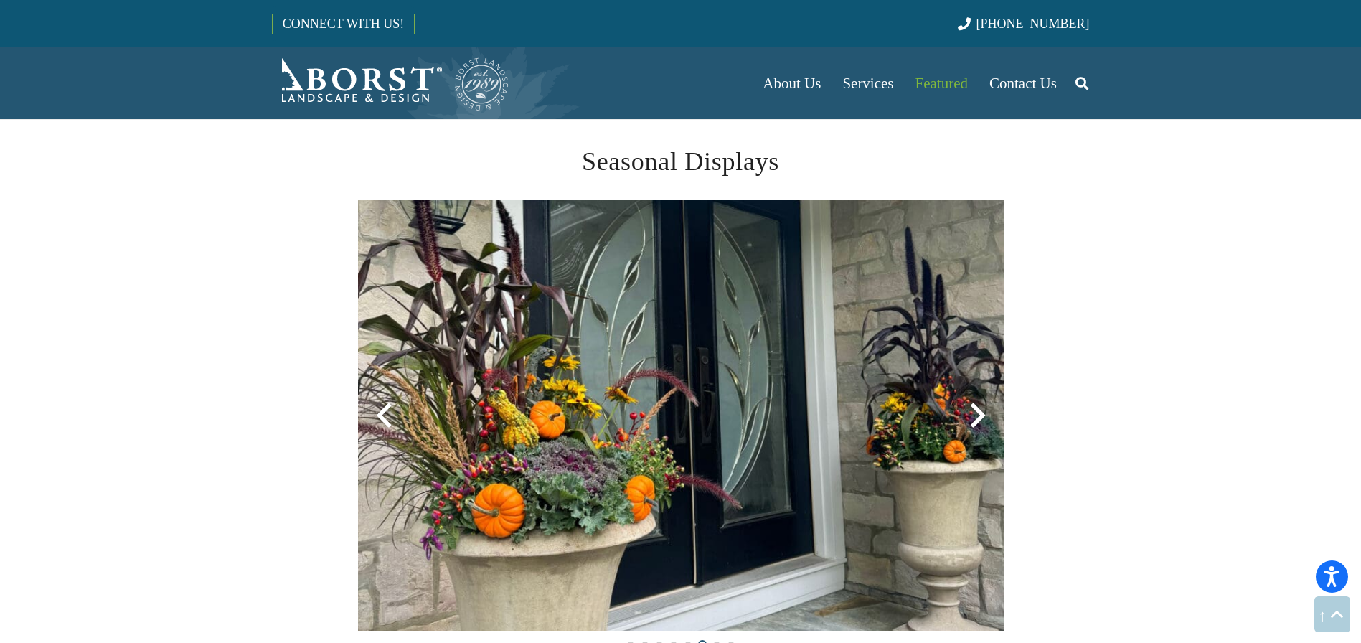
click at [972, 412] on div at bounding box center [978, 415] width 52 height 52
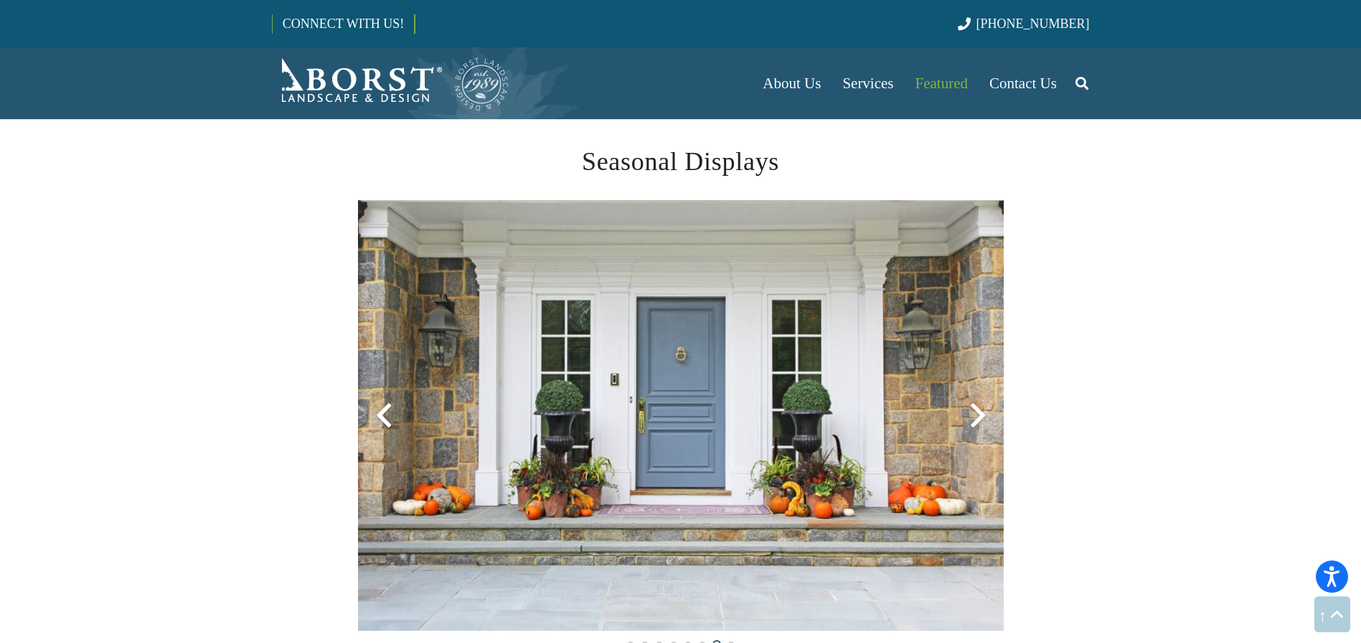
click at [972, 412] on div at bounding box center [978, 415] width 52 height 52
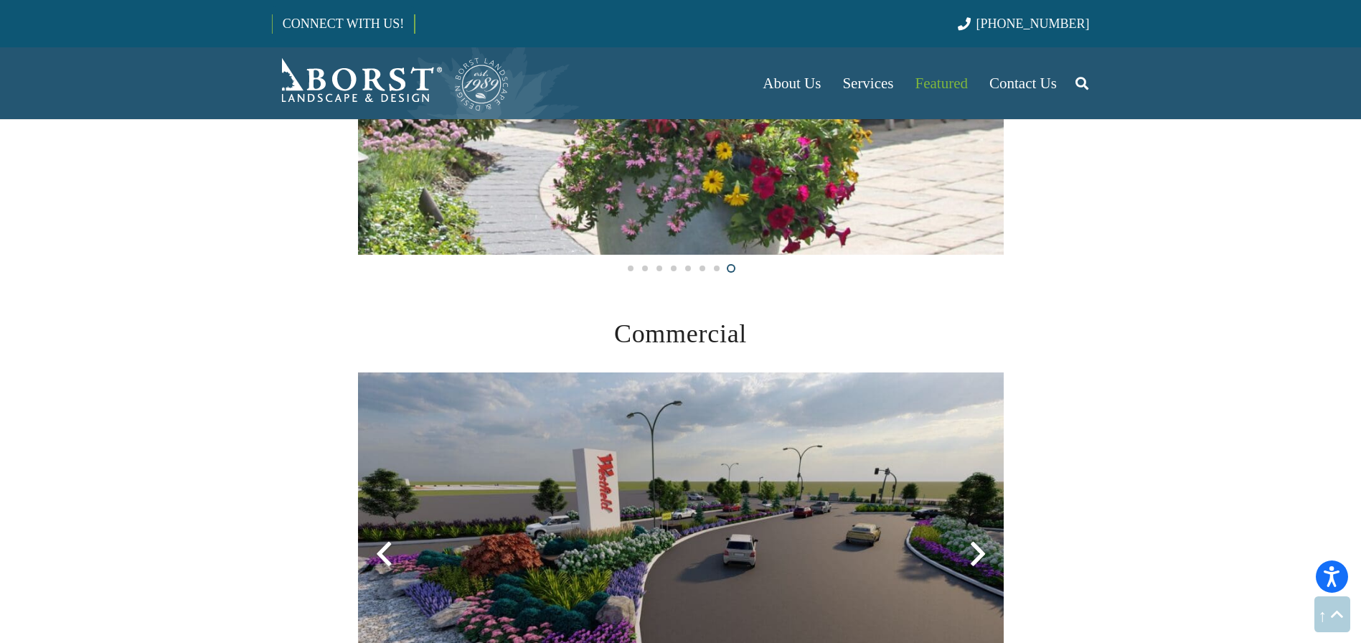
scroll to position [3713, 0]
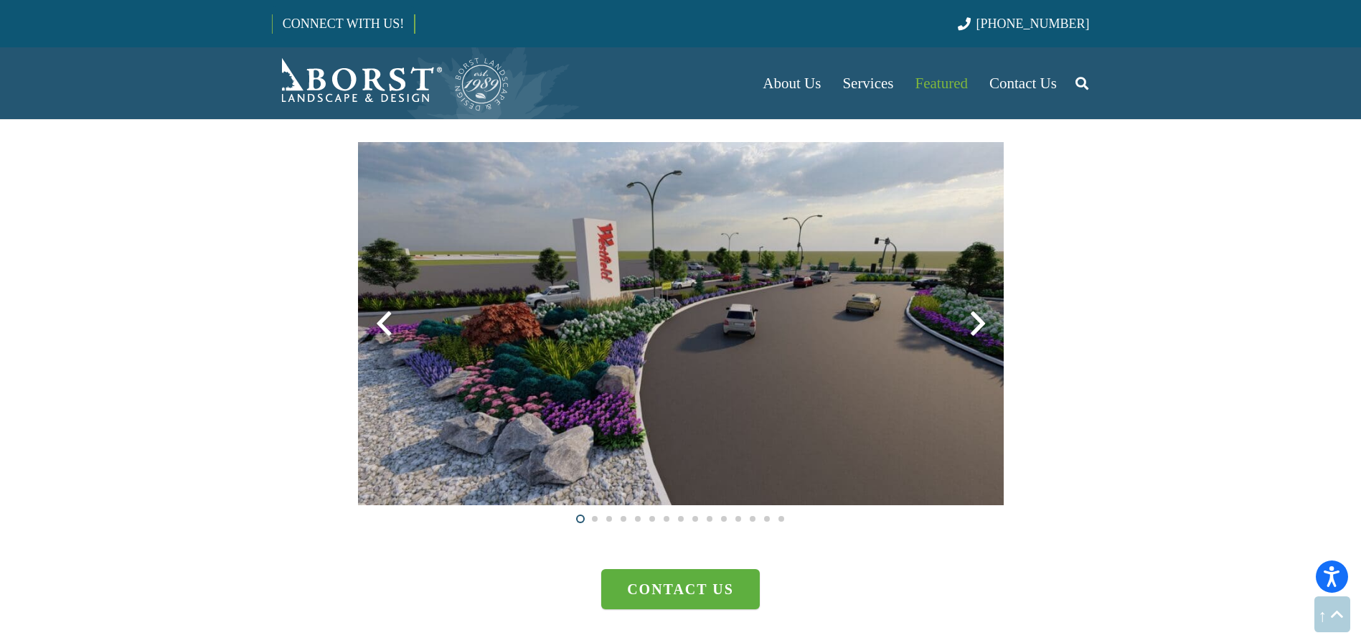
click at [975, 326] on div at bounding box center [978, 324] width 52 height 52
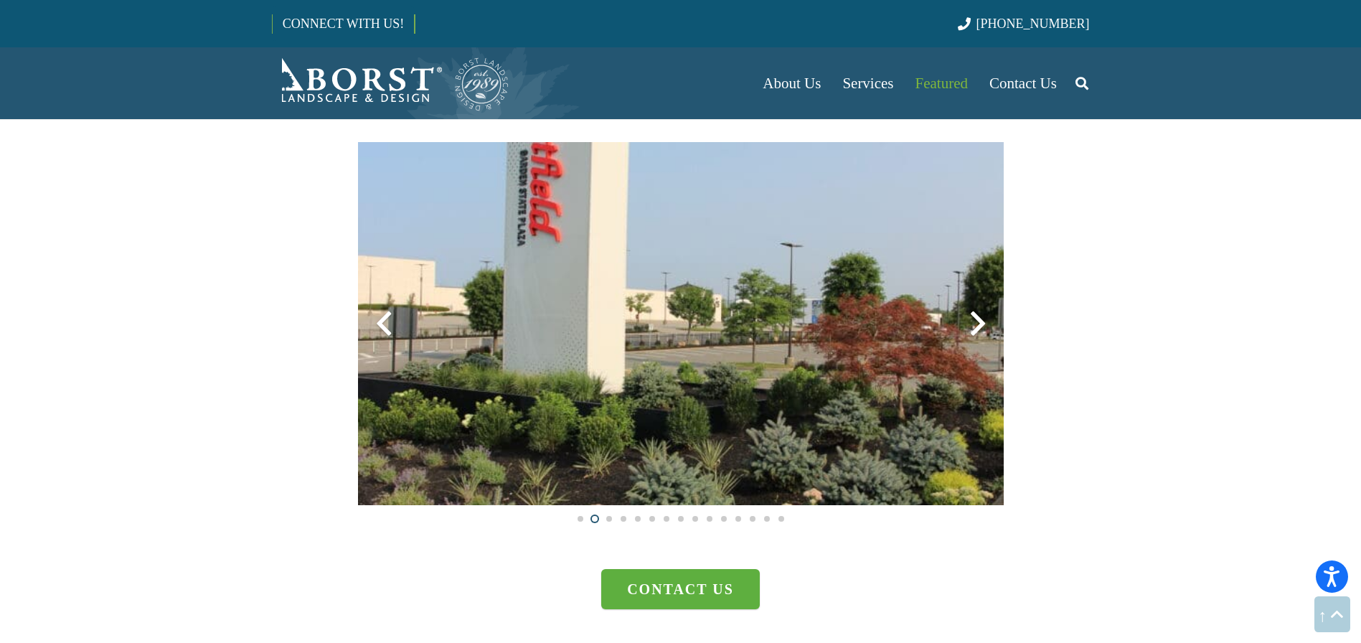
click at [975, 326] on div at bounding box center [978, 324] width 52 height 52
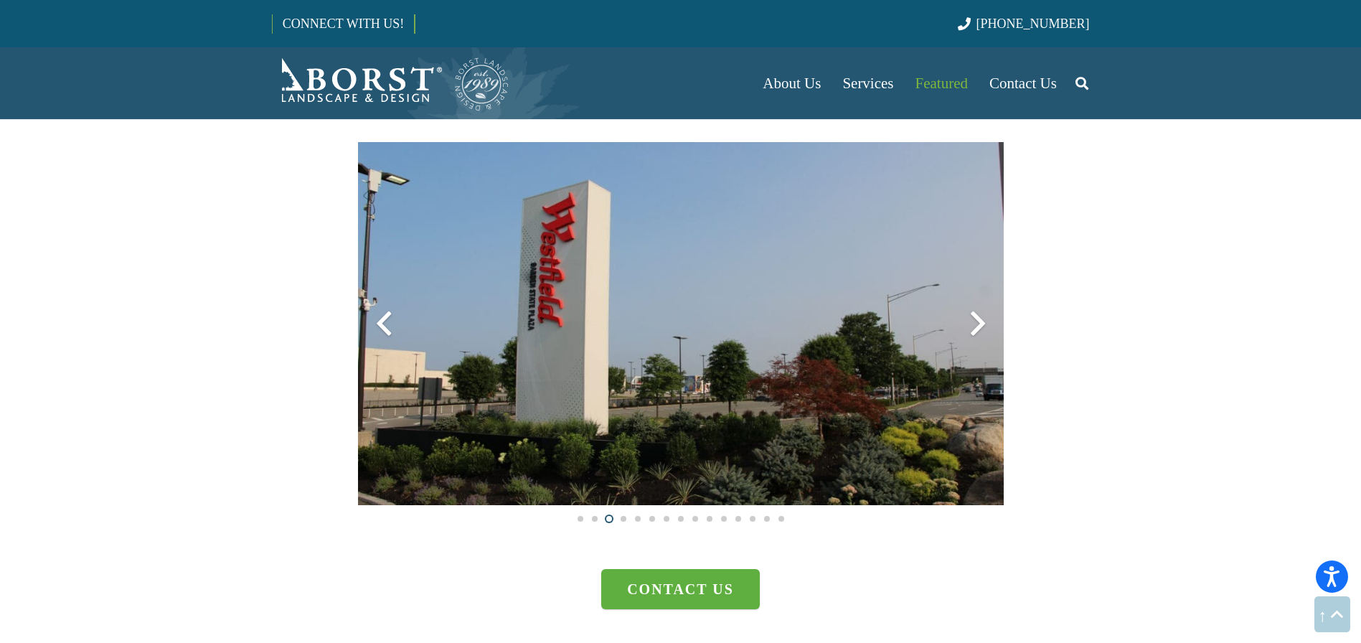
click at [975, 326] on div at bounding box center [978, 324] width 52 height 52
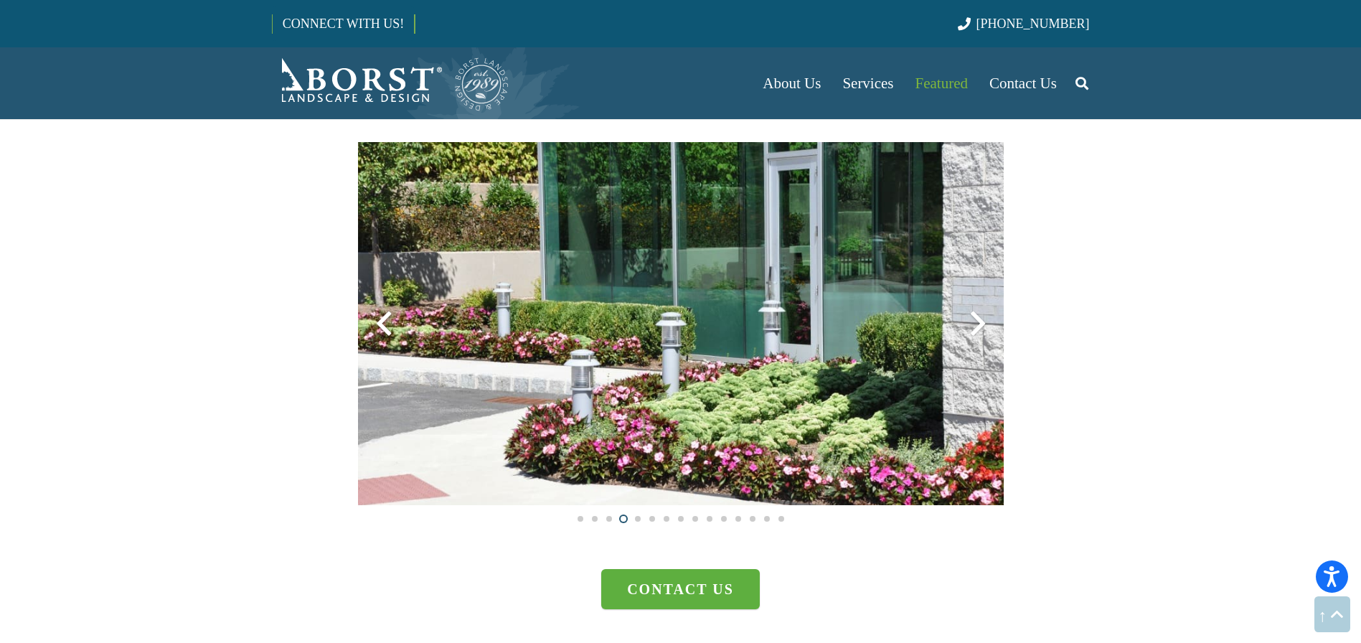
click at [975, 326] on div at bounding box center [978, 324] width 52 height 52
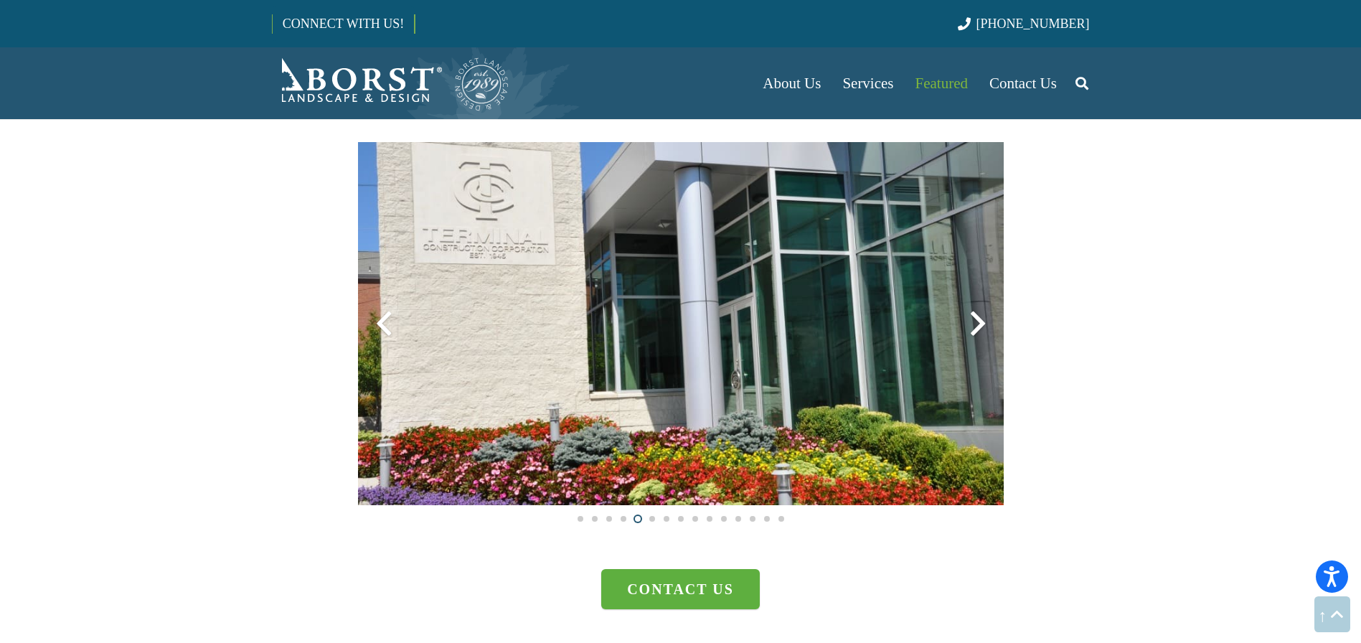
click at [975, 326] on div at bounding box center [978, 324] width 52 height 52
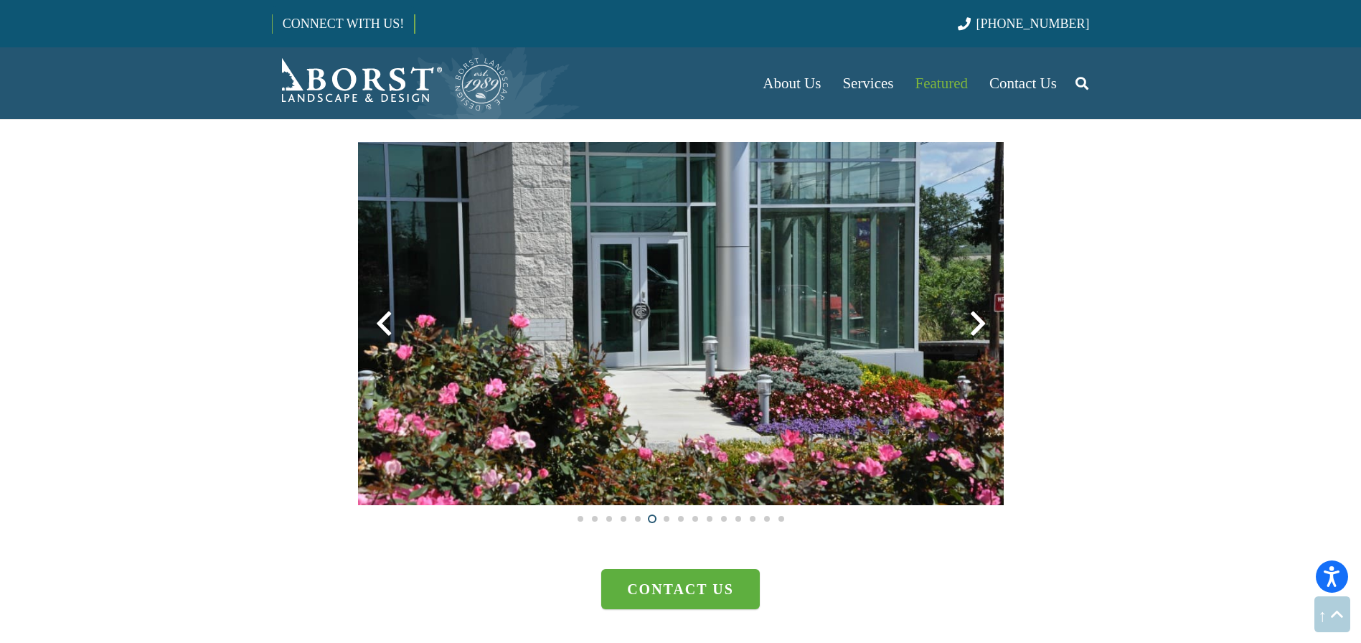
click at [975, 326] on div at bounding box center [978, 324] width 52 height 52
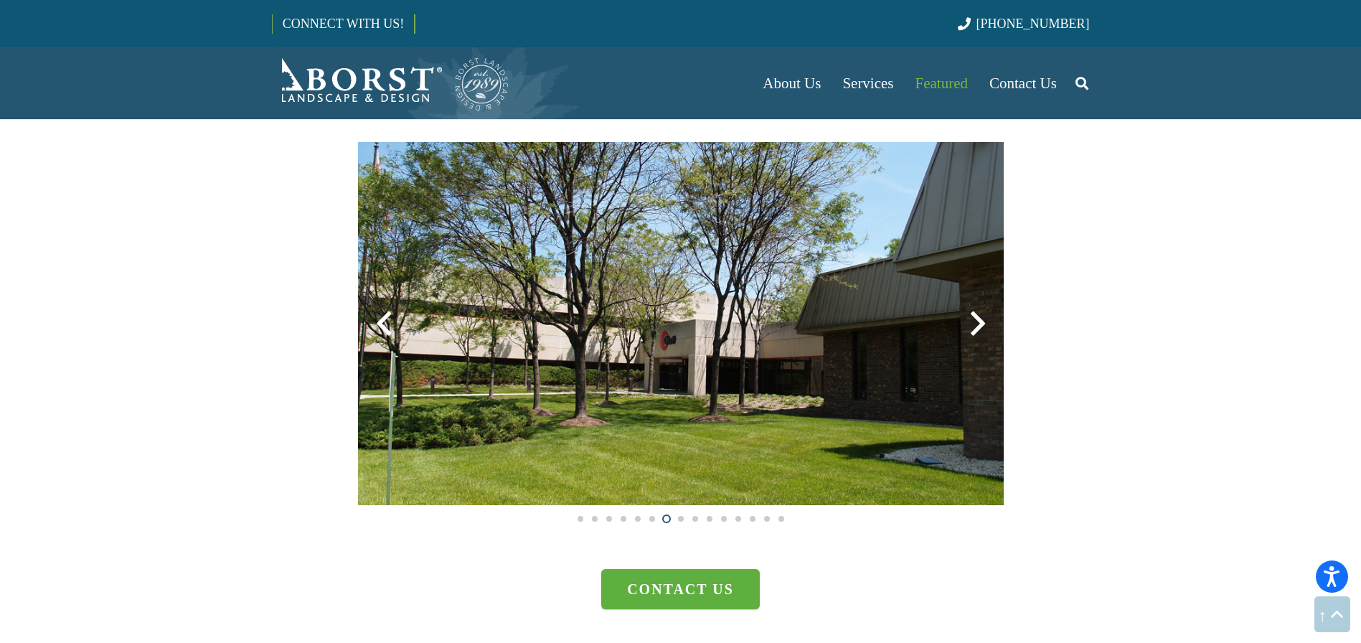
click at [975, 326] on div at bounding box center [978, 324] width 52 height 52
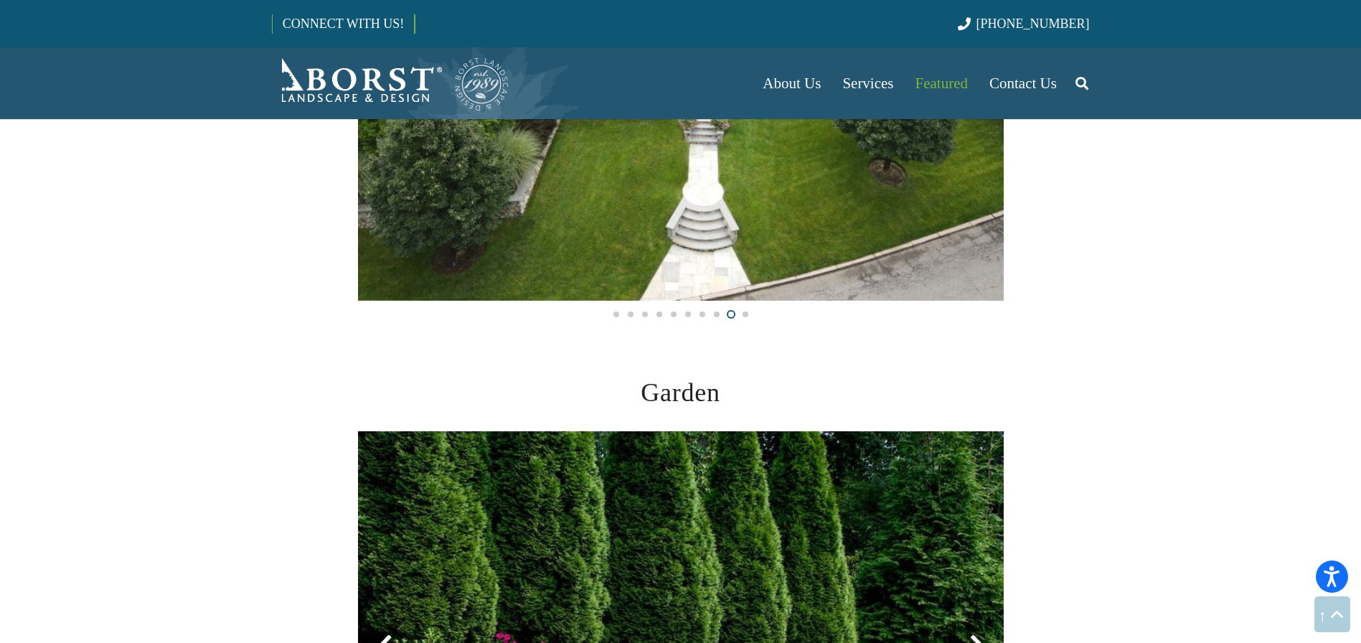
scroll to position [795, 0]
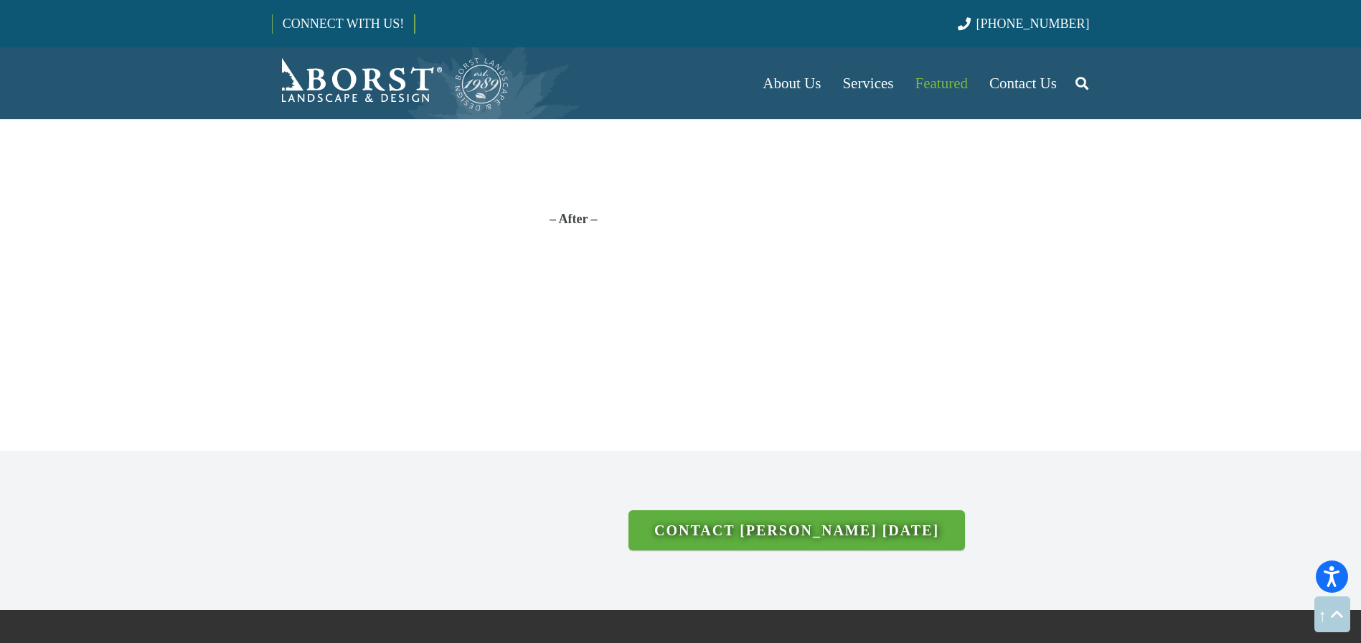
scroll to position [3866, 0]
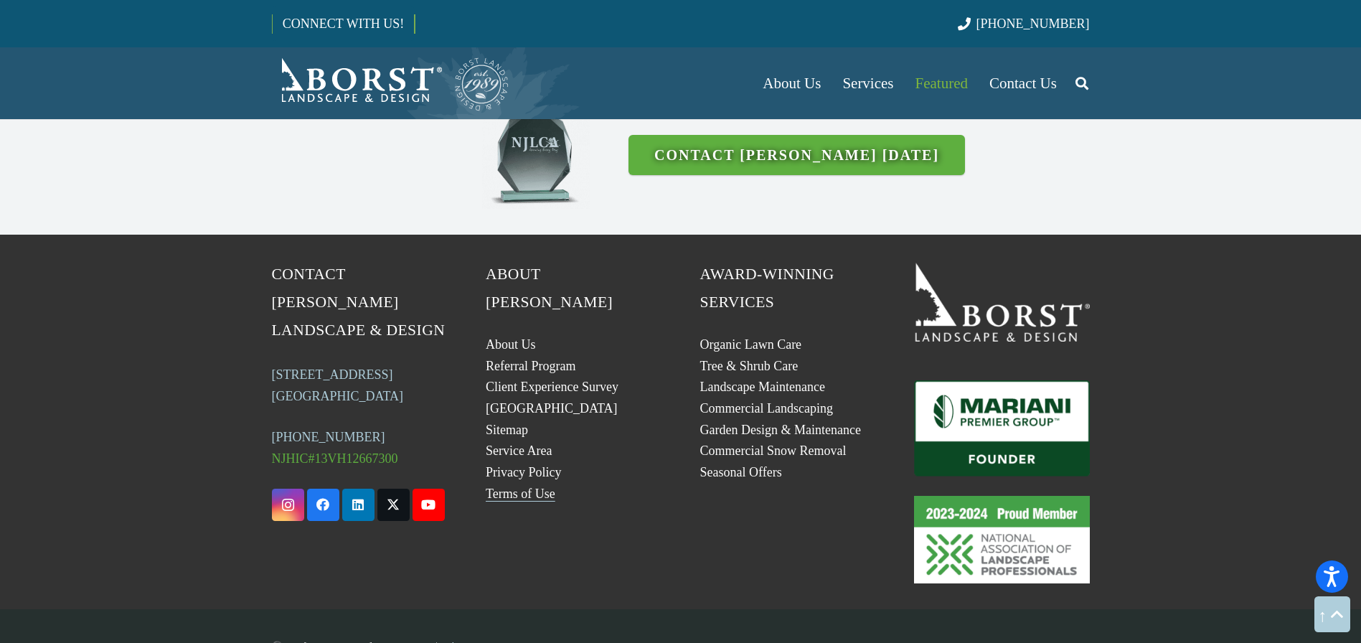
click at [507, 486] on link "Terms of Use" at bounding box center [521, 493] width 70 height 14
click at [511, 465] on link "Privacy Policy" at bounding box center [524, 472] width 76 height 14
click at [498, 401] on link "[GEOGRAPHIC_DATA]" at bounding box center [552, 408] width 132 height 14
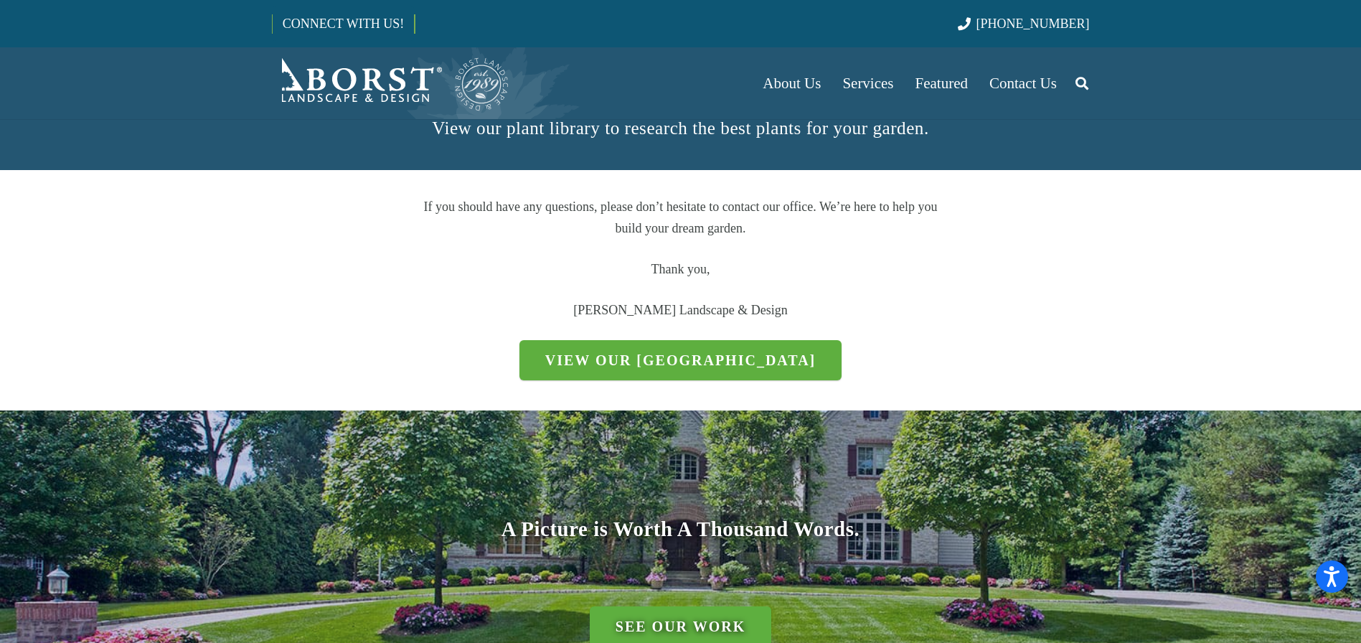
scroll to position [364, 0]
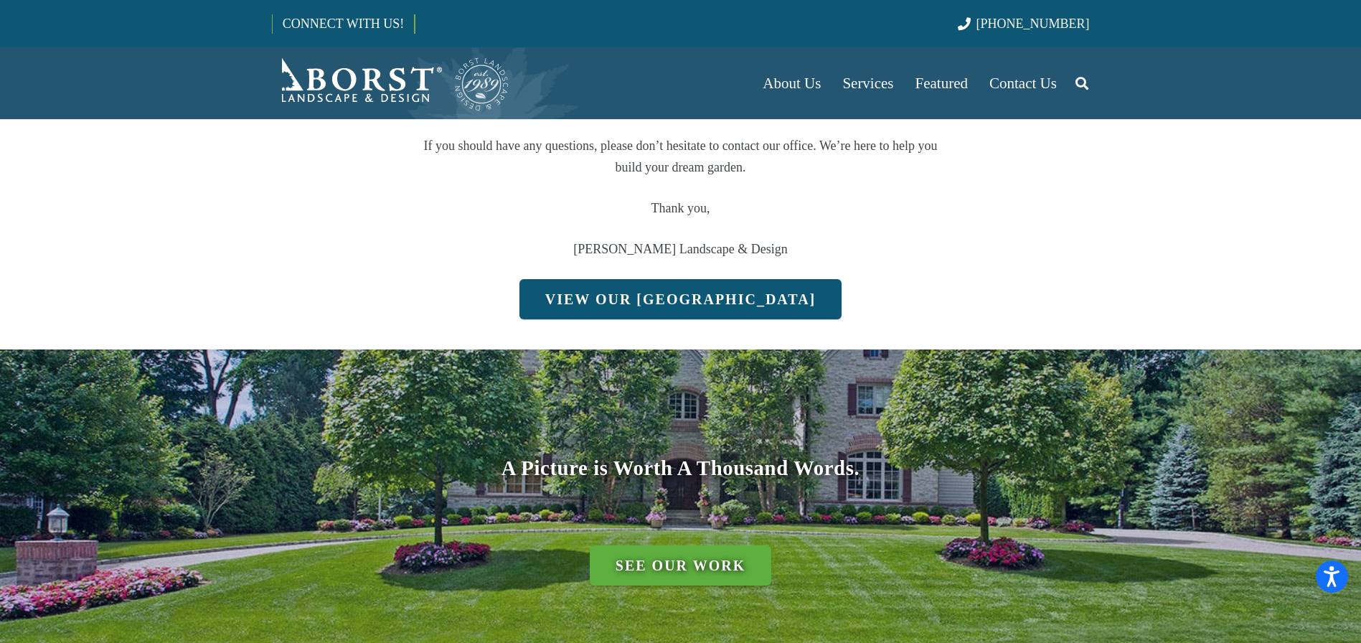
click at [570, 308] on link "View Our [GEOGRAPHIC_DATA]" at bounding box center [680, 299] width 323 height 40
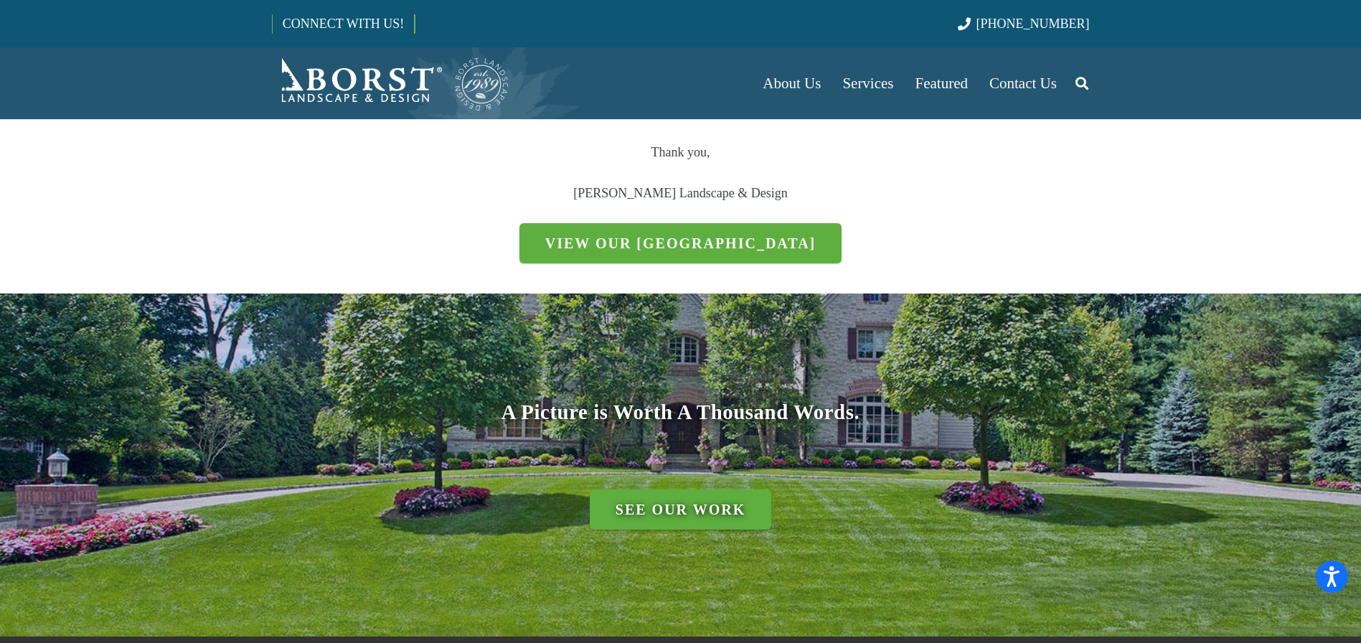
scroll to position [567, 0]
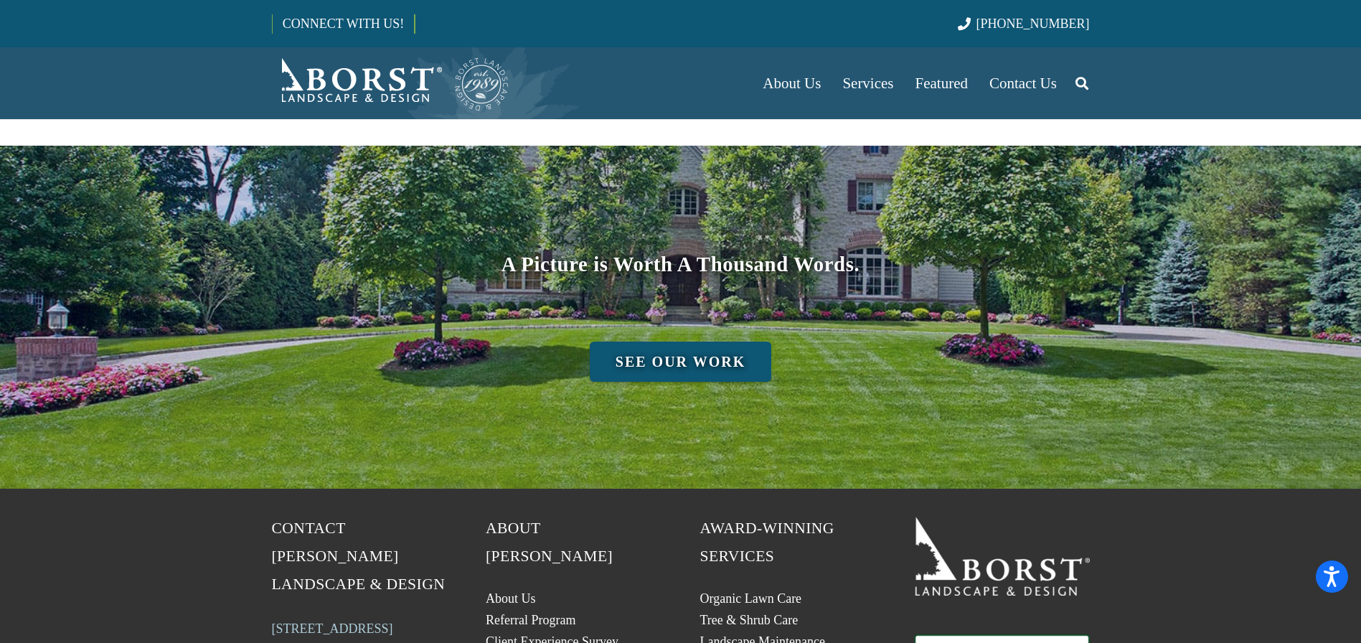
click at [658, 370] on link "See Our Work" at bounding box center [680, 361] width 181 height 40
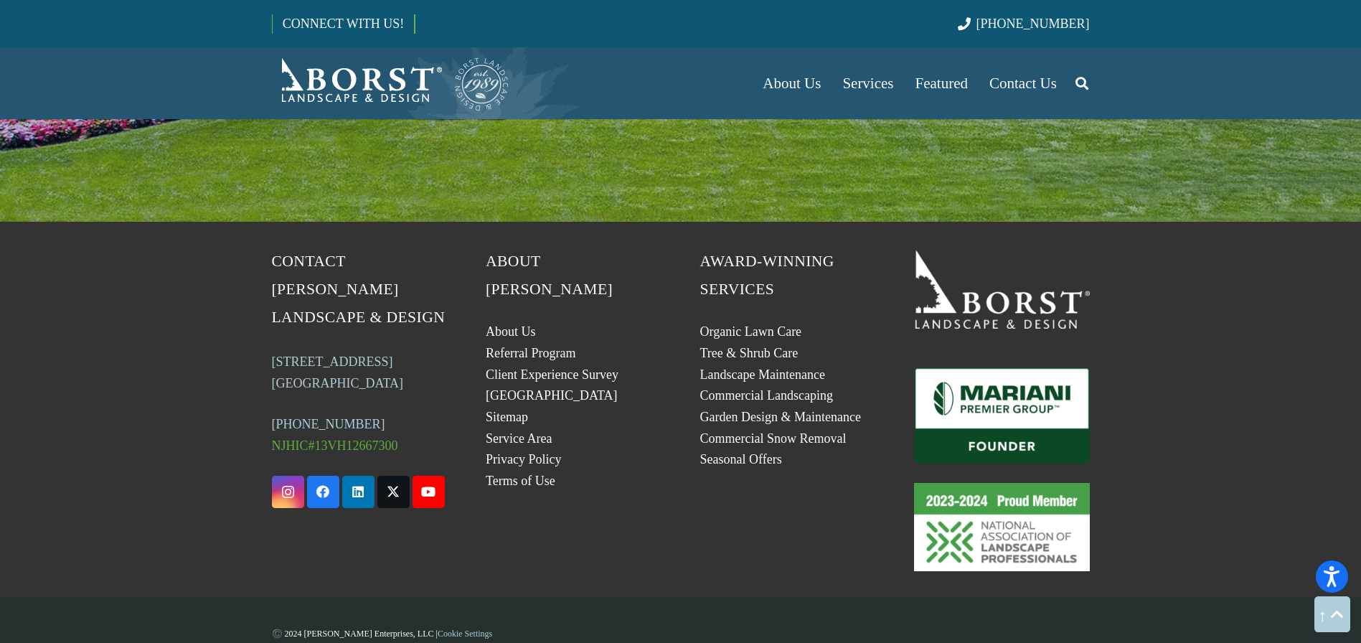
scroll to position [860, 0]
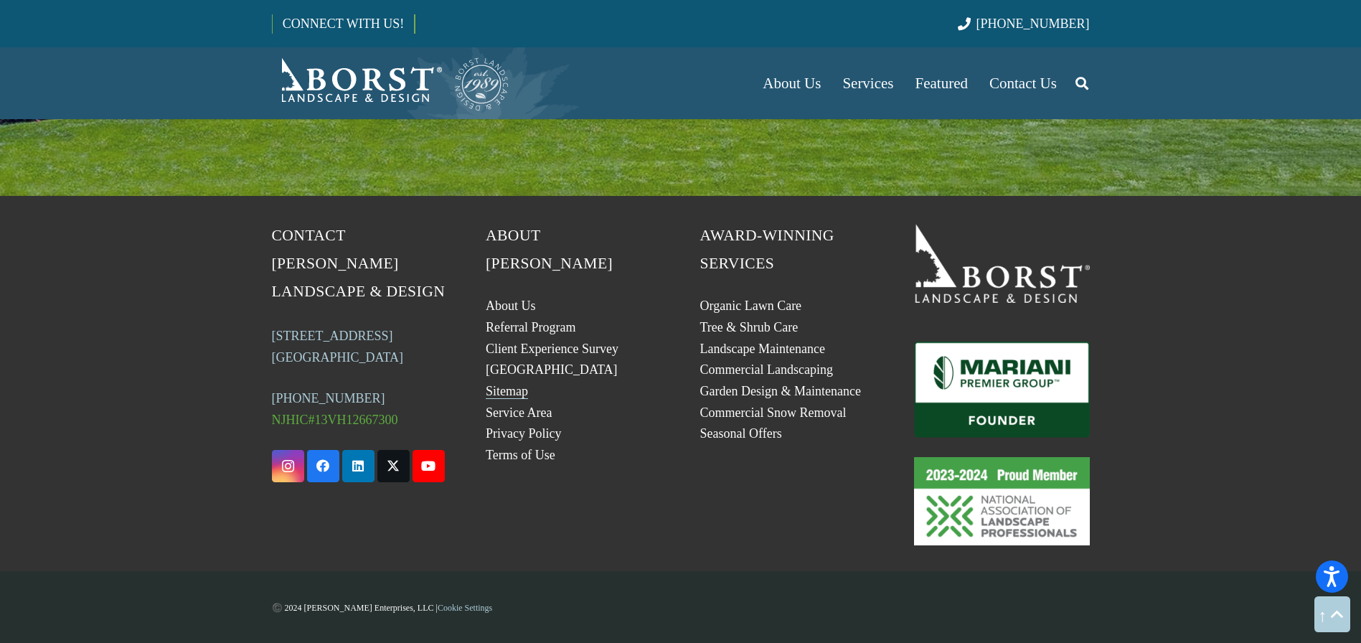
click at [507, 384] on link "Sitemap" at bounding box center [507, 391] width 42 height 14
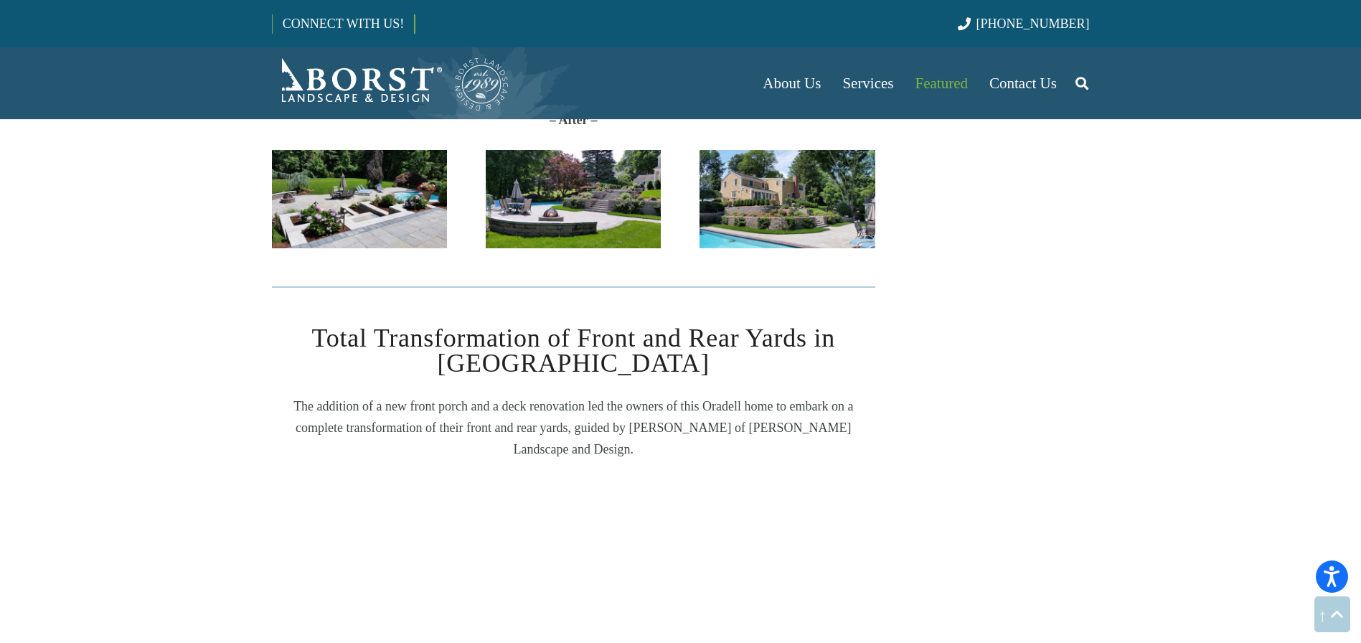
scroll to position [672, 0]
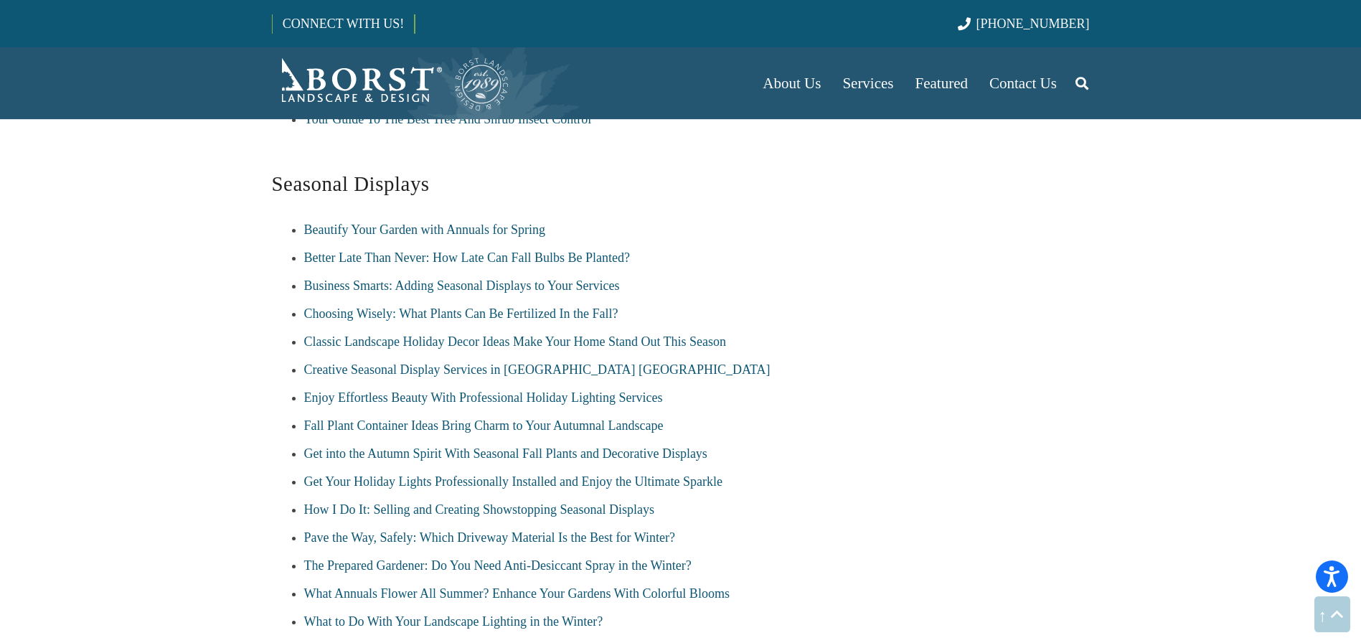
scroll to position [5298, 0]
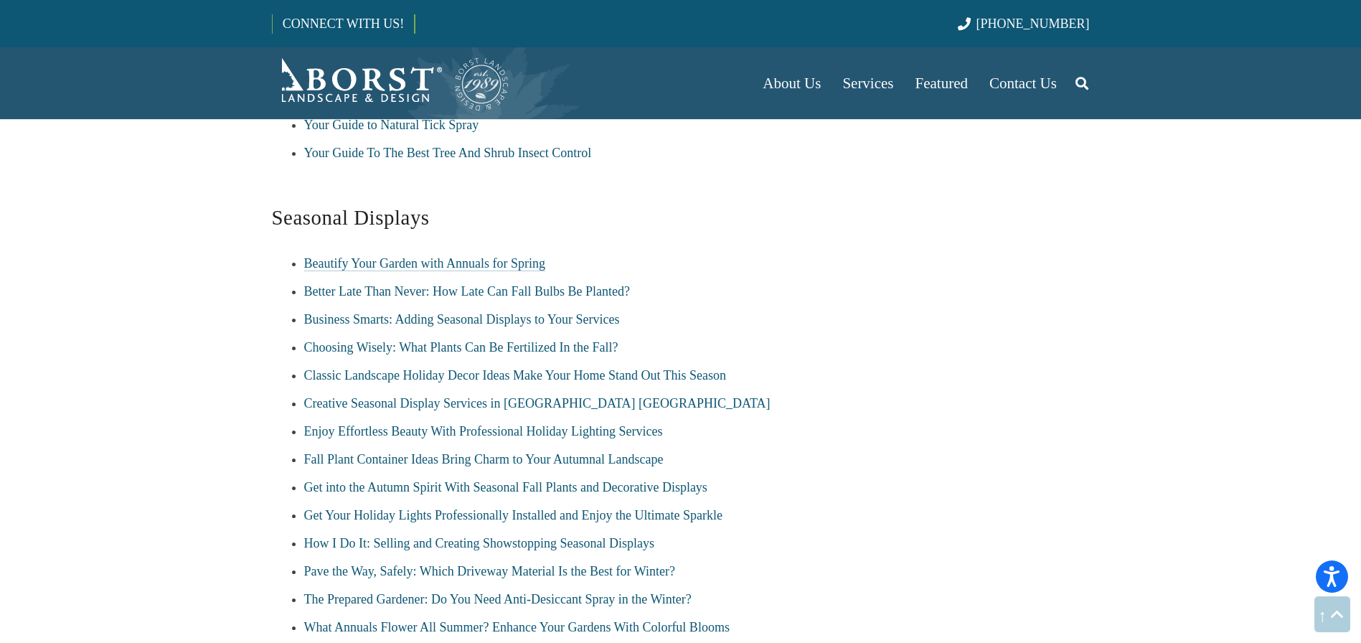
click at [369, 256] on link "Beautify Your Garden with Annuals for Spring" at bounding box center [424, 263] width 241 height 14
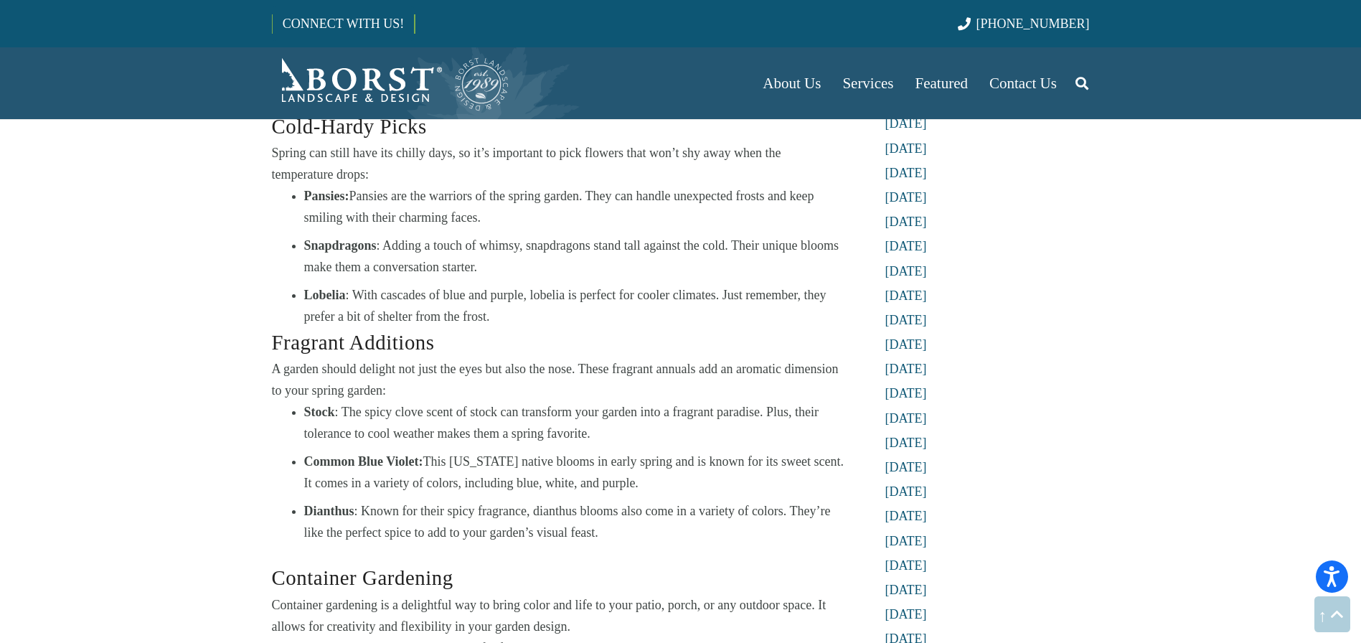
scroll to position [2647, 0]
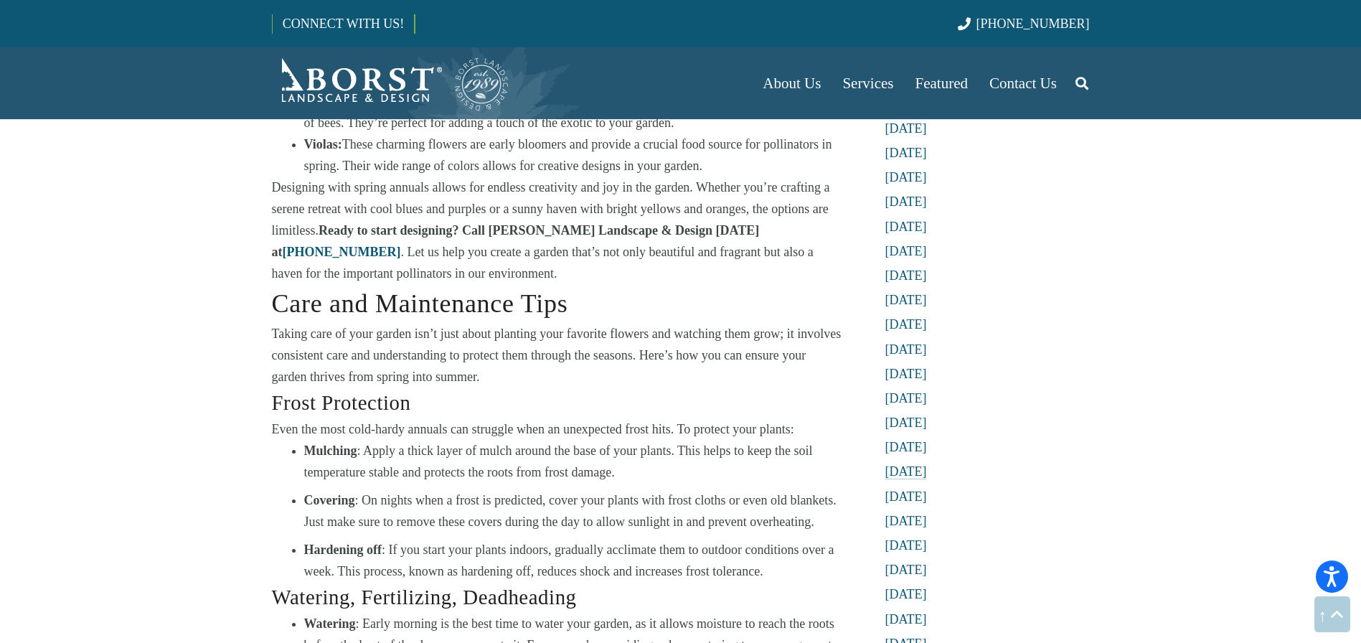
click at [927, 464] on link "[DATE]" at bounding box center [906, 471] width 42 height 14
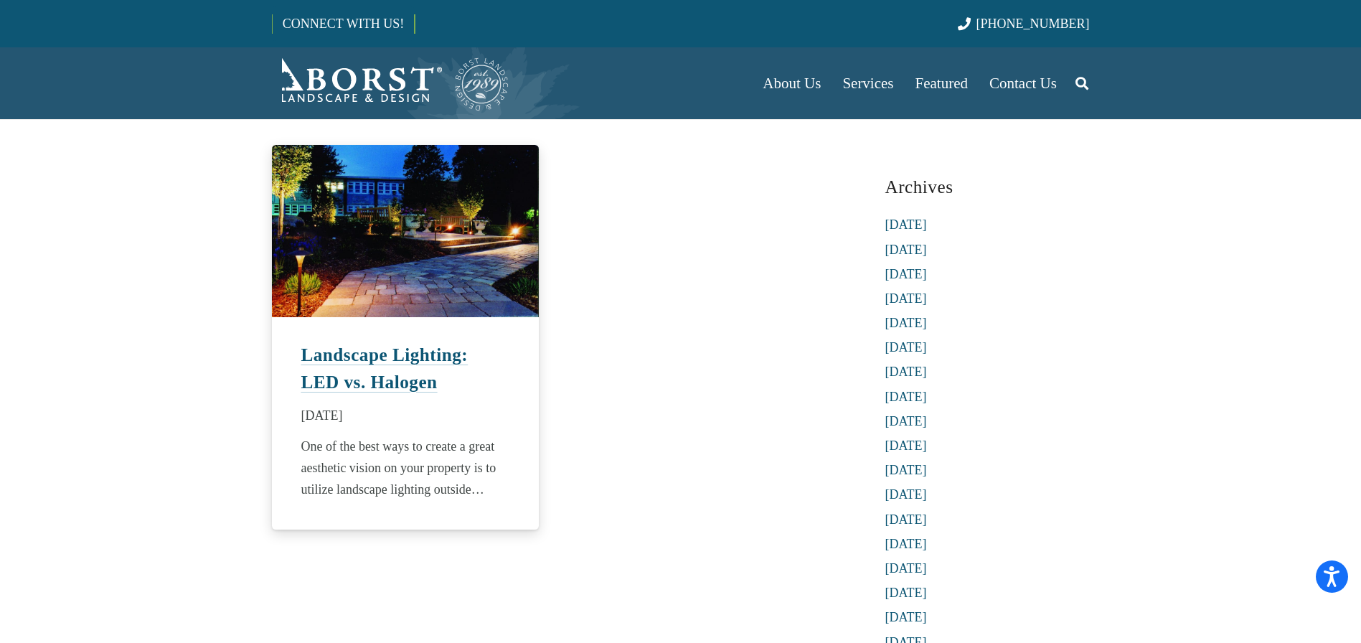
click at [331, 372] on link "Landscape Lighting: LED vs. Halogen" at bounding box center [384, 368] width 167 height 47
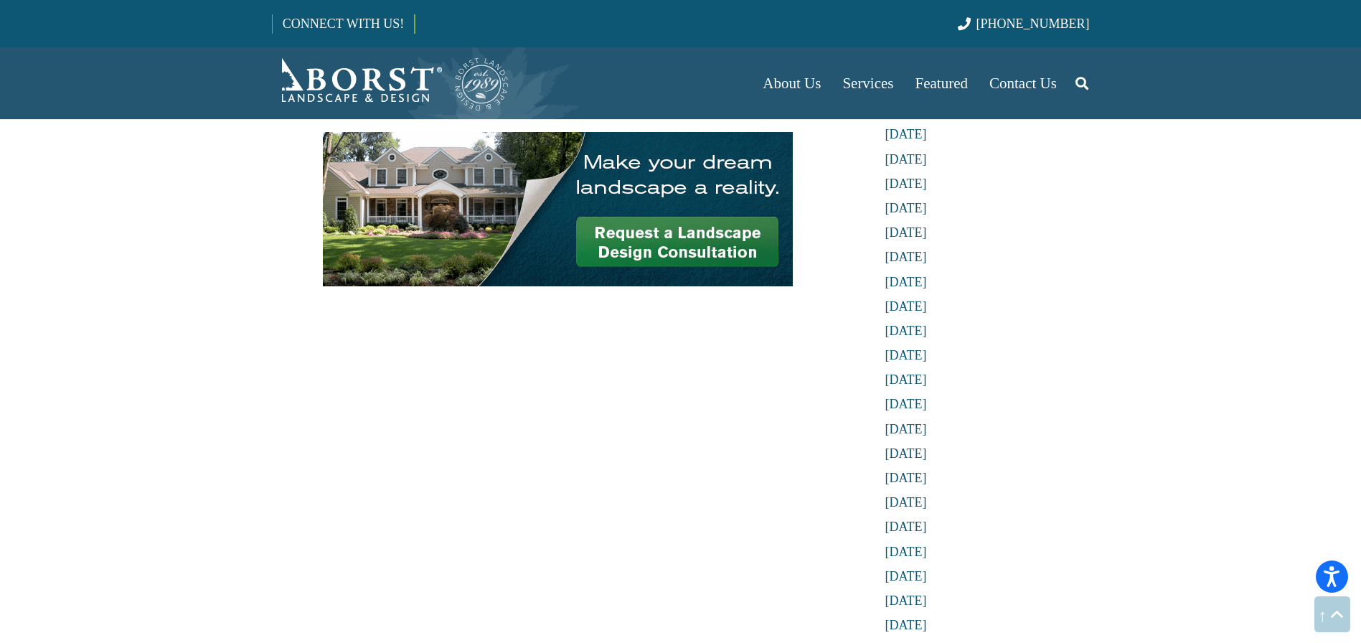
scroll to position [3881, 0]
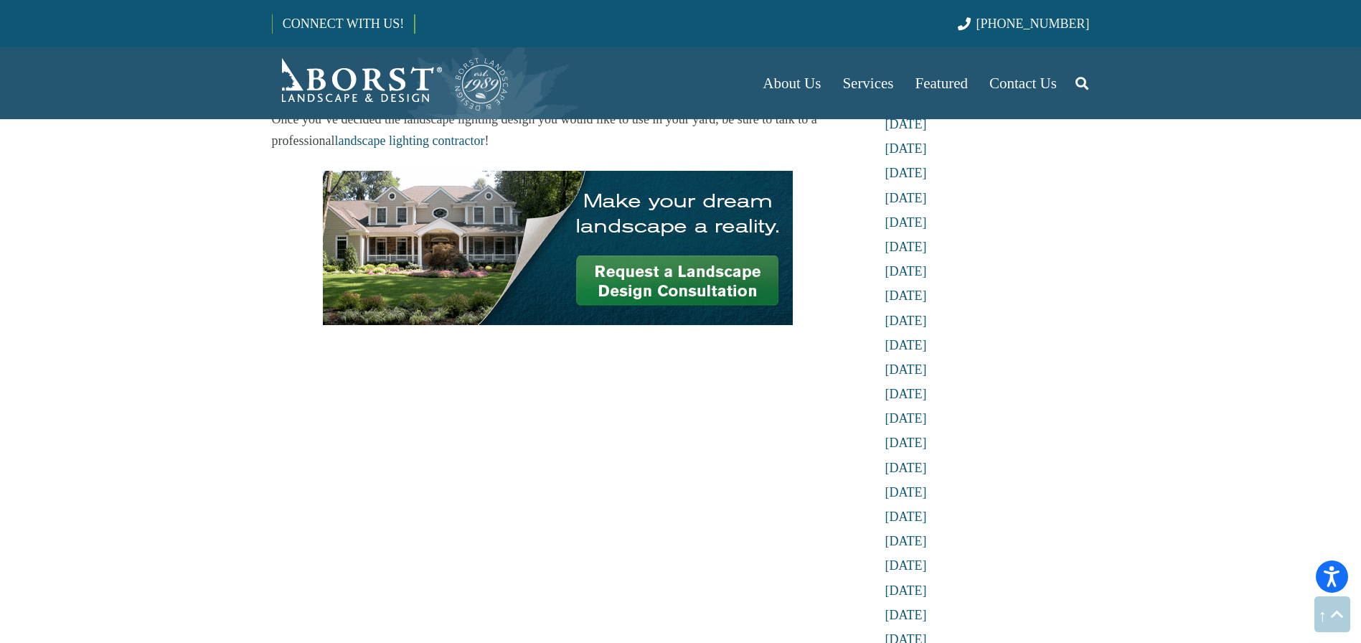
click at [612, 275] on img at bounding box center [558, 248] width 470 height 154
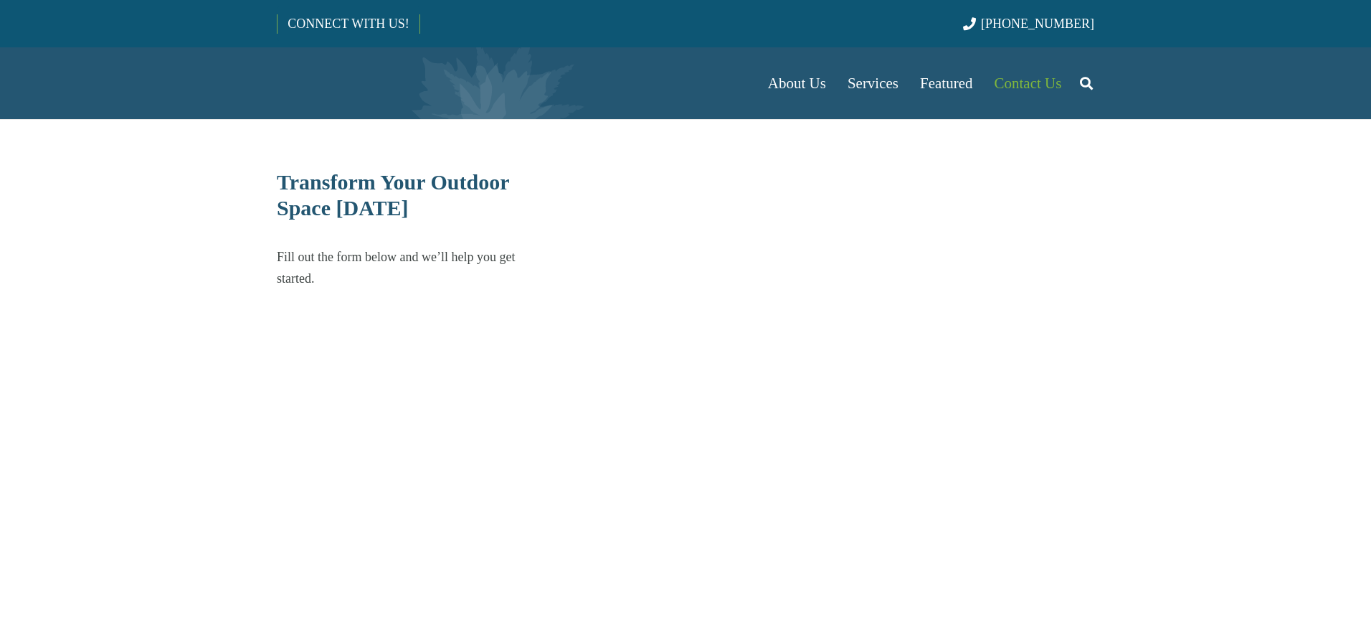
select select "******"
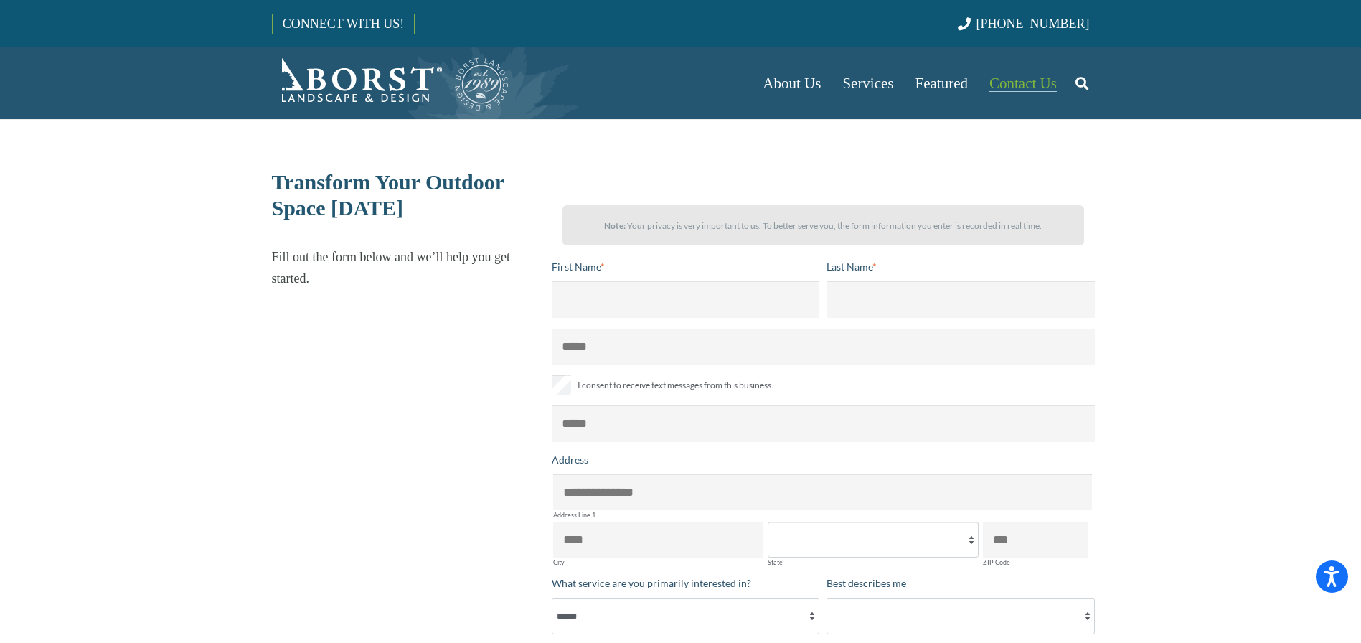
click at [991, 88] on span "Contact Us" at bounding box center [1022, 83] width 67 height 17
select select "******"
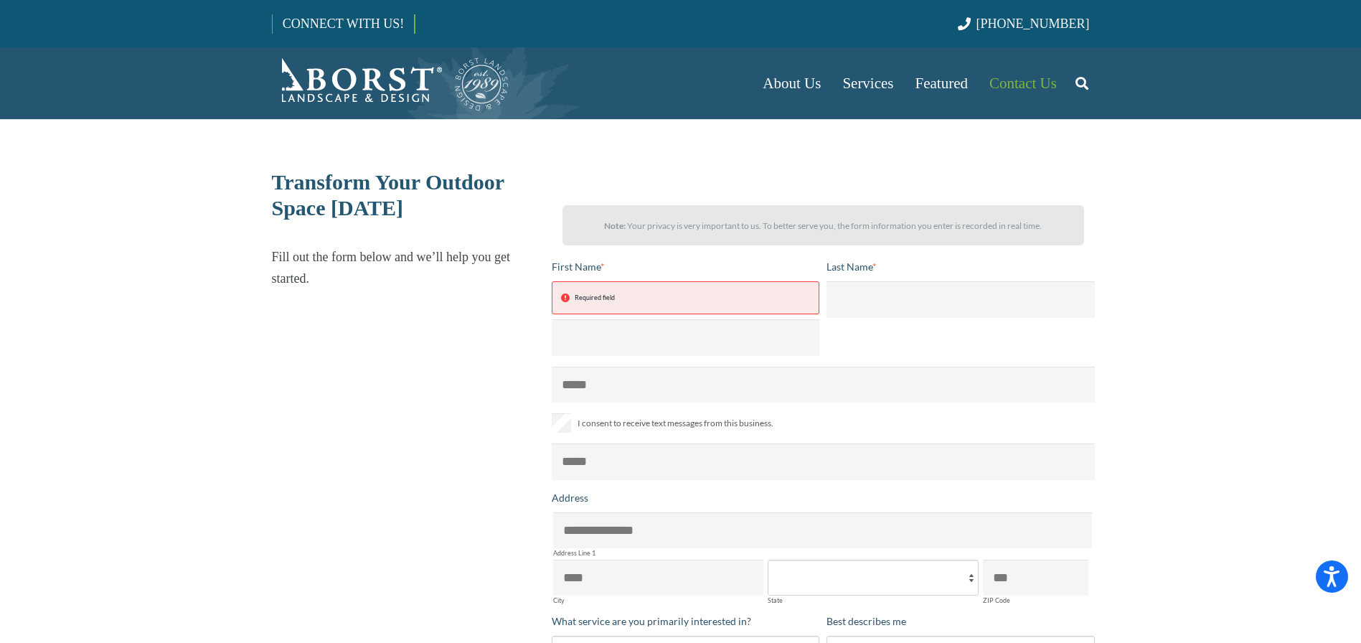
click at [301, 54] on div "About Us Our Team Articles Testimonials Referral Program Careers Services Lands…" at bounding box center [681, 83] width 818 height 72
click at [316, 73] on img "Borst-Logo" at bounding box center [391, 83] width 238 height 57
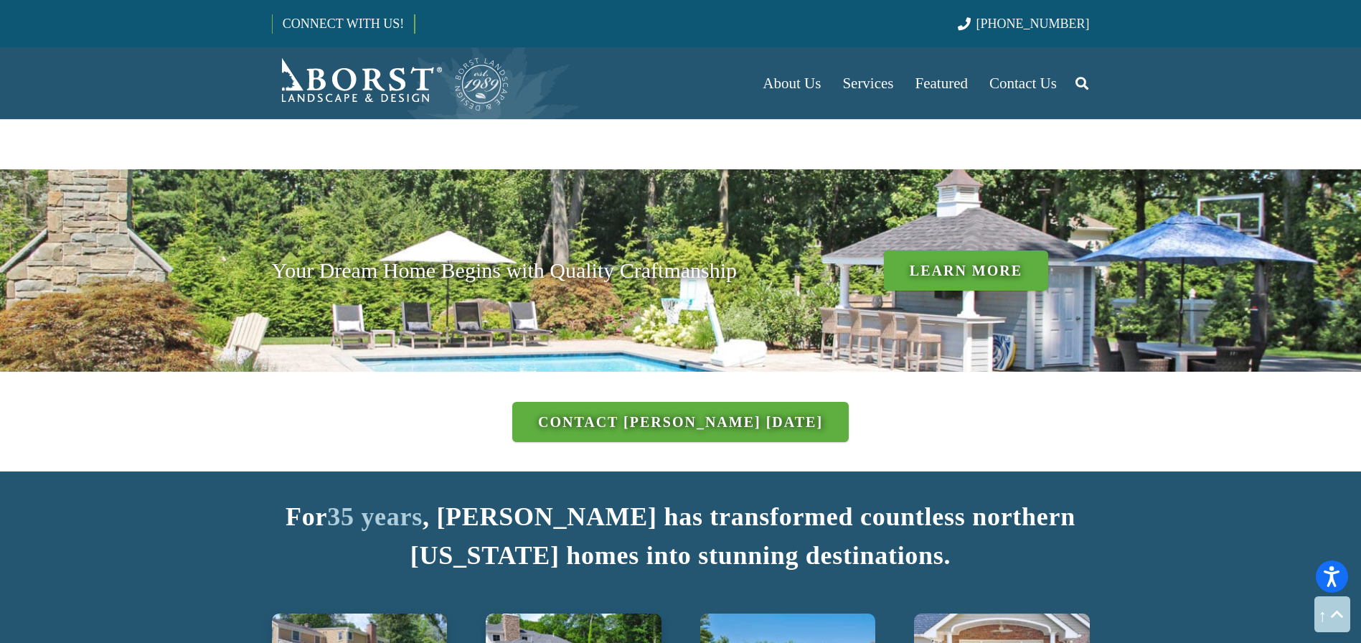
scroll to position [1405, 0]
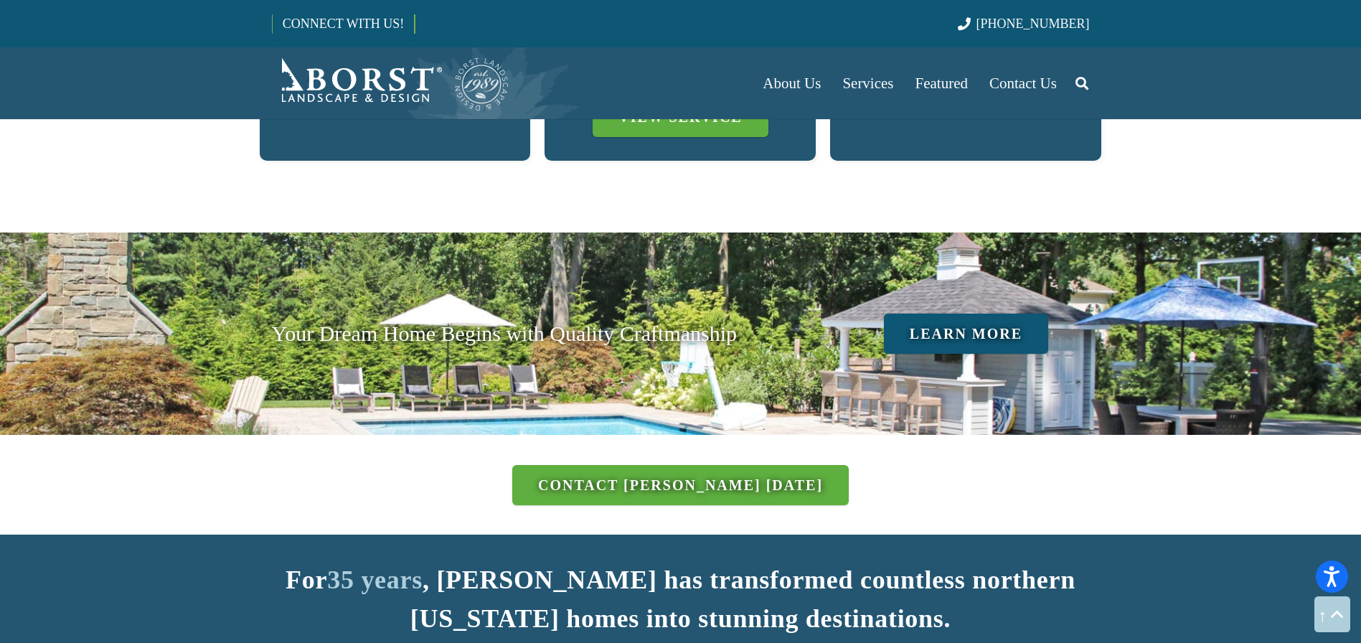
click at [894, 313] on link "Learn More" at bounding box center [966, 333] width 164 height 40
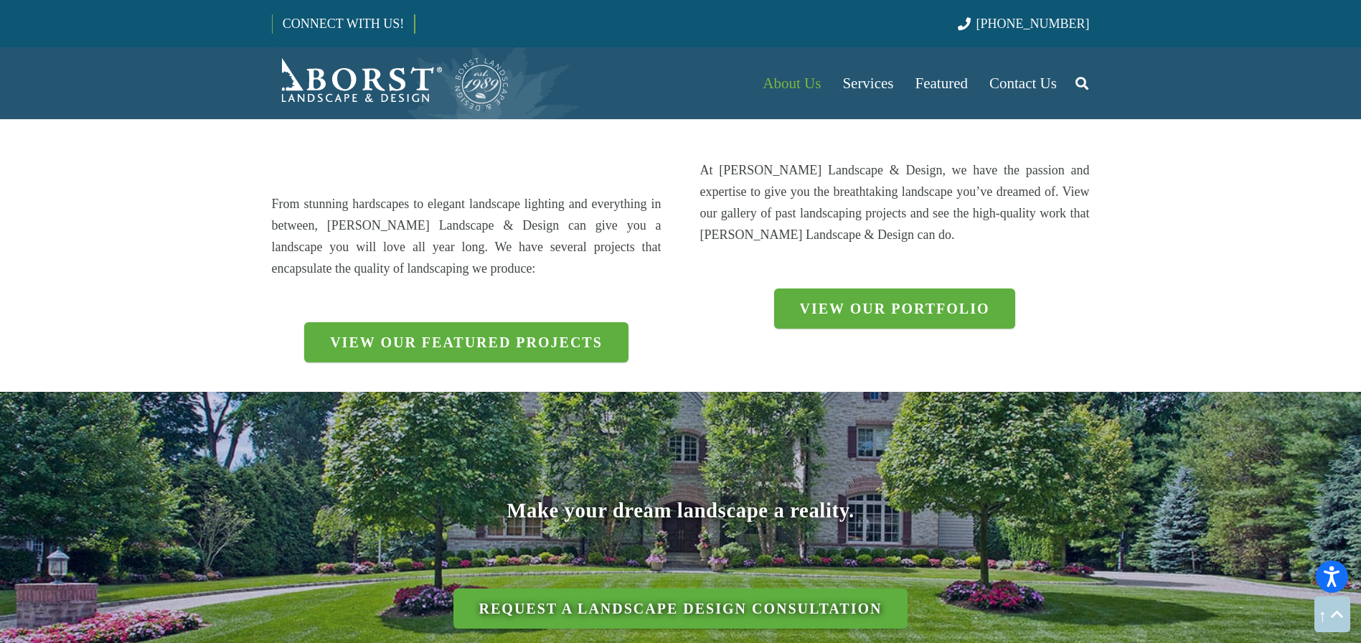
scroll to position [2496, 0]
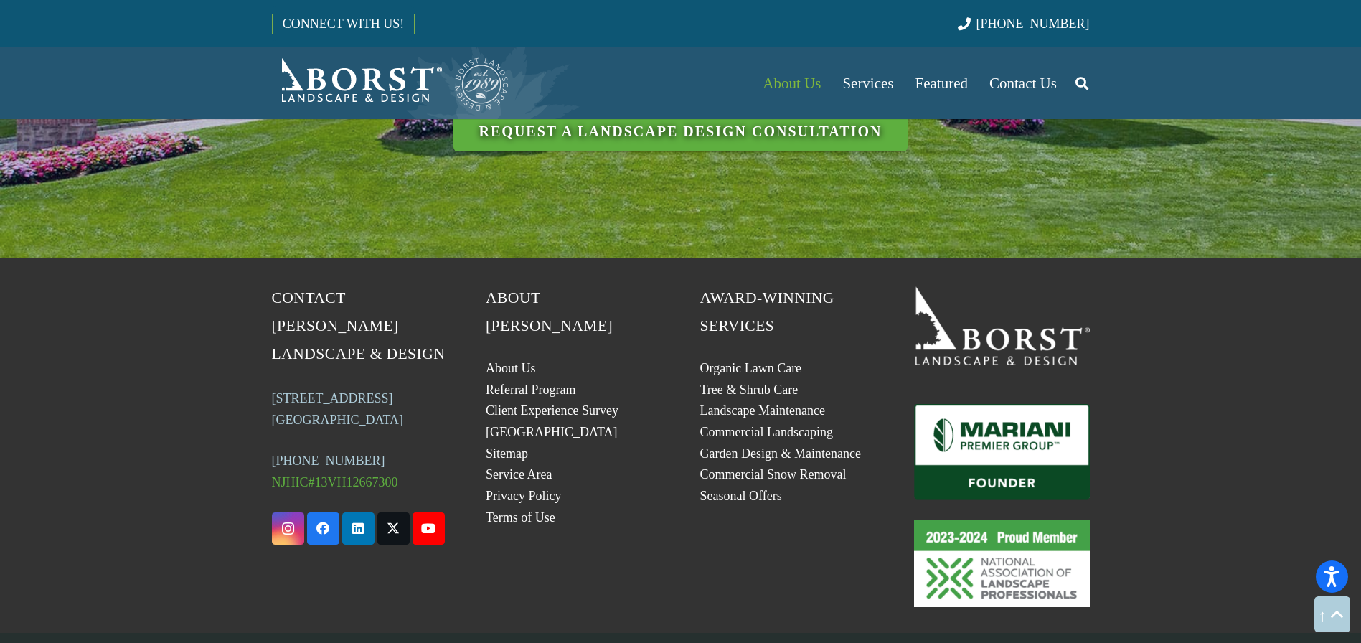
click at [510, 467] on link "Service Area" at bounding box center [519, 474] width 66 height 14
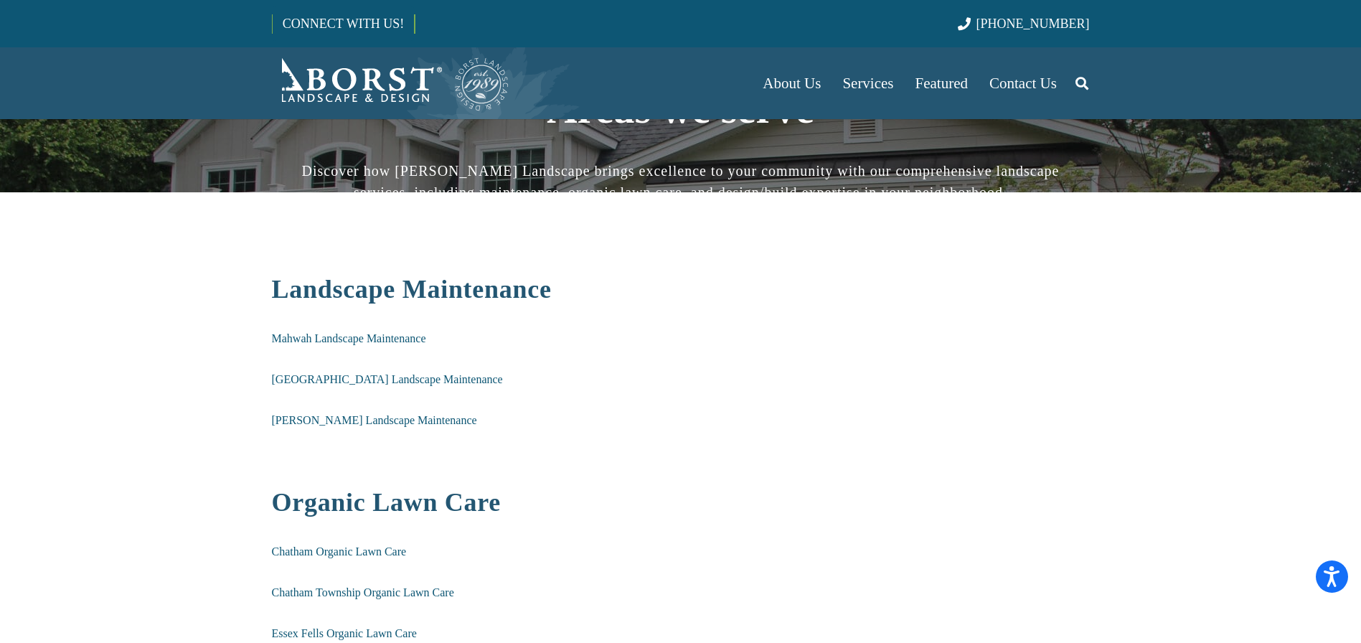
scroll to position [93, 0]
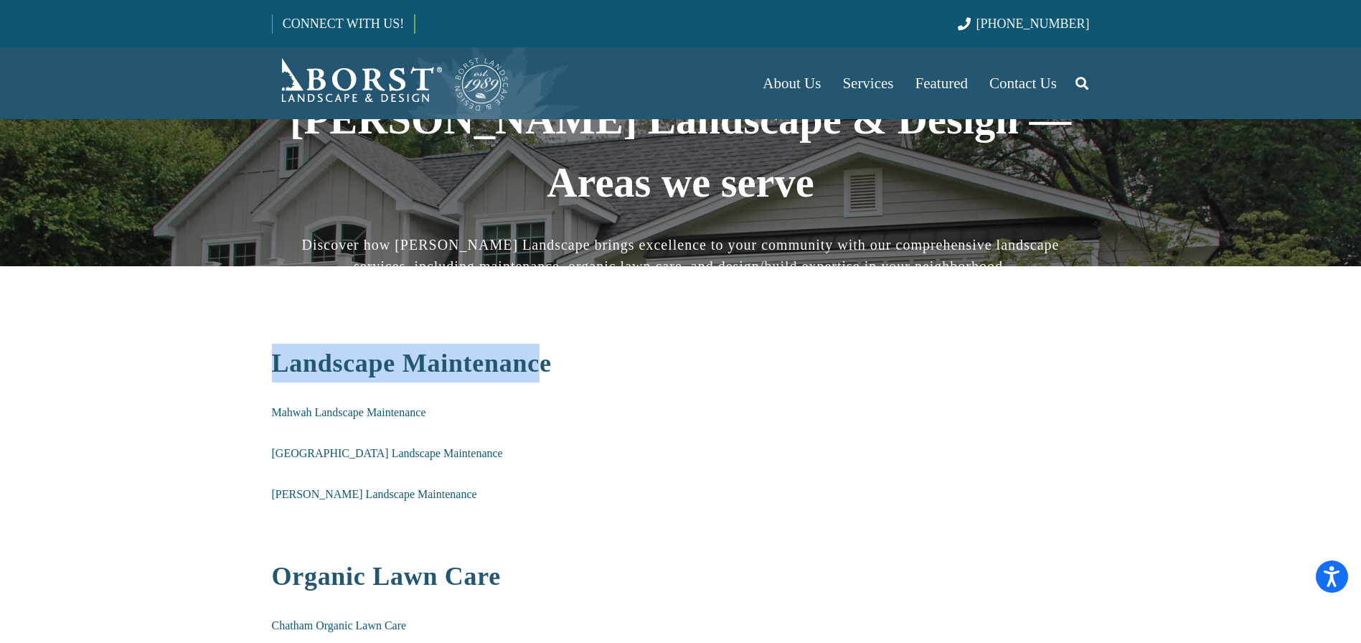
drag, startPoint x: 273, startPoint y: 371, endPoint x: 539, endPoint y: 367, distance: 266.9
click at [539, 367] on strong "Landscape Maintenance" at bounding box center [412, 363] width 280 height 29
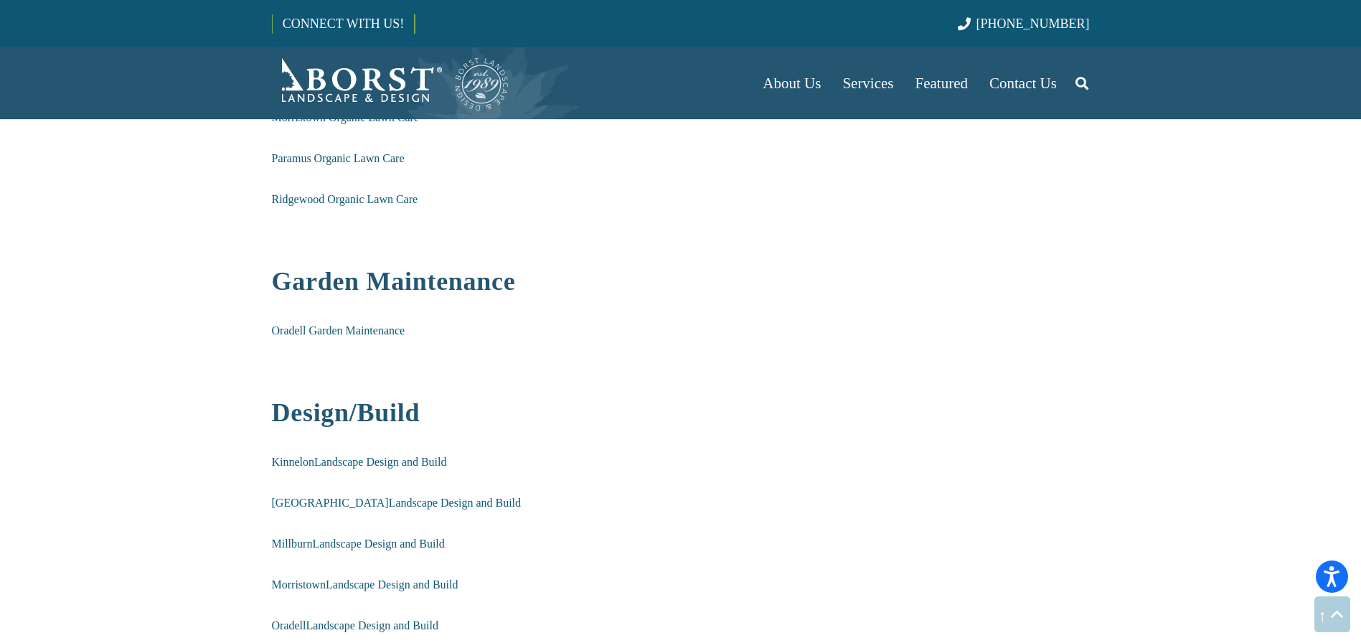
scroll to position [1083, 0]
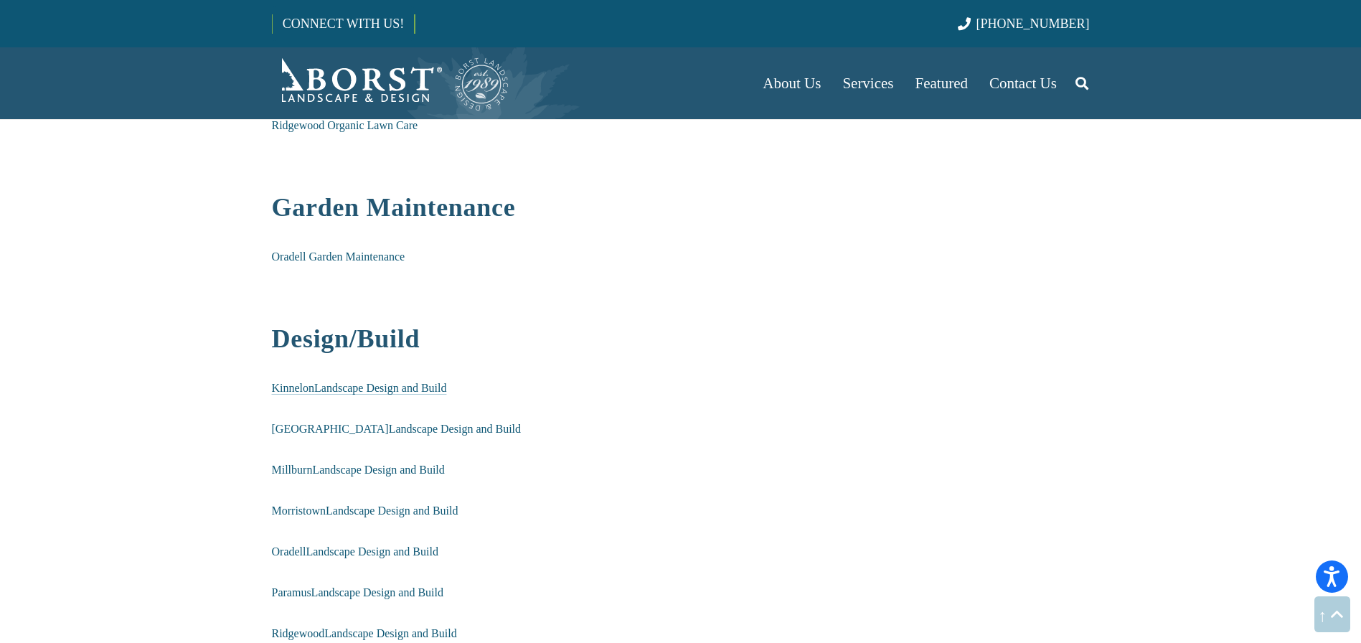
click at [331, 391] on span "Kinnelon Landscape Design and Build" at bounding box center [359, 388] width 175 height 12
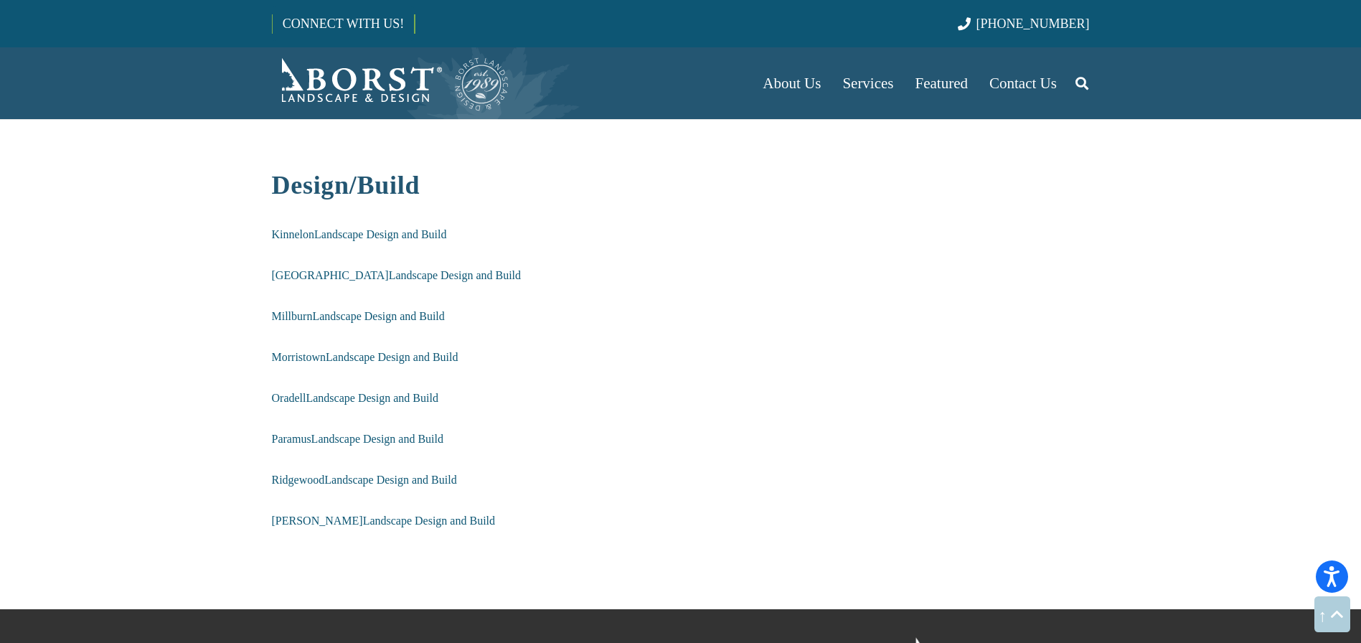
scroll to position [1310, 0]
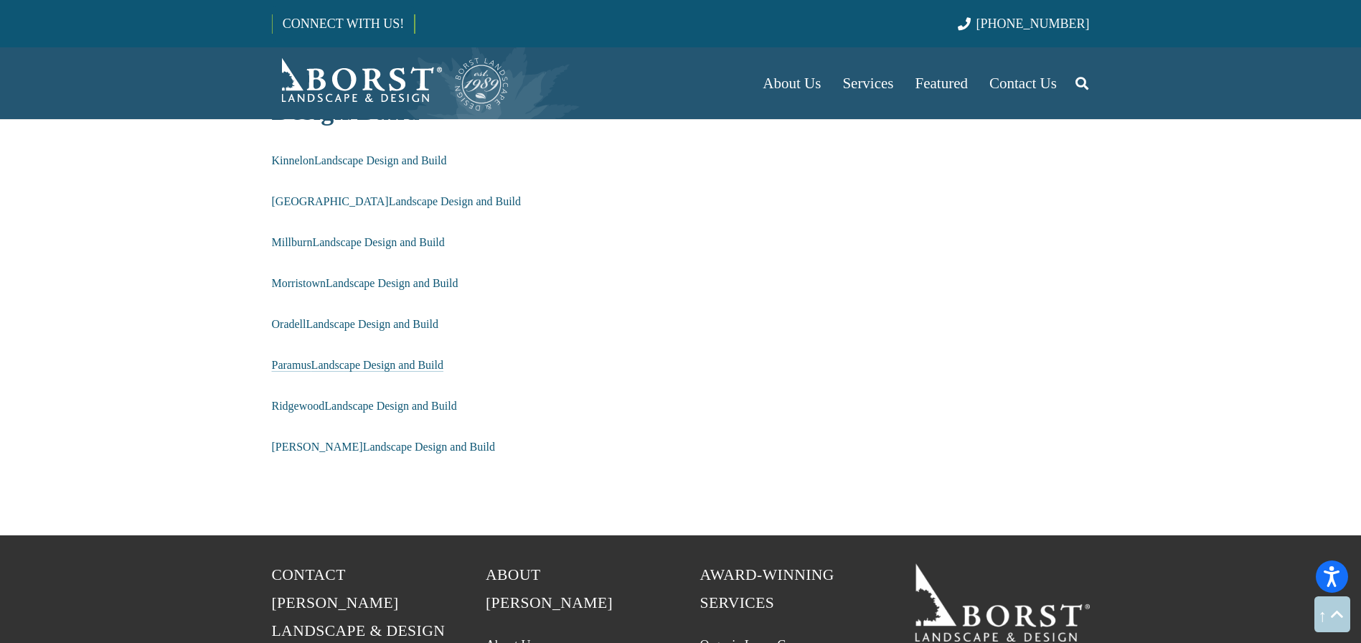
click at [318, 363] on span "Paramus Landscape Design and Build" at bounding box center [358, 365] width 172 height 12
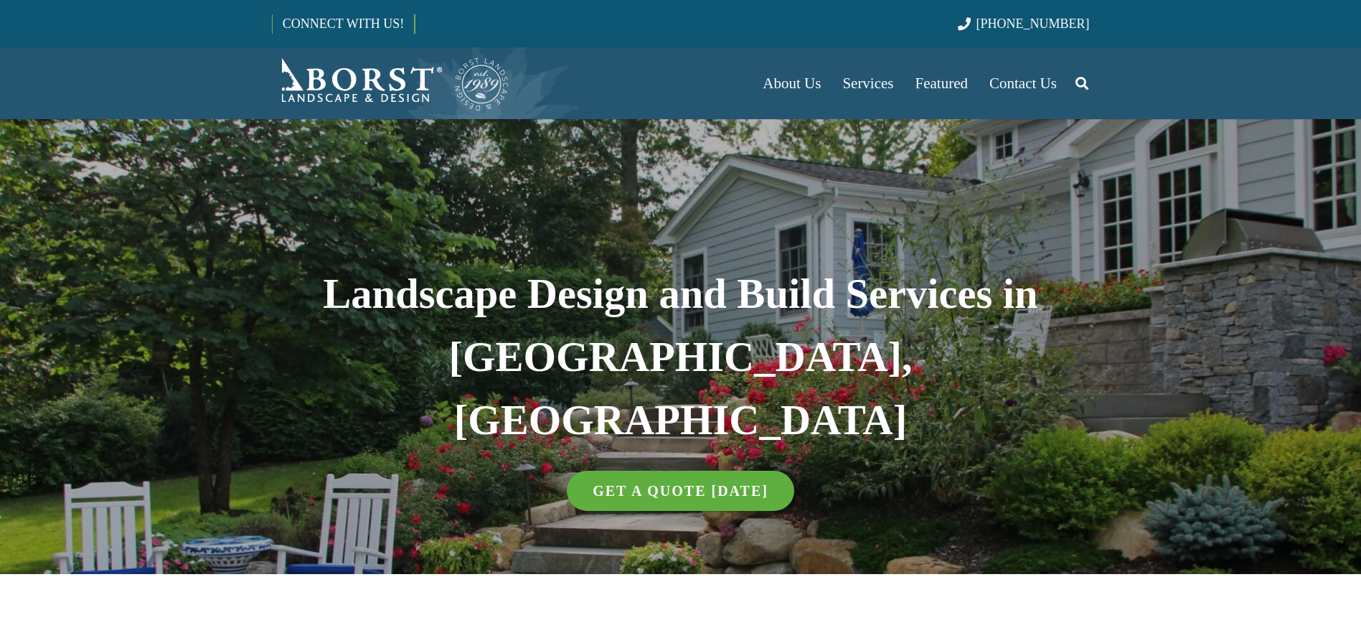
select select "******"
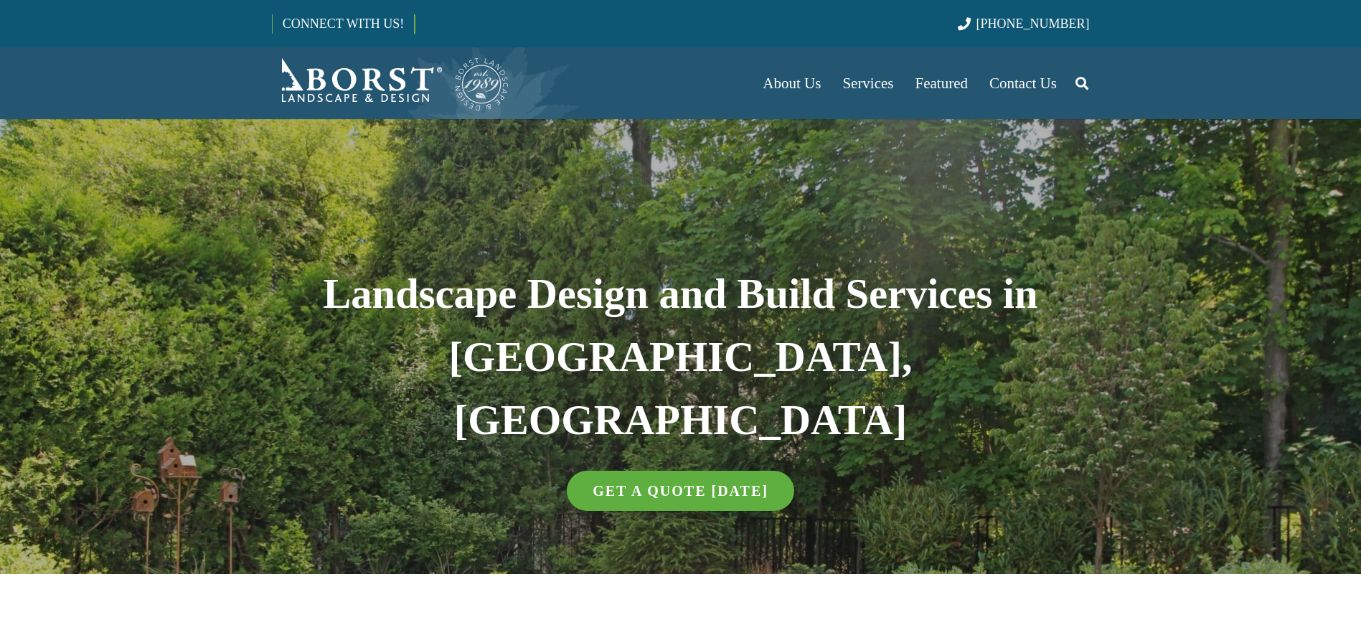
select select "******"
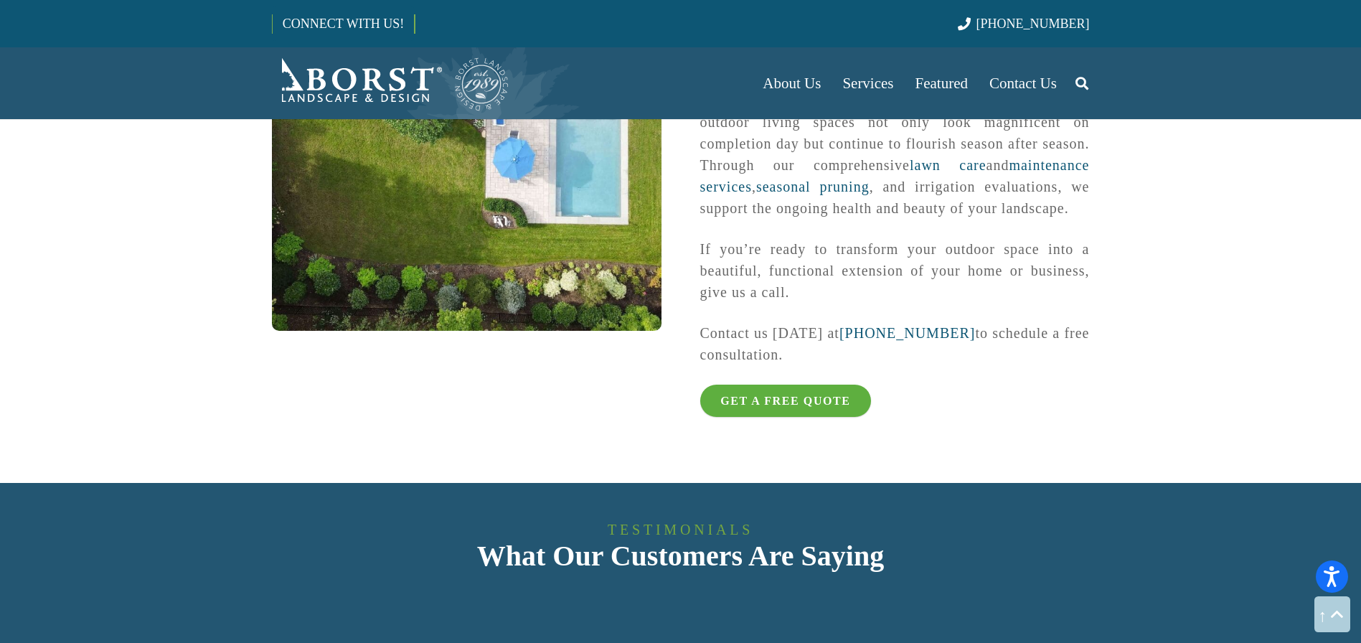
scroll to position [4442, 0]
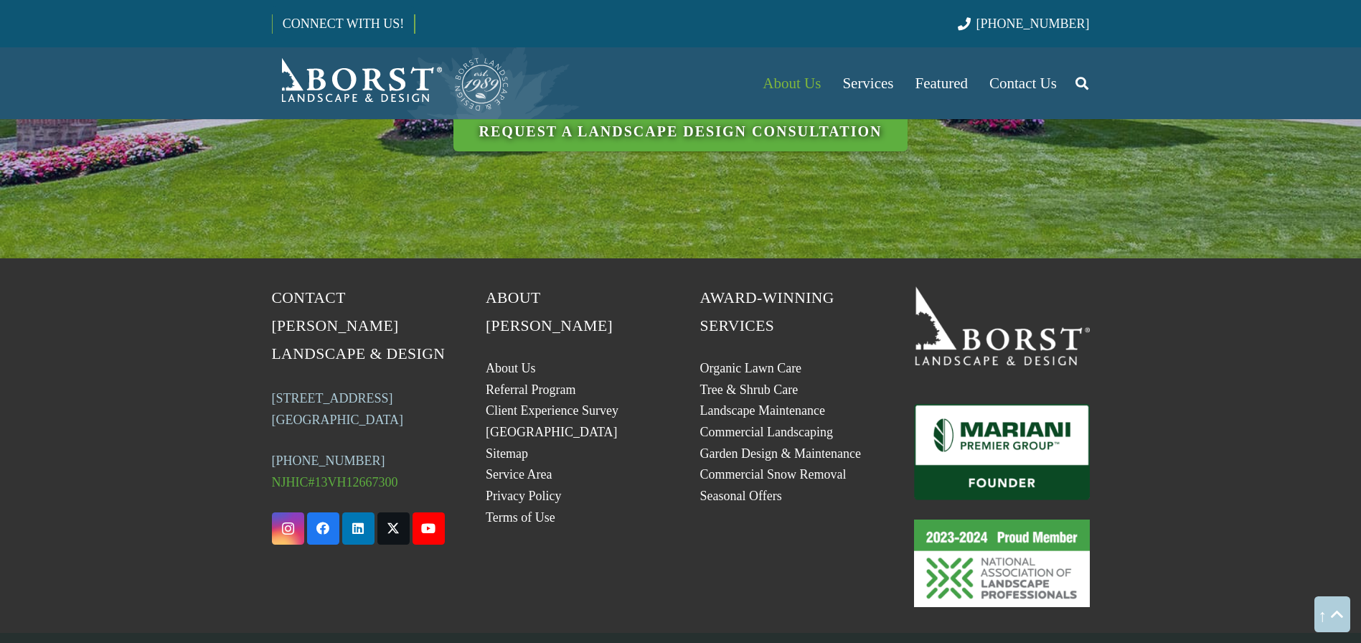
scroll to position [2496, 0]
click at [507, 446] on link "Sitemap" at bounding box center [507, 453] width 42 height 14
click at [520, 467] on link "Service Area" at bounding box center [519, 474] width 66 height 14
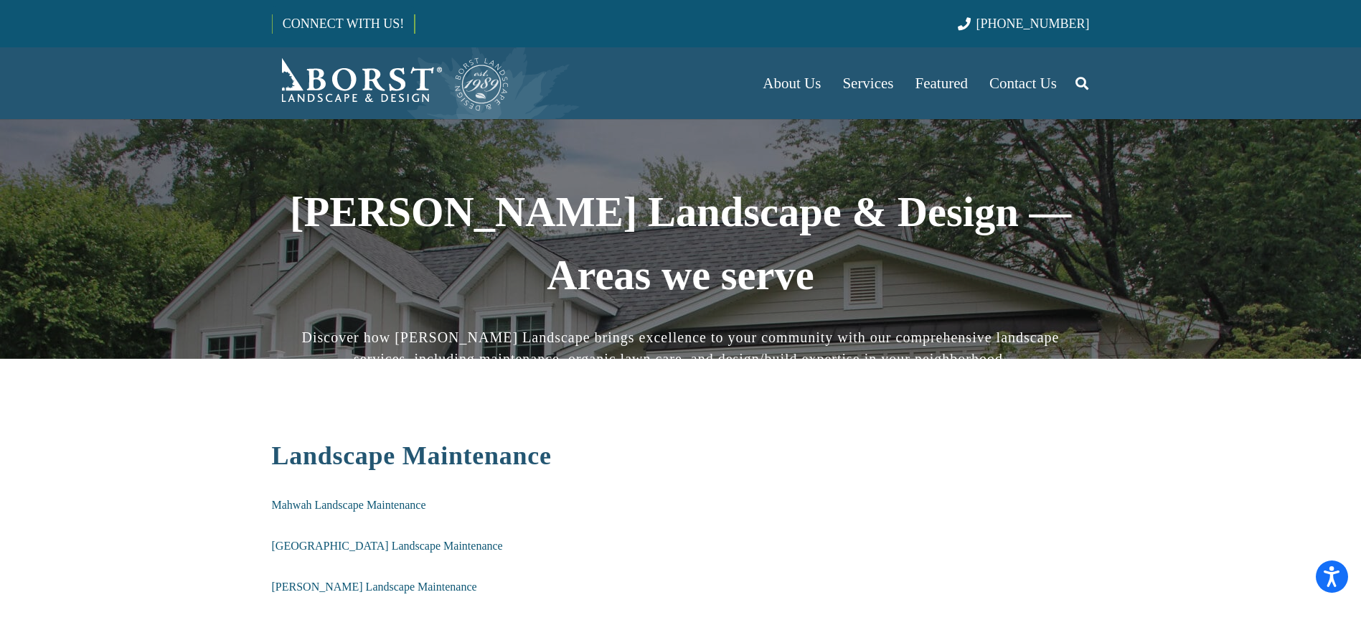
scroll to position [34, 0]
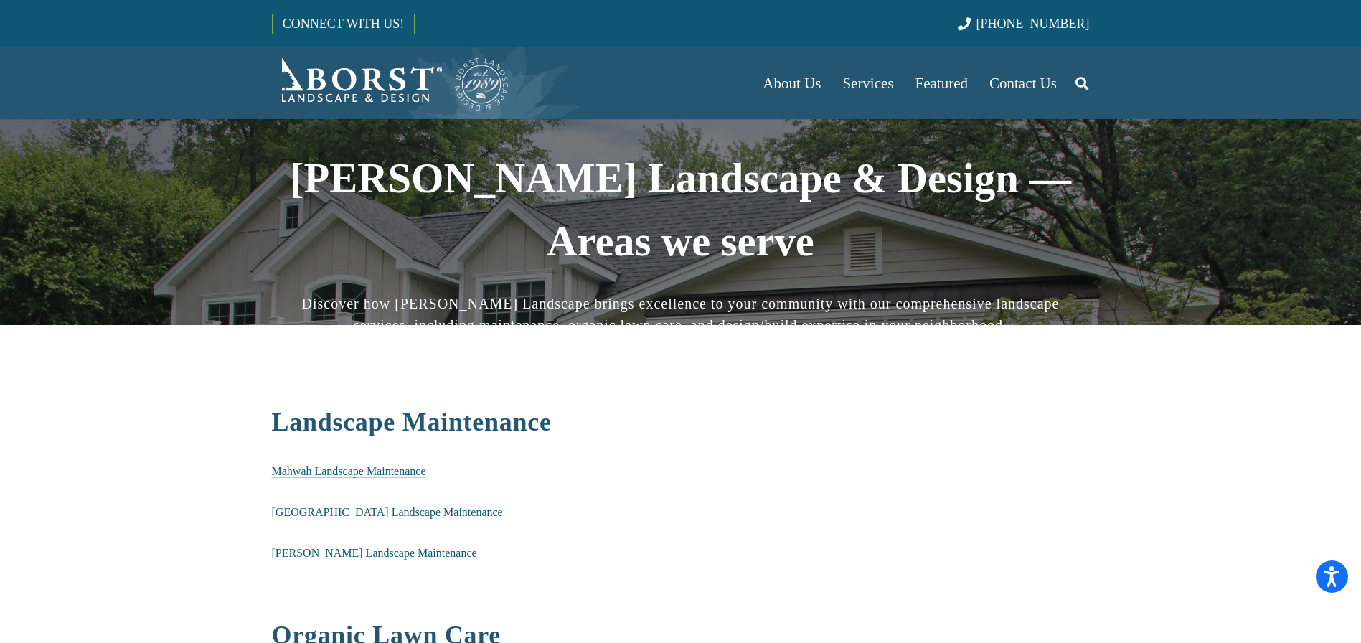
click at [346, 473] on span "Mahwah Landscape Maintenance" at bounding box center [349, 471] width 154 height 12
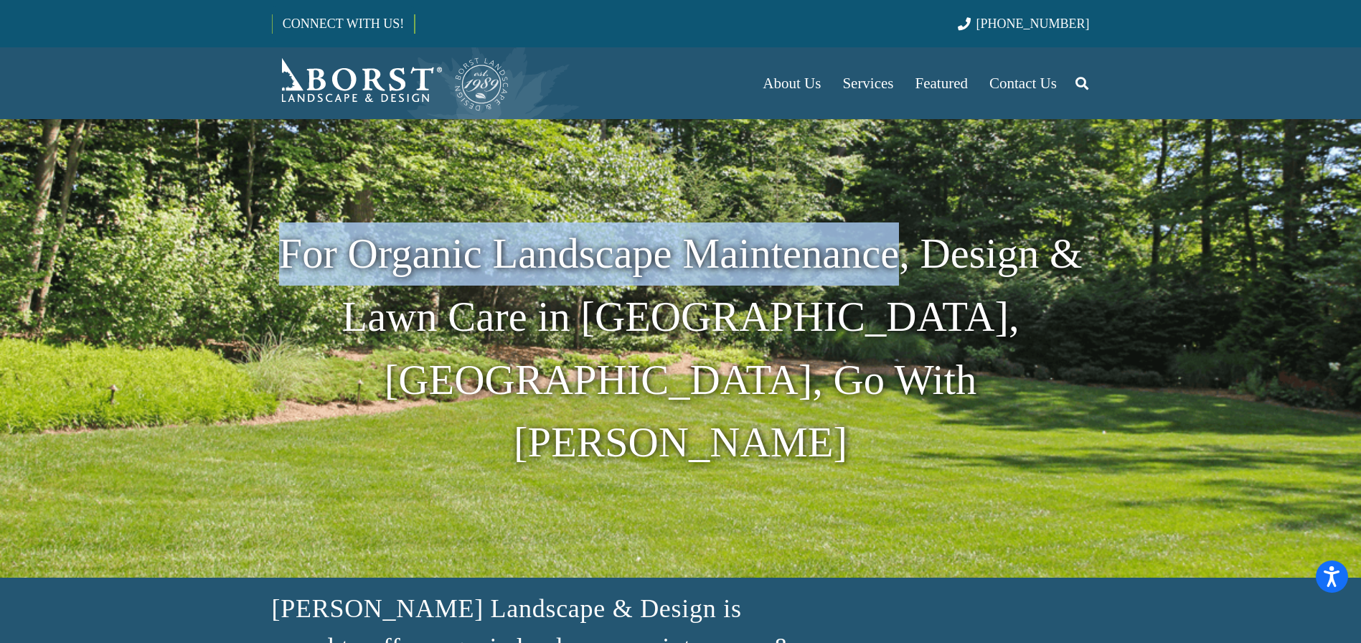
drag, startPoint x: 278, startPoint y: 253, endPoint x: 900, endPoint y: 248, distance: 621.9
click at [900, 248] on h1 "For Organic Landscape Maintenance, Design & Lawn Care in Mahwah, NJ, Go With Bo…" at bounding box center [681, 348] width 818 height 252
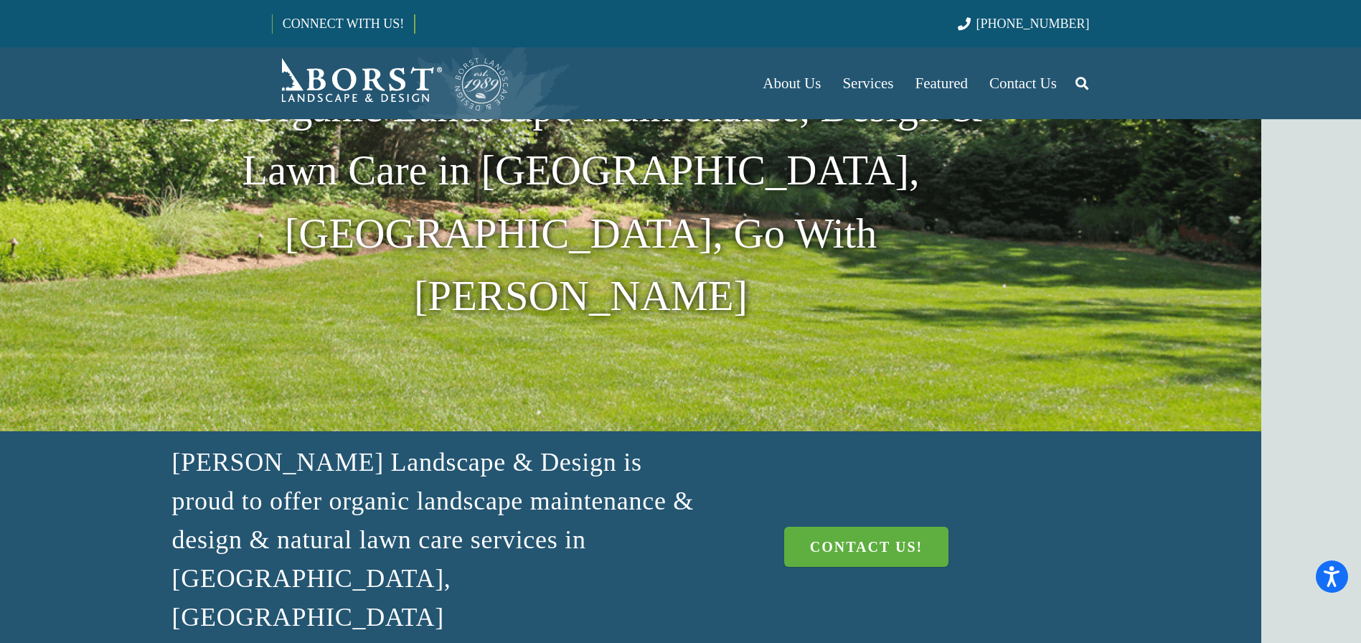
scroll to position [0, 100]
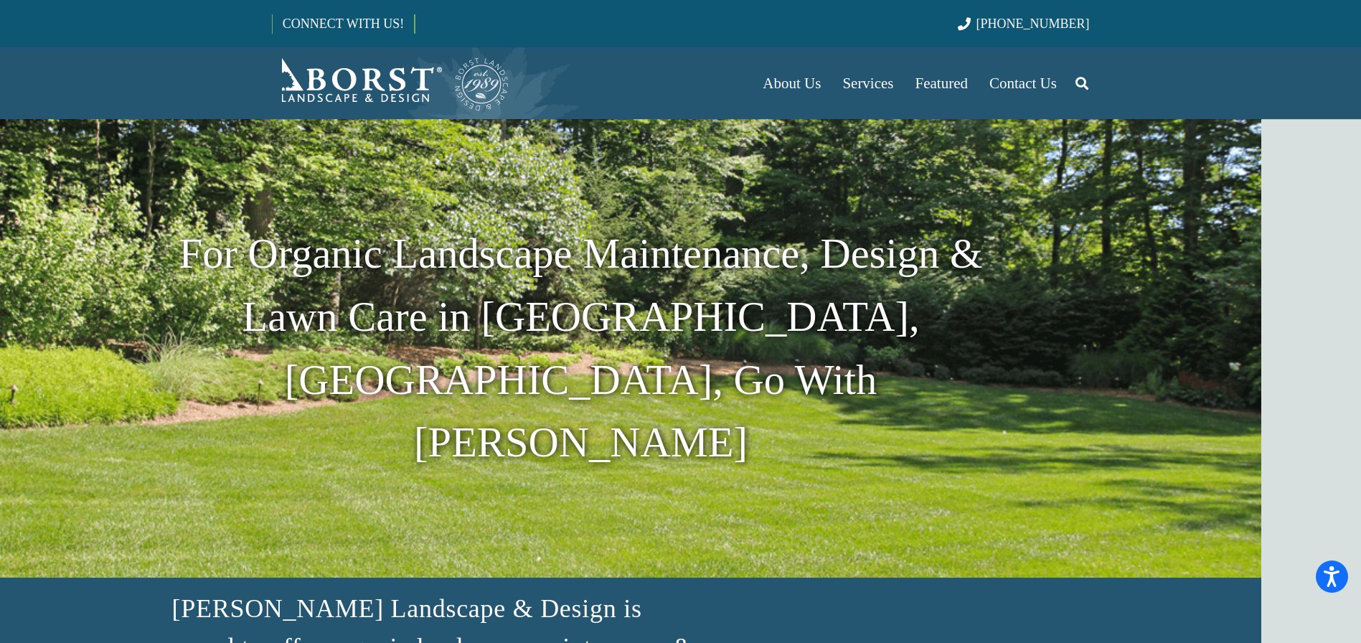
click at [360, 80] on img "Borst-Logo" at bounding box center [391, 83] width 238 height 57
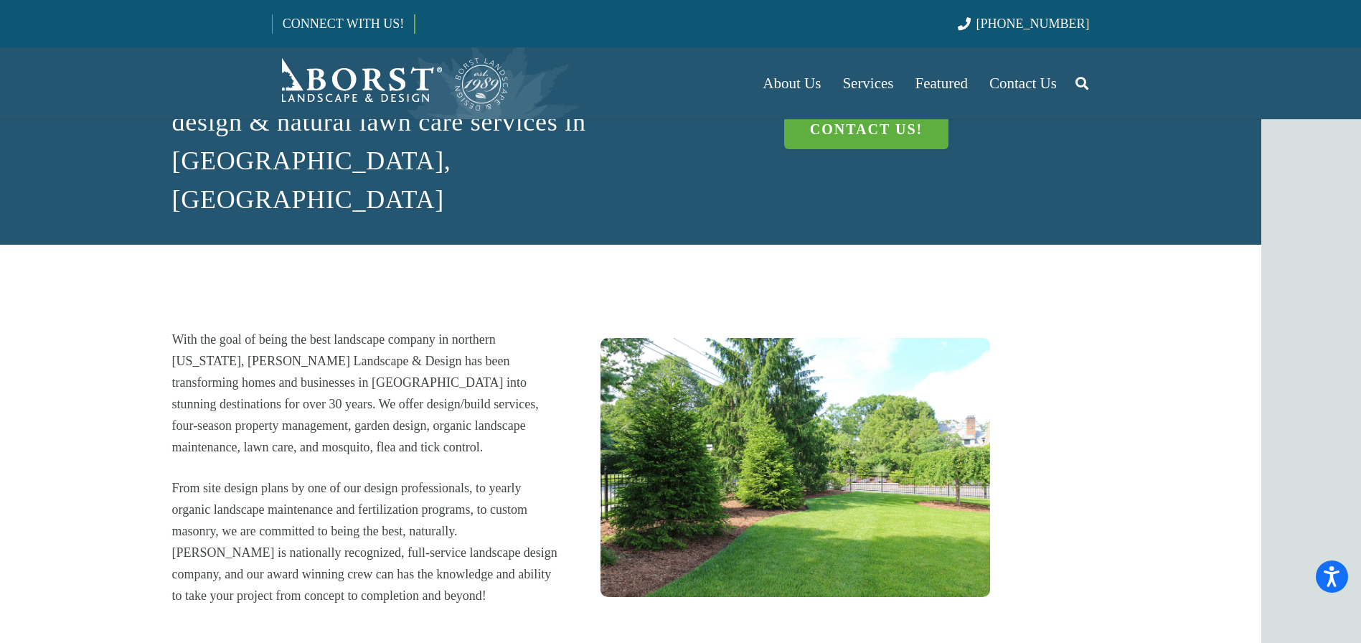
scroll to position [554, 100]
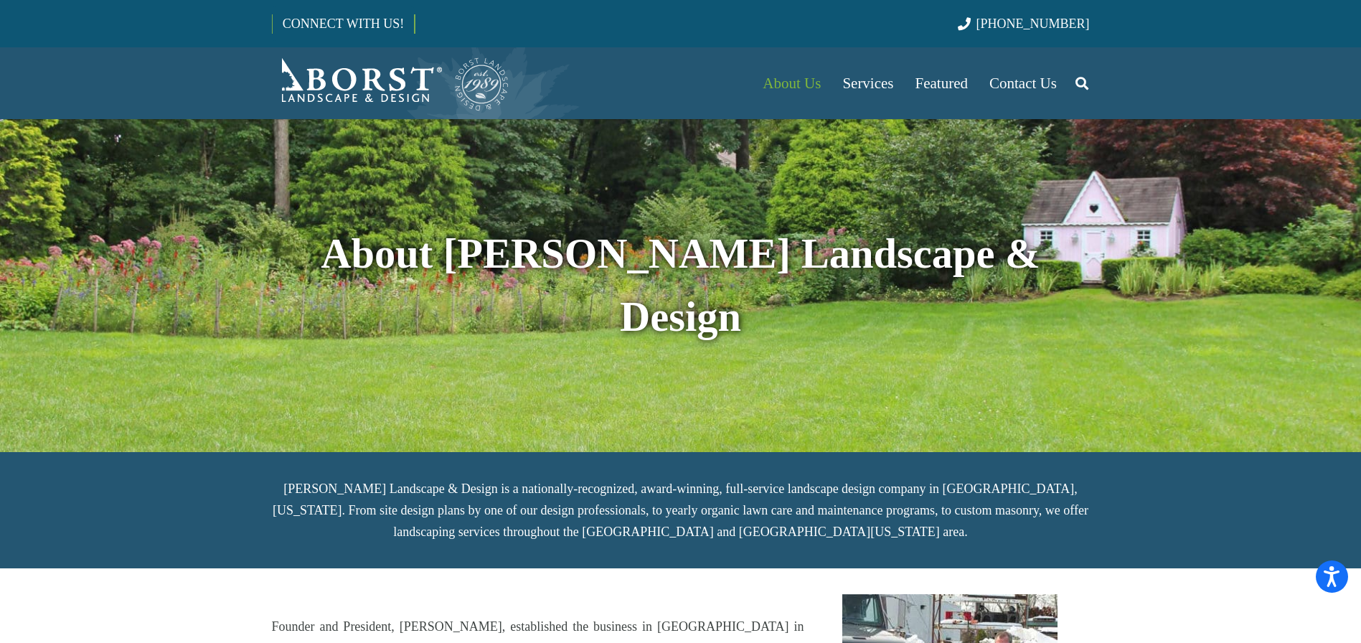
scroll to position [26, 0]
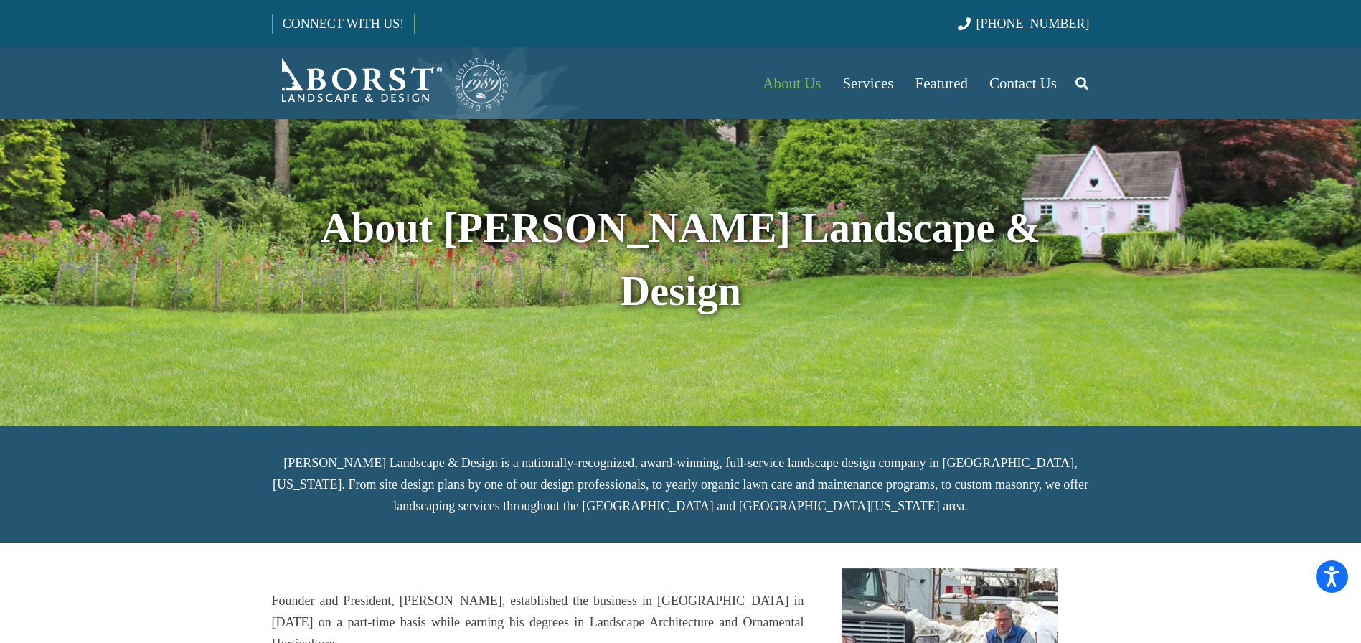
click at [308, 84] on img "Borst-Logo" at bounding box center [391, 83] width 238 height 57
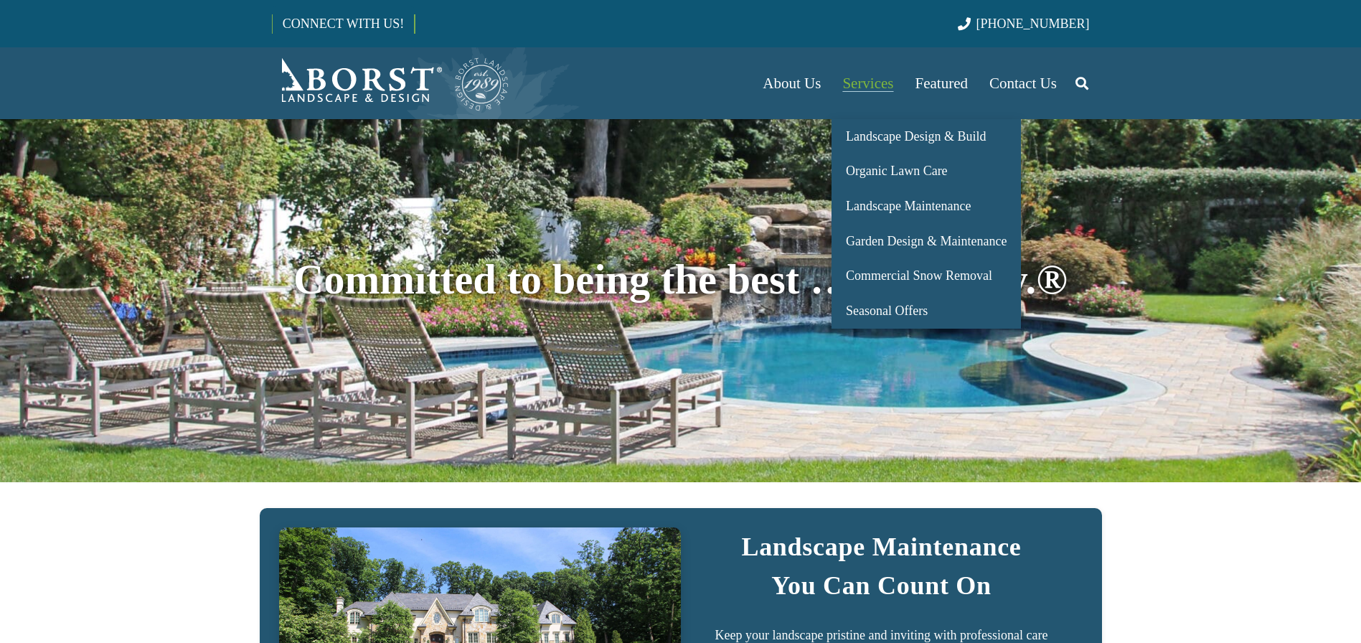
click at [878, 81] on span "Services" at bounding box center [867, 83] width 51 height 17
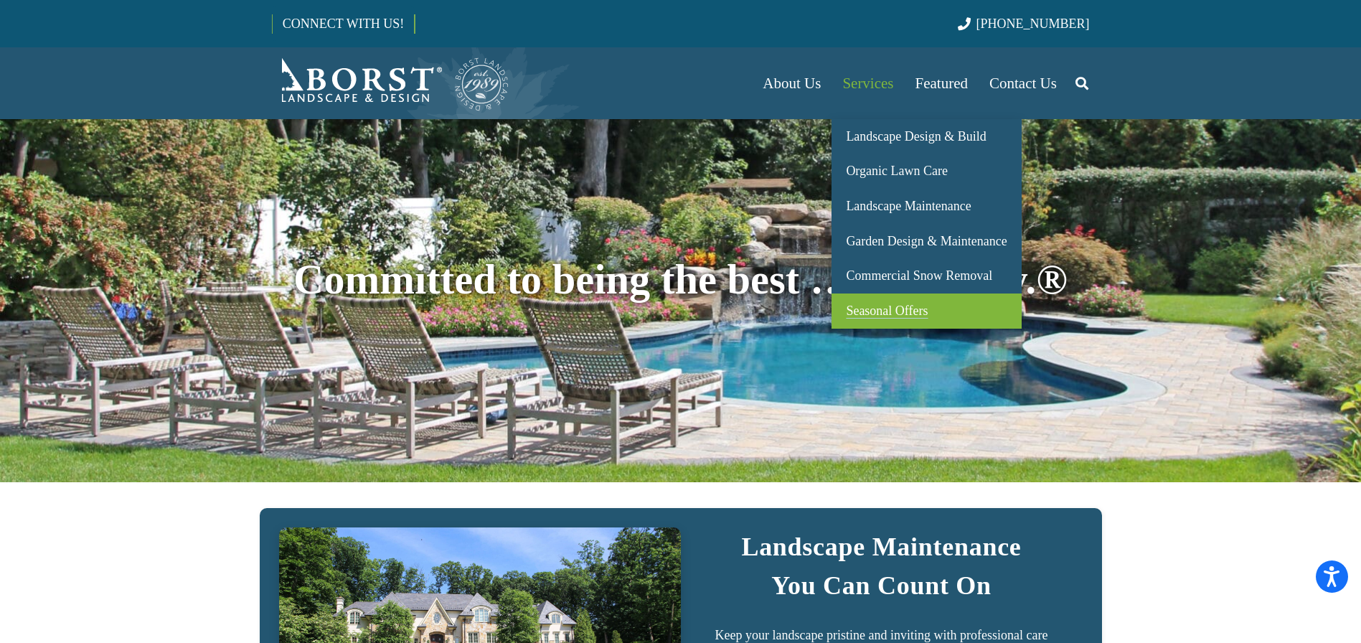
click at [881, 303] on span "Seasonal Offers" at bounding box center [887, 310] width 82 height 14
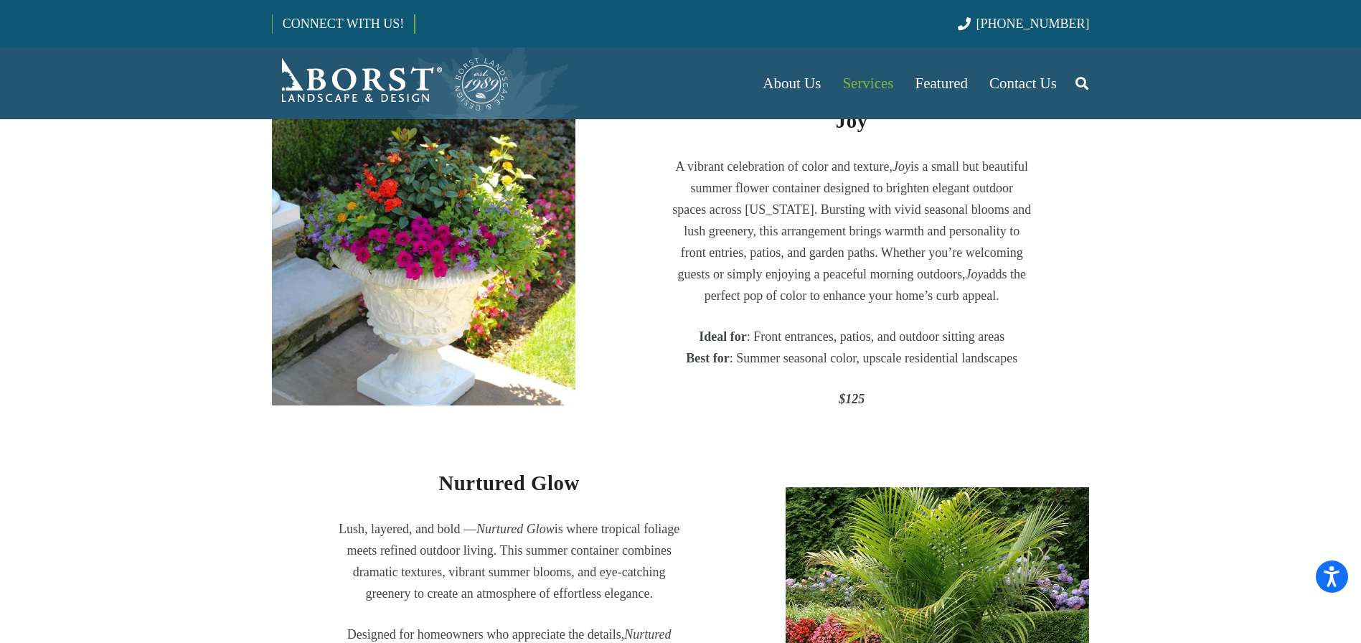
scroll to position [440, 0]
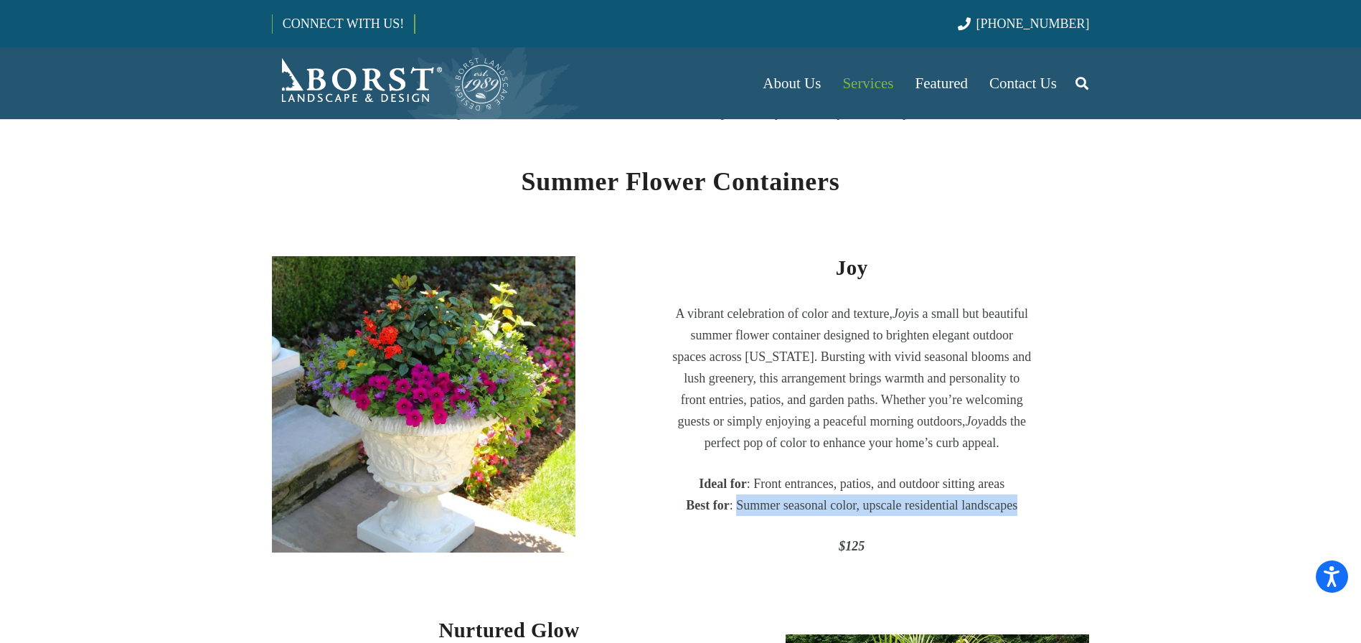
drag, startPoint x: 736, startPoint y: 526, endPoint x: 845, endPoint y: 532, distance: 109.2
click at [844, 516] on p "Ideal for : Front entrances, patios, and outdoor sitting areas Best for : Summe…" at bounding box center [851, 494] width 359 height 43
click at [845, 516] on p "Ideal for : Front entrances, patios, and outdoor sitting areas Best for : Summe…" at bounding box center [851, 494] width 359 height 43
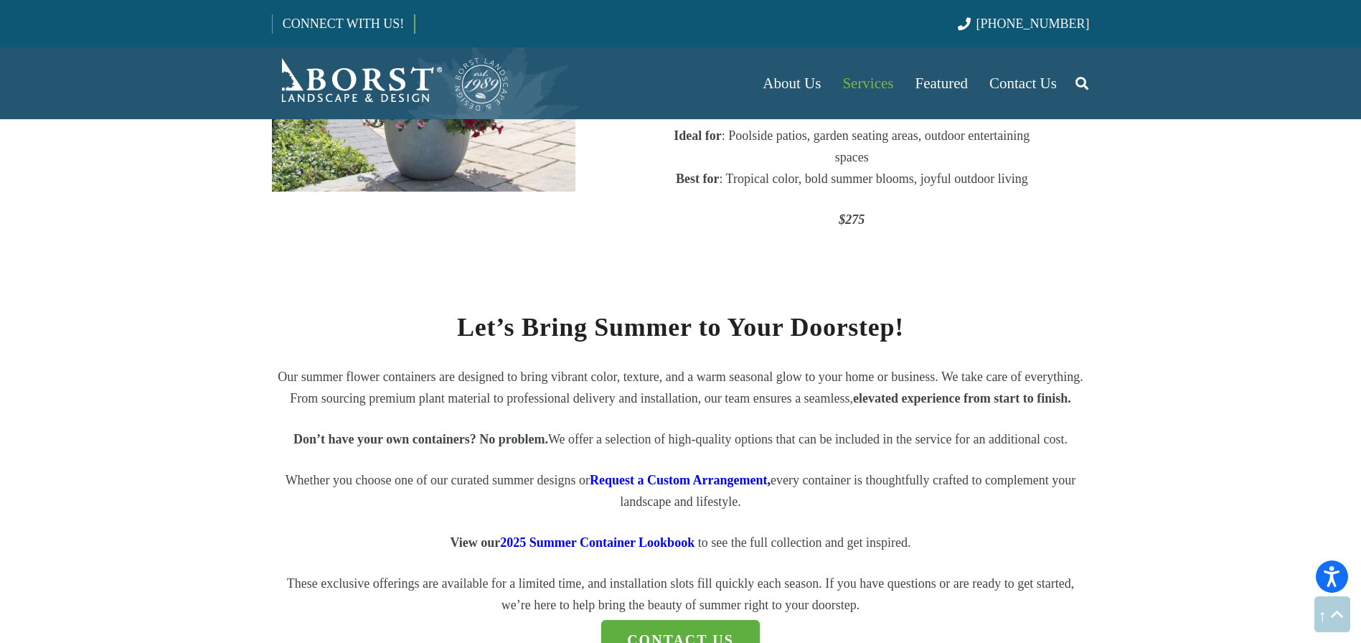
scroll to position [1711, 0]
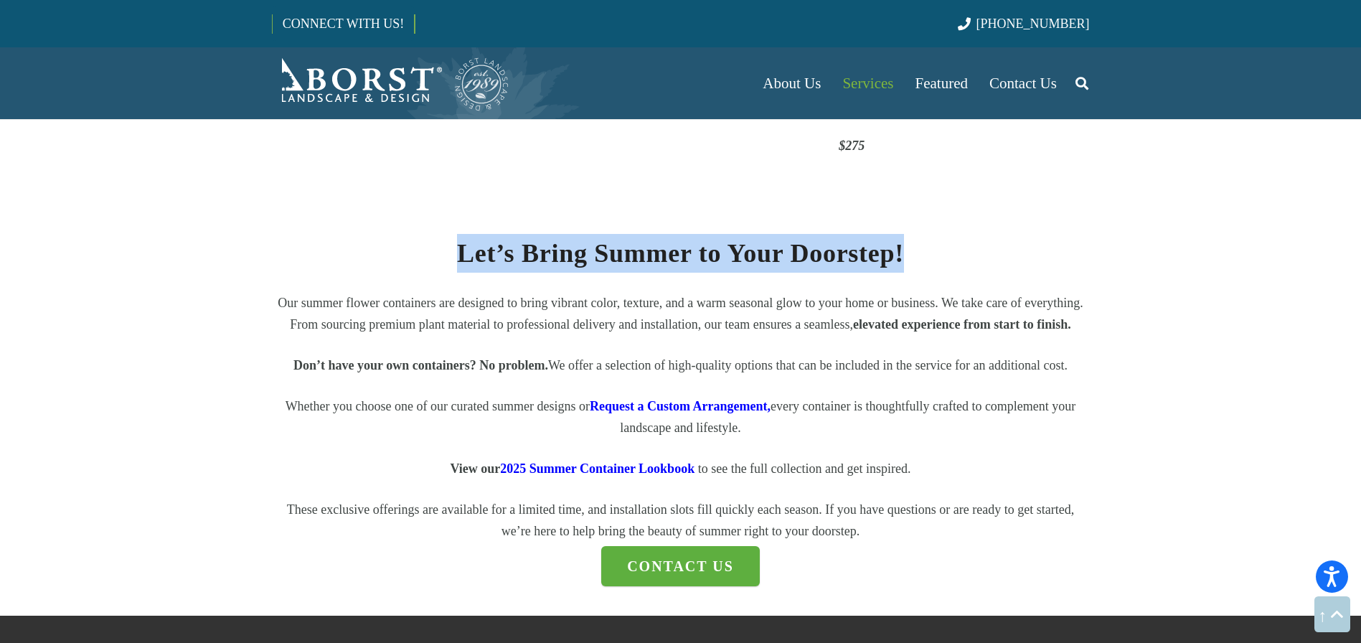
drag, startPoint x: 457, startPoint y: 273, endPoint x: 922, endPoint y: 275, distance: 464.8
click at [922, 273] on h2 "Let’s Bring Summer to Your Doorstep!" at bounding box center [681, 243] width 818 height 58
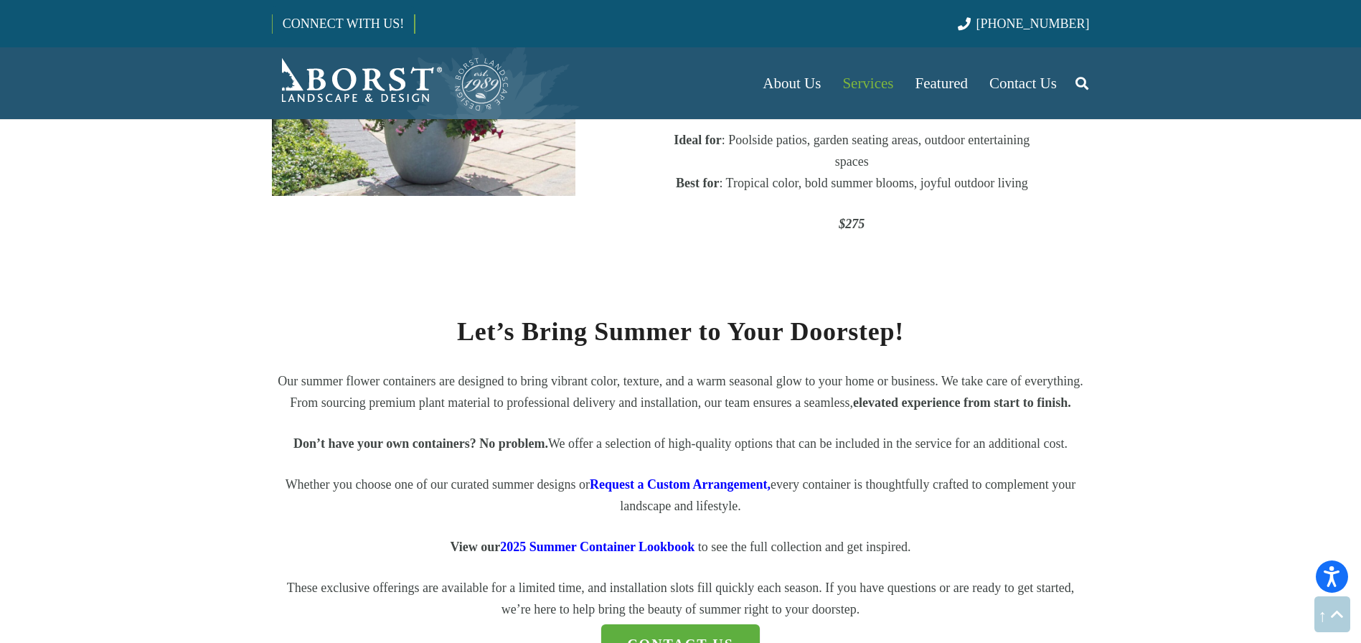
scroll to position [1688, 0]
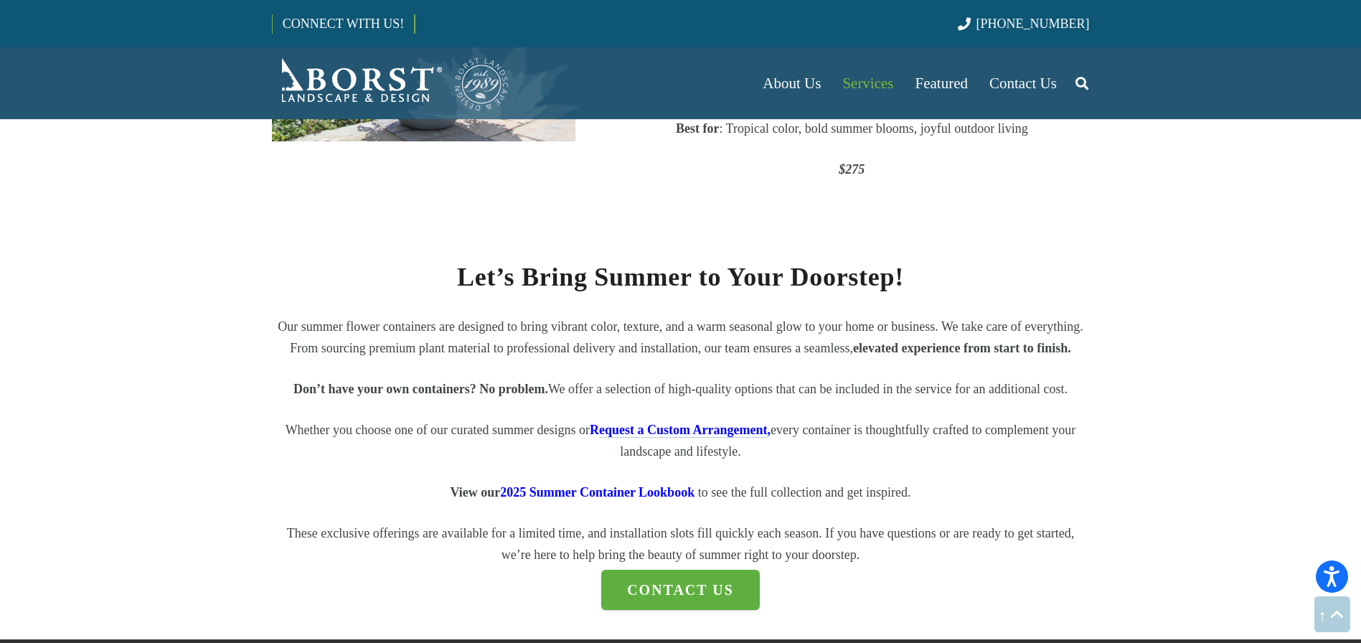
click at [618, 437] on link "equest a Custom Arrangement" at bounding box center [683, 429] width 168 height 14
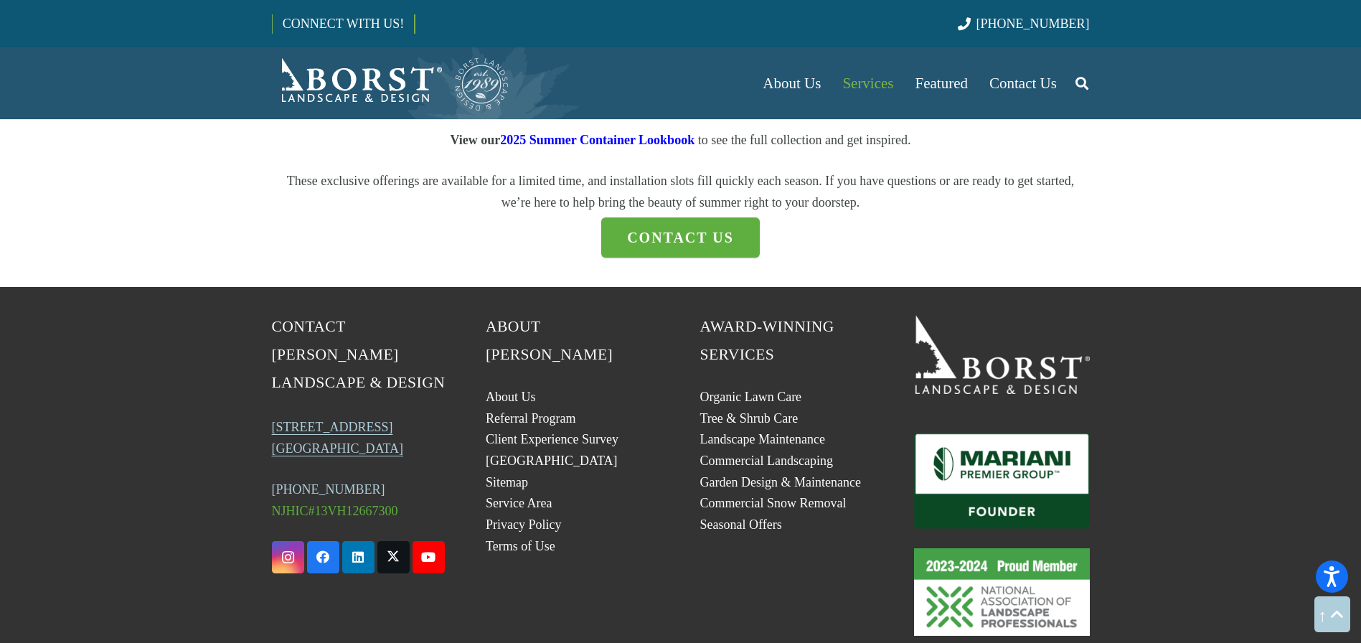
scroll to position [1992, 0]
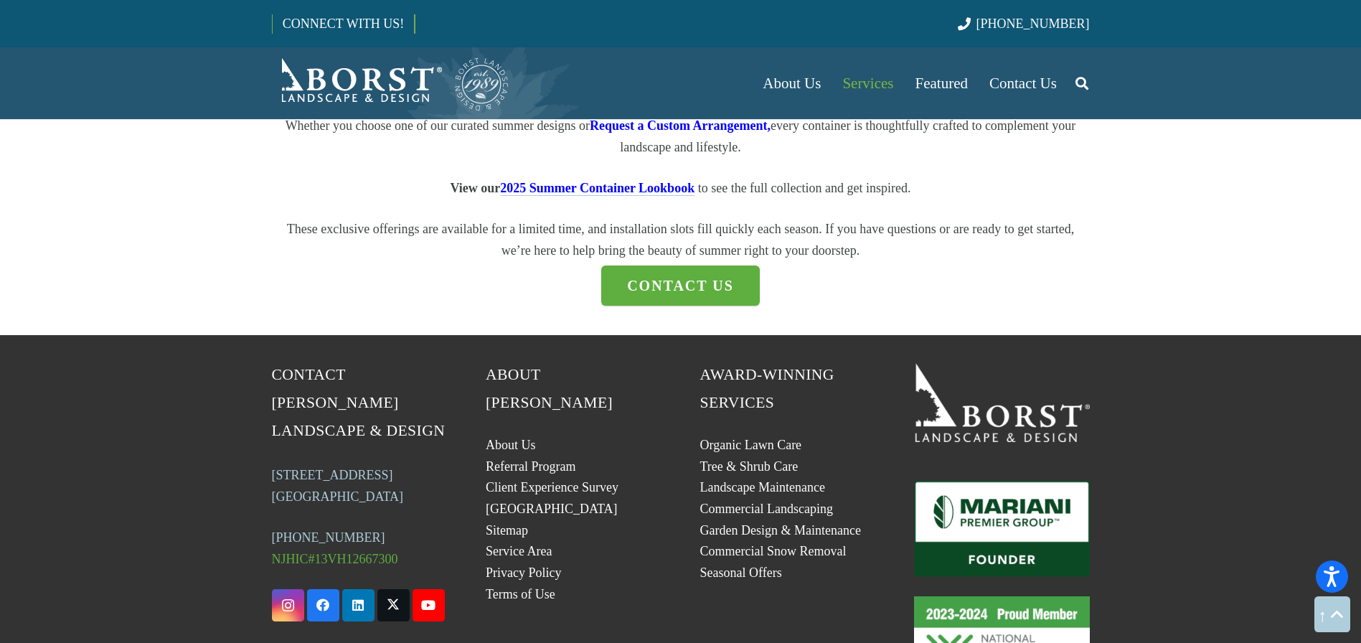
click at [531, 195] on span "2025 Summer Container Lookbook" at bounding box center [597, 188] width 194 height 14
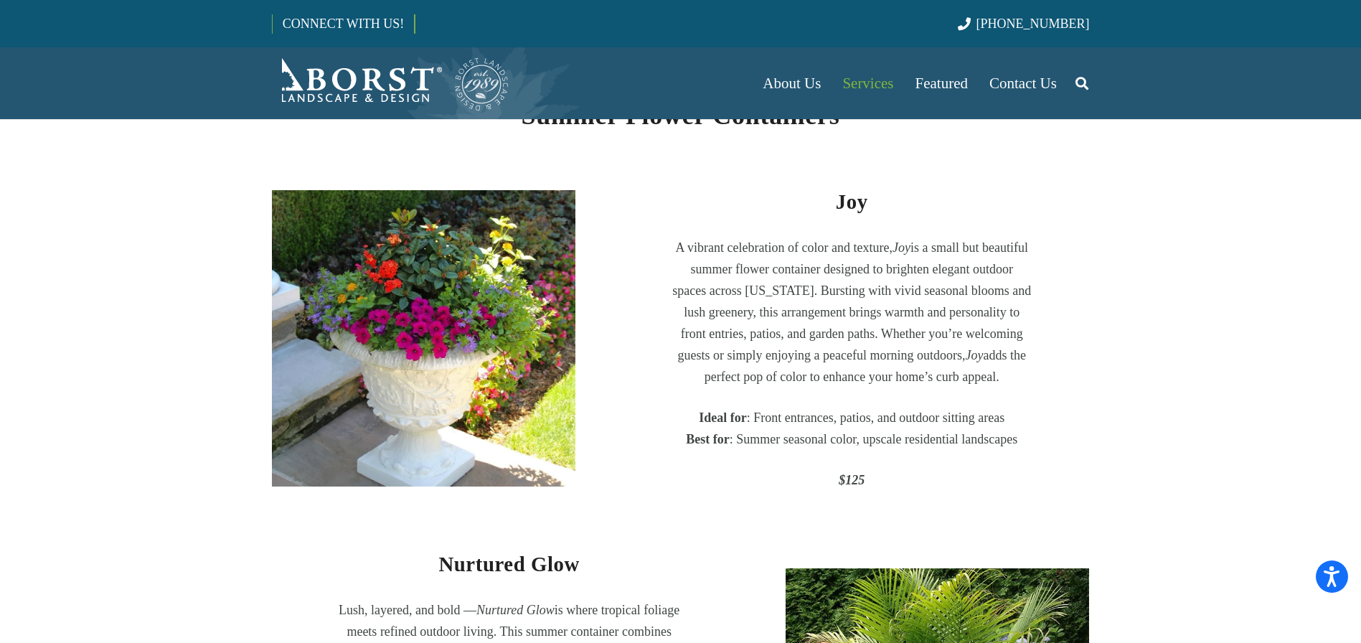
scroll to position [0, 0]
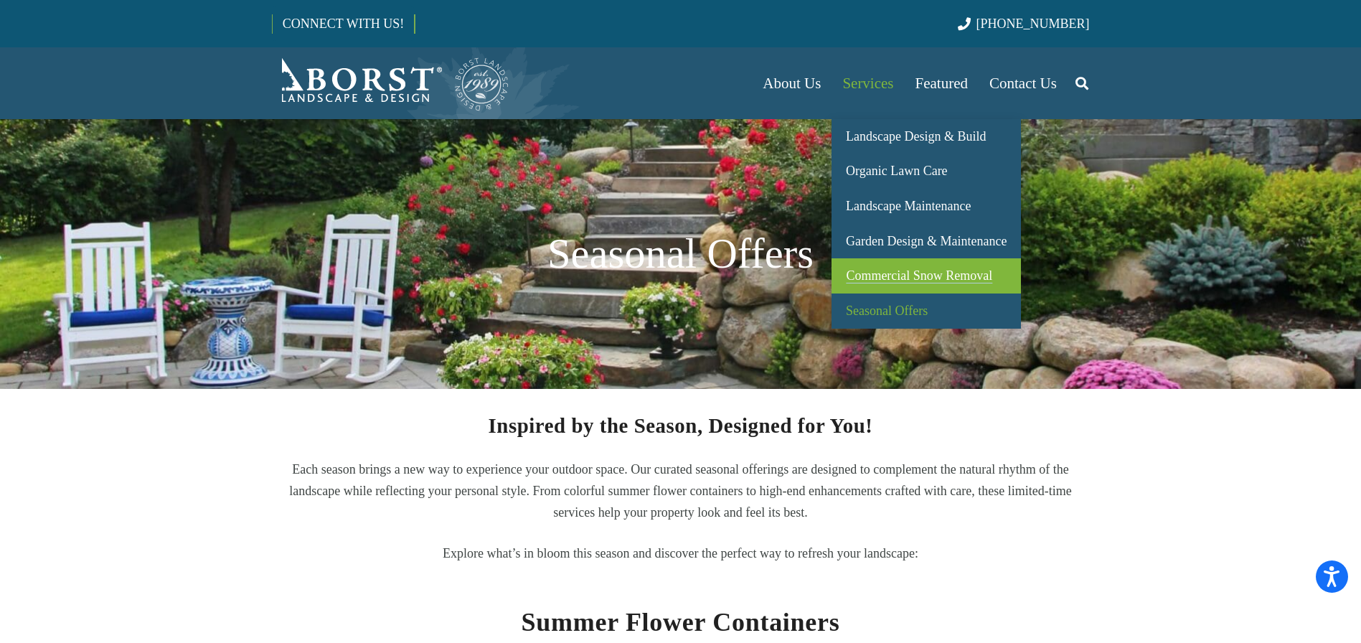
click at [865, 268] on span "Commercial Snow Removal" at bounding box center [919, 275] width 146 height 14
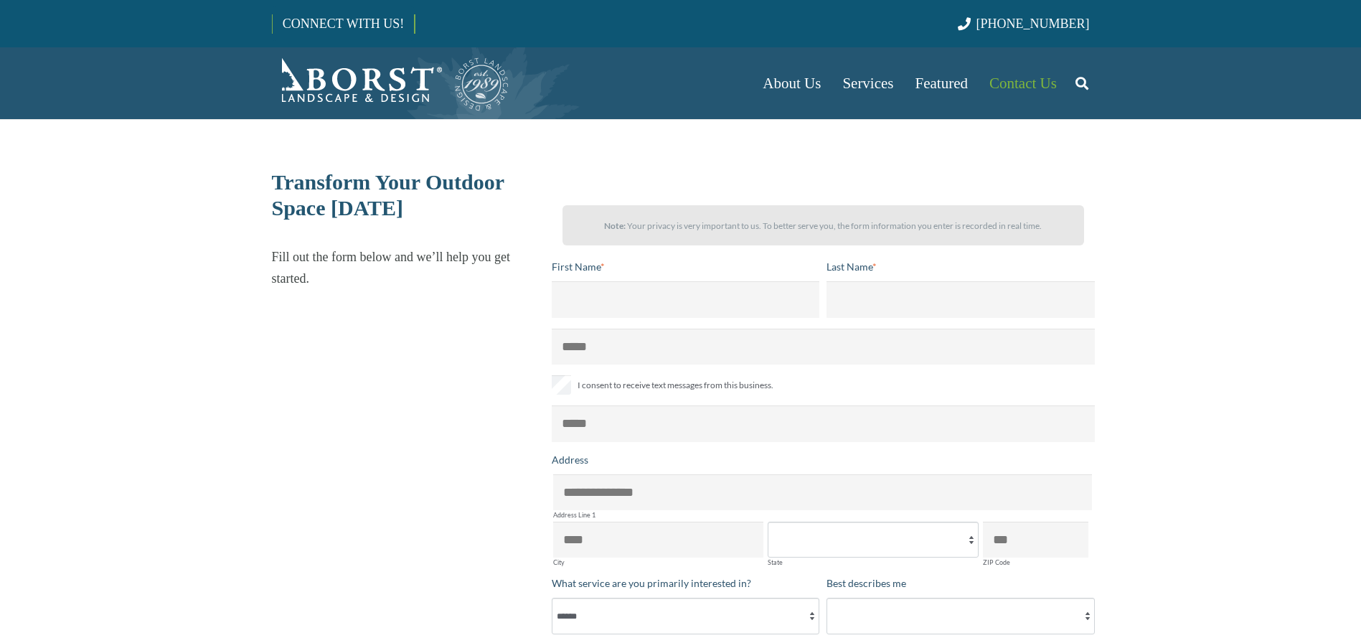
select select "******"
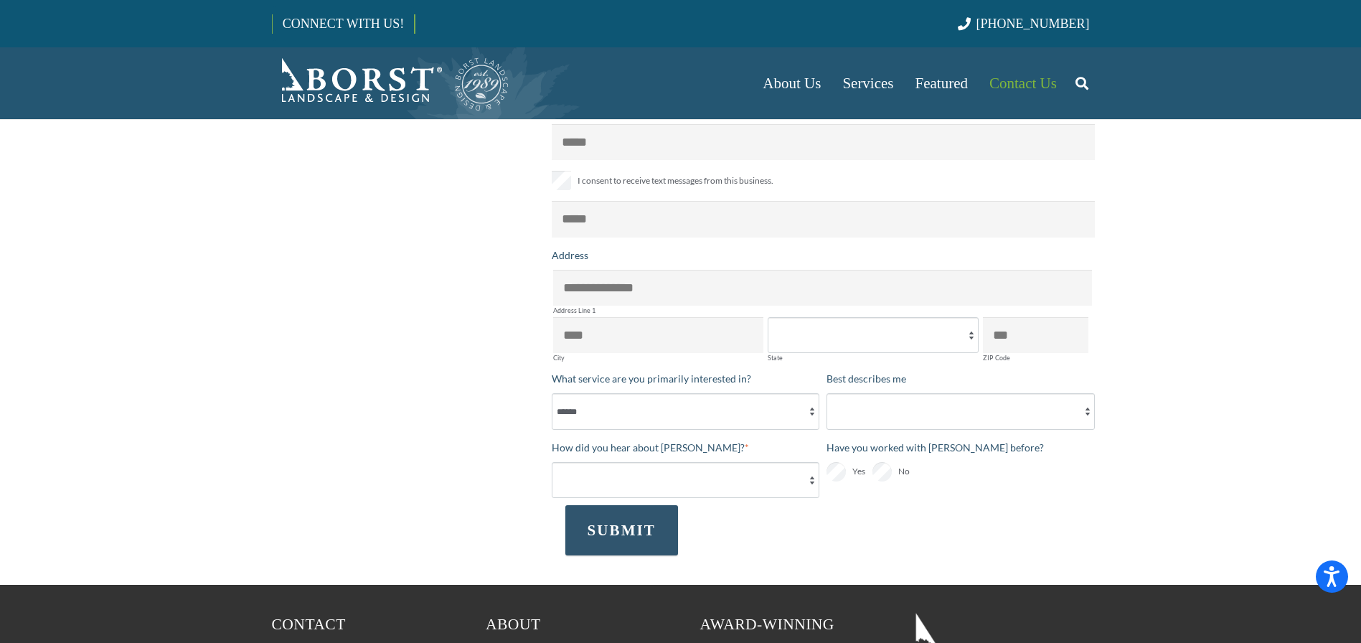
scroll to position [351, 0]
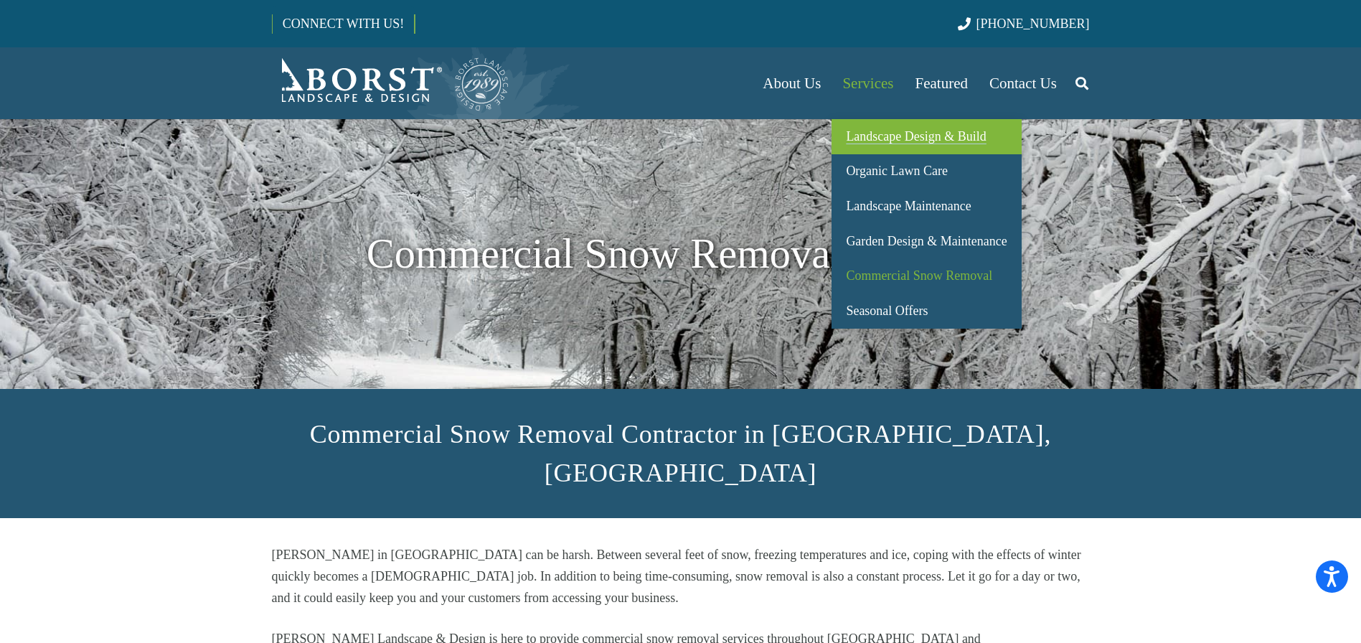
click at [890, 148] on link "Landscape Design & Build" at bounding box center [925, 136] width 189 height 35
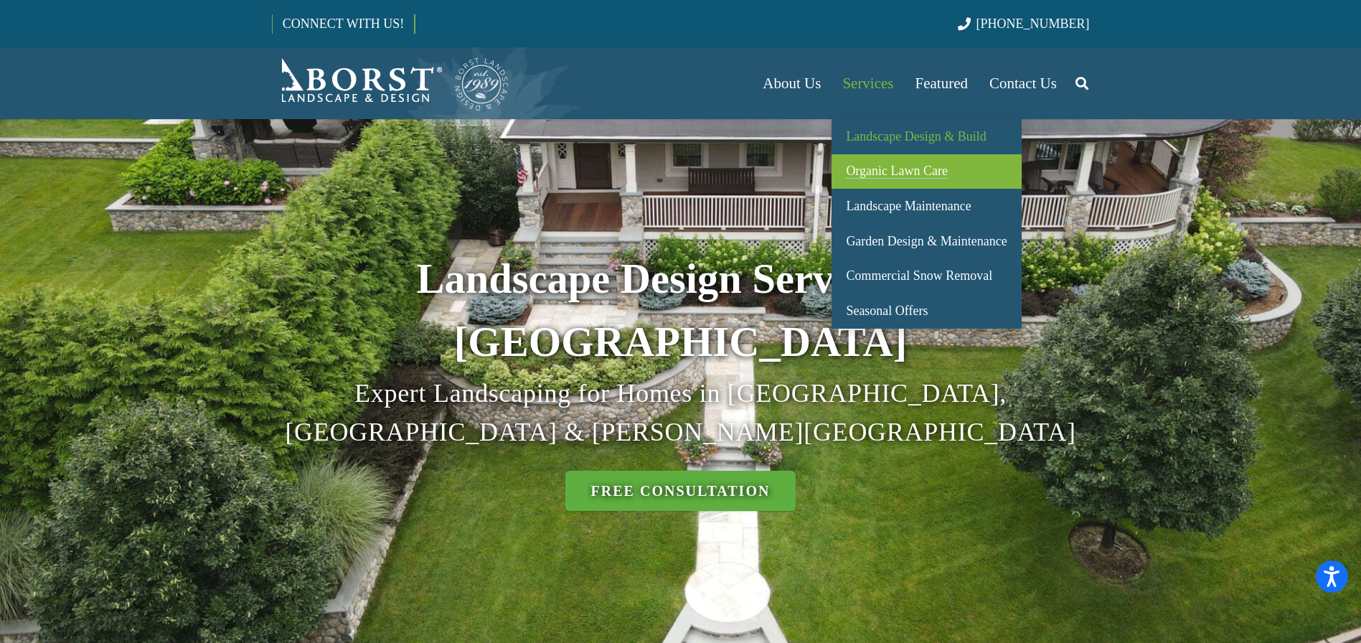
click at [876, 170] on span "Organic Lawn Care" at bounding box center [897, 171] width 102 height 14
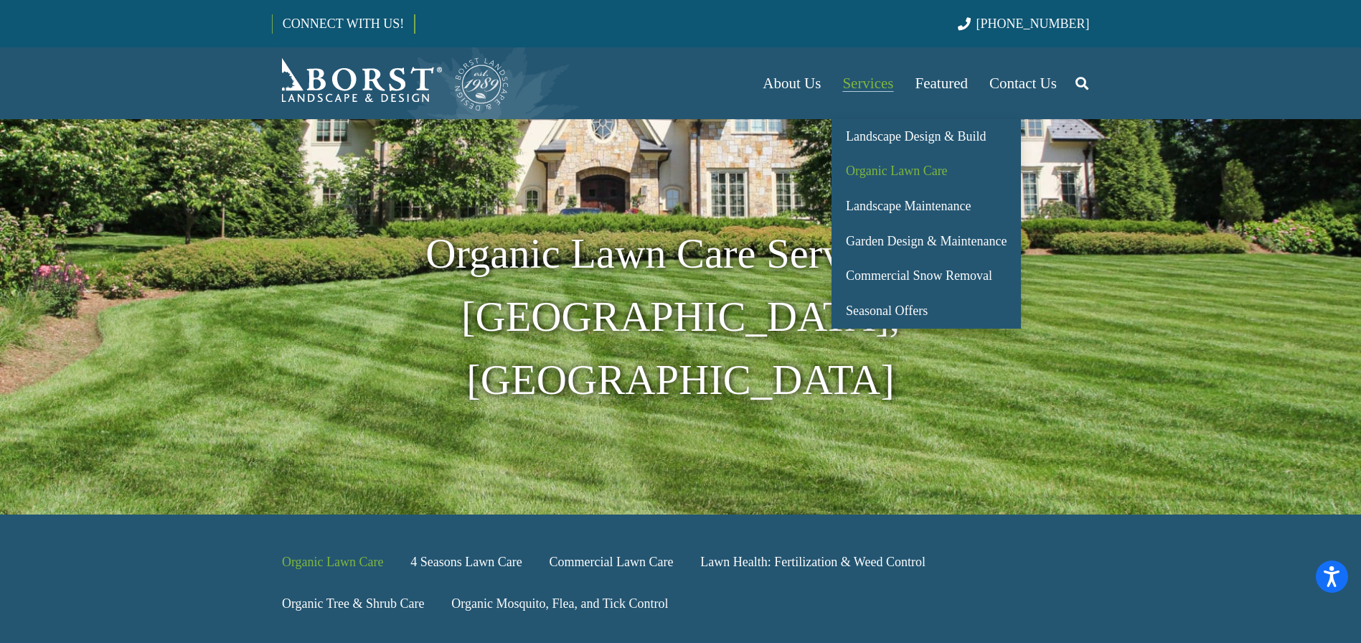
click at [884, 89] on span "Services" at bounding box center [867, 83] width 51 height 17
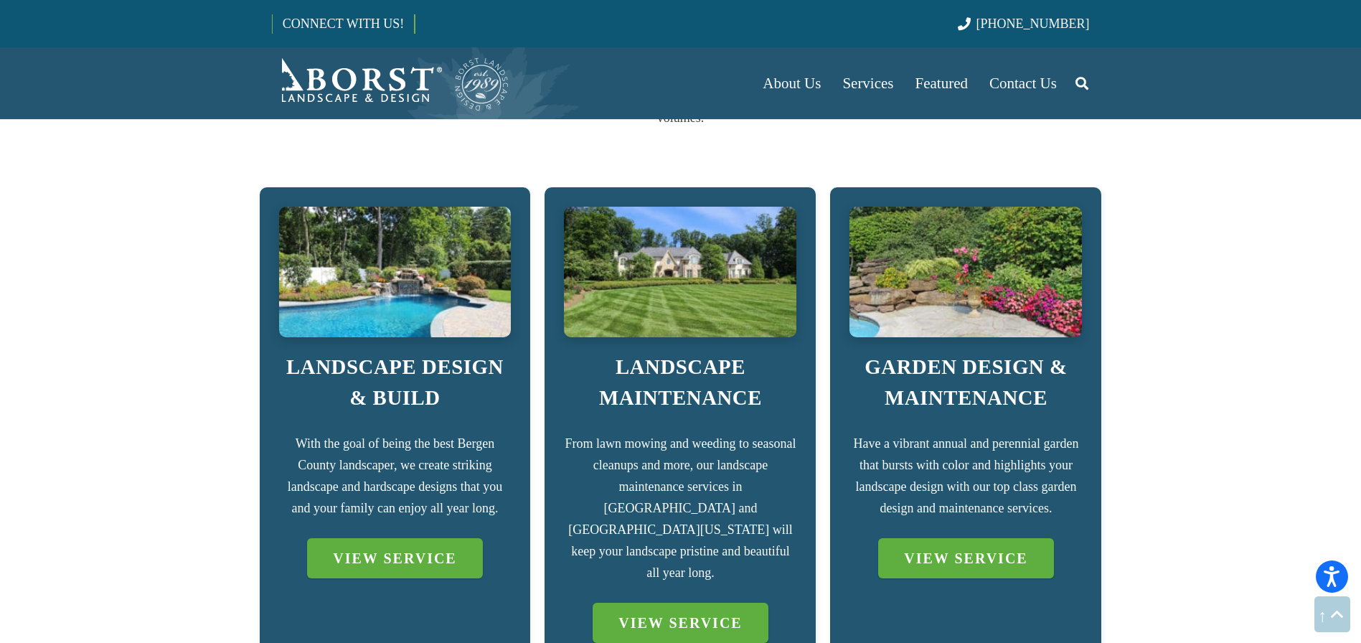
scroll to position [973, 0]
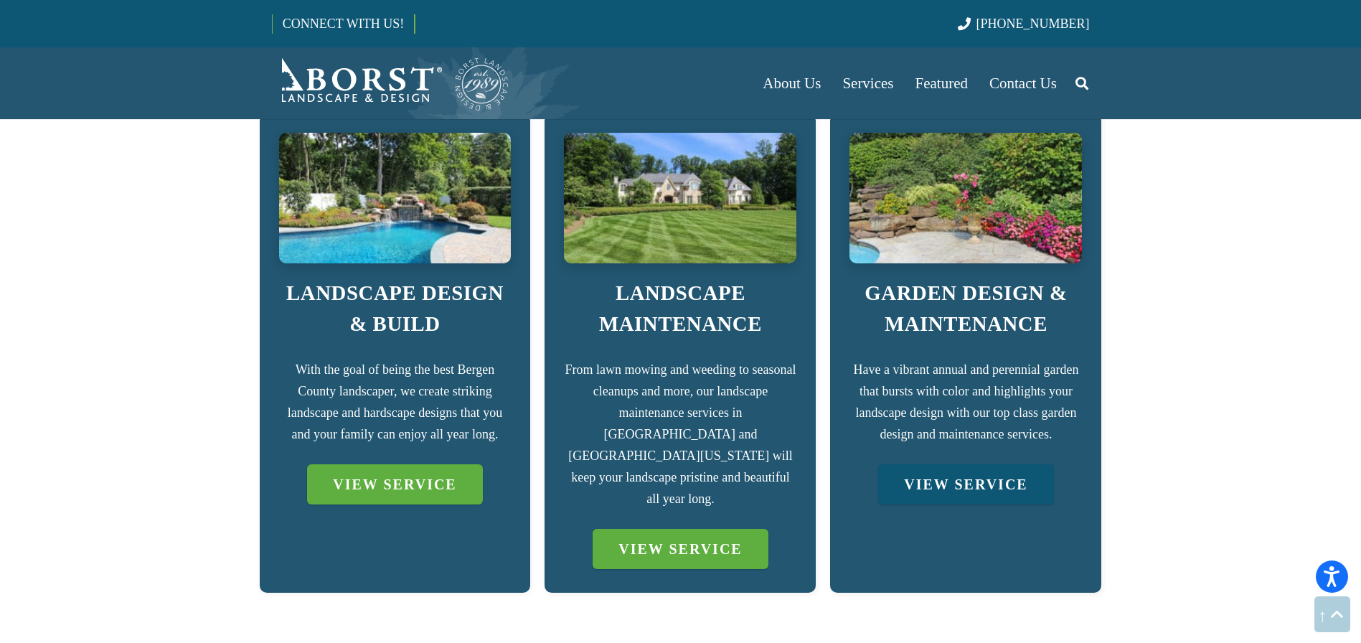
click at [947, 464] on link "VIEW SERVICE" at bounding box center [965, 484] width 175 height 40
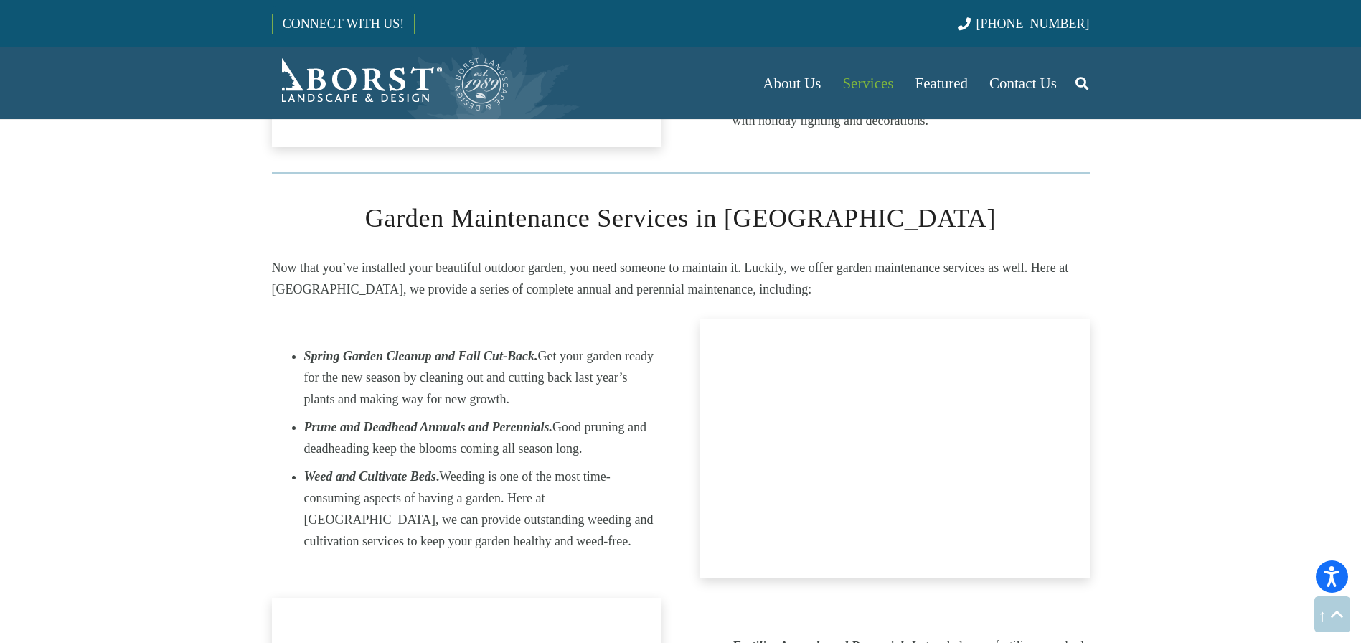
scroll to position [1858, 0]
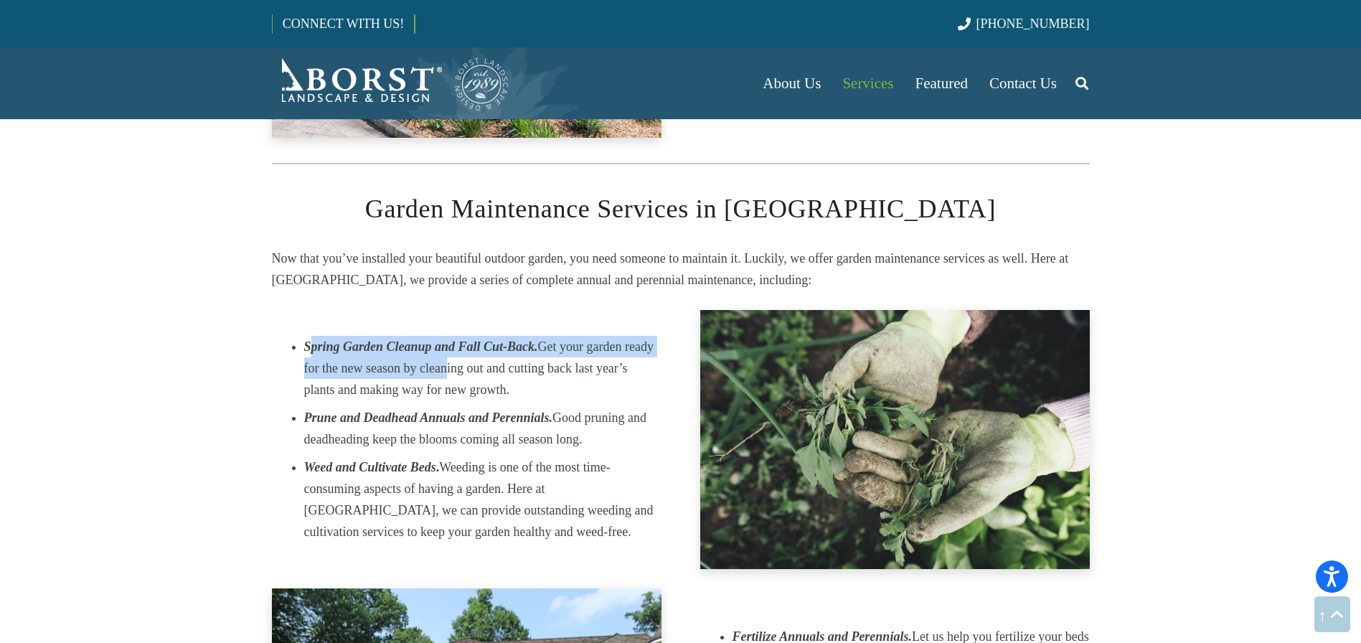
drag, startPoint x: 310, startPoint y: 308, endPoint x: 441, endPoint y: 316, distance: 131.5
click at [441, 336] on li "Spring Garden Cleanup and Fall Cut-Back. Get your garden ready for the new seas…" at bounding box center [482, 368] width 357 height 65
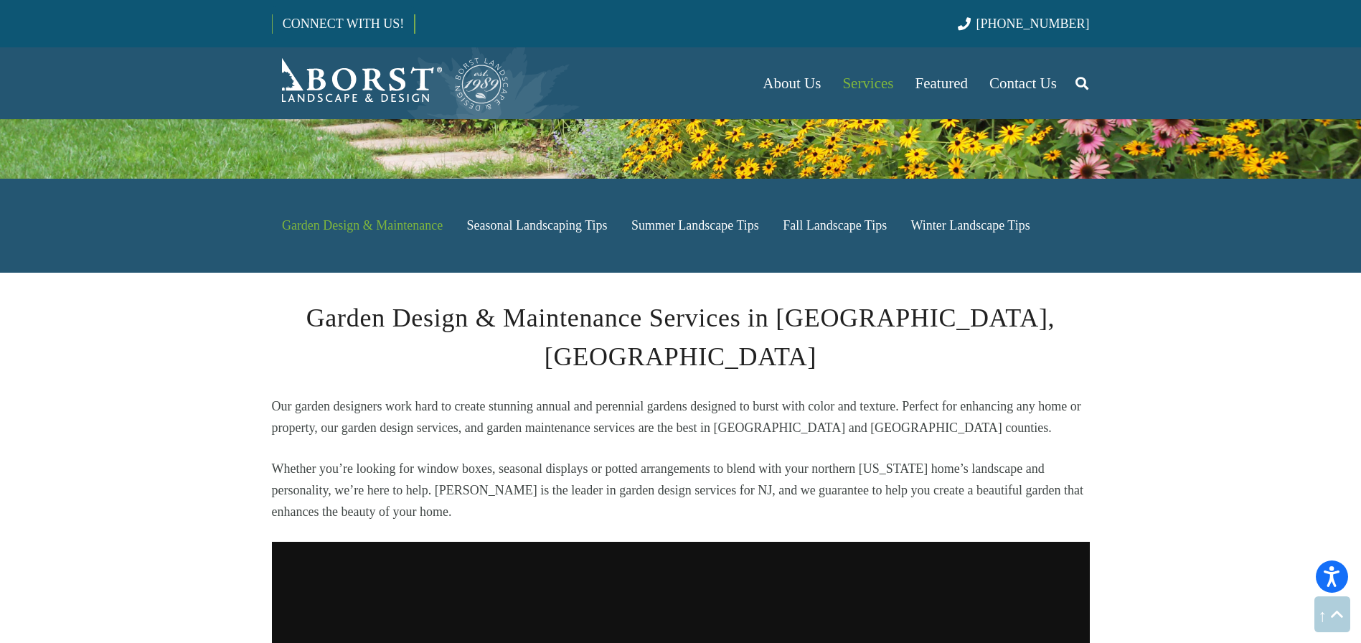
scroll to position [0, 0]
